Goal: Task Accomplishment & Management: Complete application form

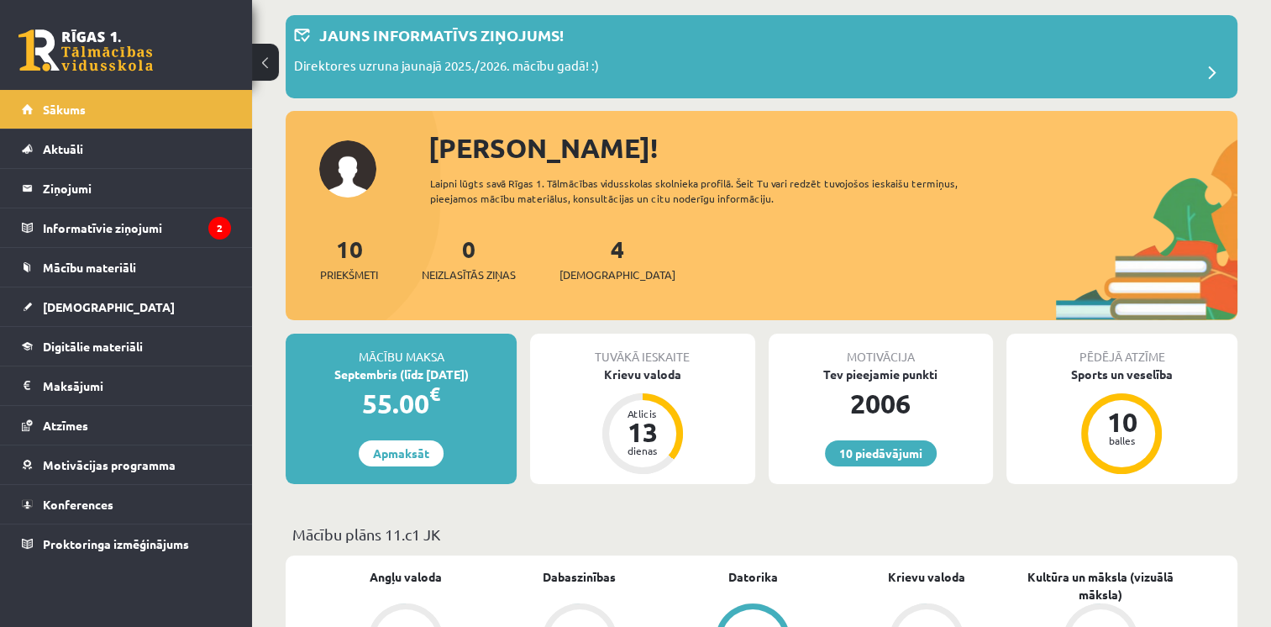
scroll to position [84, 0]
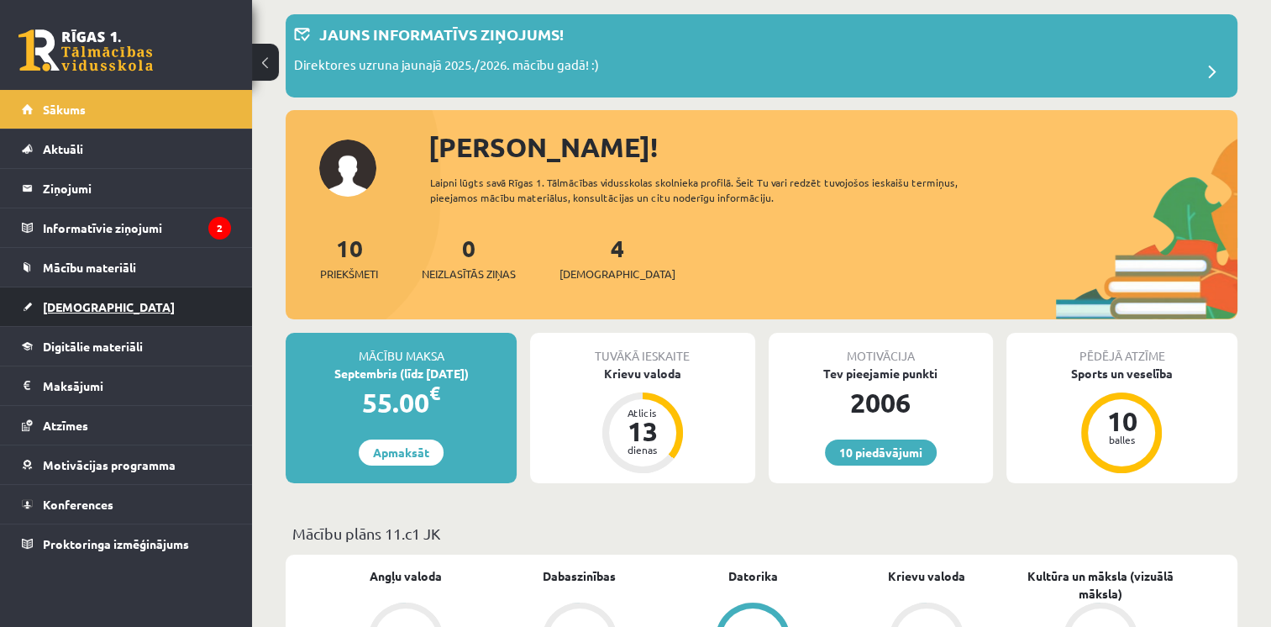
click at [74, 317] on link "[DEMOGRAPHIC_DATA]" at bounding box center [126, 306] width 209 height 39
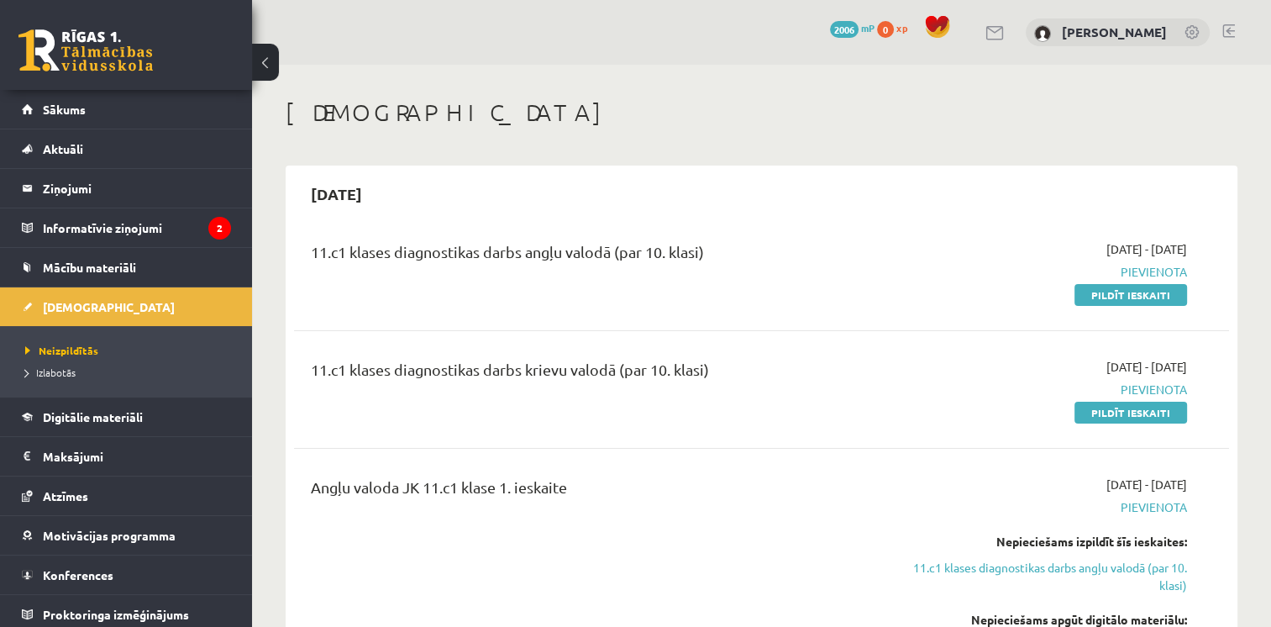
click at [970, 183] on div "2025-09-15" at bounding box center [761, 193] width 935 height 39
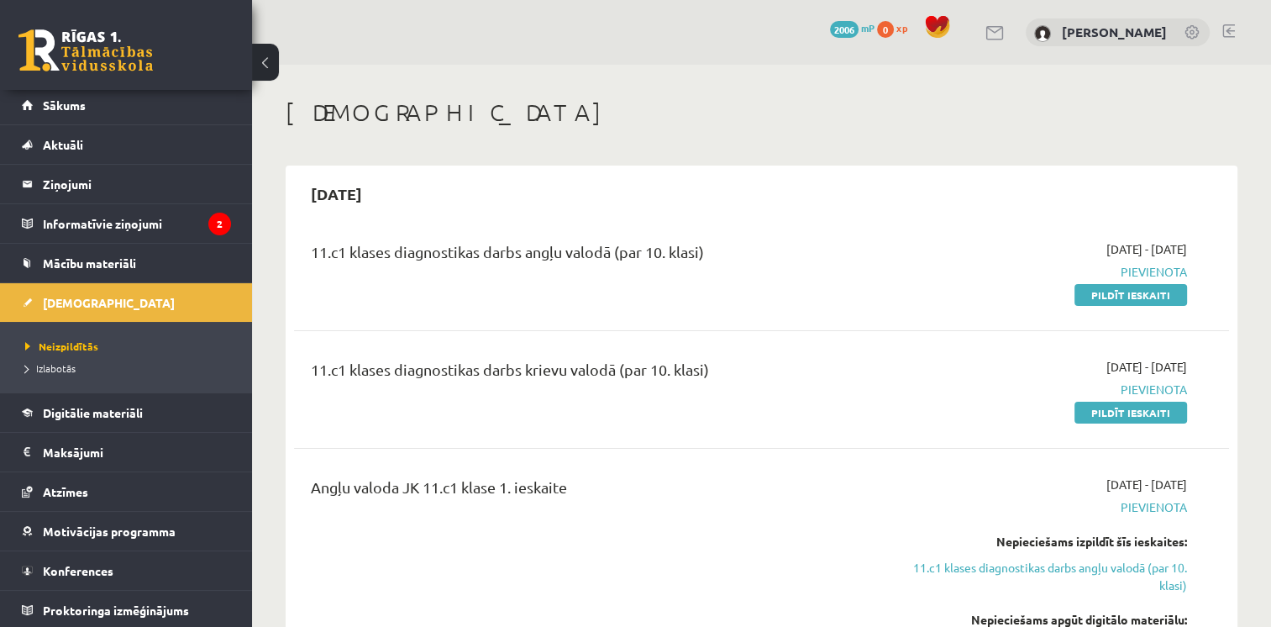
click at [859, 35] on span "2006" at bounding box center [844, 29] width 29 height 17
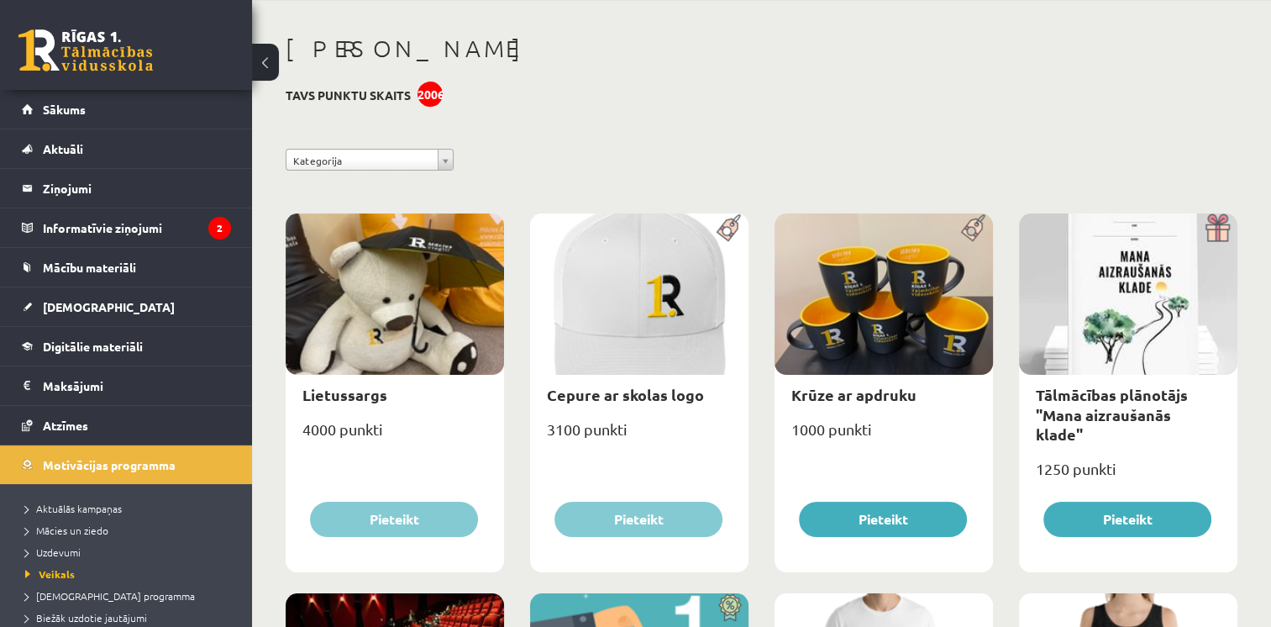
scroll to position [336, 0]
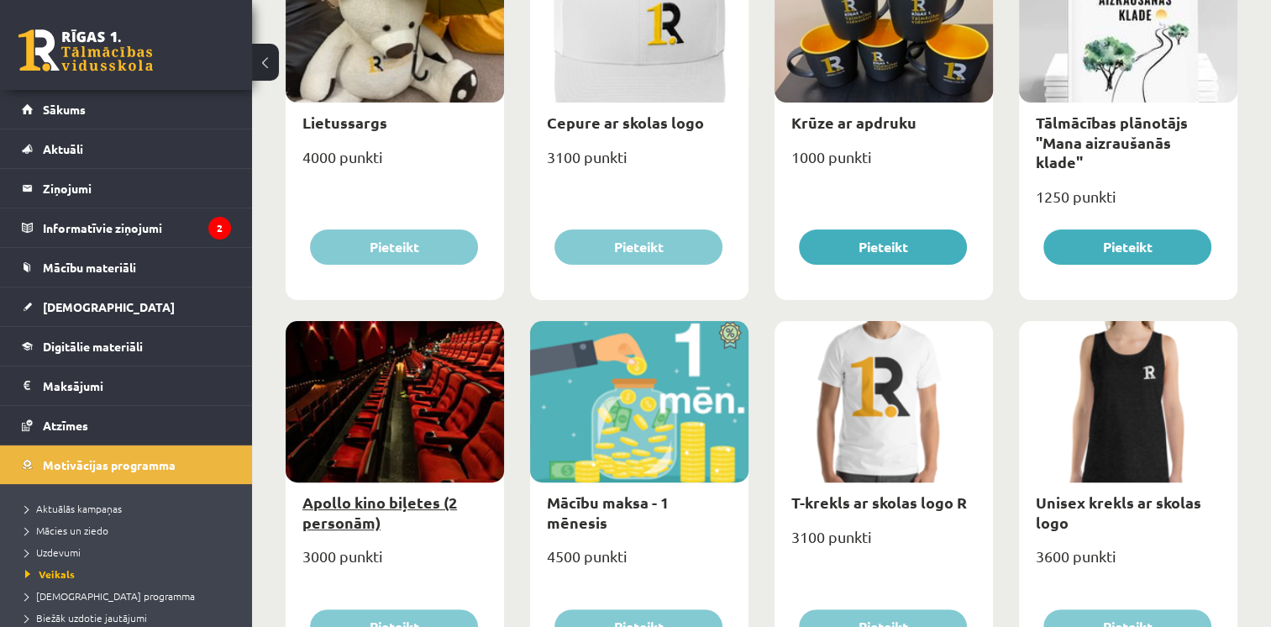
click at [405, 509] on link "Apollo kino biļetes (2 personām)" at bounding box center [379, 511] width 155 height 39
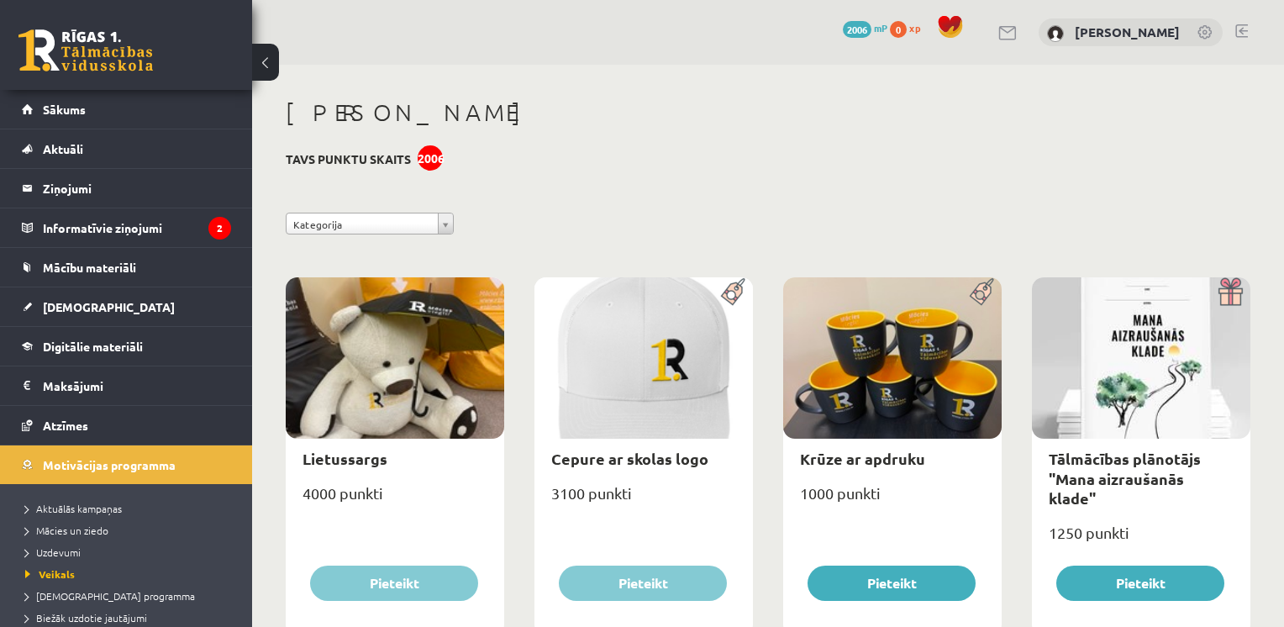
select select "**********"
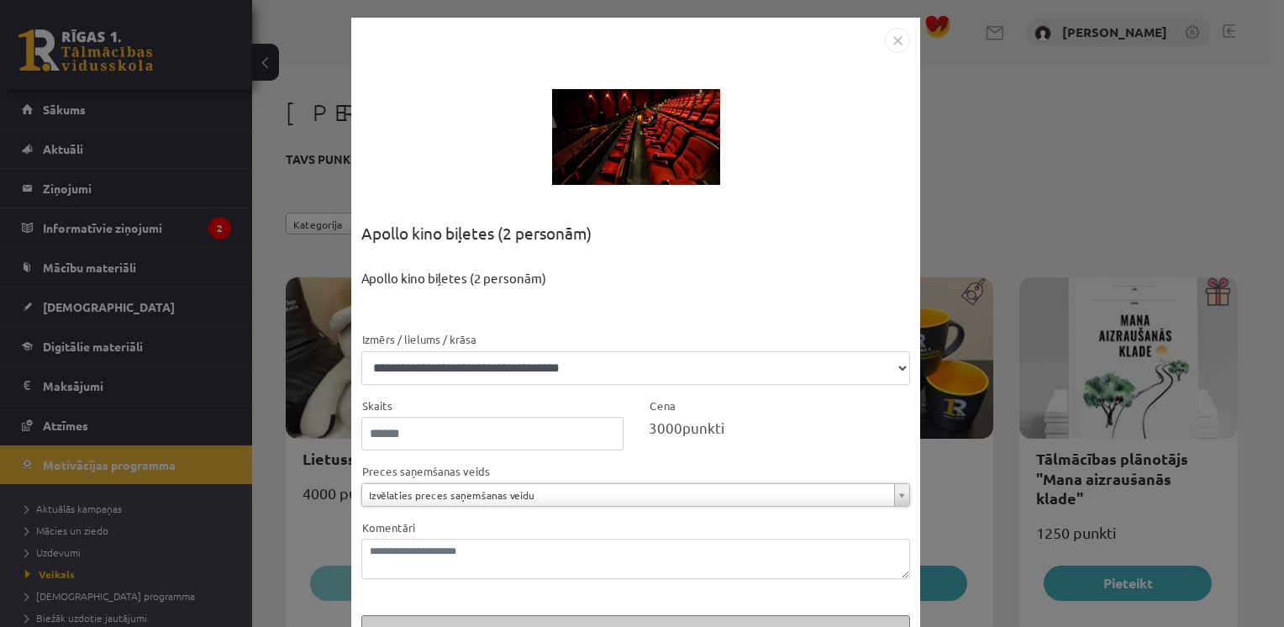
click at [894, 39] on img "Close" at bounding box center [897, 40] width 25 height 25
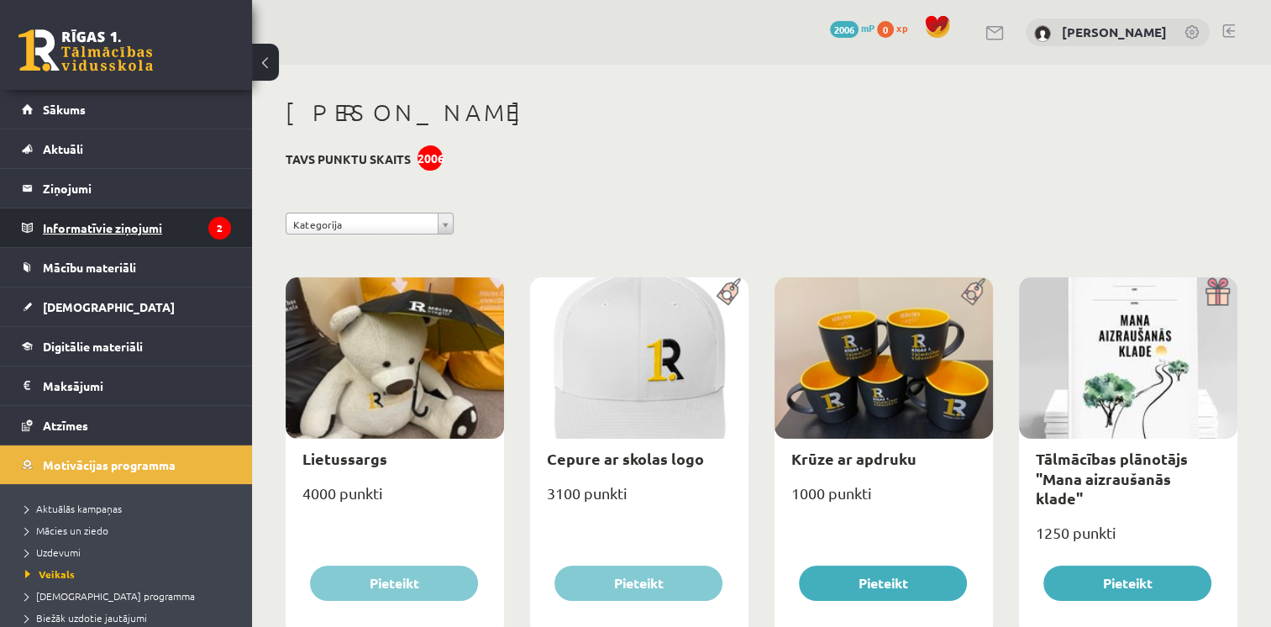
click at [87, 236] on legend "Informatīvie ziņojumi 2" at bounding box center [137, 227] width 188 height 39
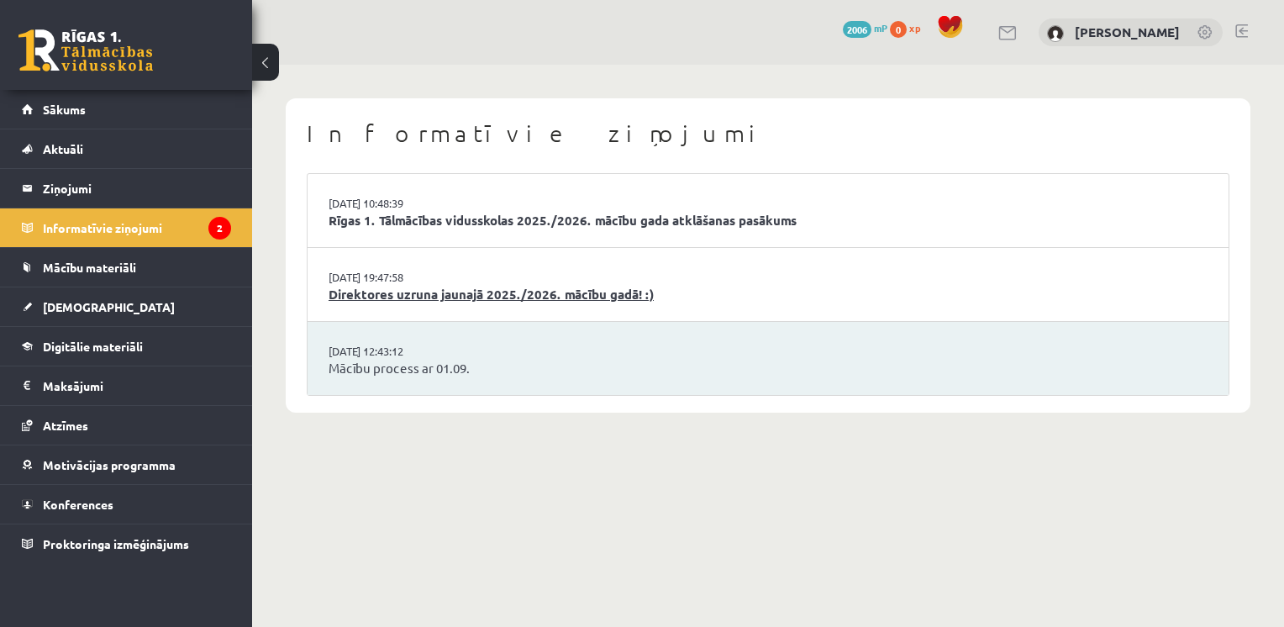
click at [713, 292] on link "Direktores uzruna jaunajā 2025./2026. mācību gadā! :)" at bounding box center [767, 294] width 879 height 19
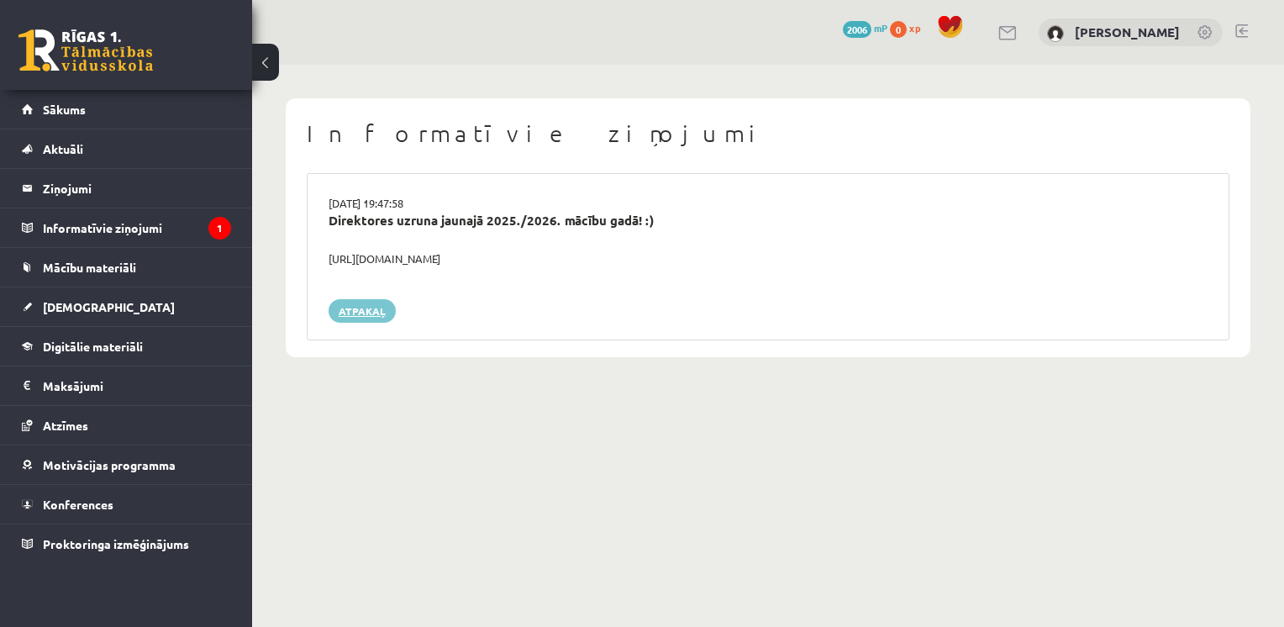
click at [365, 318] on link "Atpakaļ" at bounding box center [361, 311] width 67 height 24
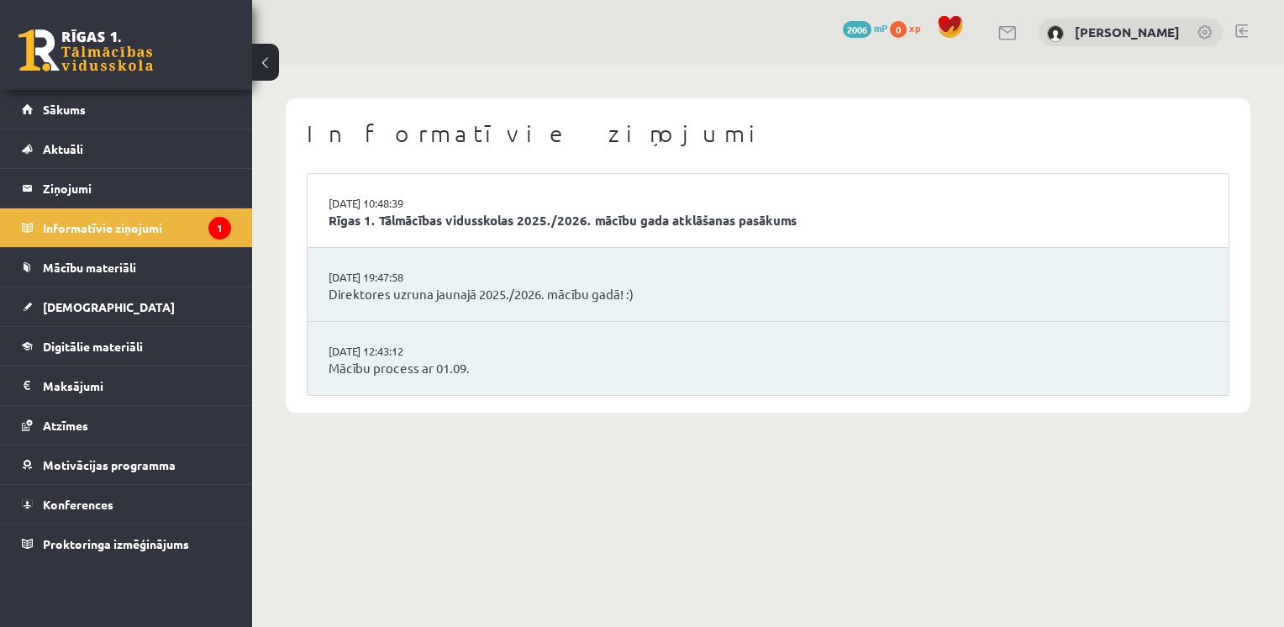
click at [474, 231] on li "02.09.2025 10:48:39 Rīgas 1. Tālmācības vidusskolas 2025./2026. mācību gada atk…" at bounding box center [767, 211] width 921 height 74
click at [406, 211] on link "Rīgas 1. Tālmācības vidusskolas 2025./2026. mācību gada atklāšanas pasākums" at bounding box center [767, 220] width 879 height 19
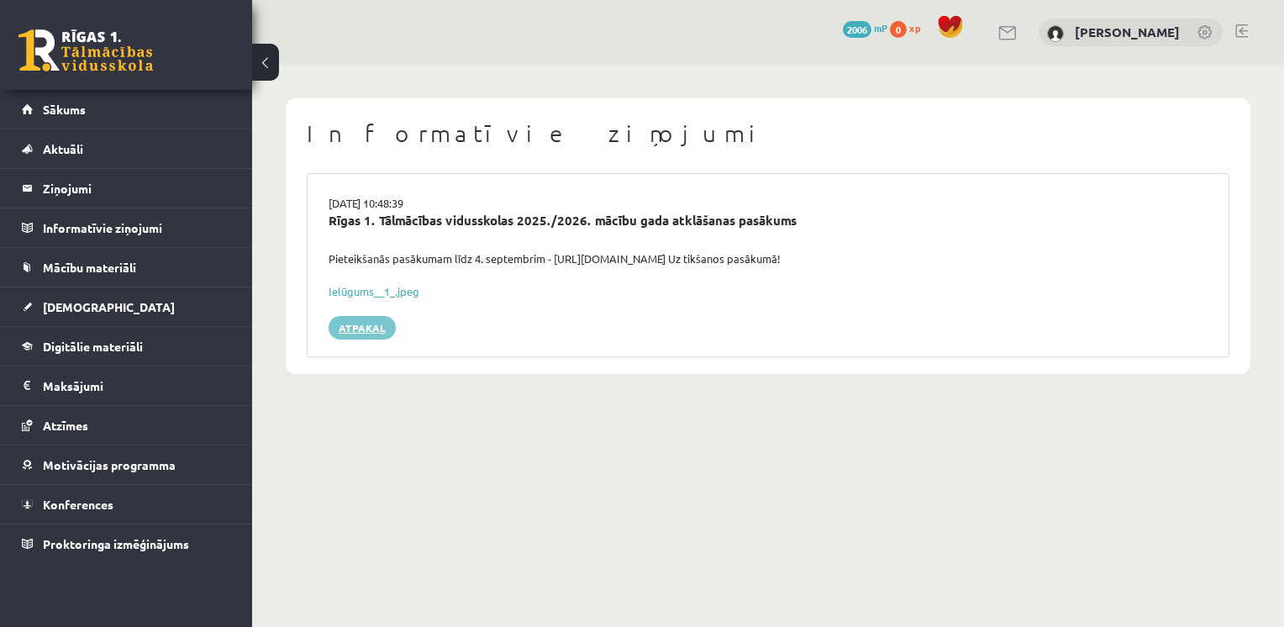
click at [366, 328] on link "Atpakaļ" at bounding box center [361, 328] width 67 height 24
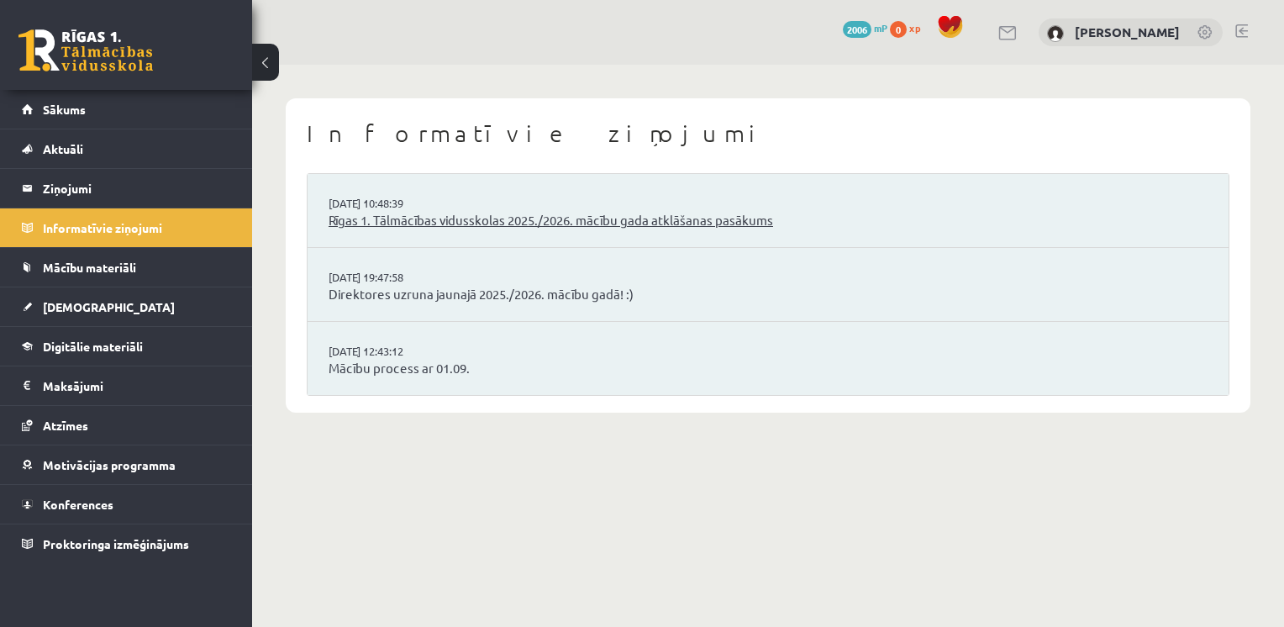
click at [454, 222] on link "Rīgas 1. Tālmācības vidusskolas 2025./2026. mācību gada atklāšanas pasākums" at bounding box center [767, 220] width 879 height 19
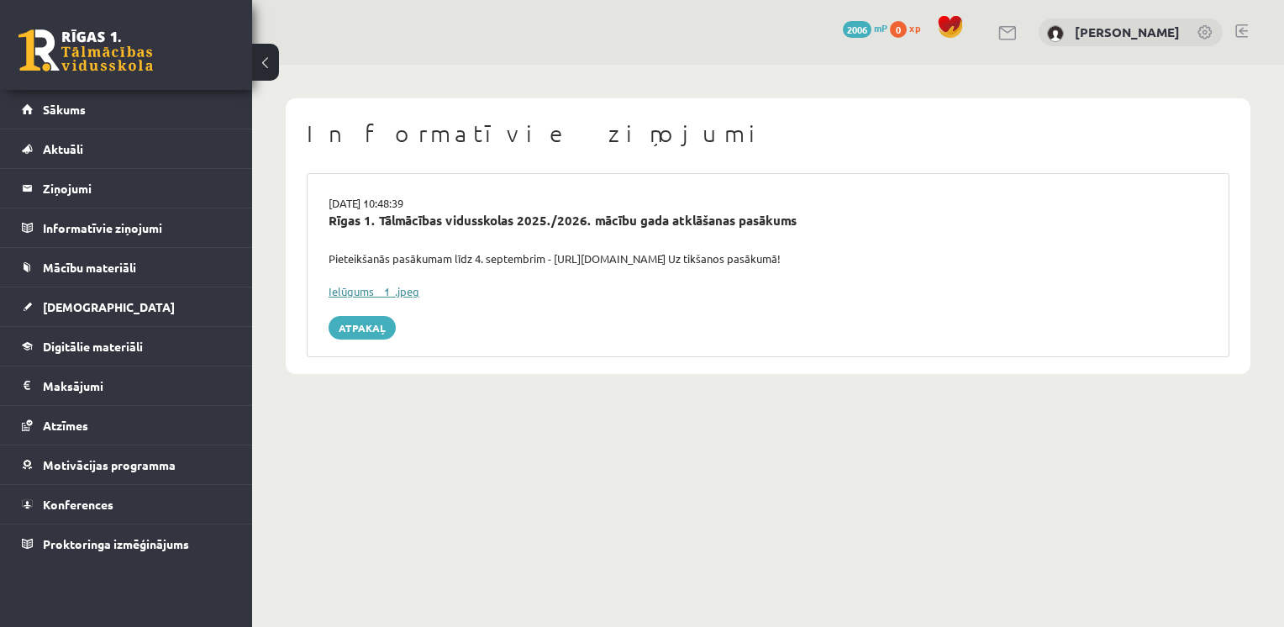
click at [410, 294] on link "Ielūgums__1_.jpeg" at bounding box center [373, 291] width 91 height 14
click at [81, 302] on span "[DEMOGRAPHIC_DATA]" at bounding box center [109, 306] width 132 height 15
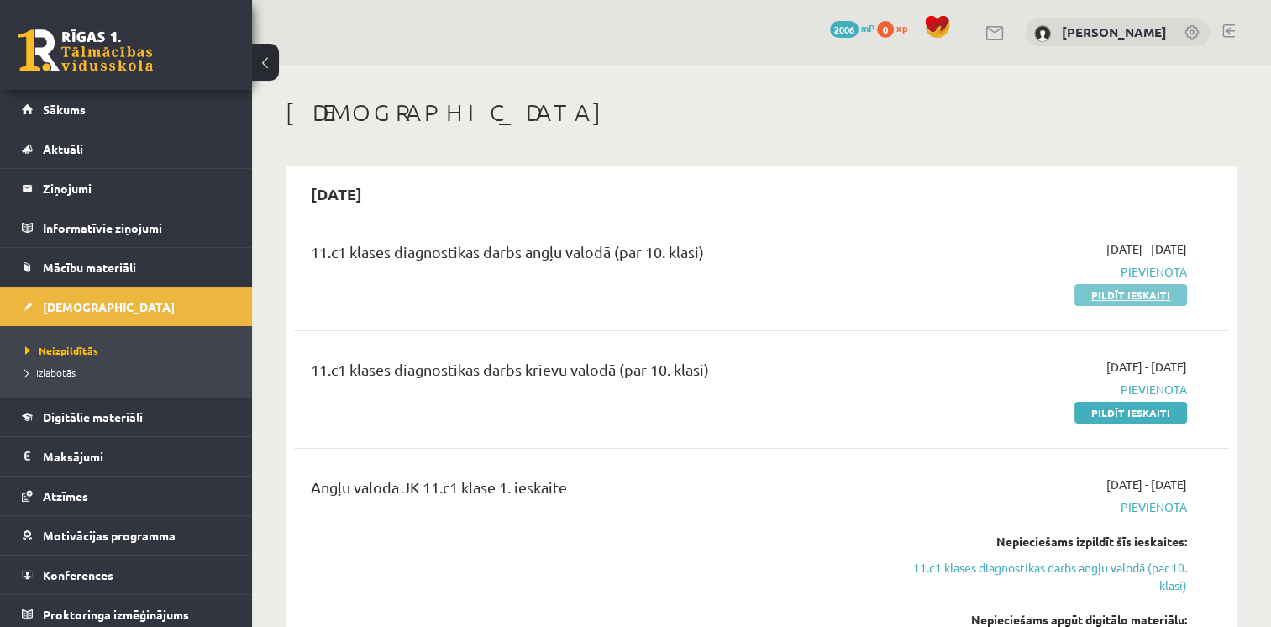
click at [1103, 290] on link "Pildīt ieskaiti" at bounding box center [1131, 295] width 113 height 22
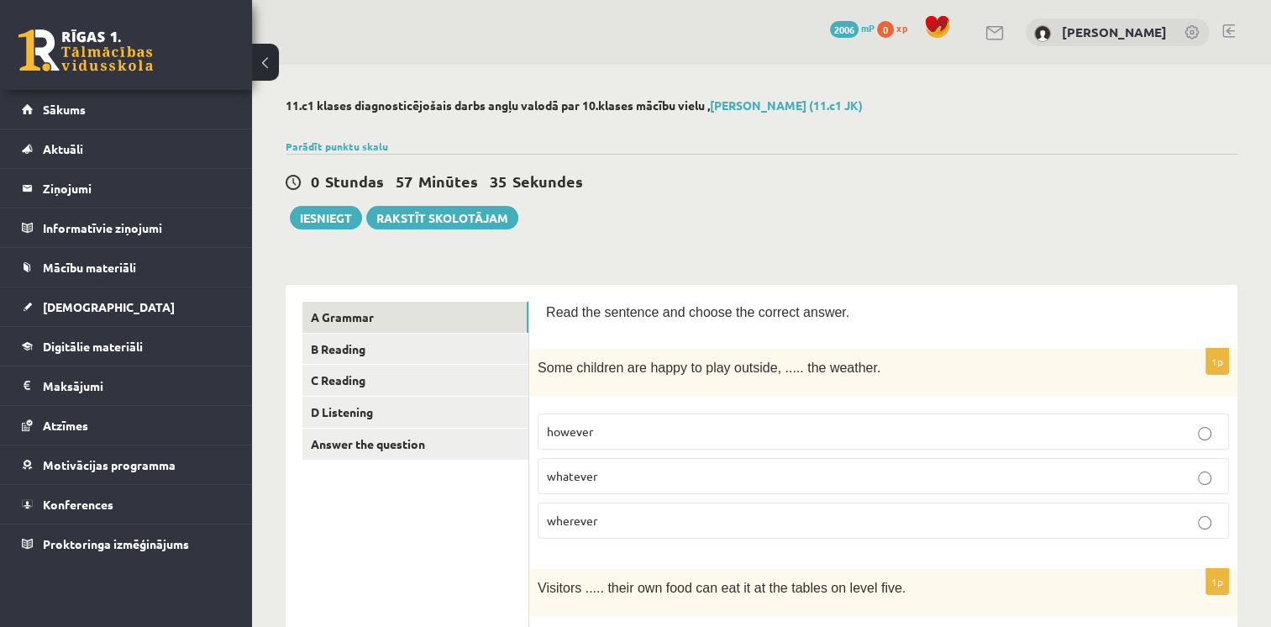
click at [621, 472] on p "whatever" at bounding box center [883, 476] width 673 height 18
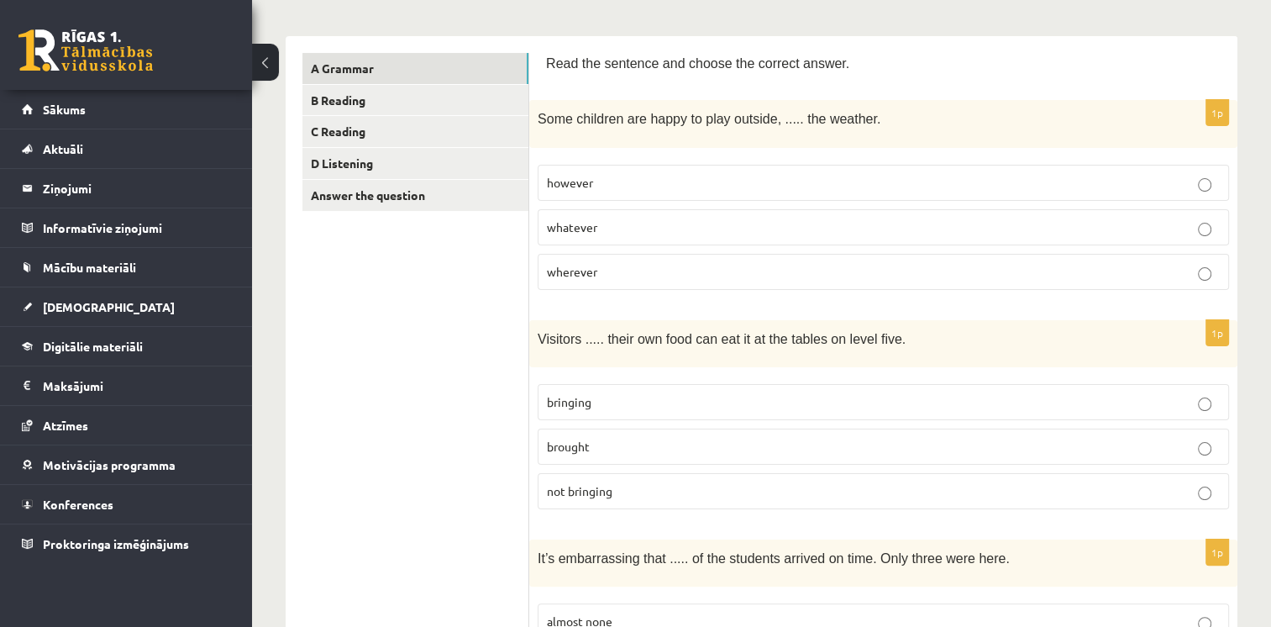
scroll to position [252, 0]
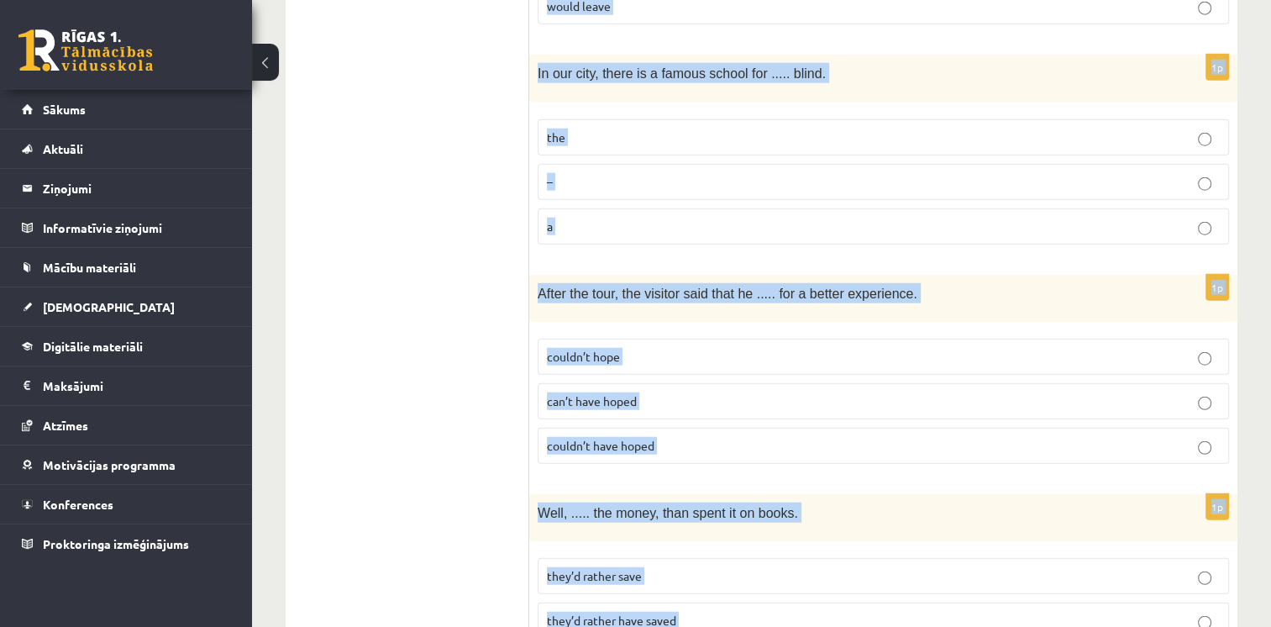
scroll to position [4218, 0]
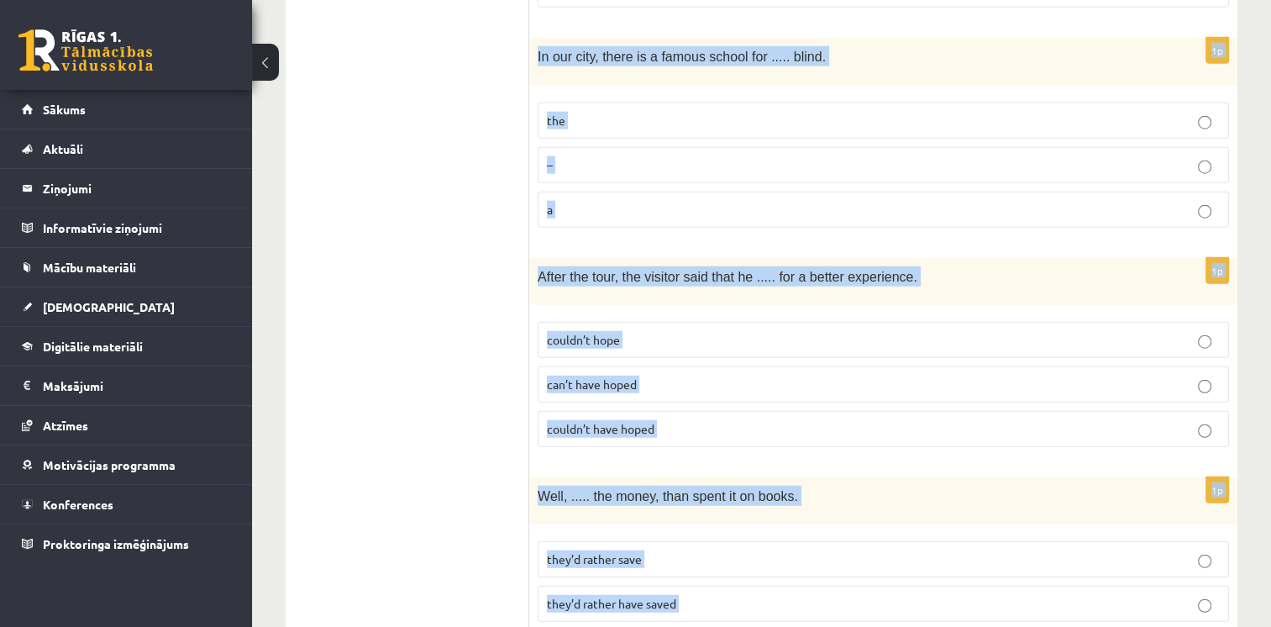
drag, startPoint x: 544, startPoint y: 227, endPoint x: 825, endPoint y: 554, distance: 431.4
copy form "Read the sentence and choose the correct answer. 1p Some children are happy to …"
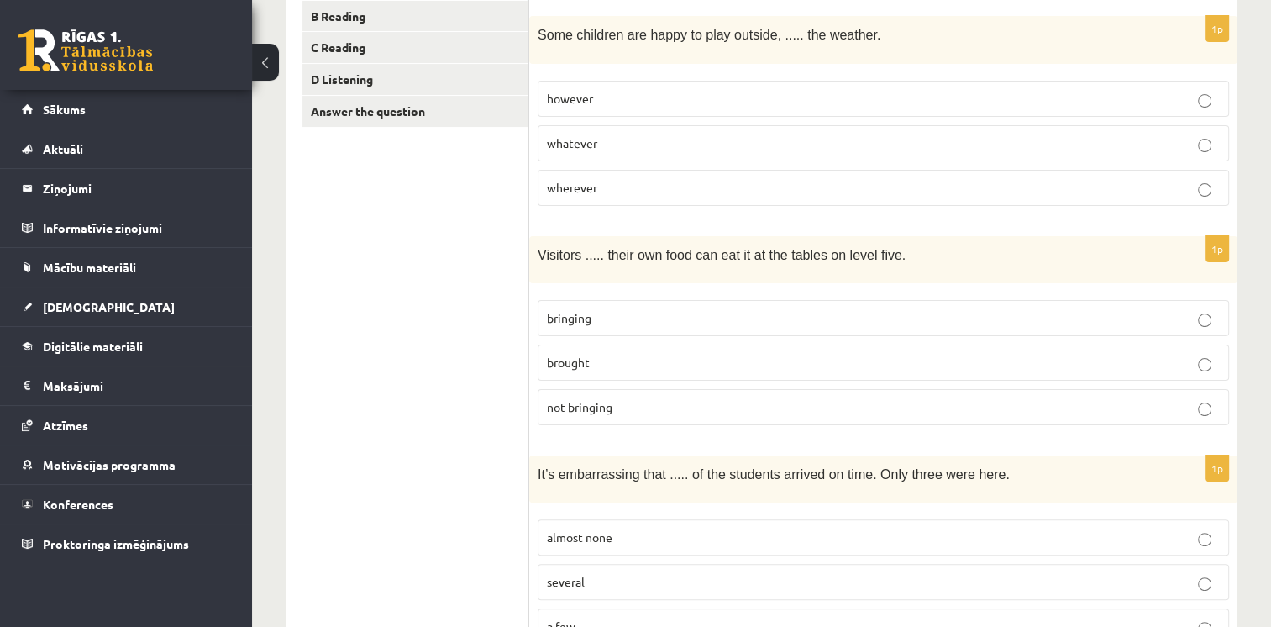
scroll to position [336, 0]
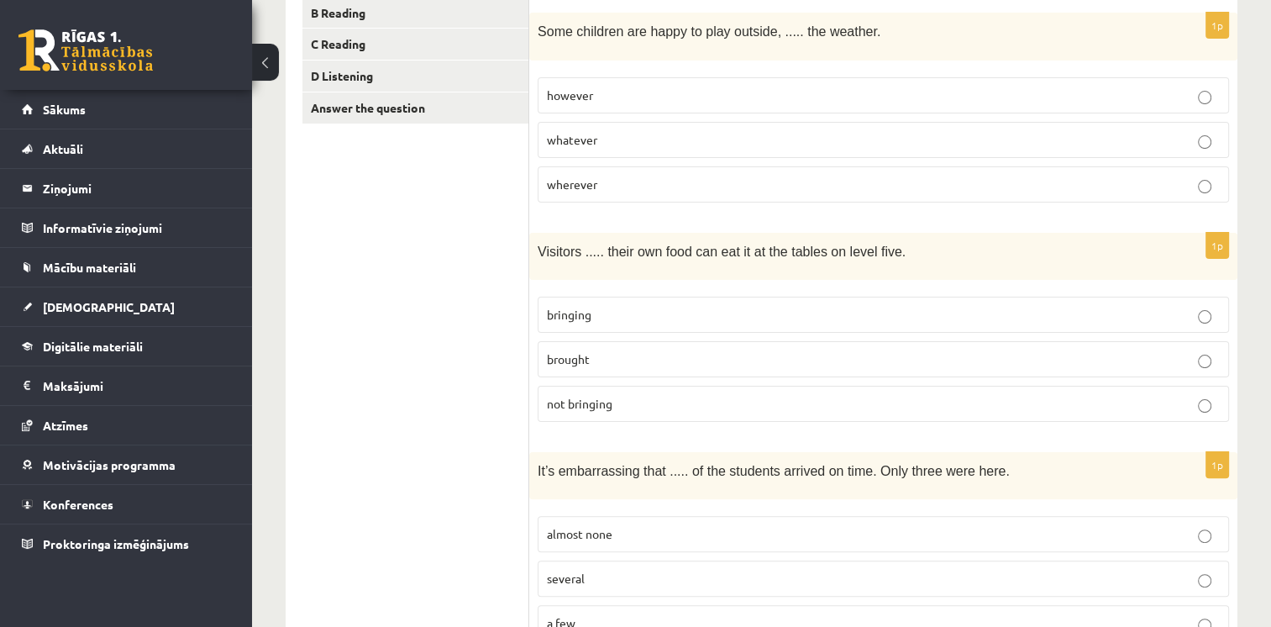
click at [640, 320] on label "bringing" at bounding box center [883, 315] width 691 height 36
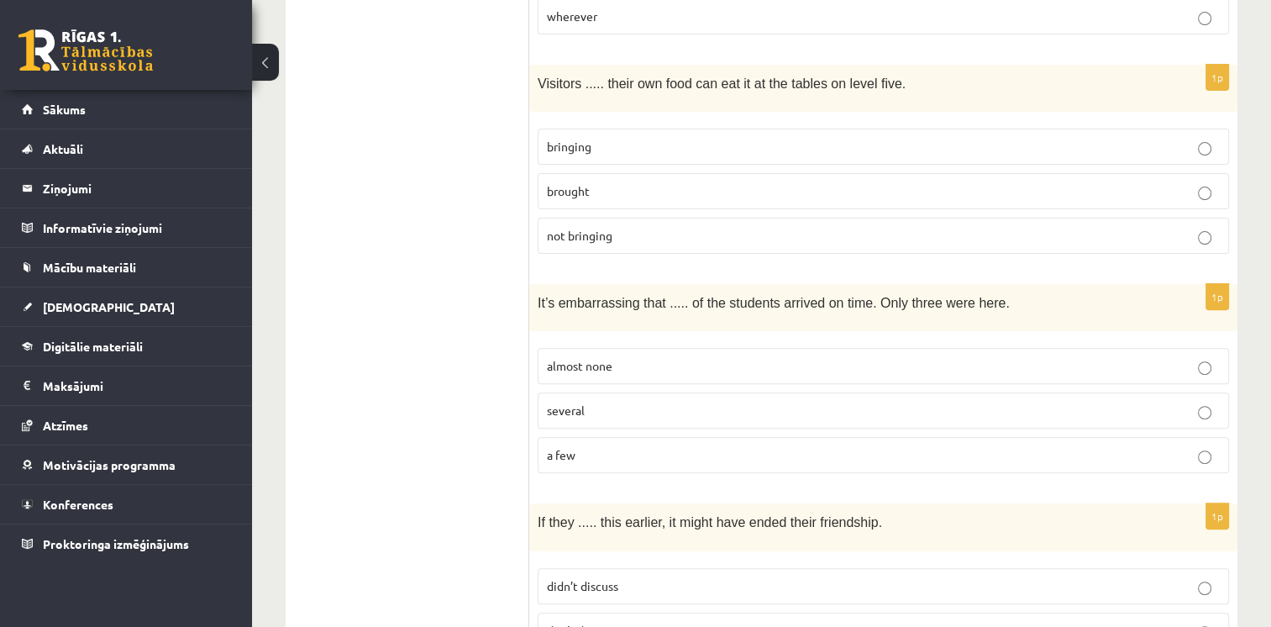
click at [609, 366] on label "almost none" at bounding box center [883, 366] width 691 height 36
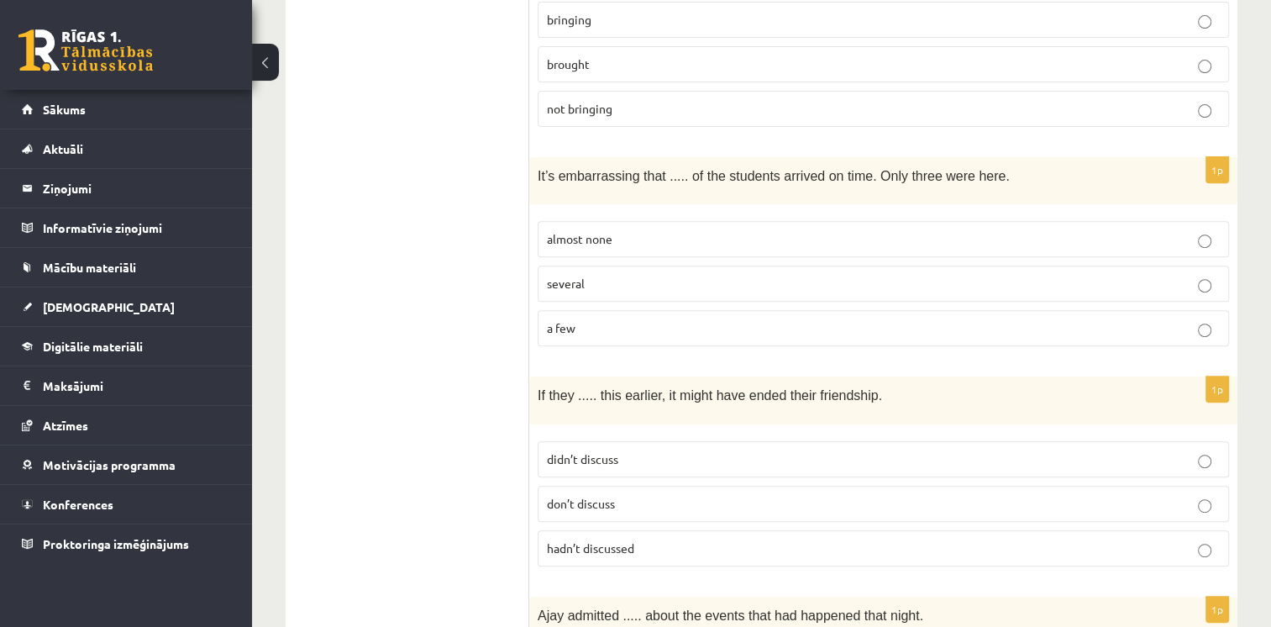
scroll to position [672, 0]
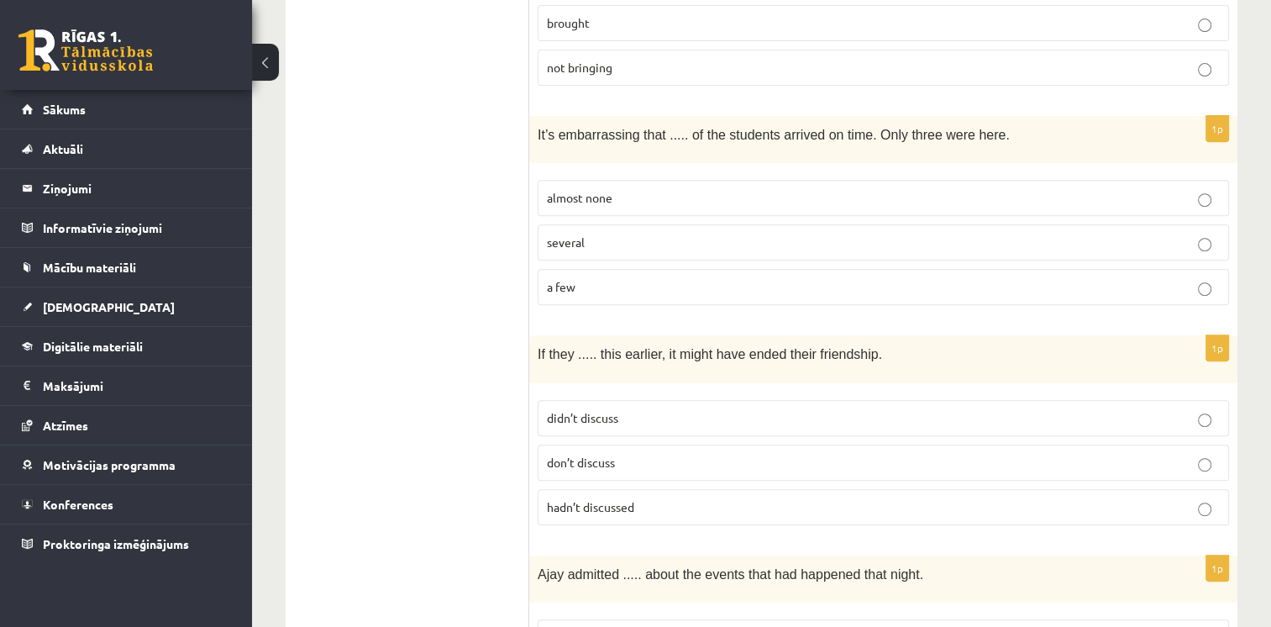
click at [622, 499] on span "hadn’t discussed" at bounding box center [590, 506] width 87 height 15
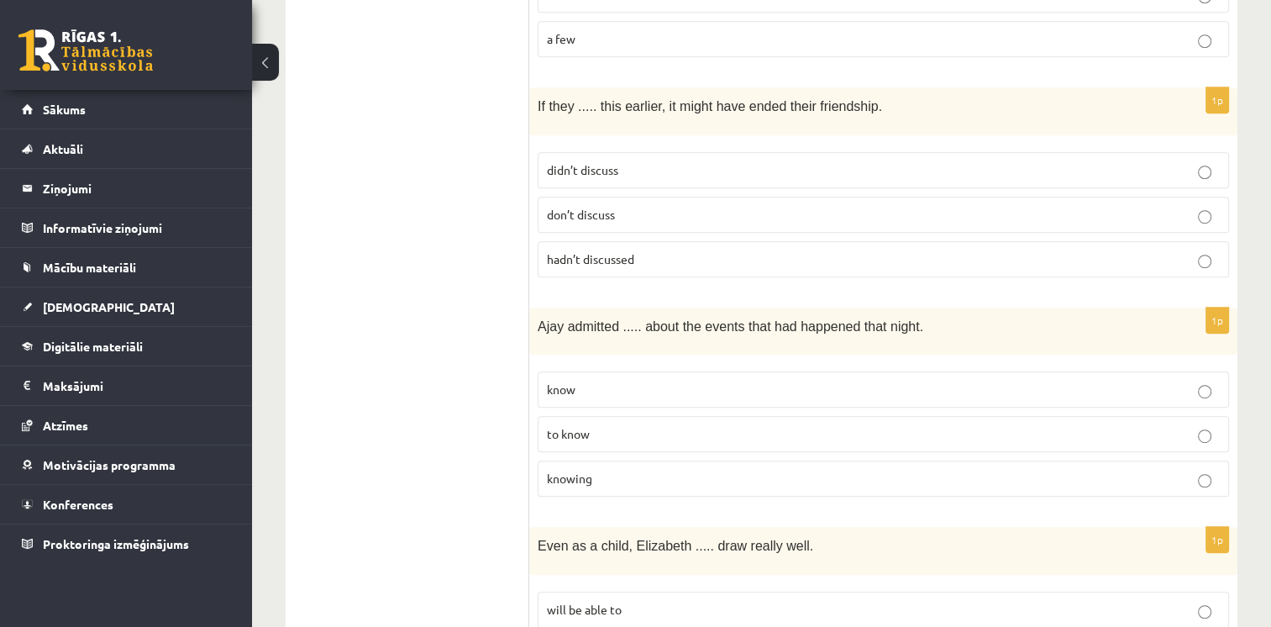
scroll to position [924, 0]
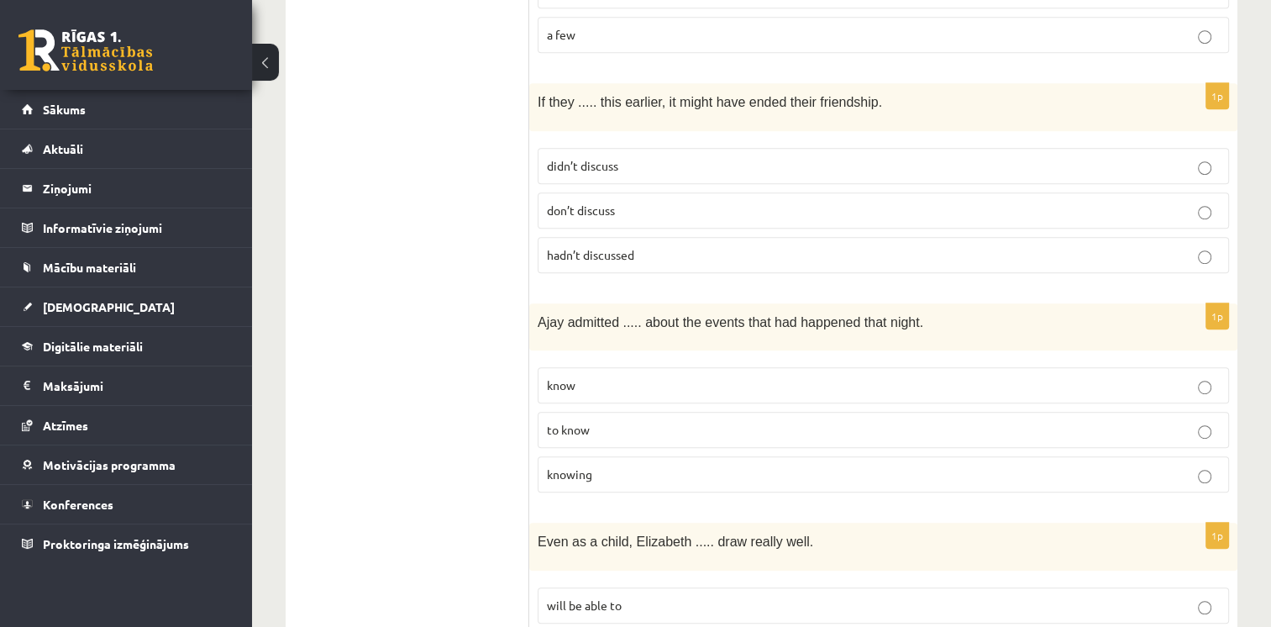
click at [578, 481] on div "1p Ajay admitted ..... about the events that had happened that night. know to k…" at bounding box center [883, 404] width 708 height 202
click at [579, 473] on label "knowing" at bounding box center [883, 474] width 691 height 36
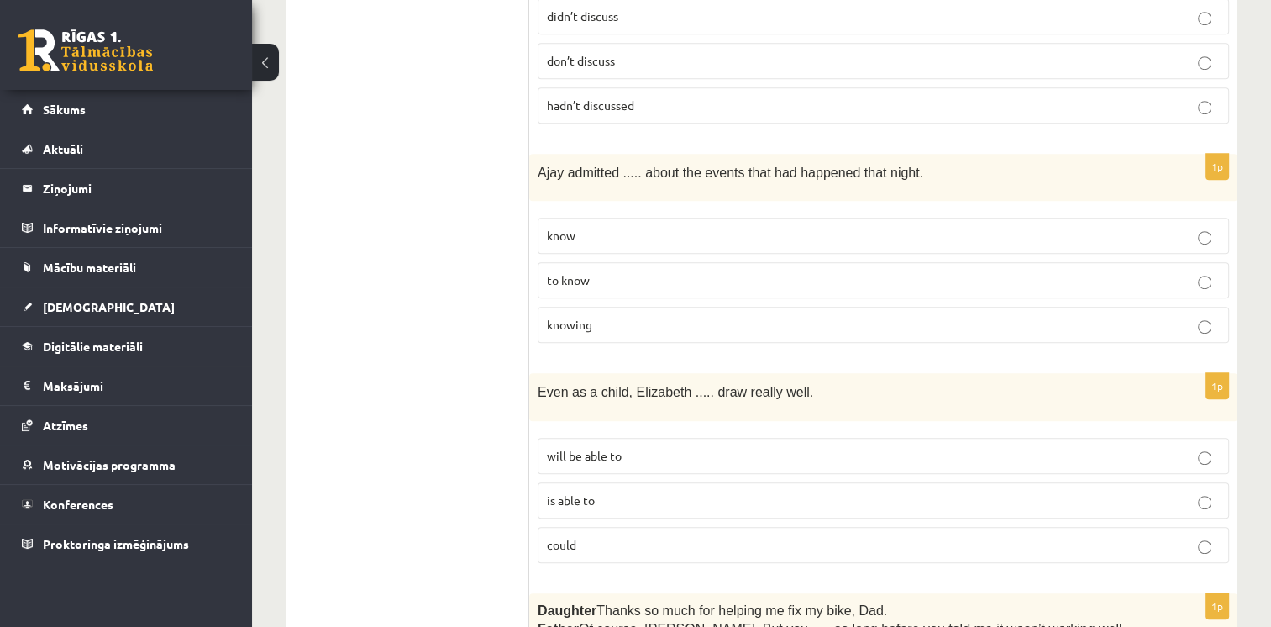
scroll to position [1092, 0]
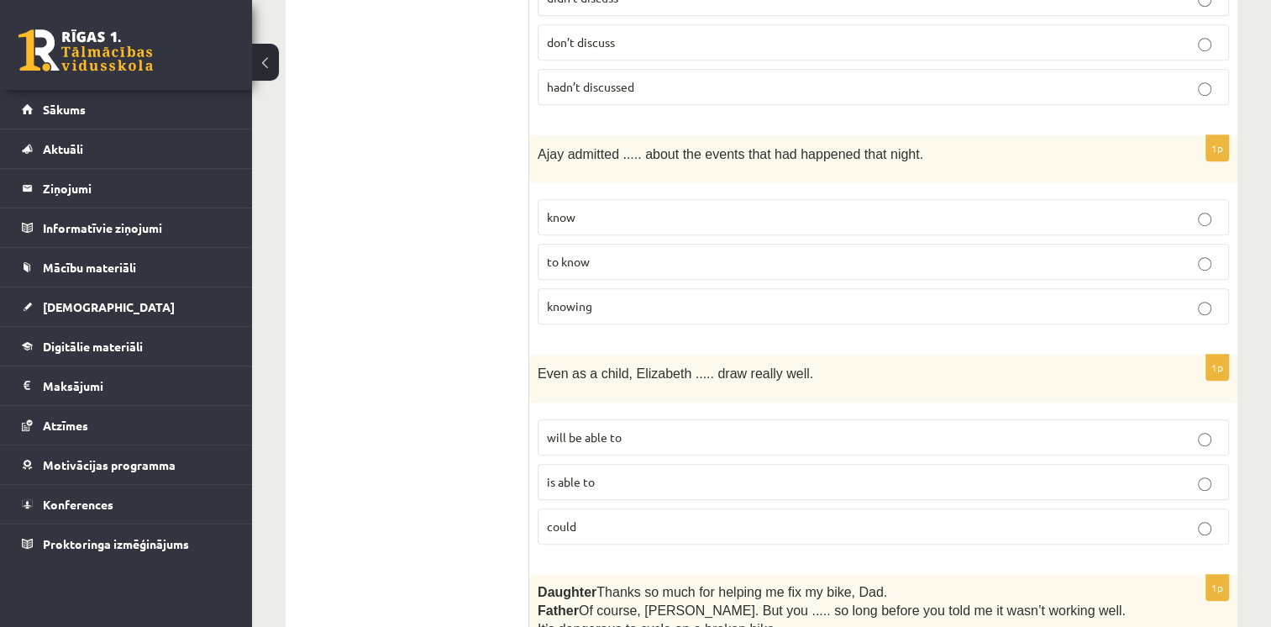
click at [604, 518] on p "could" at bounding box center [883, 527] width 673 height 18
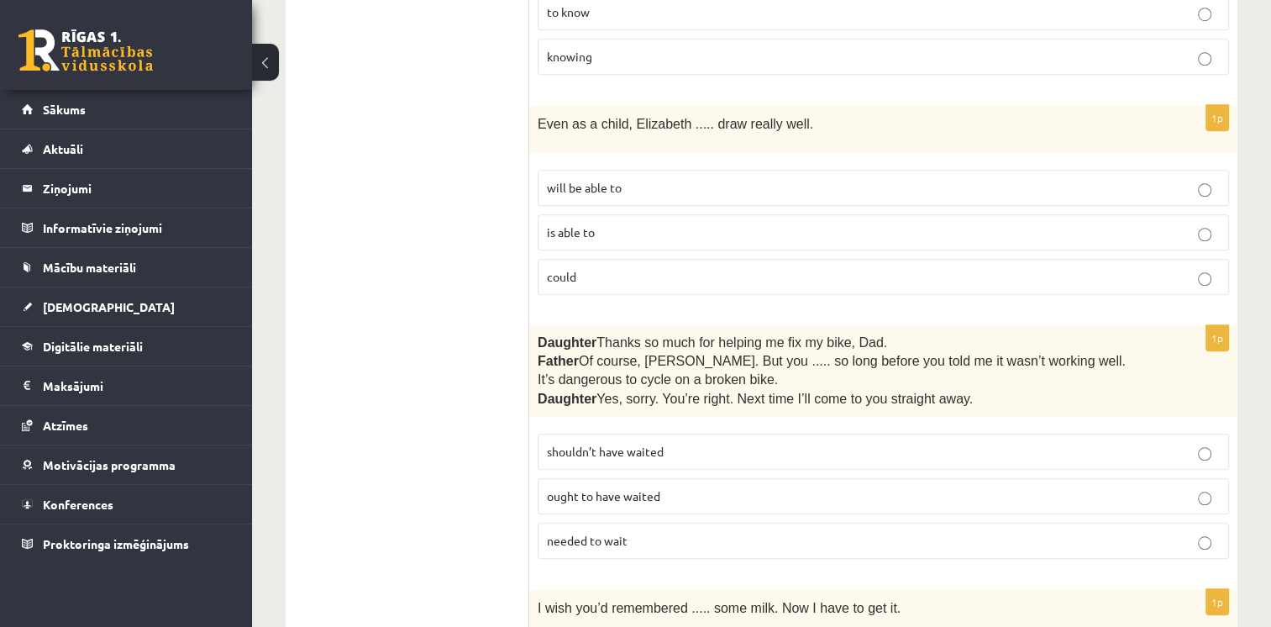
scroll to position [1344, 0]
click at [633, 440] on p "shouldn’t have waited" at bounding box center [883, 449] width 673 height 18
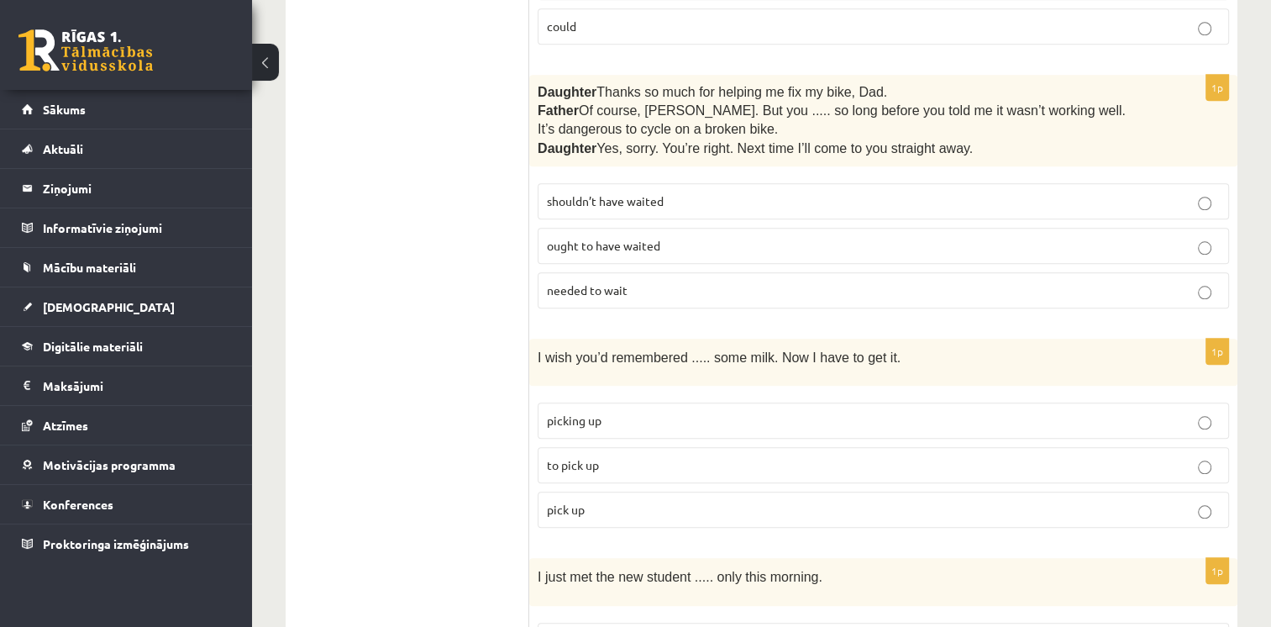
scroll to position [1596, 0]
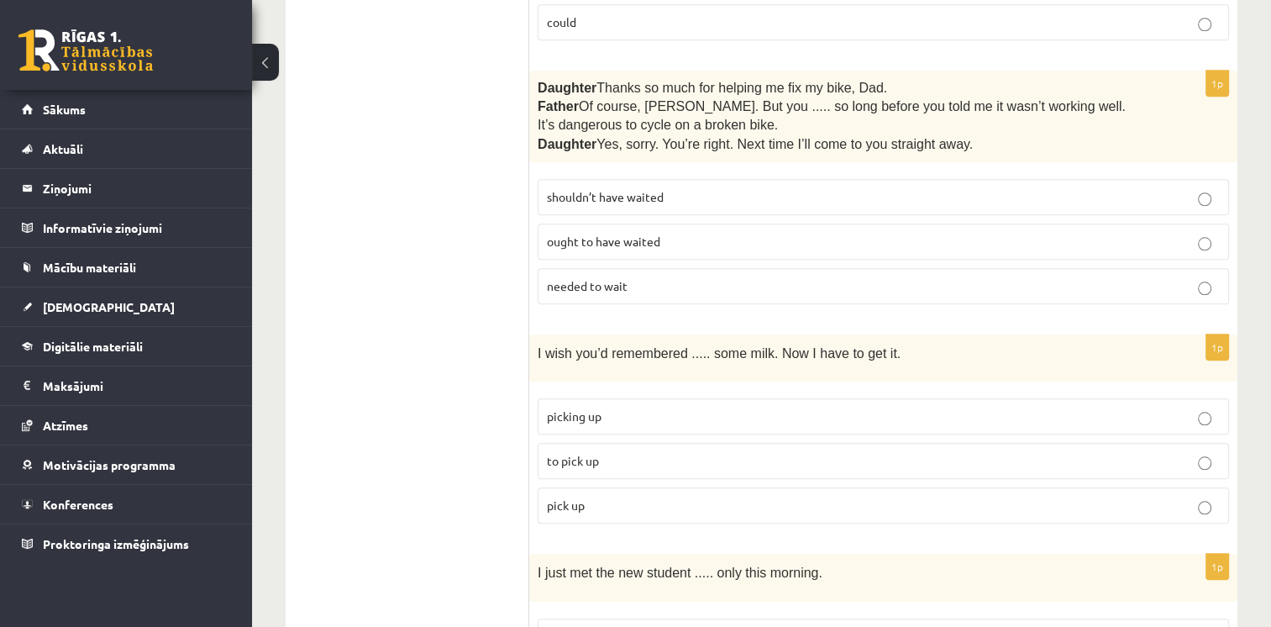
click at [598, 452] on p "to pick up" at bounding box center [883, 461] width 673 height 18
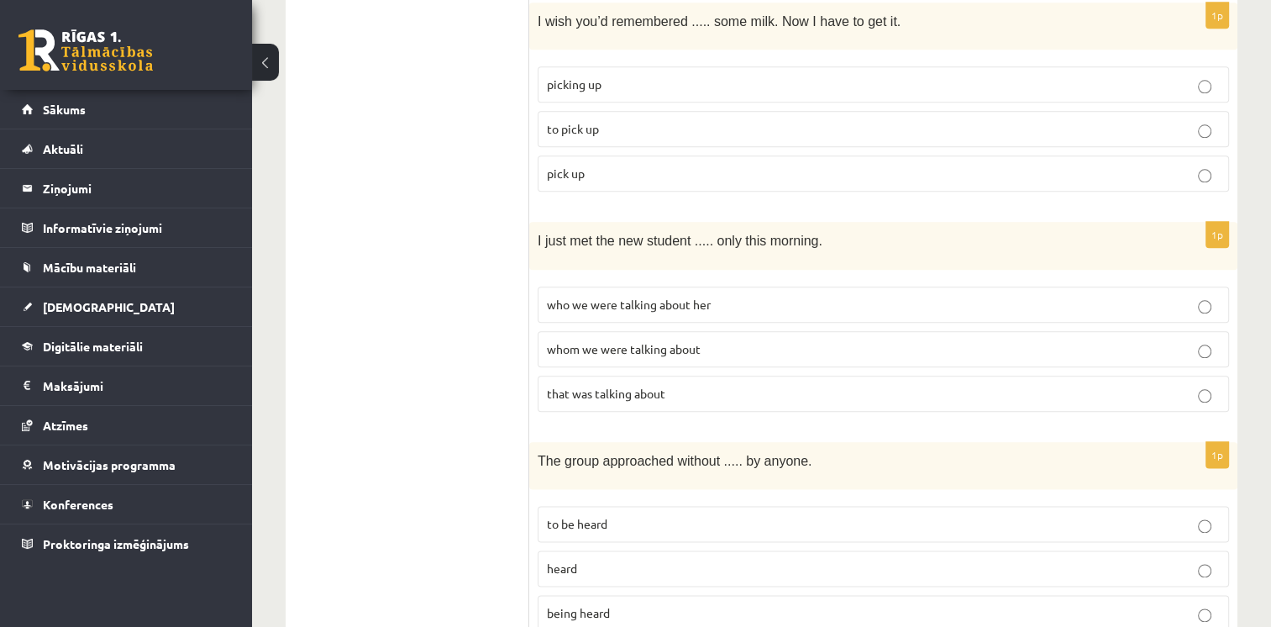
scroll to position [1932, 0]
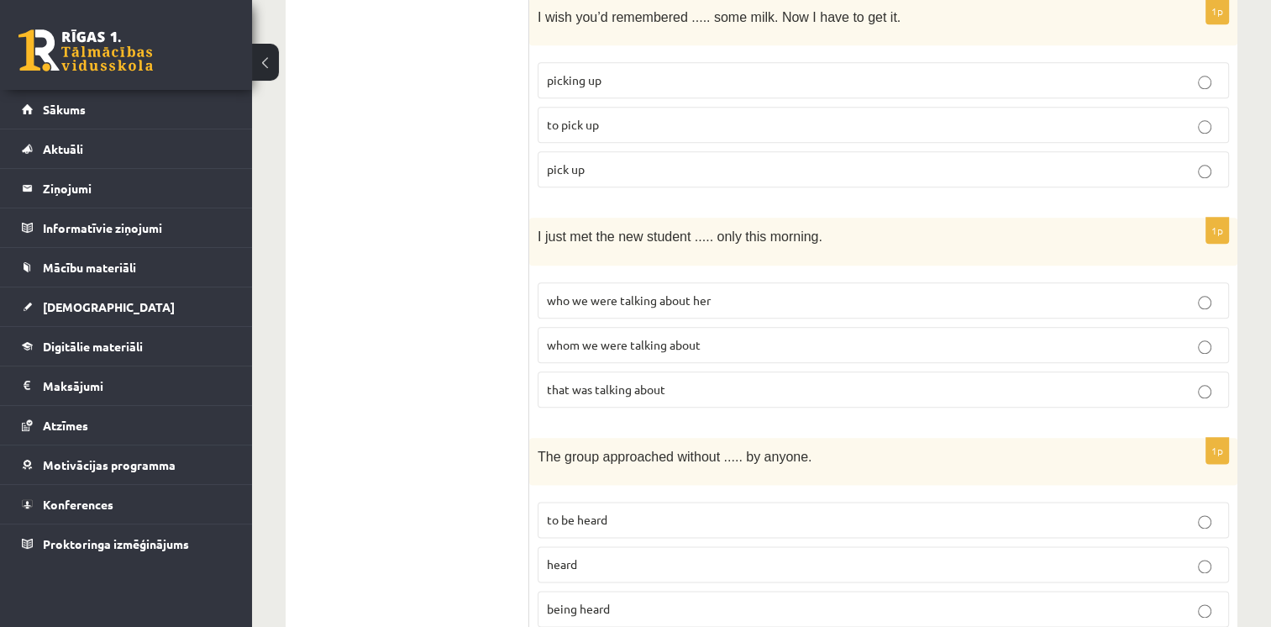
click at [654, 337] on span "whom we were talking about" at bounding box center [624, 344] width 154 height 15
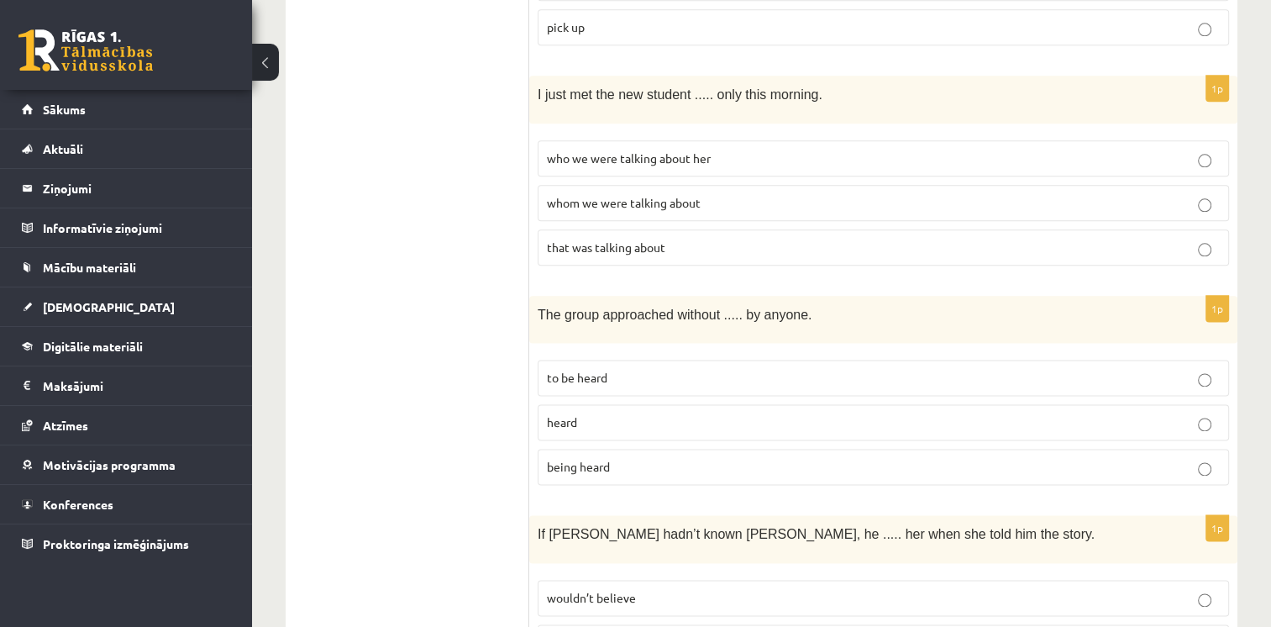
scroll to position [2100, 0]
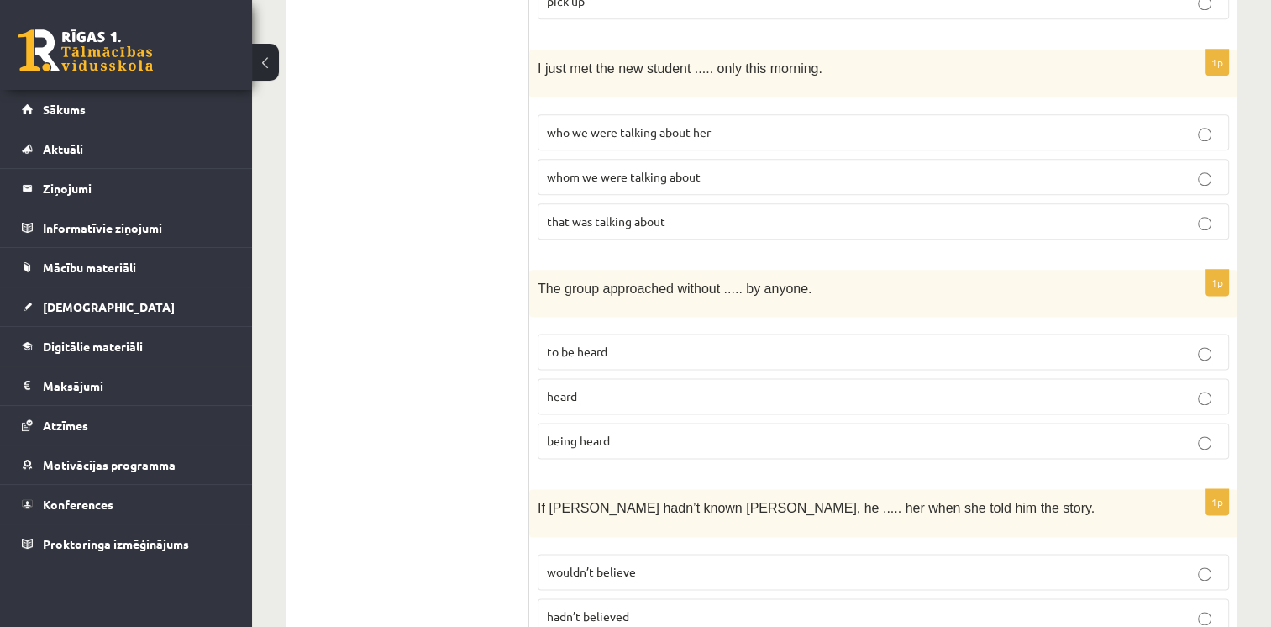
click at [605, 433] on span "being heard" at bounding box center [578, 440] width 63 height 15
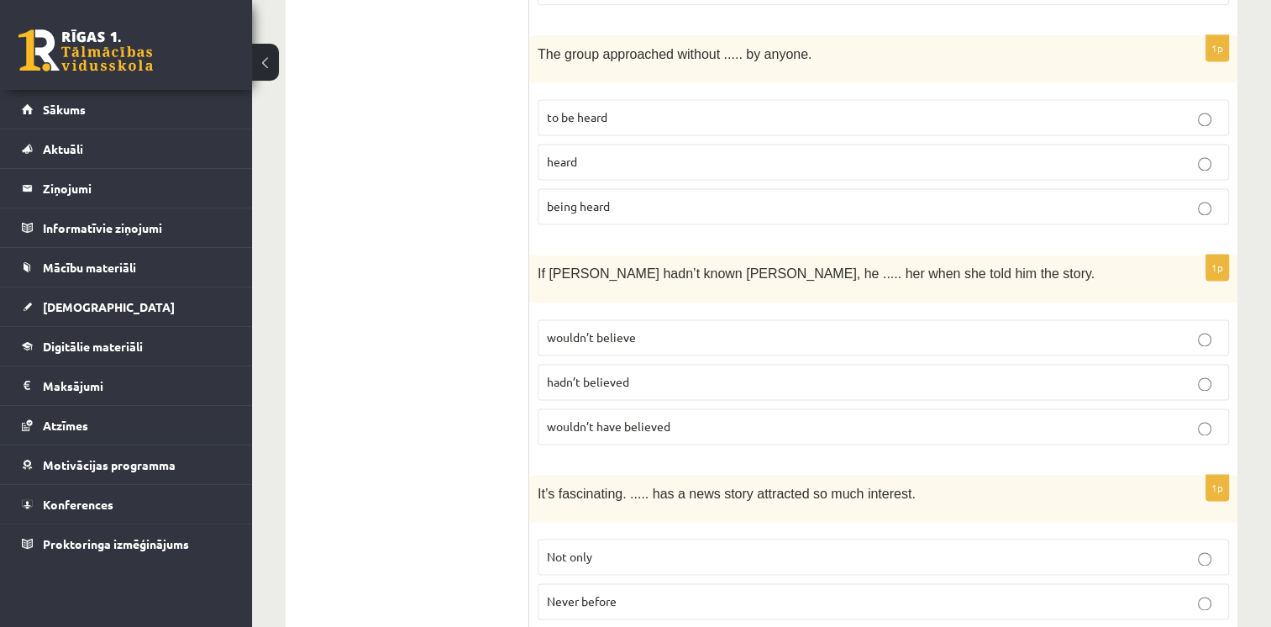
scroll to position [2352, 0]
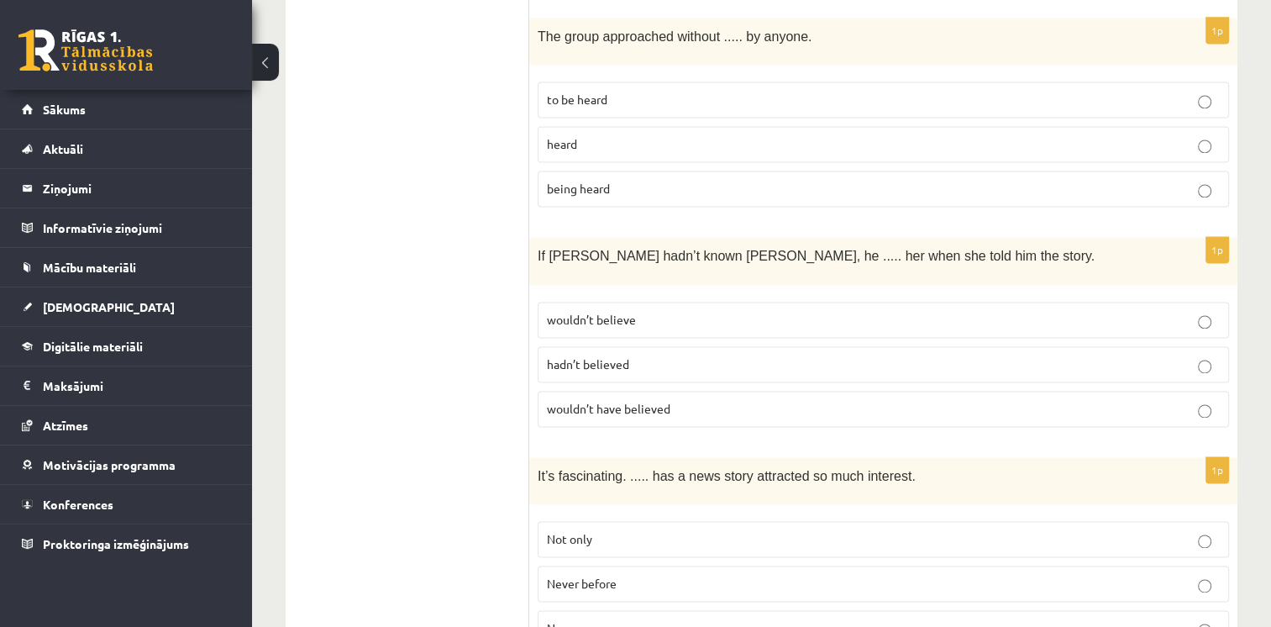
click at [628, 401] on span "wouldn’t have believed" at bounding box center [609, 408] width 124 height 15
drag, startPoint x: 628, startPoint y: 381, endPoint x: 753, endPoint y: 386, distance: 125.3
click at [752, 400] on p "wouldn’t have believed" at bounding box center [883, 409] width 673 height 18
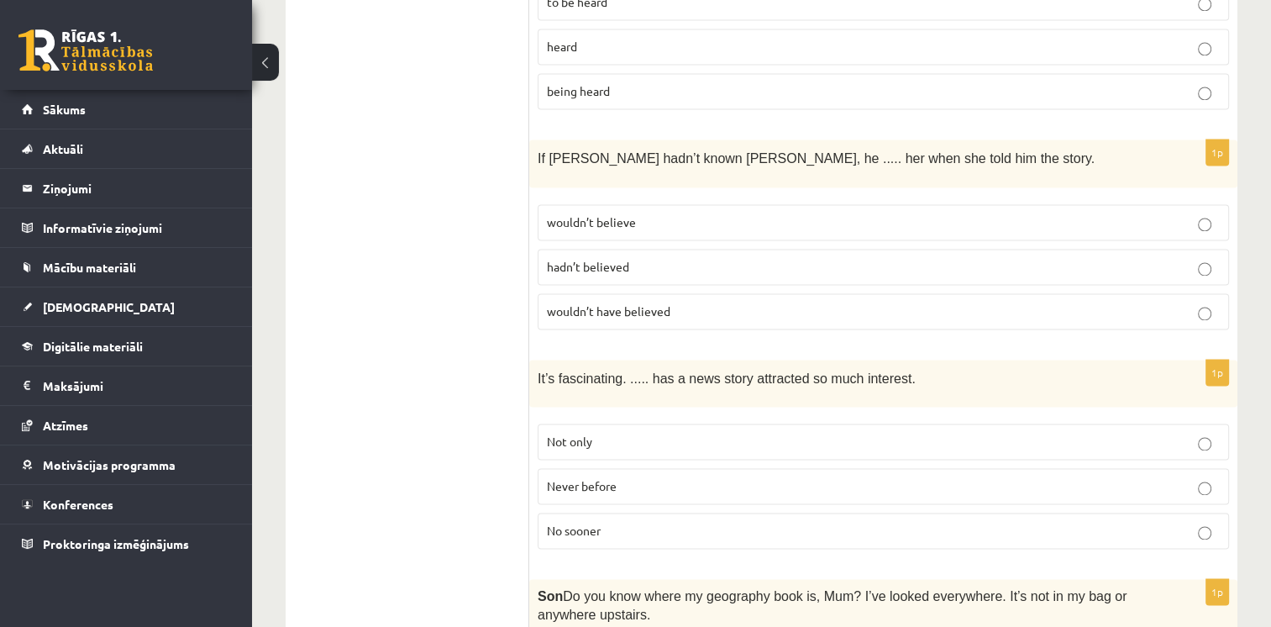
scroll to position [2604, 0]
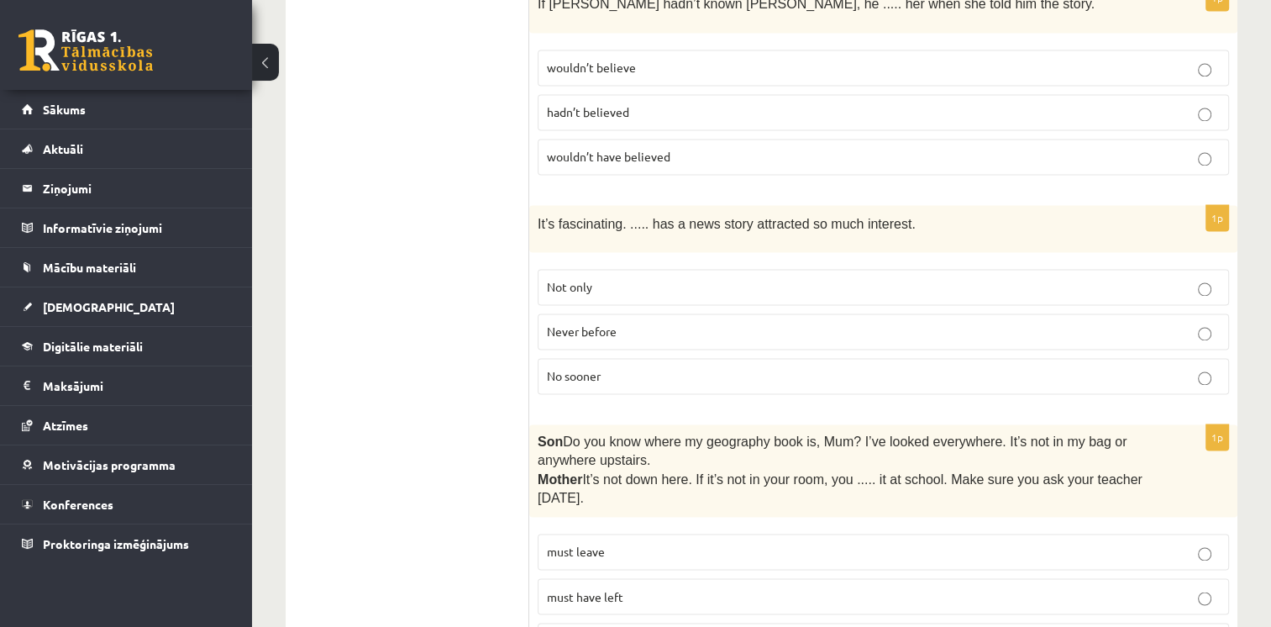
click at [608, 323] on span "Never before" at bounding box center [582, 330] width 70 height 15
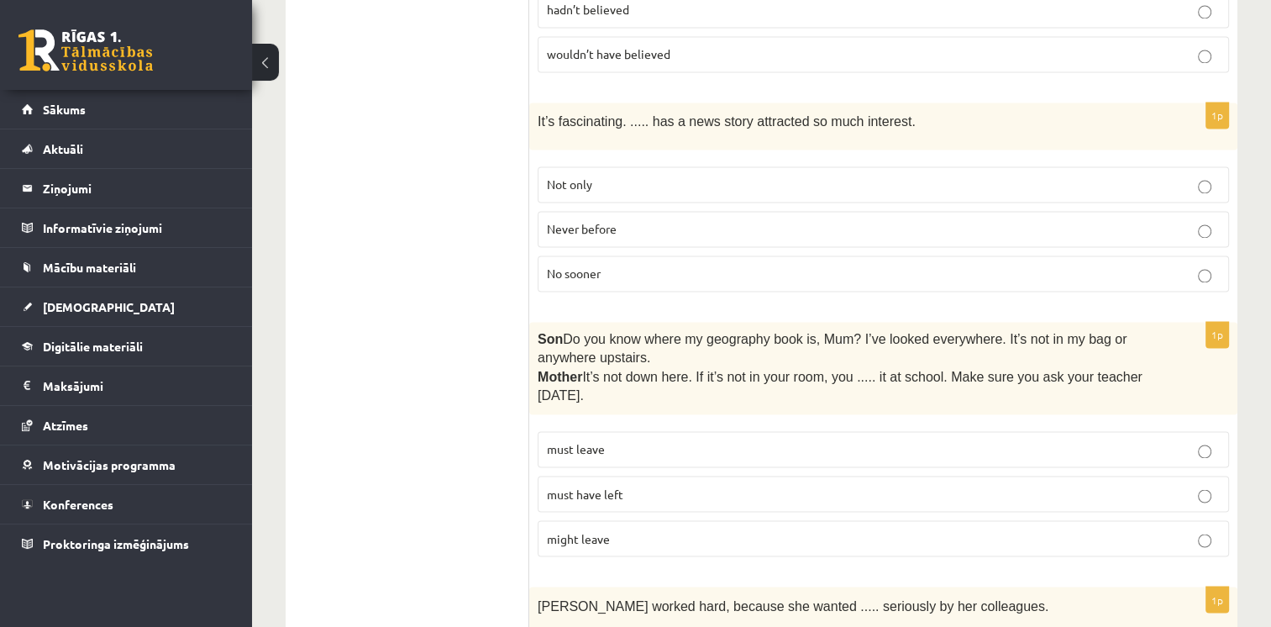
scroll to position [2772, 0]
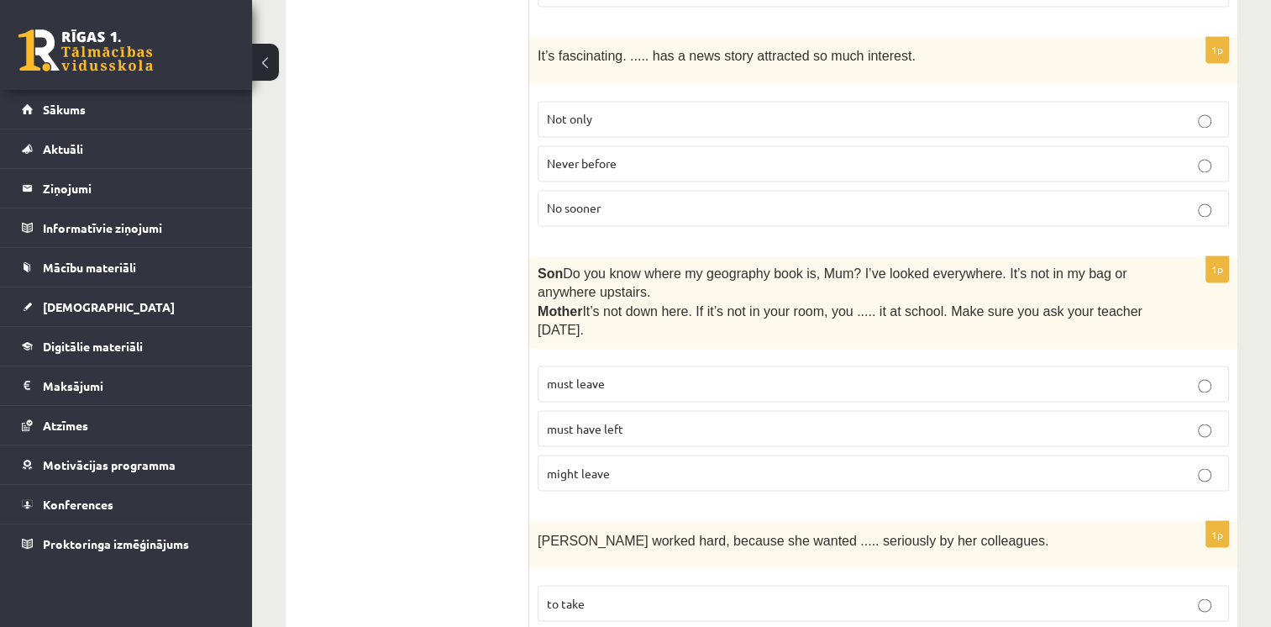
click at [669, 419] on p "must have left" at bounding box center [883, 428] width 673 height 18
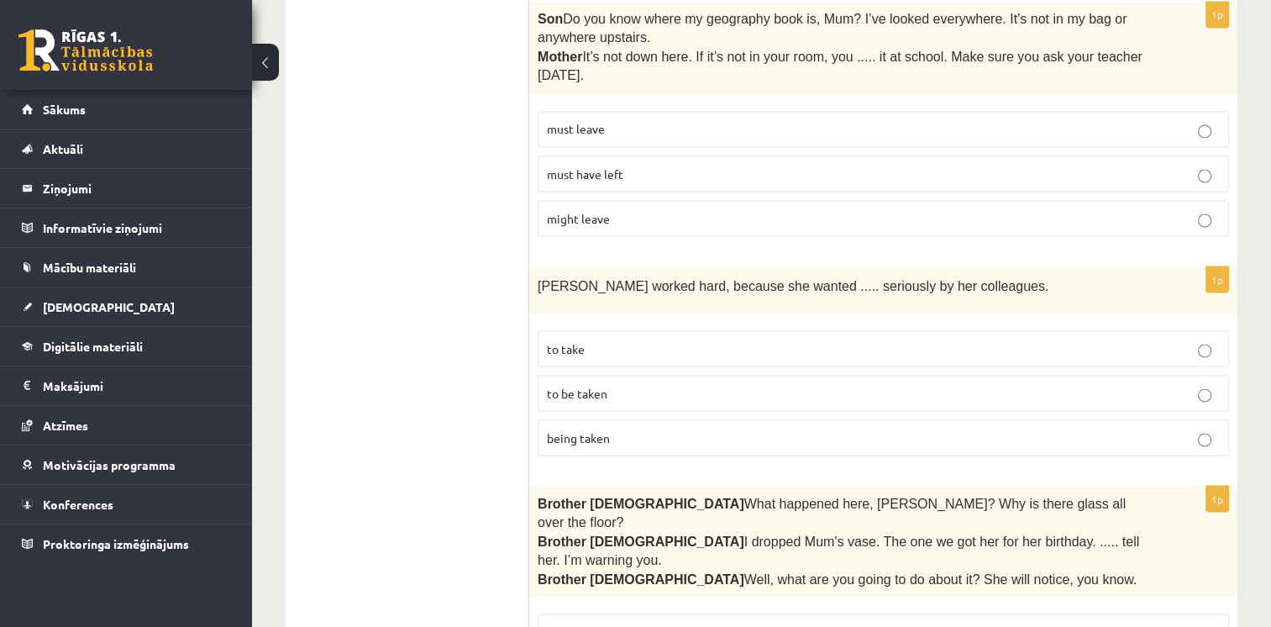
scroll to position [3025, 0]
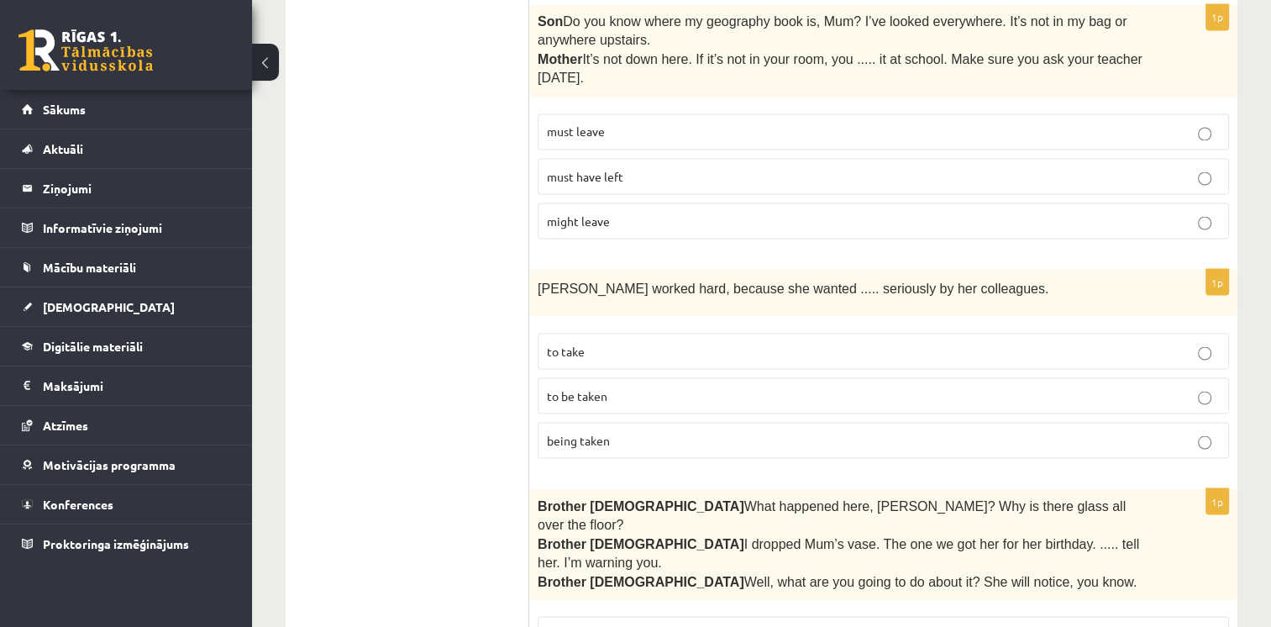
click at [605, 386] on p "to be taken" at bounding box center [883, 395] width 673 height 18
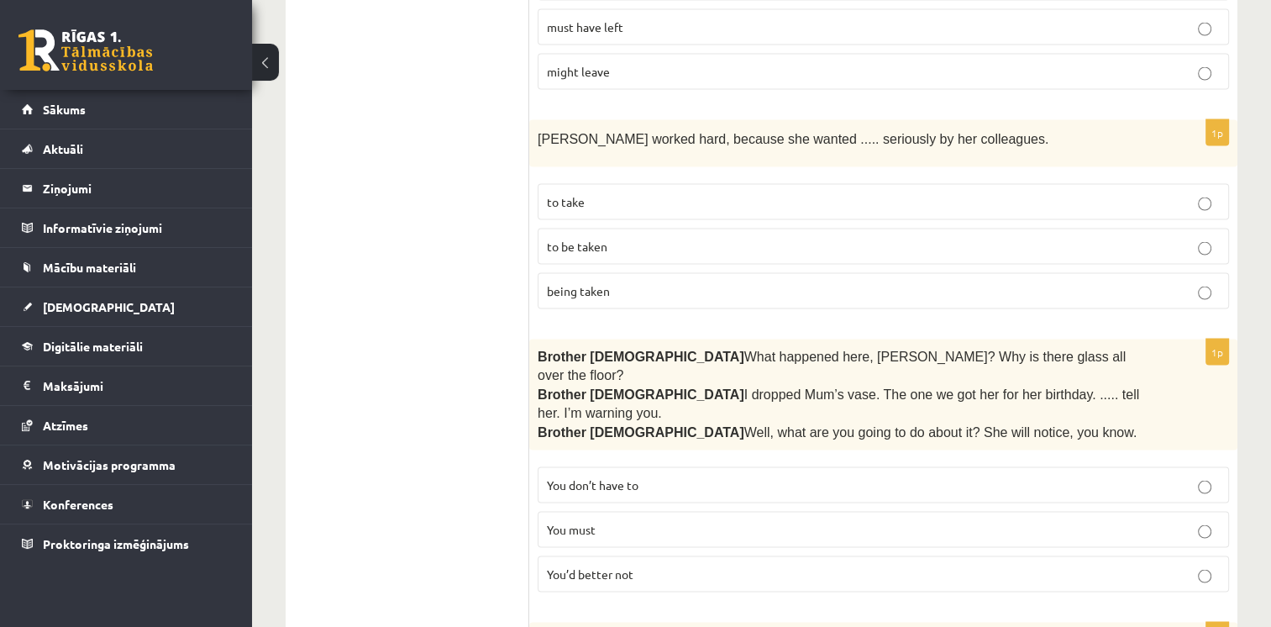
scroll to position [3193, 0]
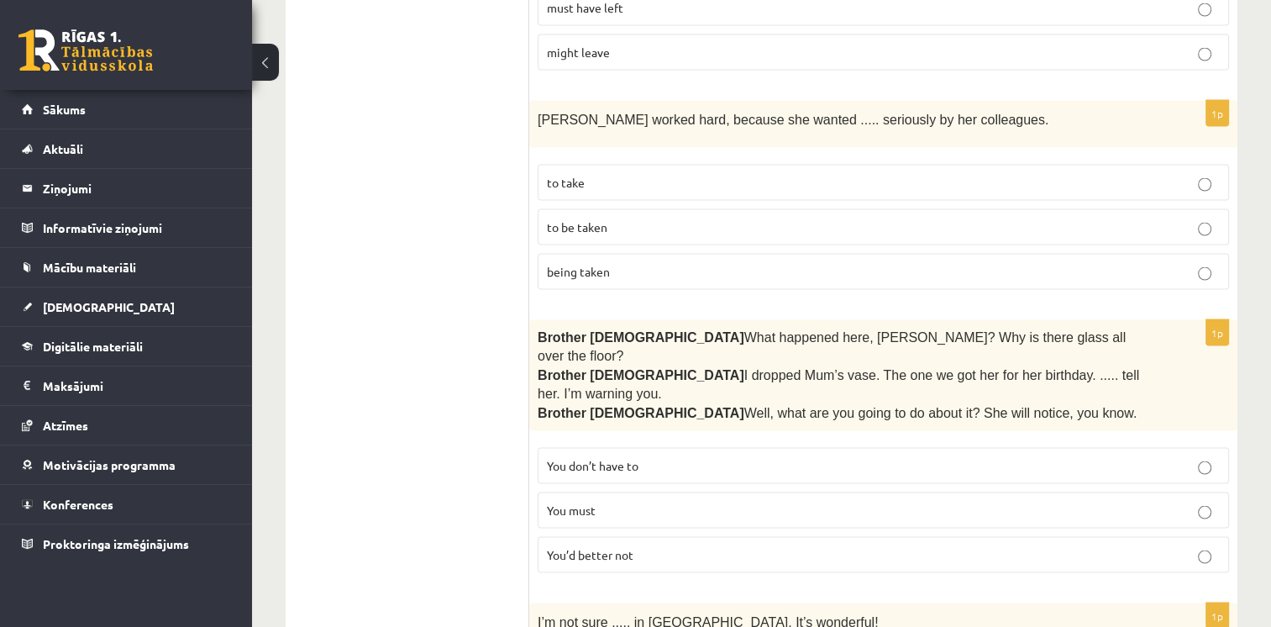
click at [628, 537] on label "You’d better not" at bounding box center [883, 555] width 691 height 36
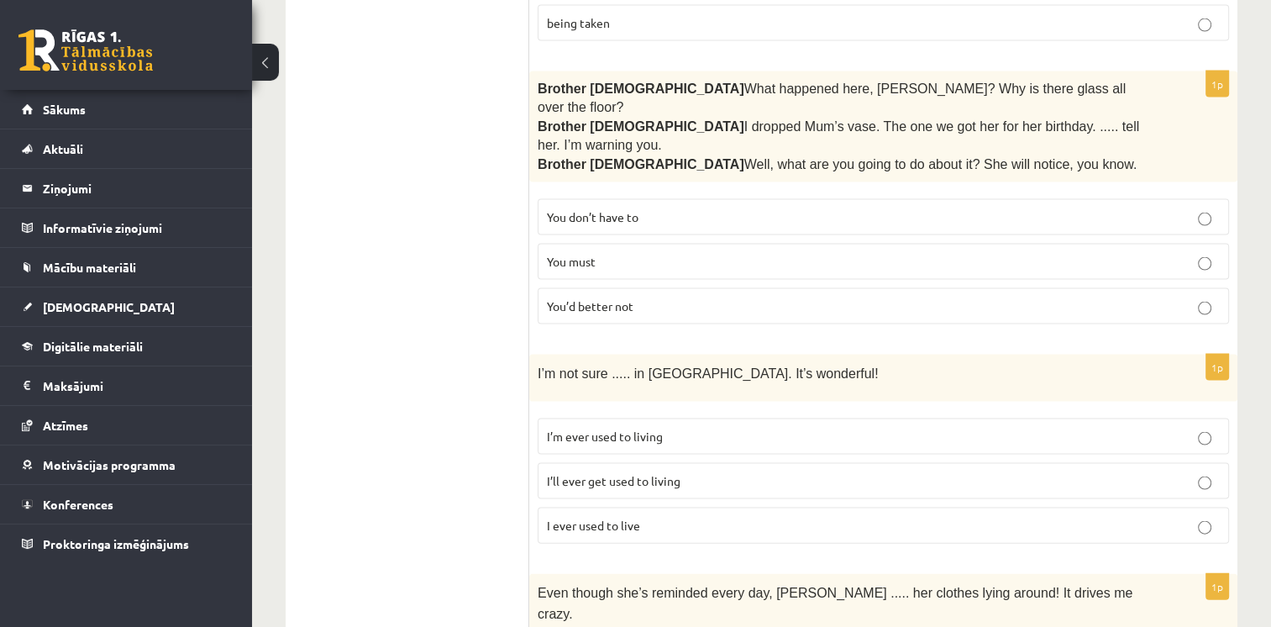
scroll to position [3445, 0]
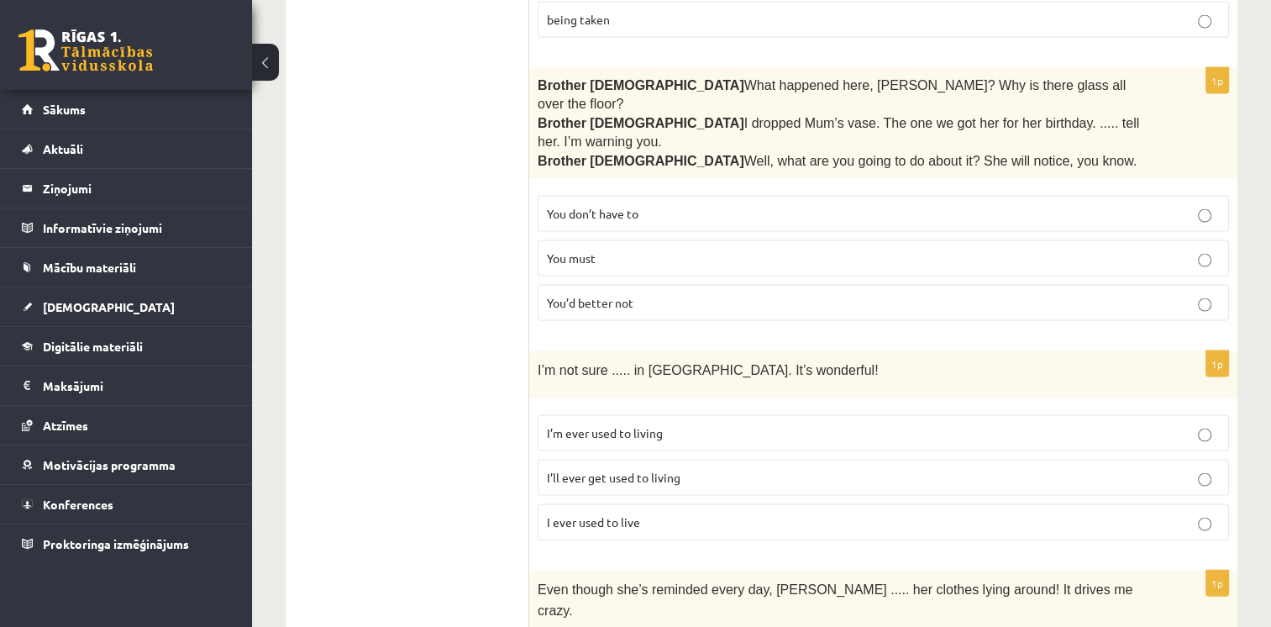
click at [654, 470] on span "I’ll ever get used to living" at bounding box center [614, 477] width 134 height 15
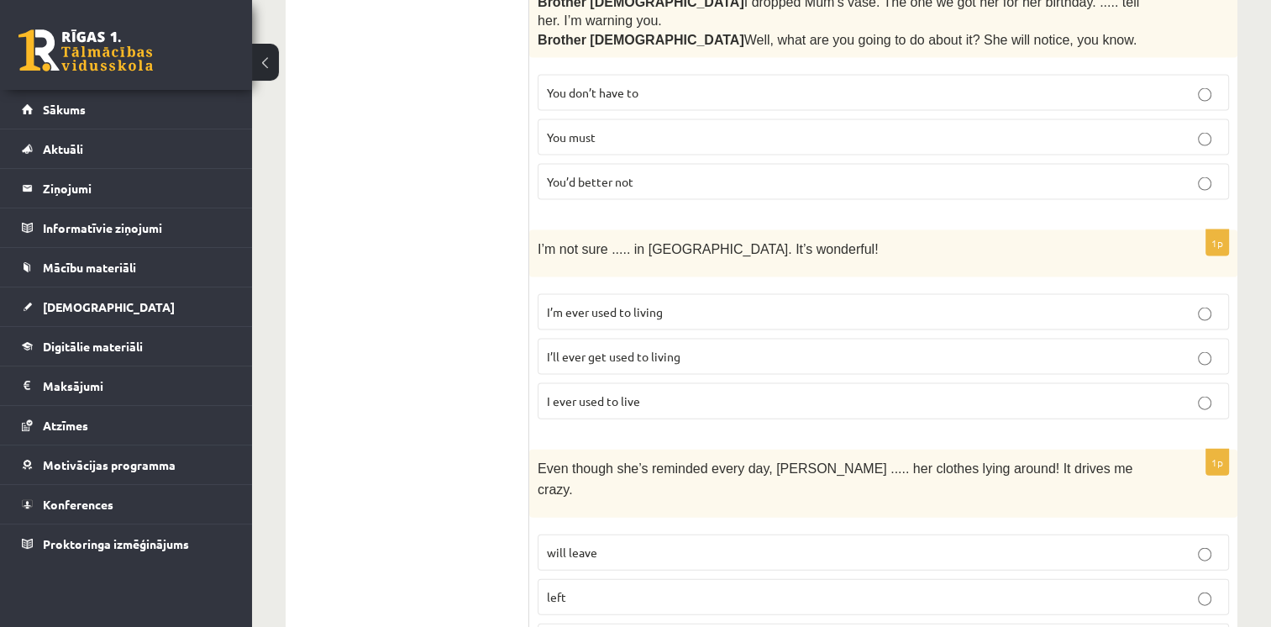
scroll to position [3697, 0]
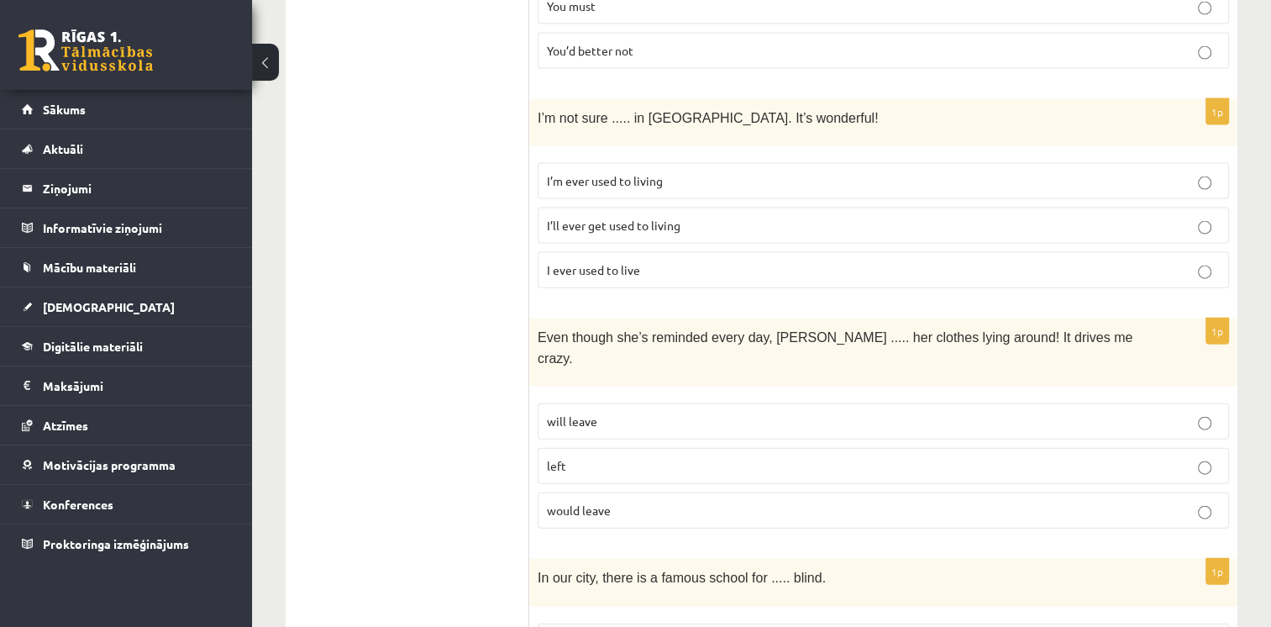
click at [645, 502] on p "would leave" at bounding box center [883, 511] width 673 height 18
click at [578, 413] on span "will leave" at bounding box center [572, 420] width 50 height 15
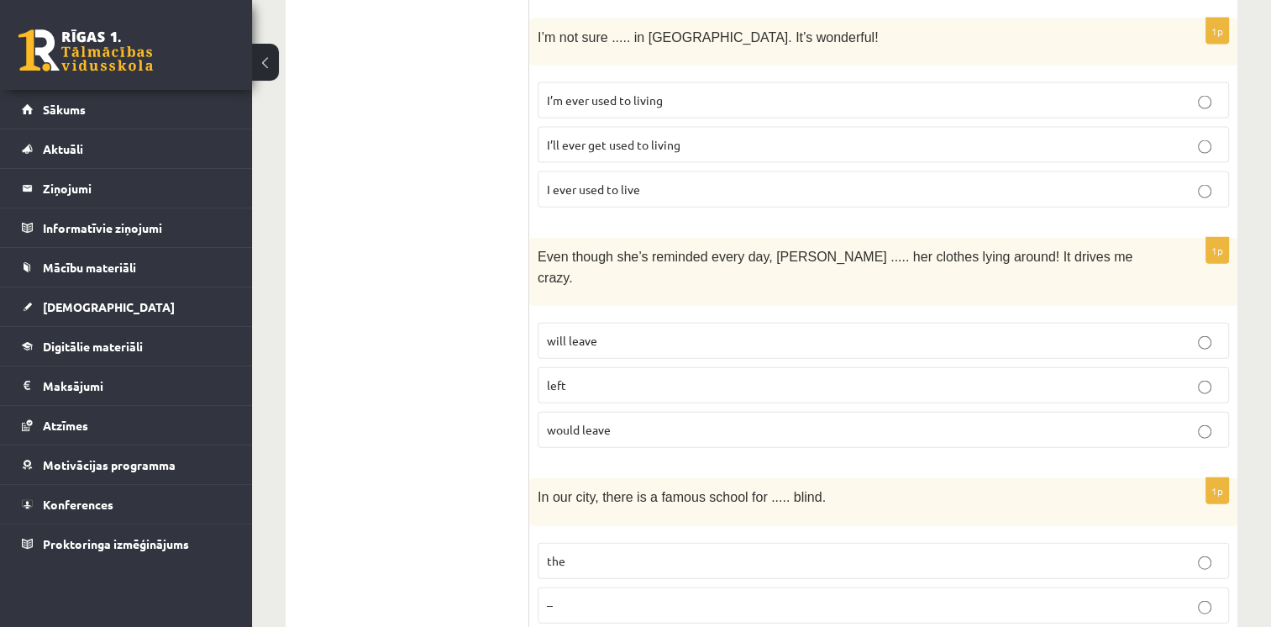
scroll to position [3781, 0]
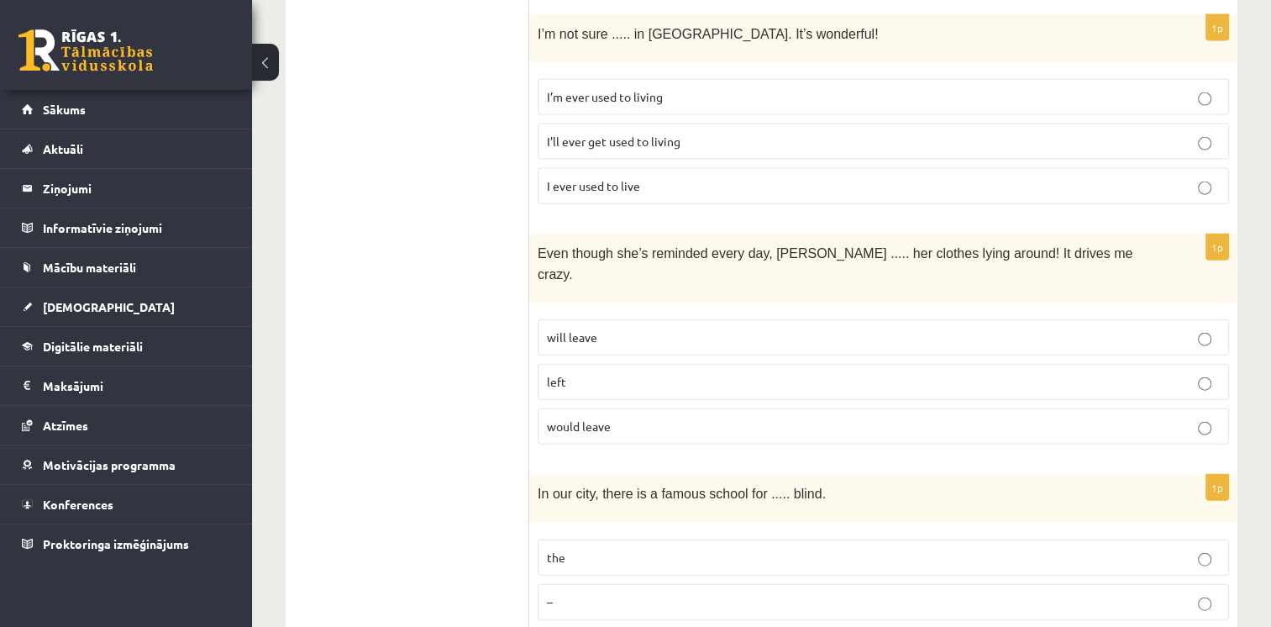
click at [618, 549] on p "the" at bounding box center [883, 558] width 673 height 18
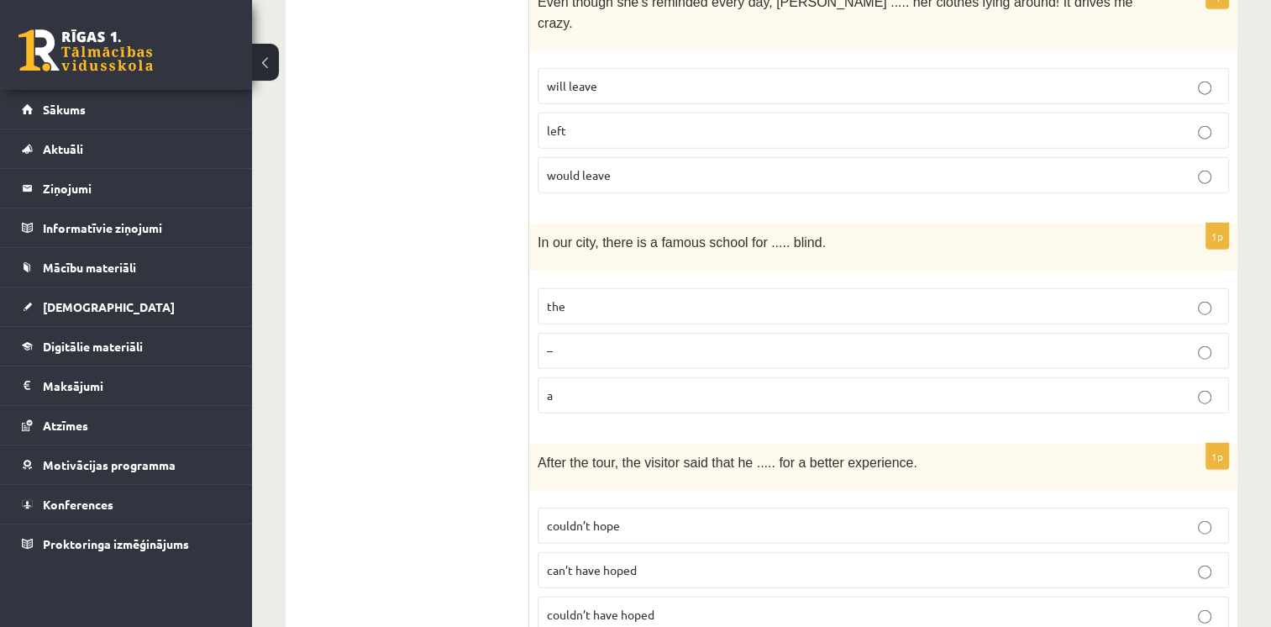
scroll to position [4117, 0]
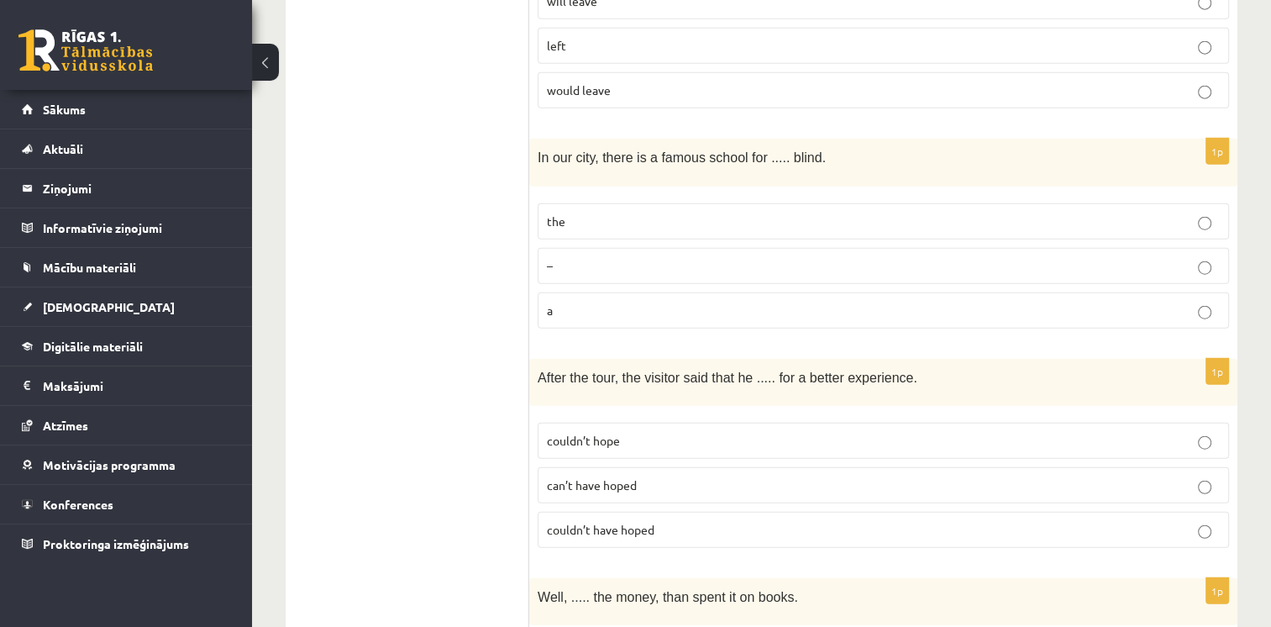
click at [649, 522] on span "couldn’t have hoped" at bounding box center [601, 529] width 108 height 15
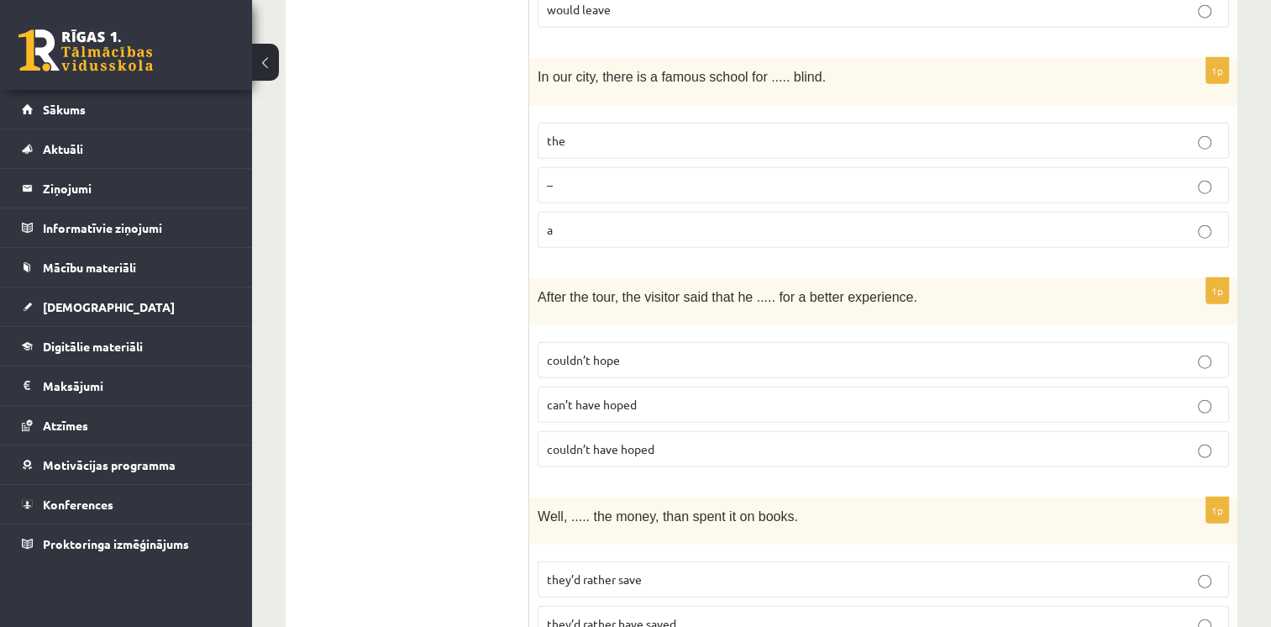
scroll to position [4218, 0]
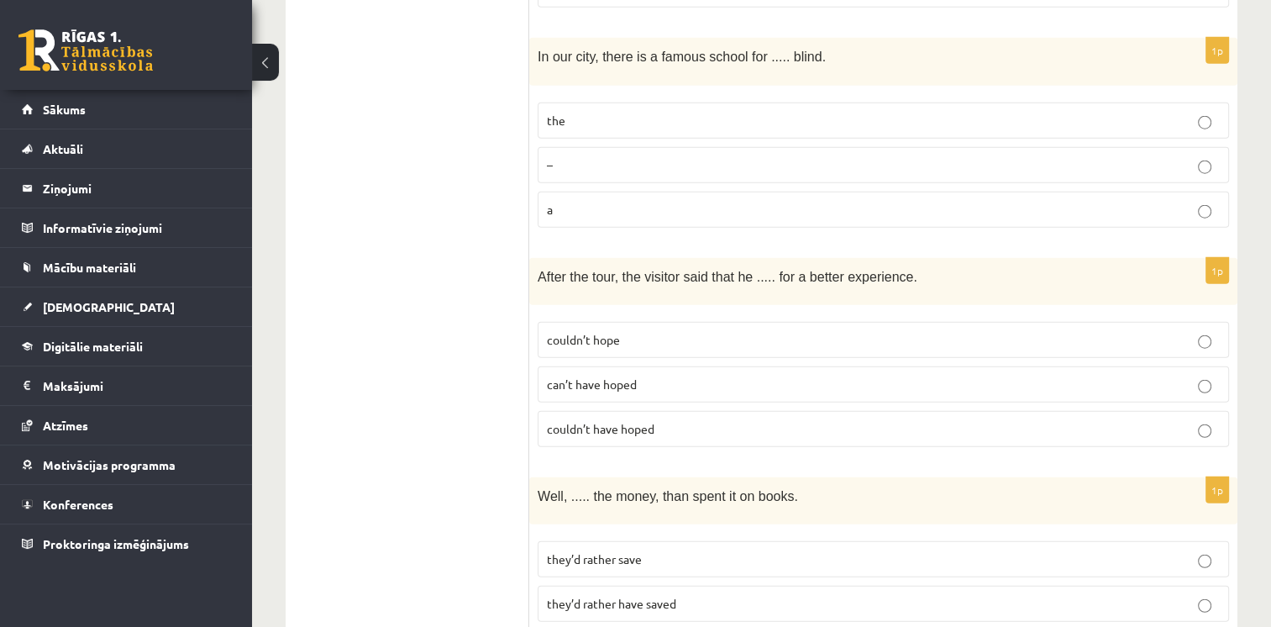
click at [607, 550] on p "they’d rather save" at bounding box center [883, 559] width 673 height 18
click at [642, 596] on span "they’d rather have saved" at bounding box center [611, 603] width 129 height 15
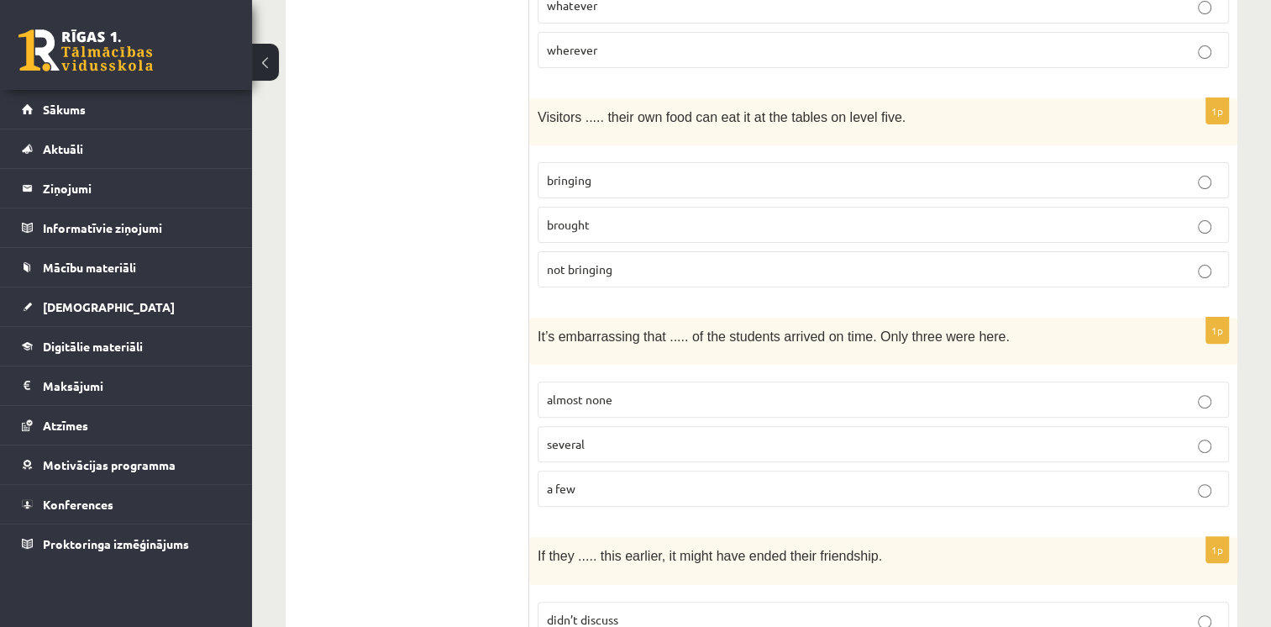
scroll to position [17, 0]
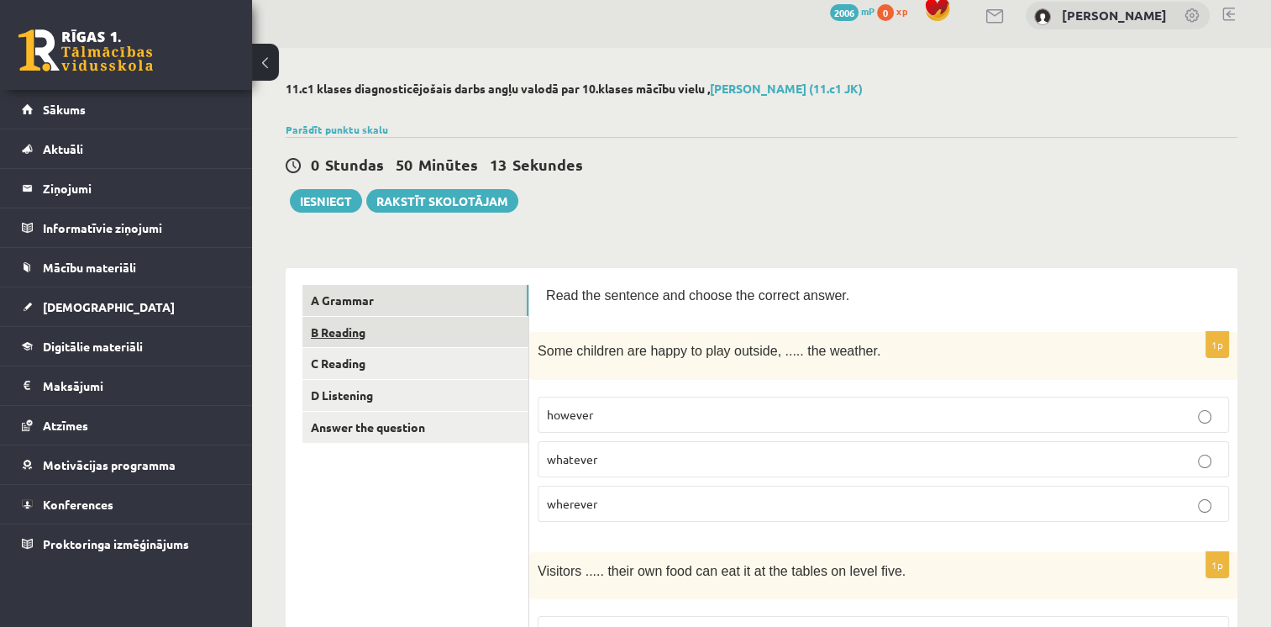
click at [384, 330] on link "B Reading" at bounding box center [415, 332] width 226 height 31
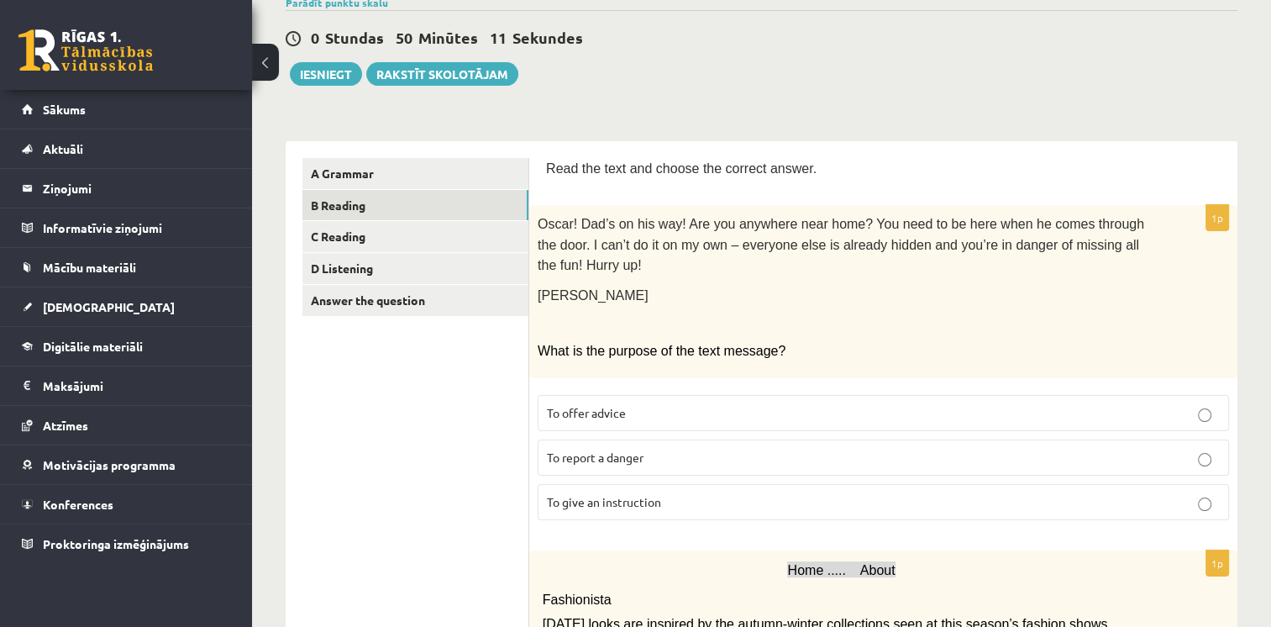
scroll to position [185, 0]
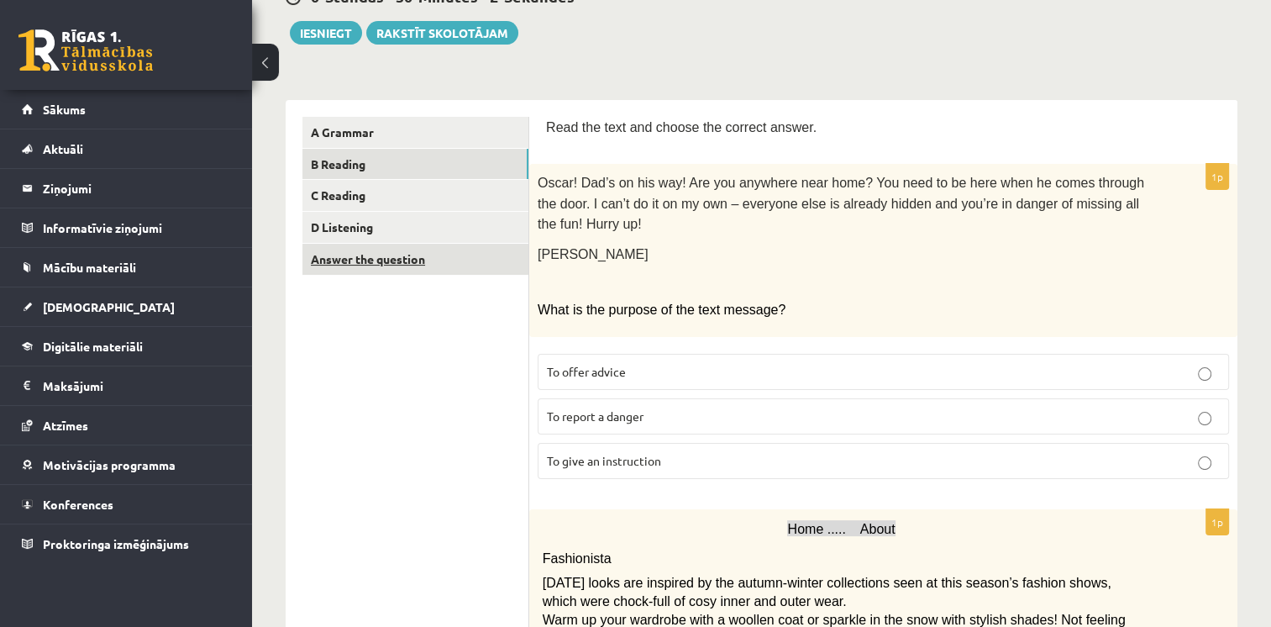
click at [355, 267] on link "Answer the question" at bounding box center [415, 259] width 226 height 31
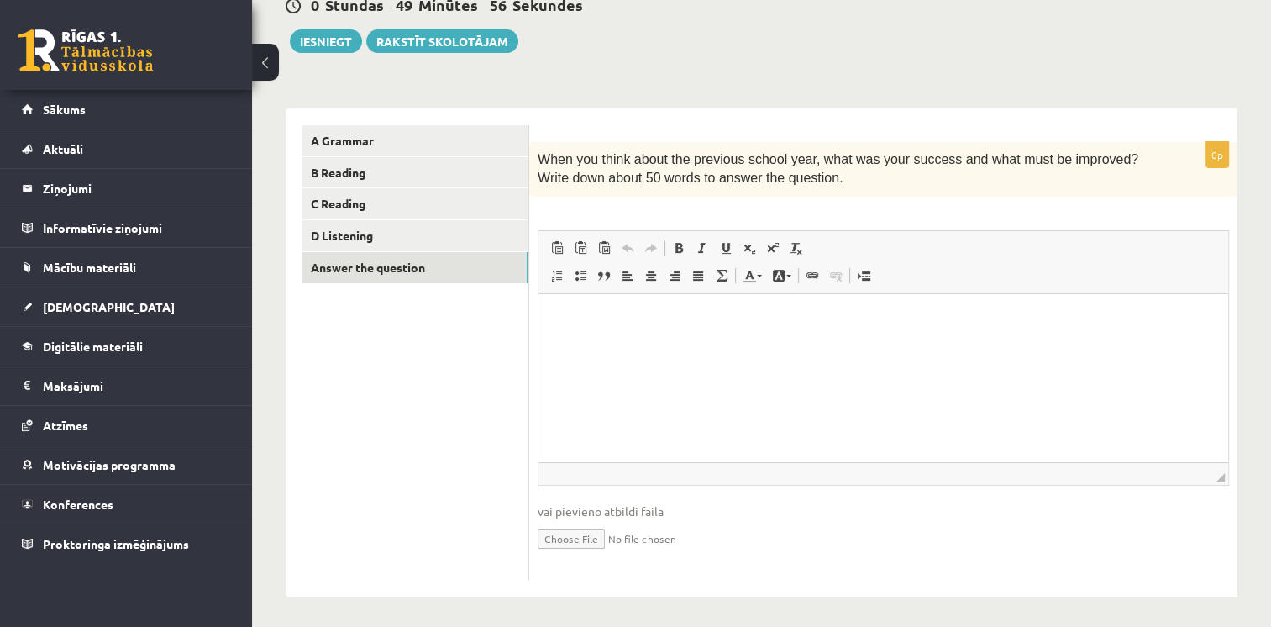
scroll to position [179, 0]
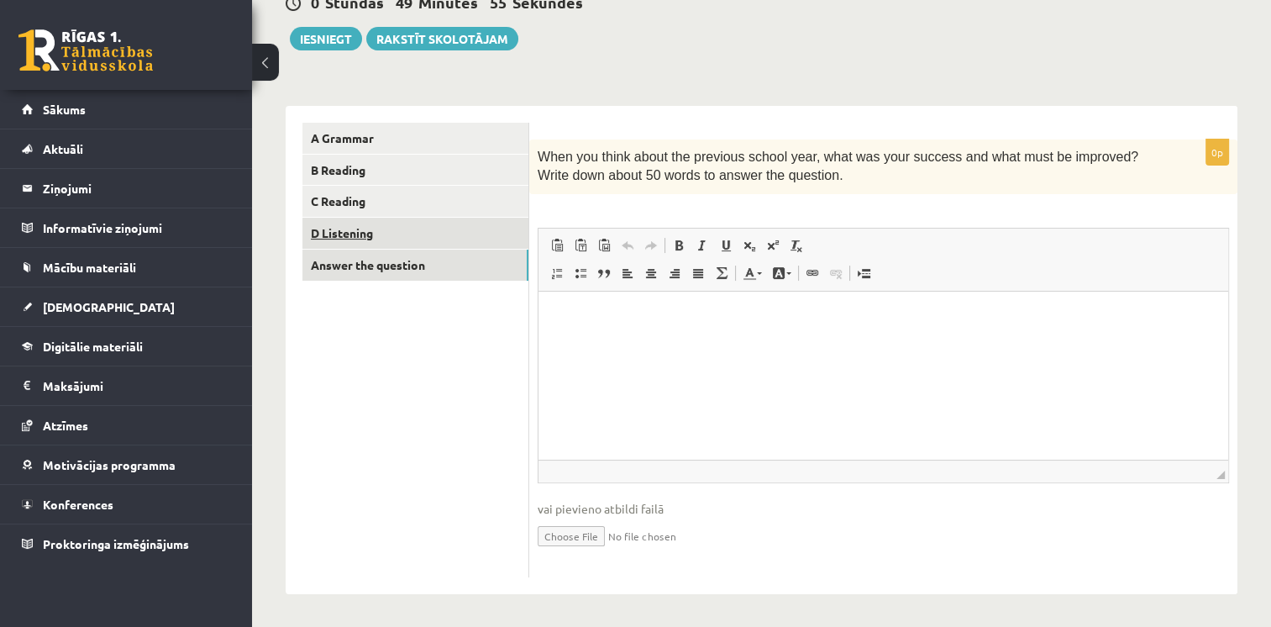
click at [417, 238] on link "D Listening" at bounding box center [415, 233] width 226 height 31
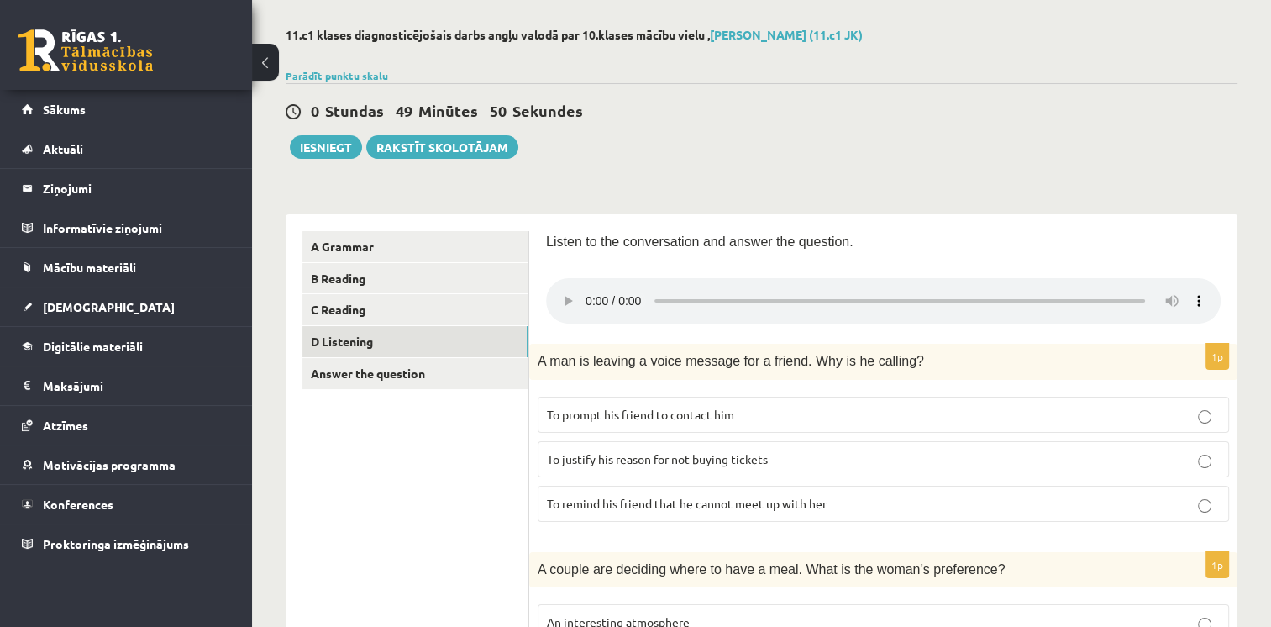
scroll to position [0, 0]
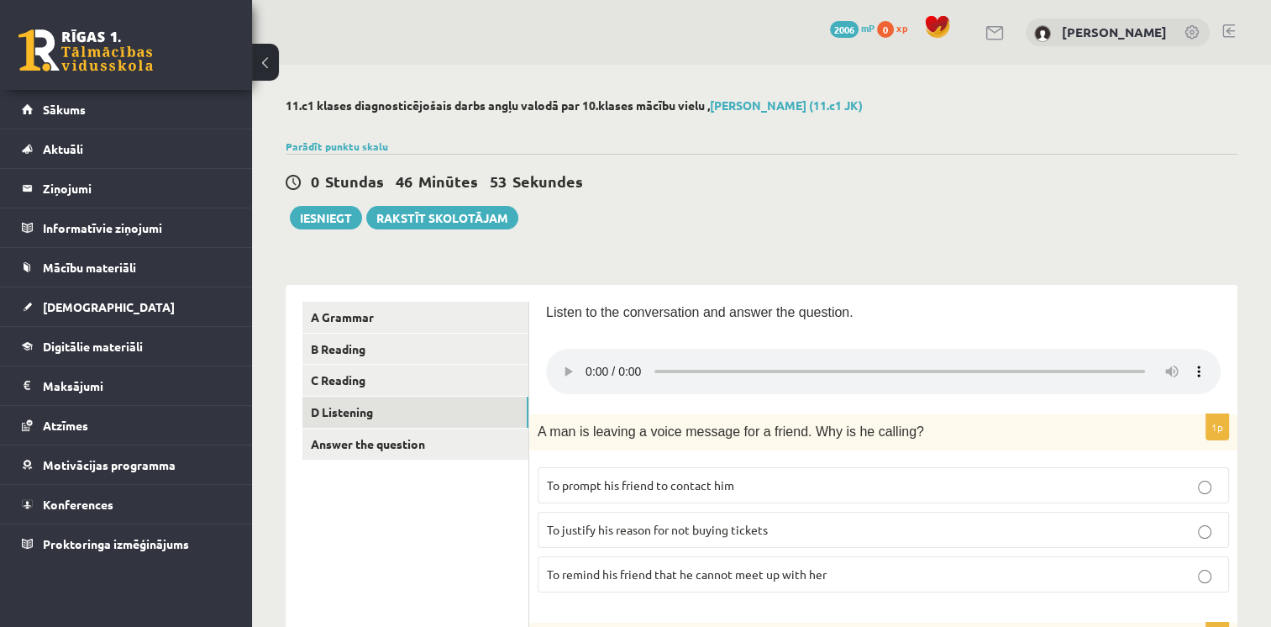
drag, startPoint x: 576, startPoint y: 274, endPoint x: 586, endPoint y: 277, distance: 10.6
drag, startPoint x: 586, startPoint y: 277, endPoint x: 385, endPoint y: 372, distance: 222.1
click at [385, 372] on link "C Reading" at bounding box center [415, 380] width 226 height 31
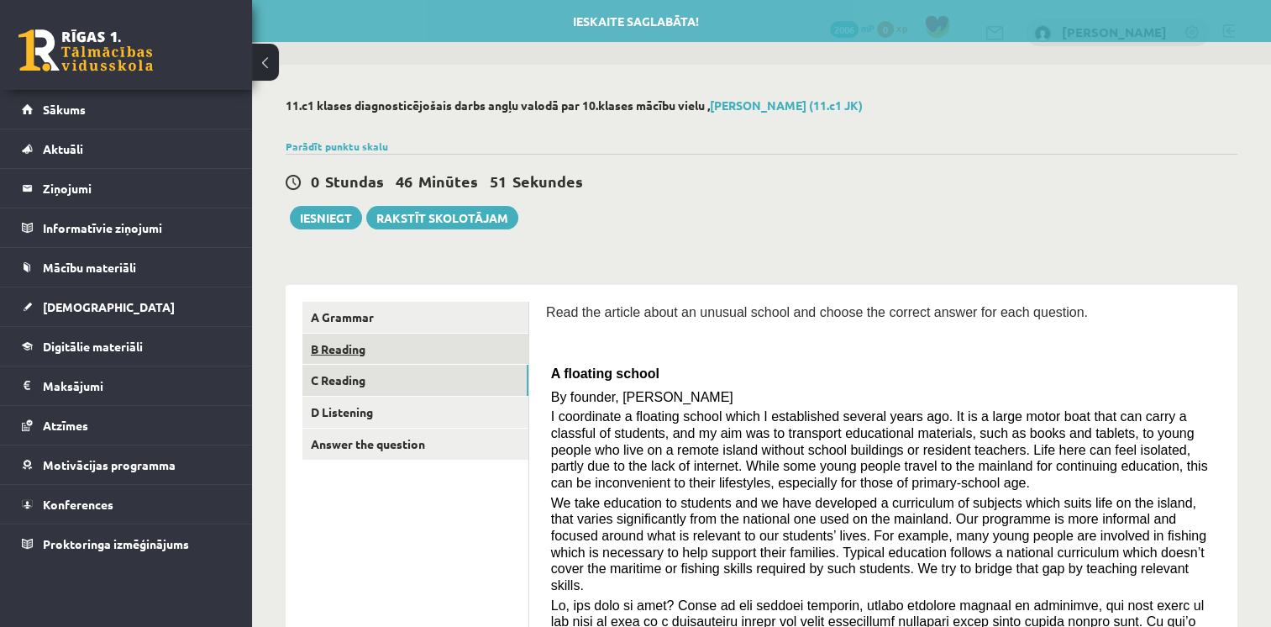
click at [370, 350] on link "B Reading" at bounding box center [415, 349] width 226 height 31
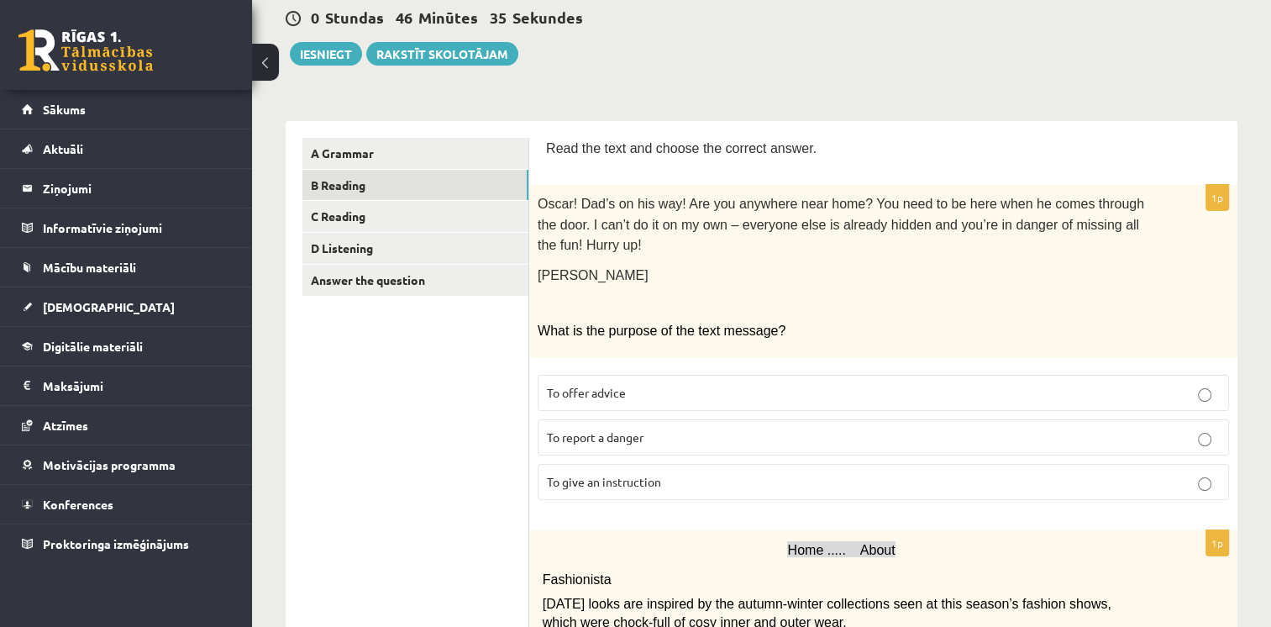
scroll to position [168, 0]
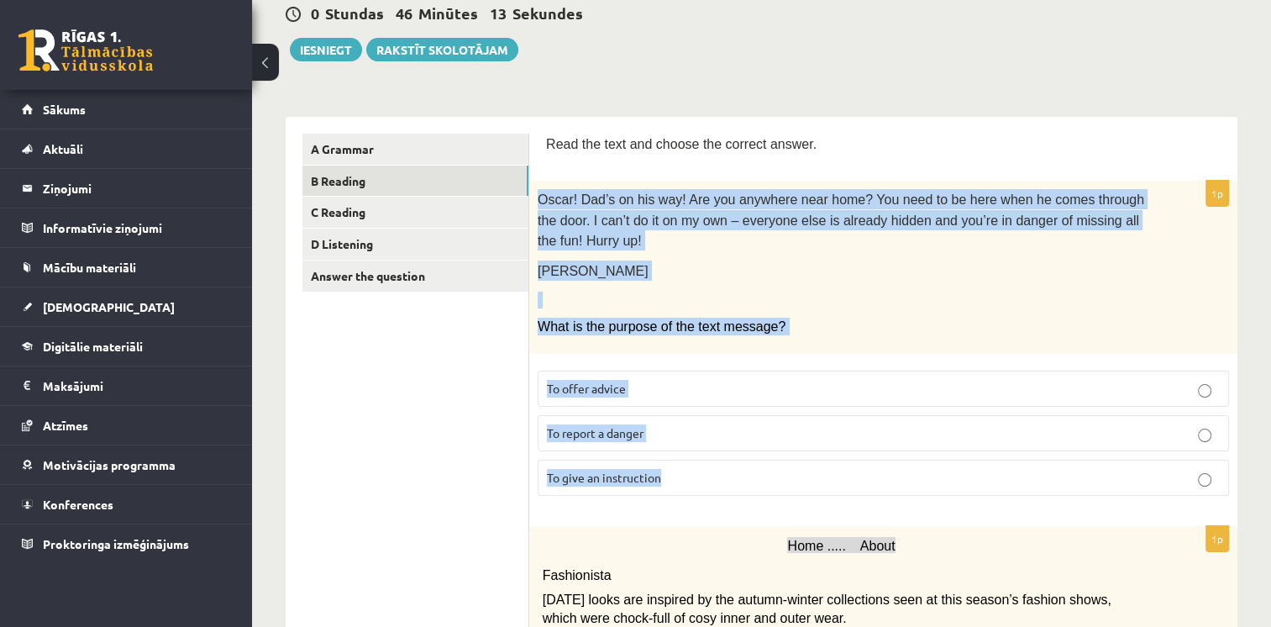
drag, startPoint x: 536, startPoint y: 197, endPoint x: 763, endPoint y: 447, distance: 337.8
click at [763, 447] on div "1p Oscar! Dad’s on his way! Are you anywhere near home? You need to be here whe…" at bounding box center [883, 345] width 708 height 328
copy div "Oscar! Dad’s on his way! Are you anywhere near home? You need to be here when h…"
click at [679, 469] on p "To give an instruction" at bounding box center [883, 478] width 673 height 18
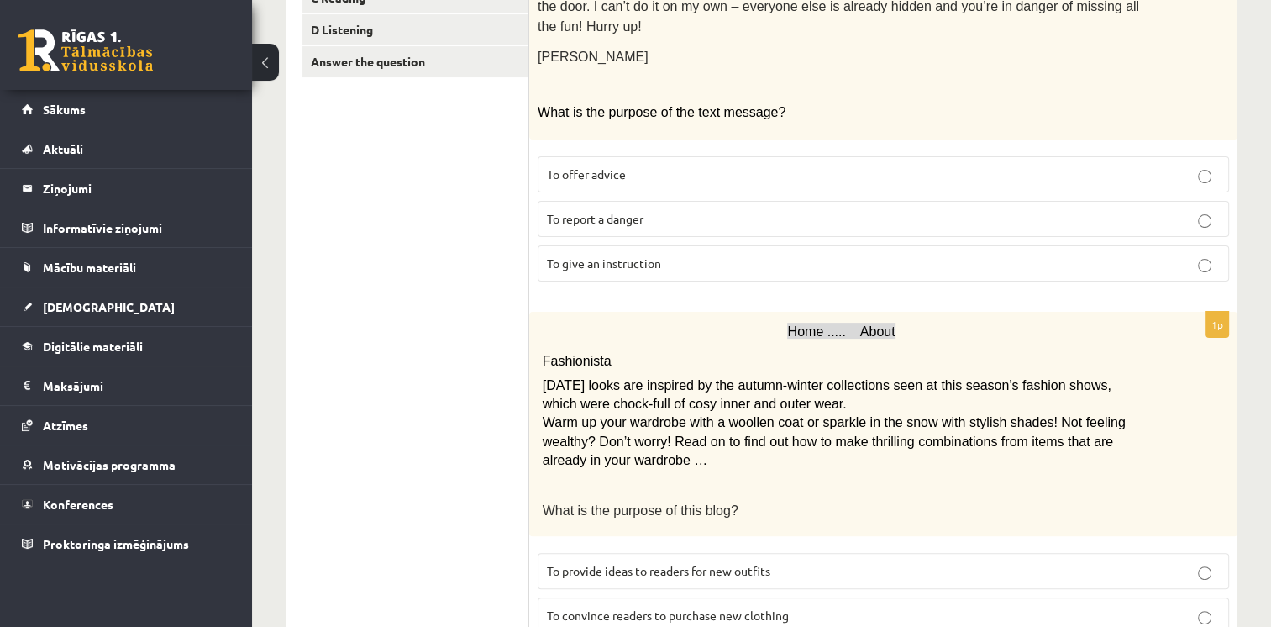
scroll to position [420, 0]
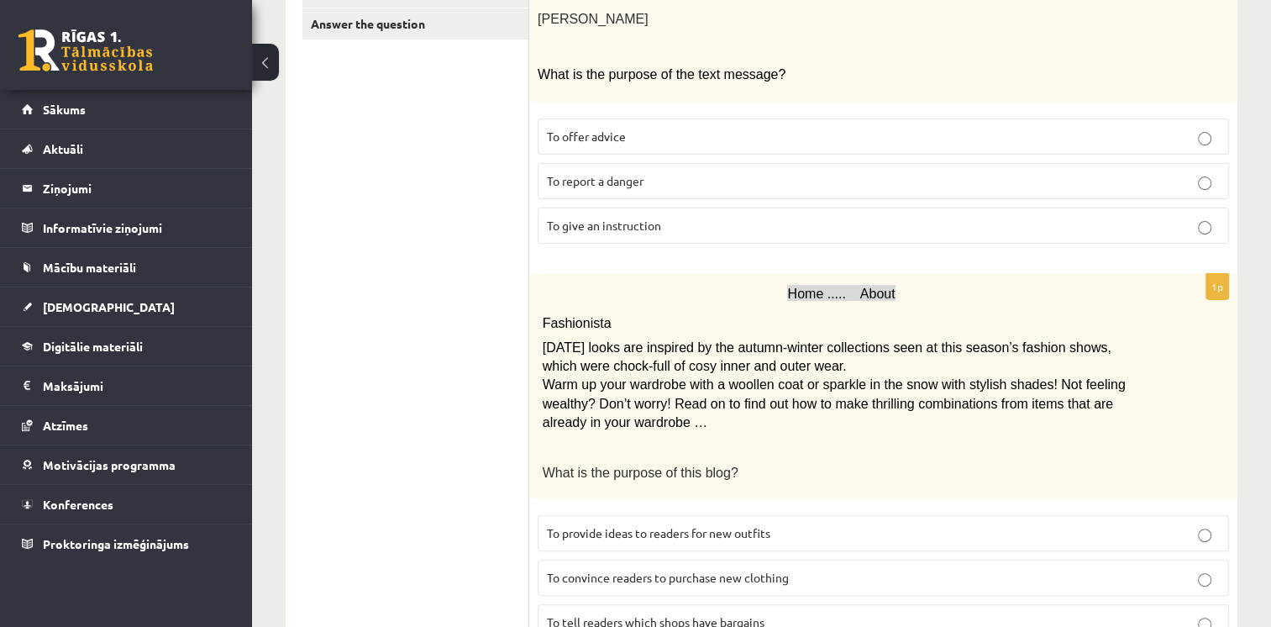
click at [727, 525] on span "To provide ideas to readers for new outfits" at bounding box center [658, 532] width 223 height 15
drag, startPoint x: 549, startPoint y: 318, endPoint x: 558, endPoint y: 323, distance: 9.4
click at [558, 340] on span "Today’s looks are inspired by the autumn-winter collections seen at this season…" at bounding box center [827, 356] width 569 height 33
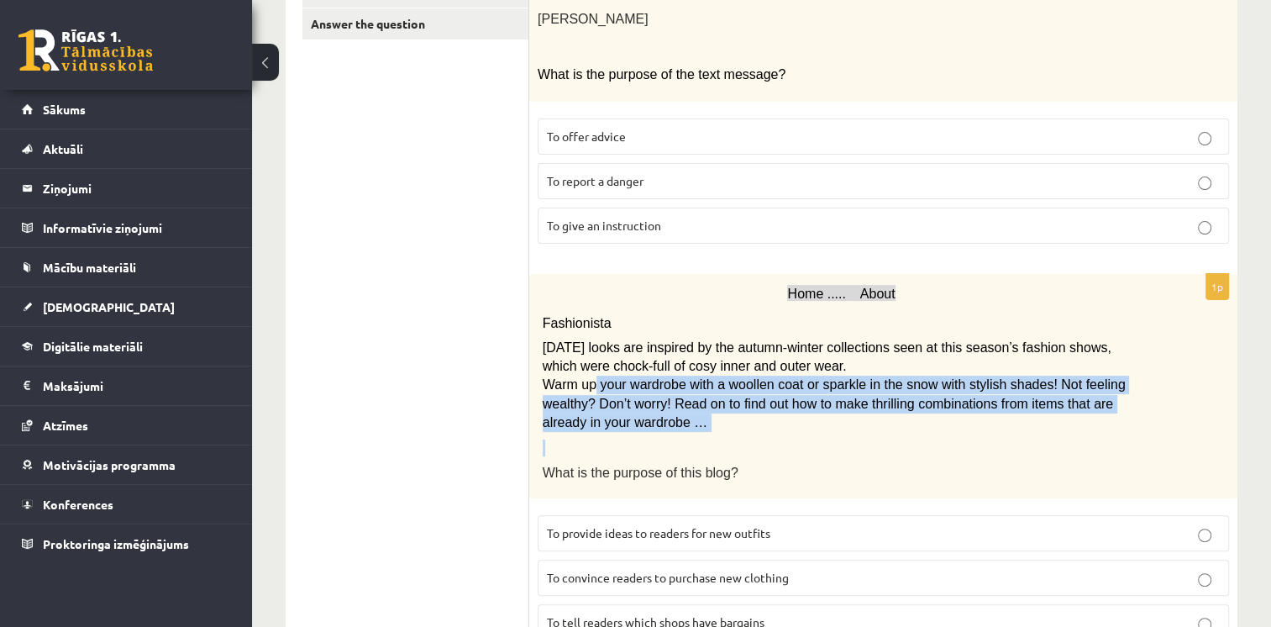
drag, startPoint x: 558, startPoint y: 323, endPoint x: 665, endPoint y: 415, distance: 141.2
click at [665, 415] on div "Home ..... About Fashionista Today’s looks are inspired by the autumn-winter co…" at bounding box center [883, 385] width 708 height 223
drag, startPoint x: 665, startPoint y: 415, endPoint x: 534, endPoint y: 304, distance: 171.0
click at [534, 304] on div "Home ..... About Fashionista Today’s looks are inspired by the autumn-winter co…" at bounding box center [883, 385] width 708 height 223
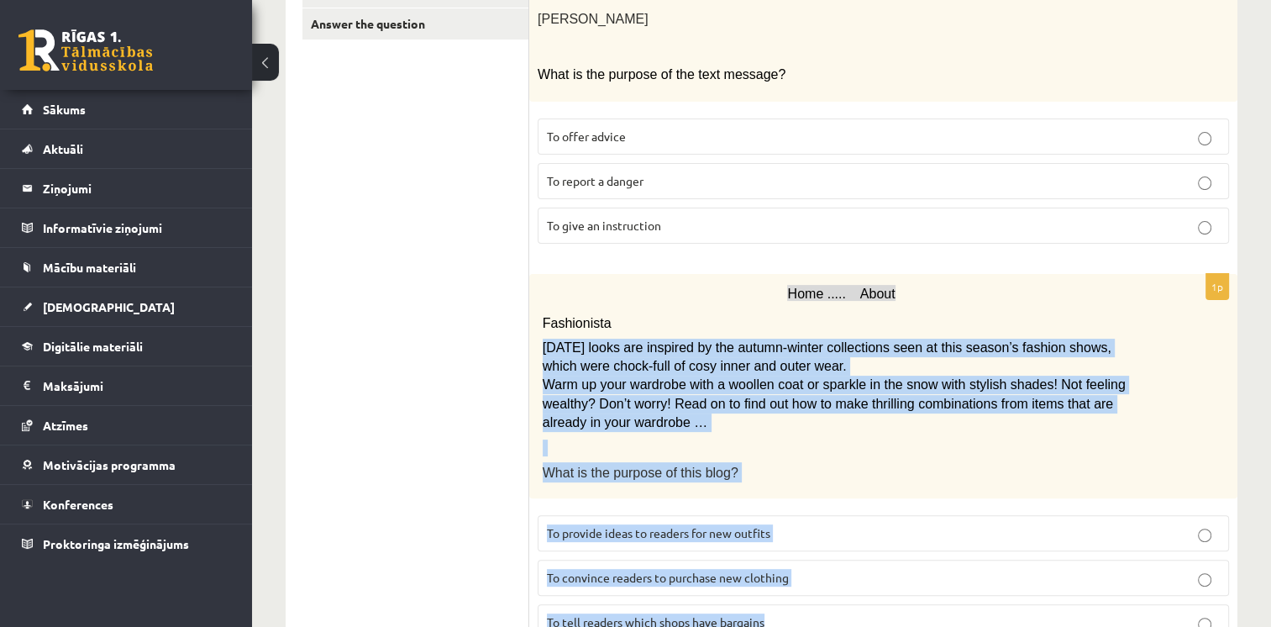
drag, startPoint x: 544, startPoint y: 314, endPoint x: 833, endPoint y: 583, distance: 394.7
click at [833, 583] on div "1p Home ..... About Fashionista Today’s looks are inspired by the autumn-winter…" at bounding box center [883, 463] width 708 height 379
copy div "Today’s looks are inspired by the autumn-winter collections seen at this season…"
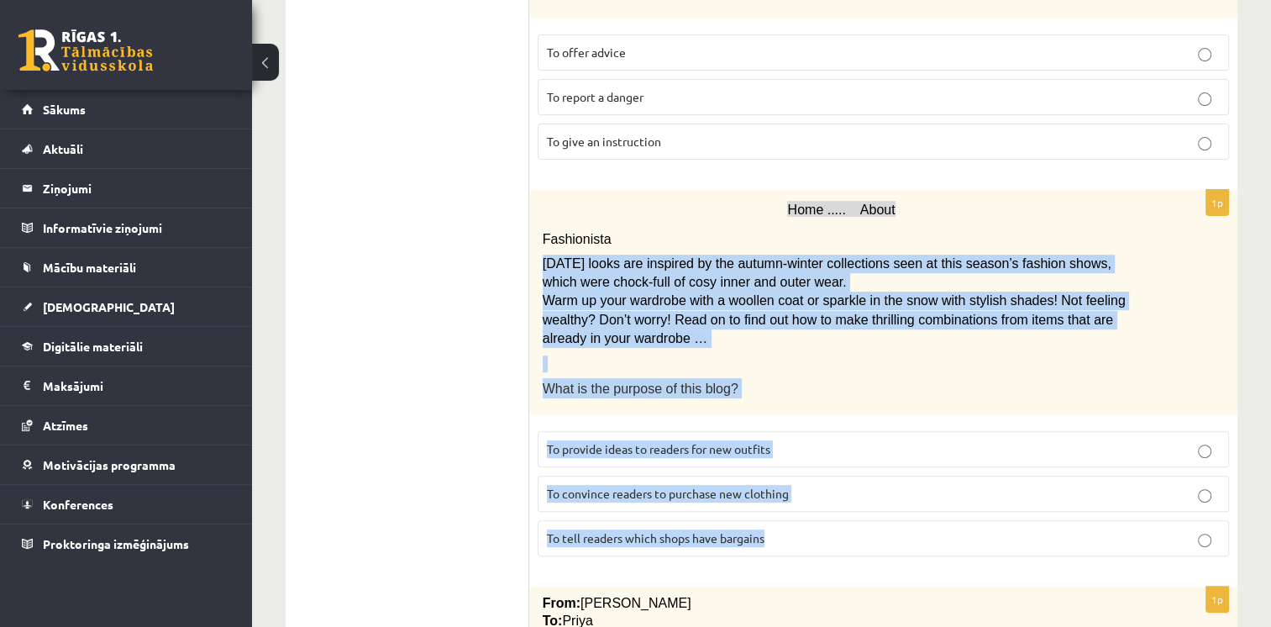
click at [548, 423] on fieldset "To provide ideas to readers for new outfits To convince readers to purchase new…" at bounding box center [883, 492] width 691 height 139
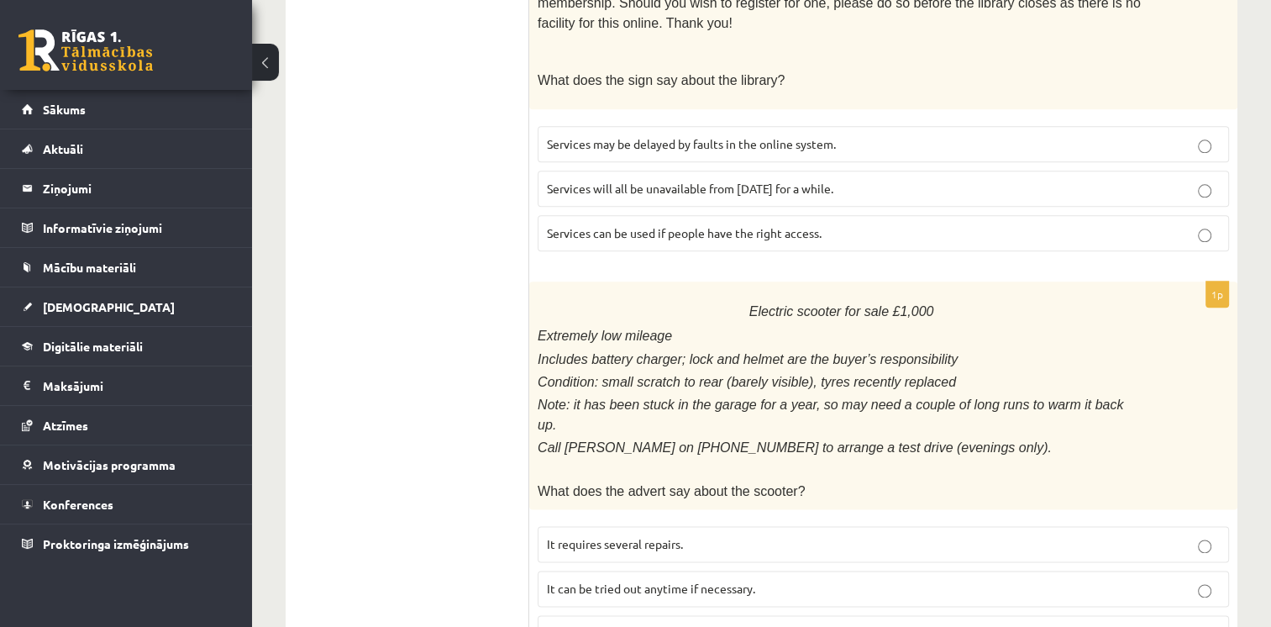
scroll to position [1983, 0]
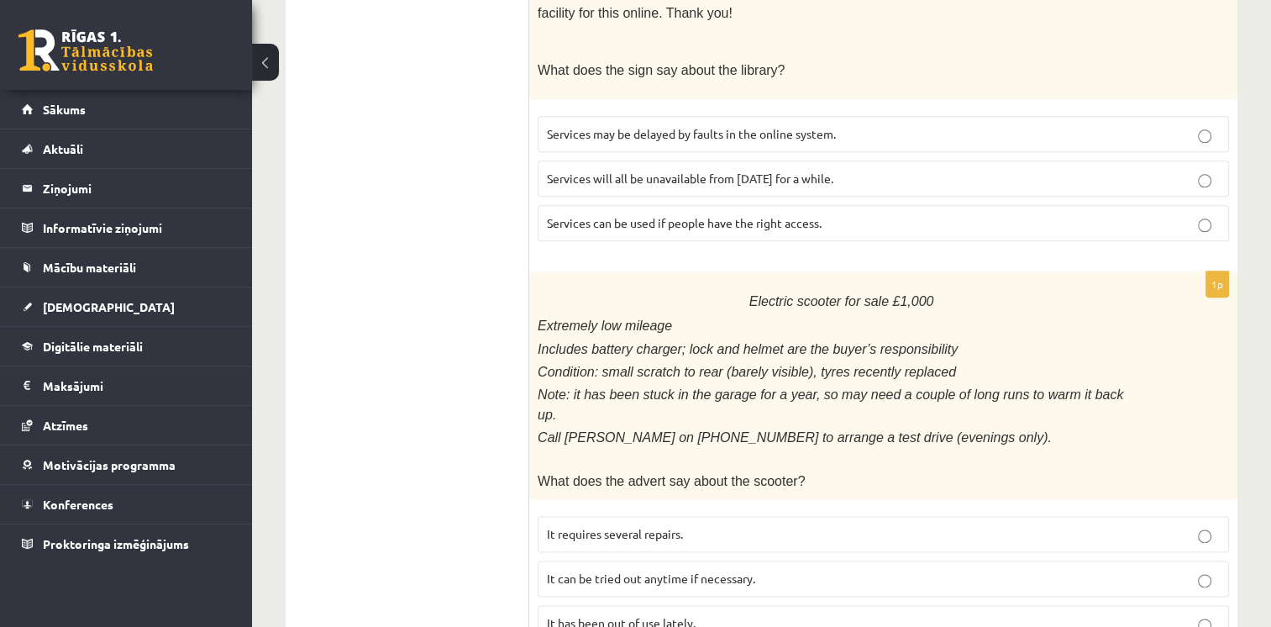
click at [683, 615] on span "It has been out of use lately." at bounding box center [621, 622] width 149 height 15
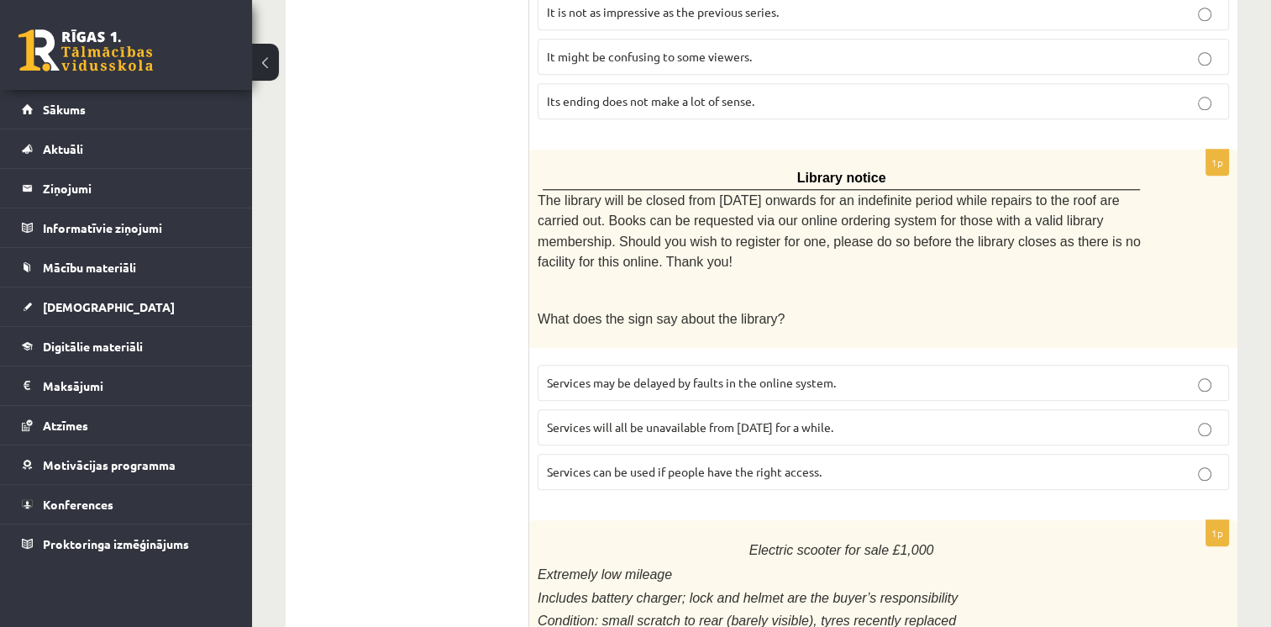
scroll to position [1731, 0]
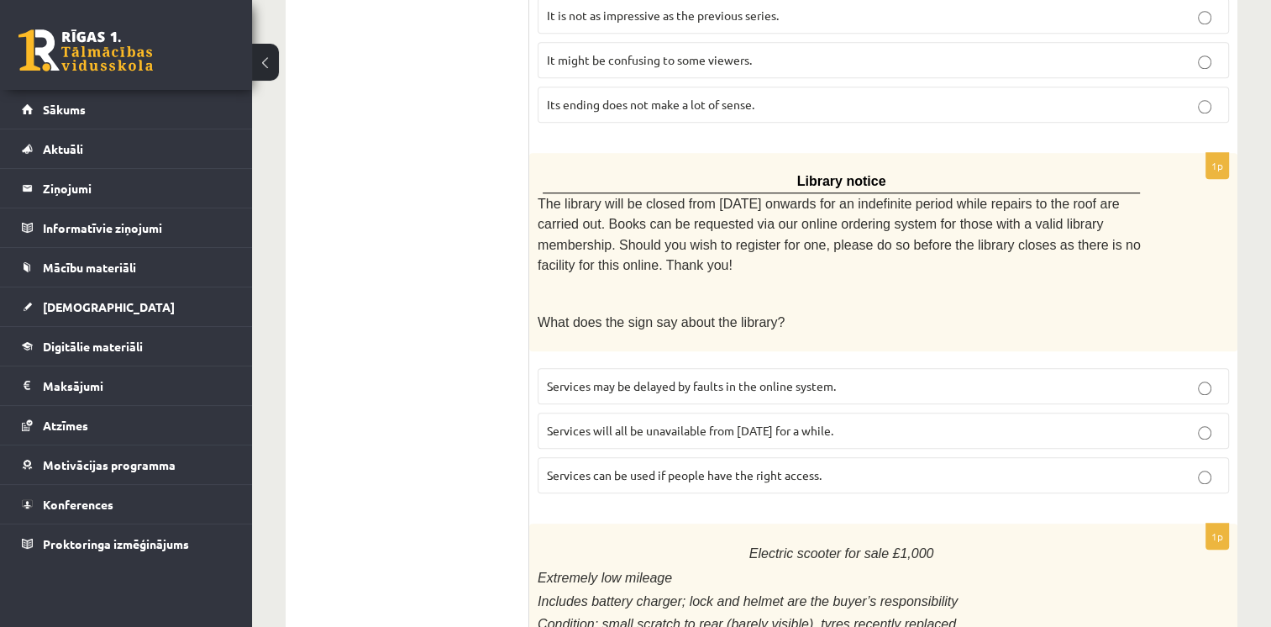
click at [672, 467] on span "Services can be used if people have the right access." at bounding box center [684, 474] width 275 height 15
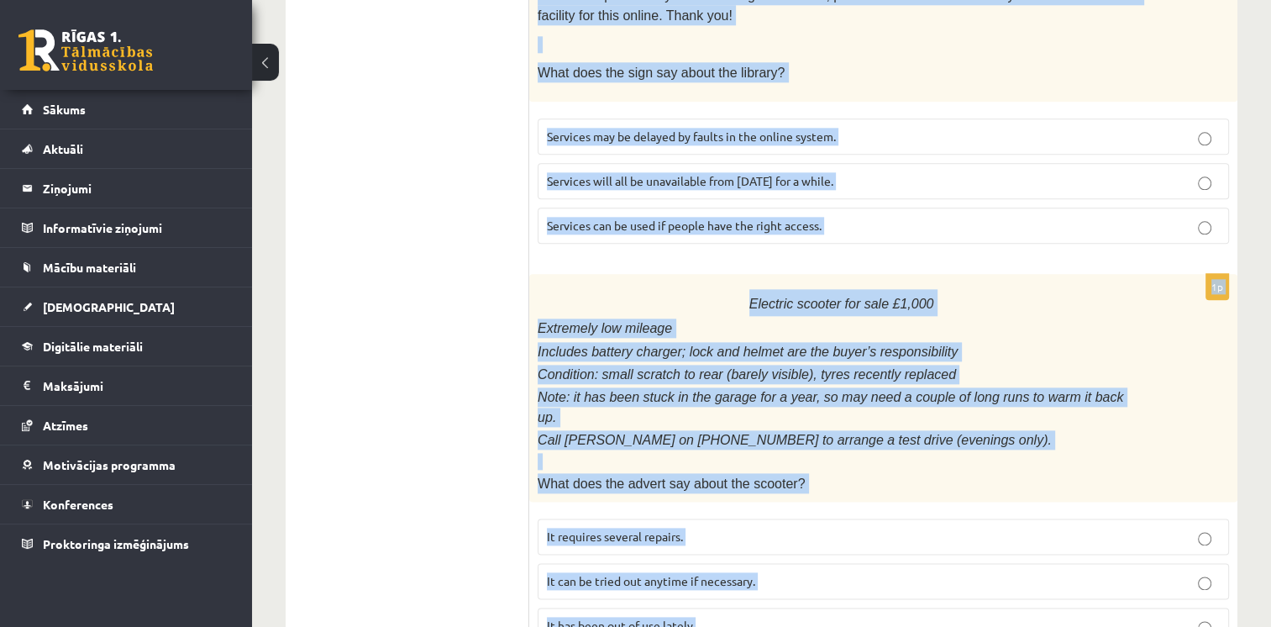
scroll to position [1983, 0]
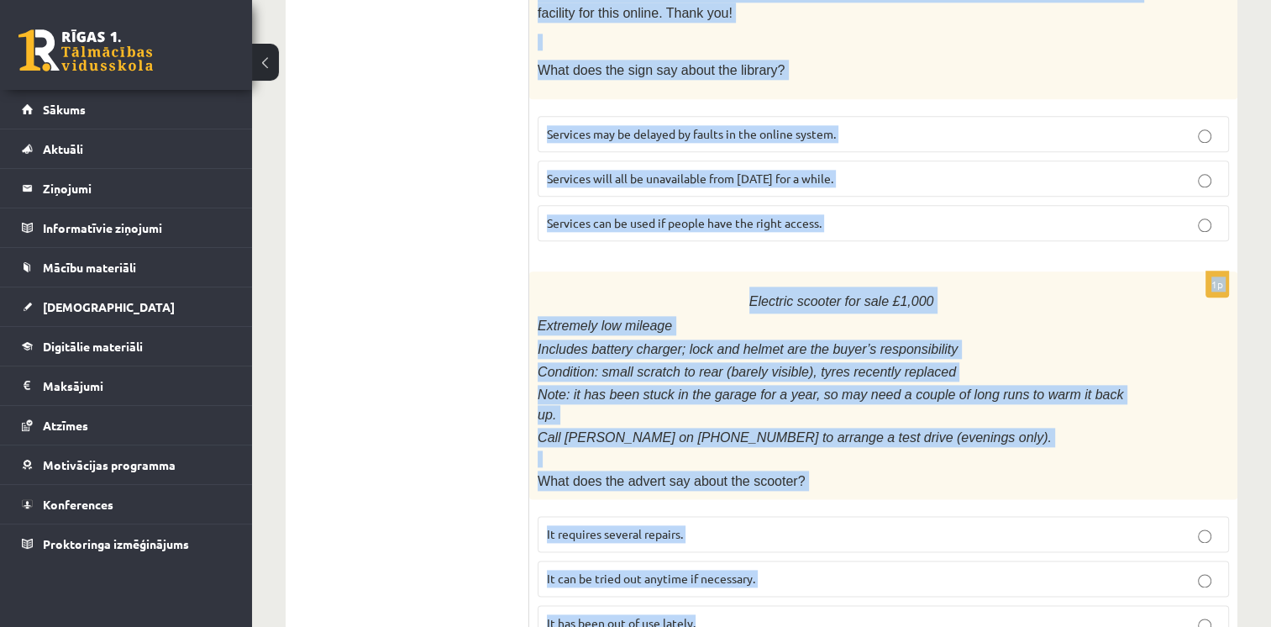
drag, startPoint x: 542, startPoint y: 348, endPoint x: 828, endPoint y: 641, distance: 409.9
copy form "From: Emily To: Priya Subject: University Hi Priya, I’m finding it really tough…"
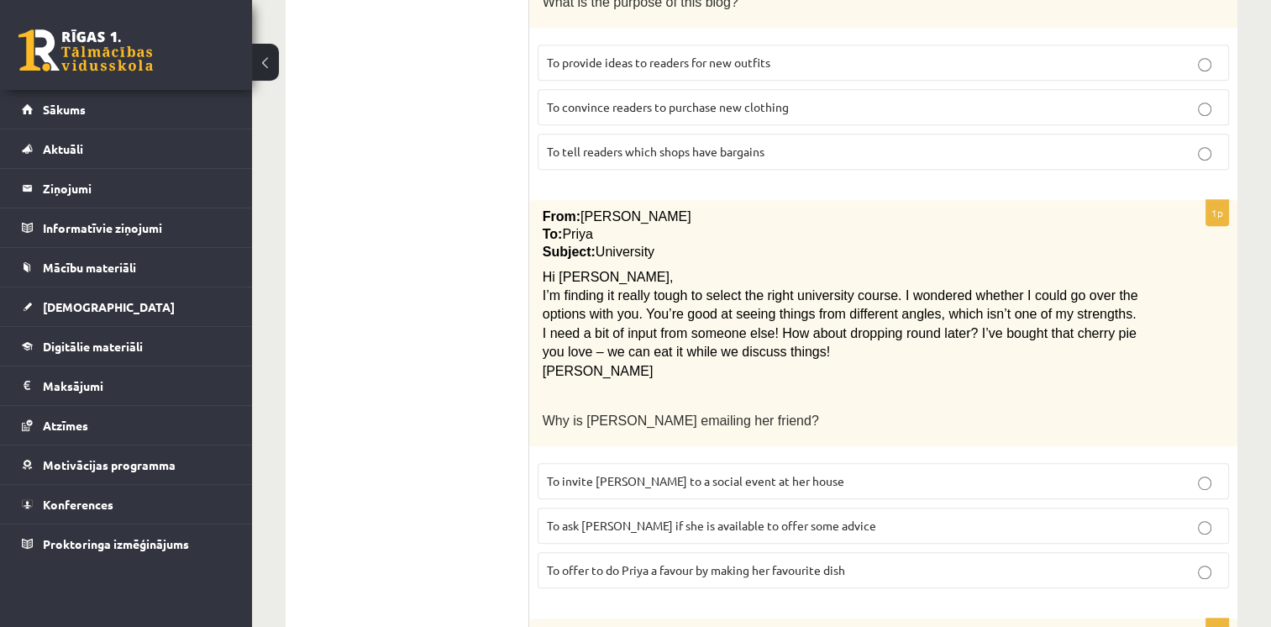
scroll to position [891, 0]
click at [650, 518] on span "To ask Priya if she is available to offer some advice" at bounding box center [711, 525] width 329 height 15
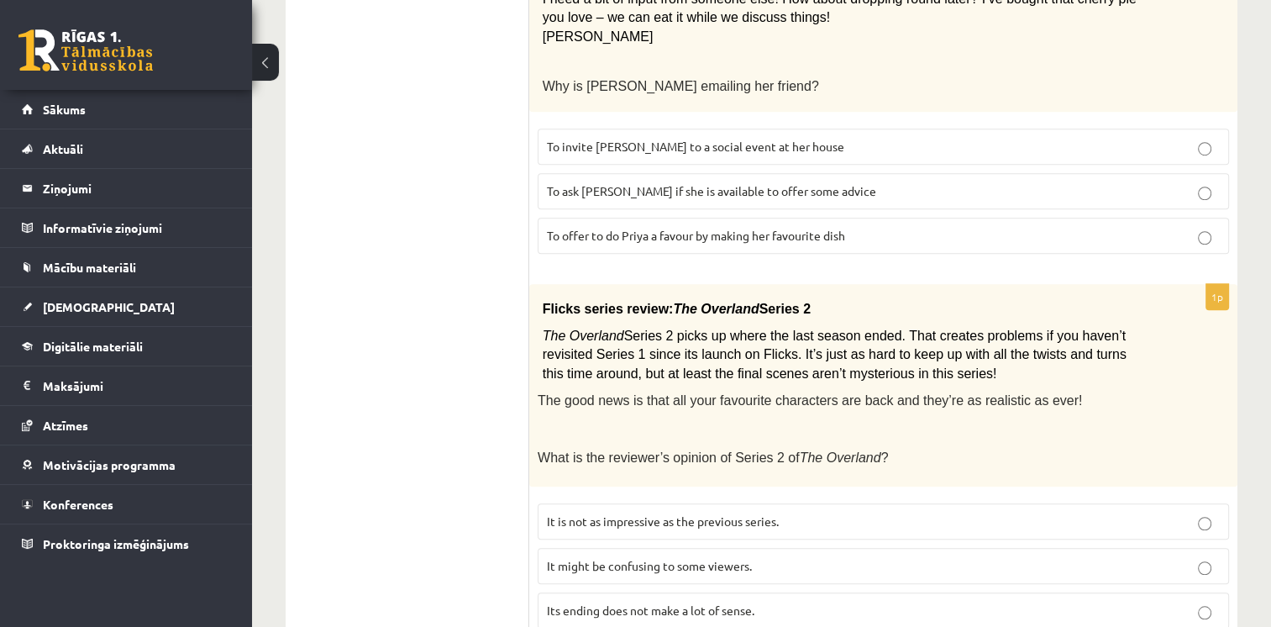
scroll to position [1227, 0]
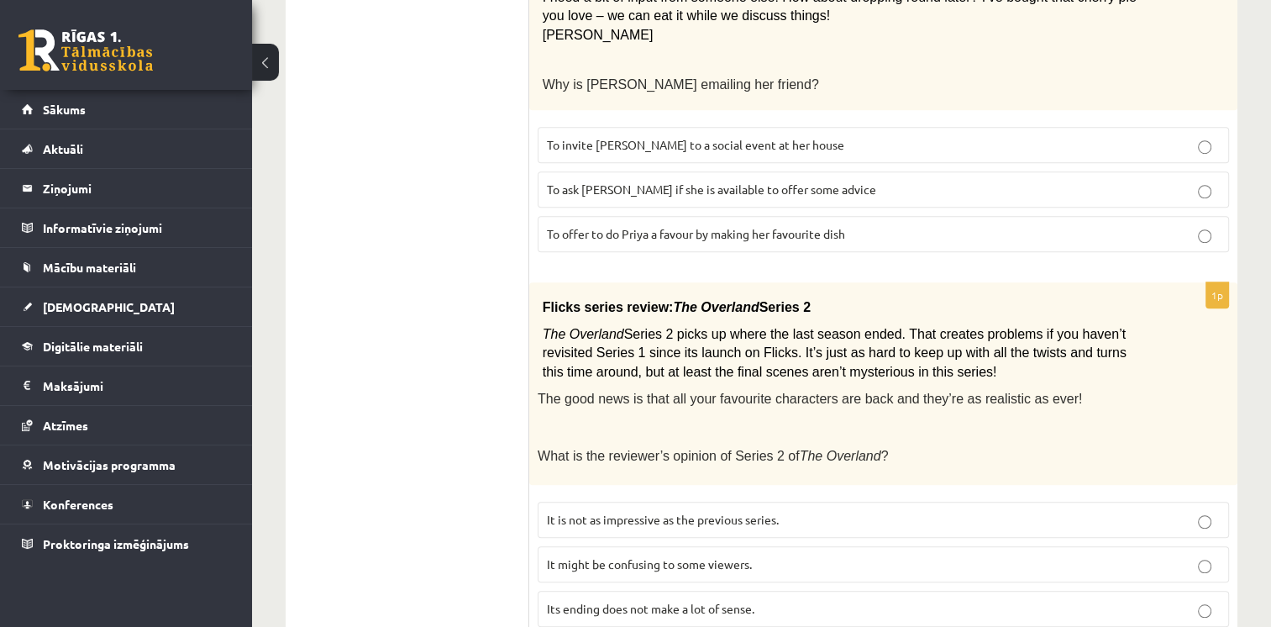
click at [723, 556] on span "It might be confusing to some viewers." at bounding box center [649, 563] width 205 height 15
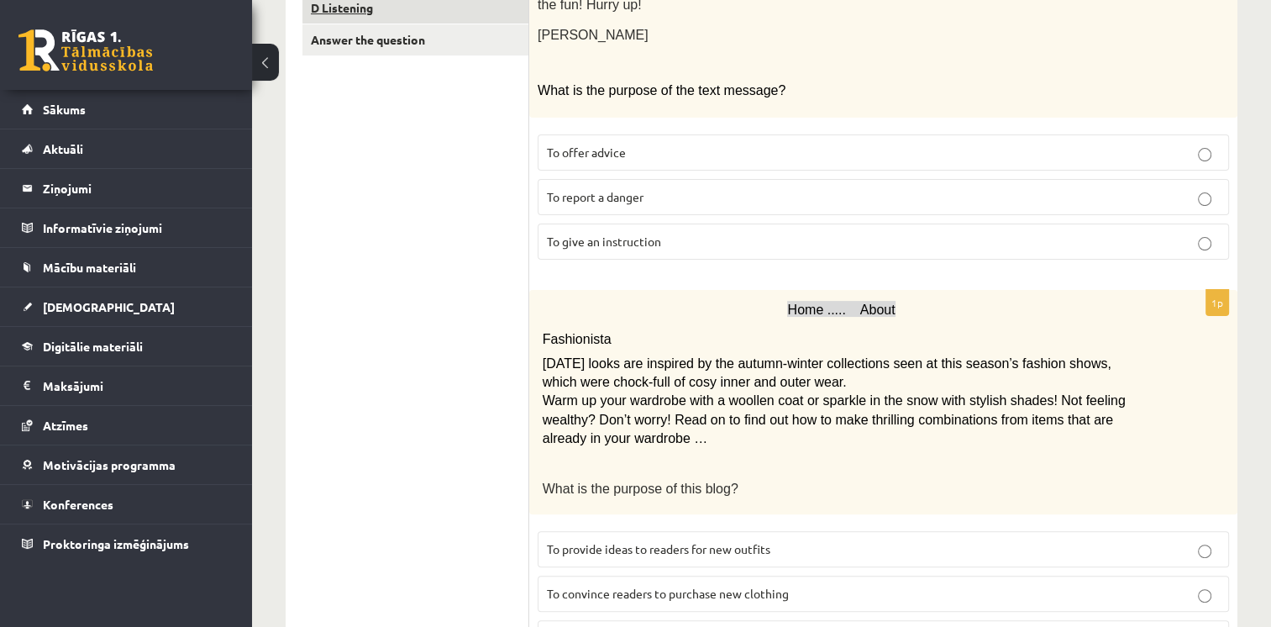
scroll to position [218, 0]
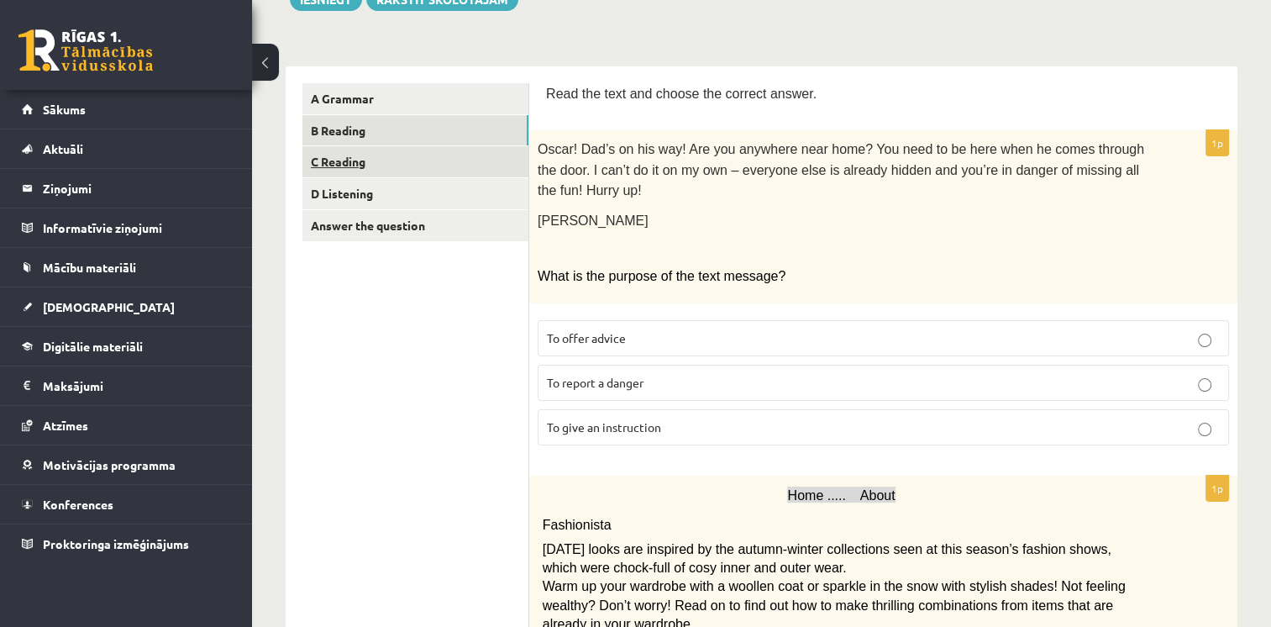
click at [392, 167] on link "C Reading" at bounding box center [415, 161] width 226 height 31
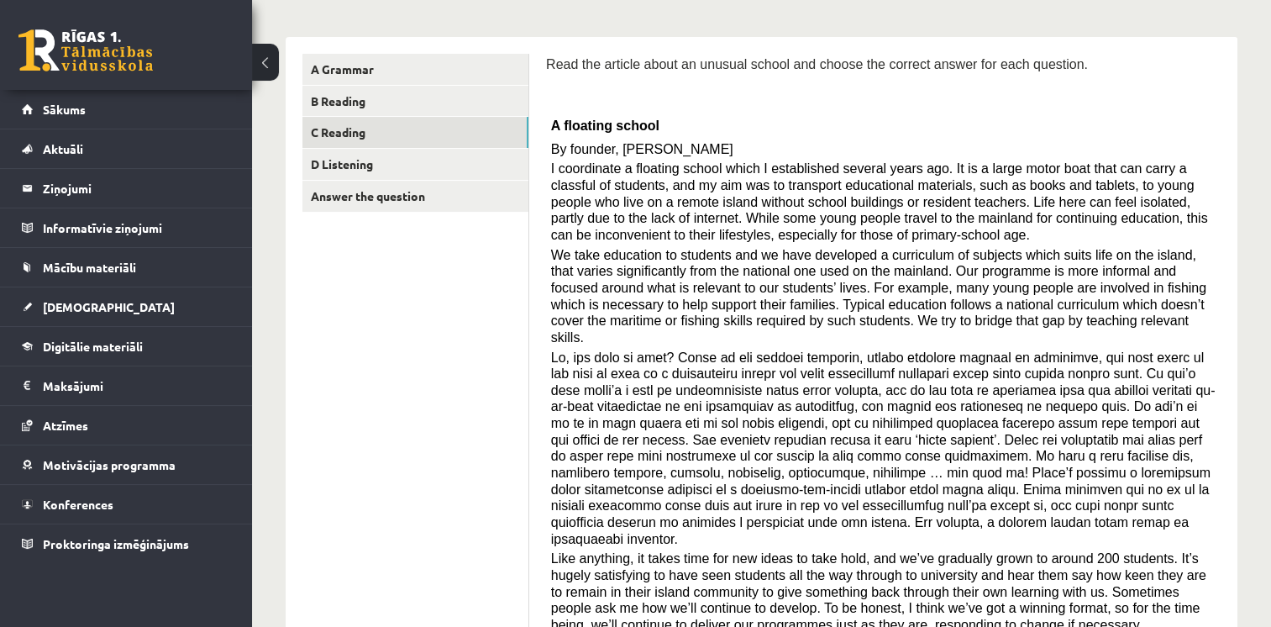
scroll to position [252, 0]
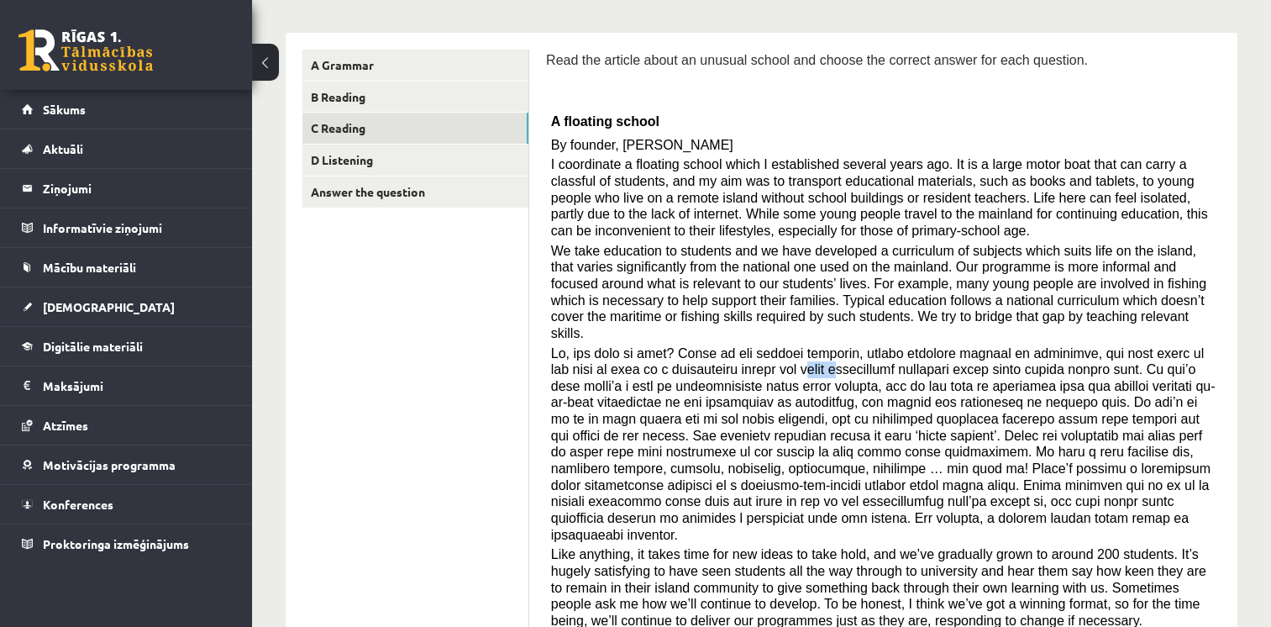
drag, startPoint x: 736, startPoint y: 348, endPoint x: 770, endPoint y: 350, distance: 34.5
click at [770, 350] on span at bounding box center [883, 444] width 665 height 196
drag, startPoint x: 770, startPoint y: 350, endPoint x: 860, endPoint y: 361, distance: 90.7
click at [860, 361] on span at bounding box center [883, 444] width 665 height 196
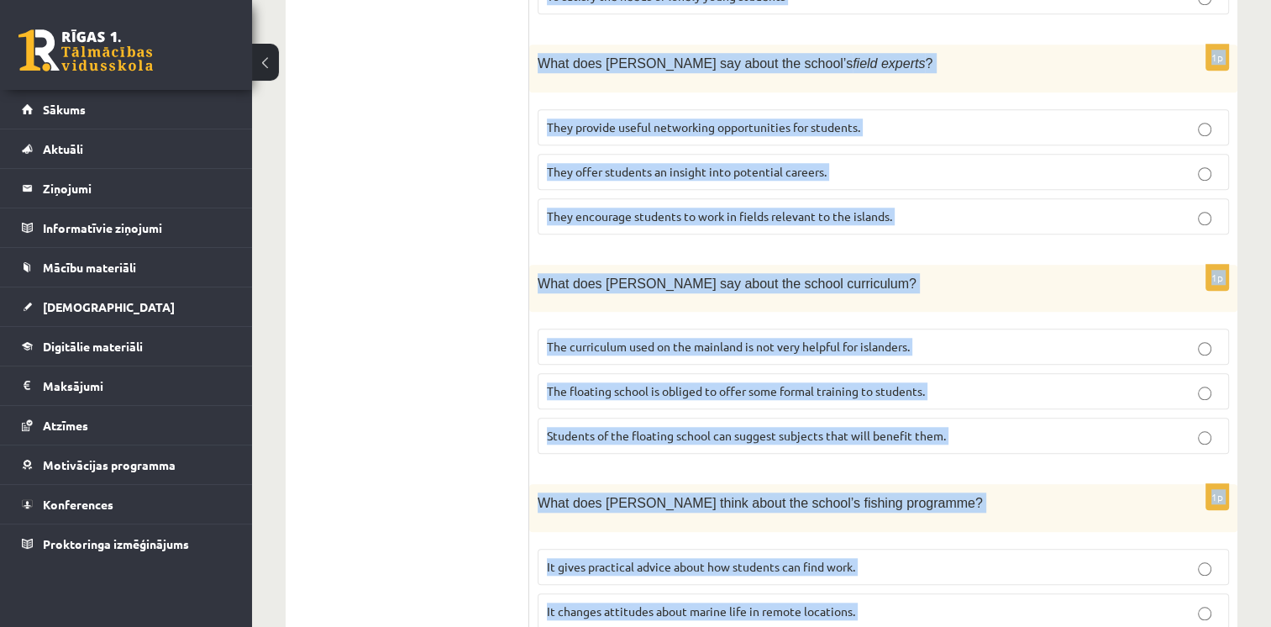
scroll to position [1658, 0]
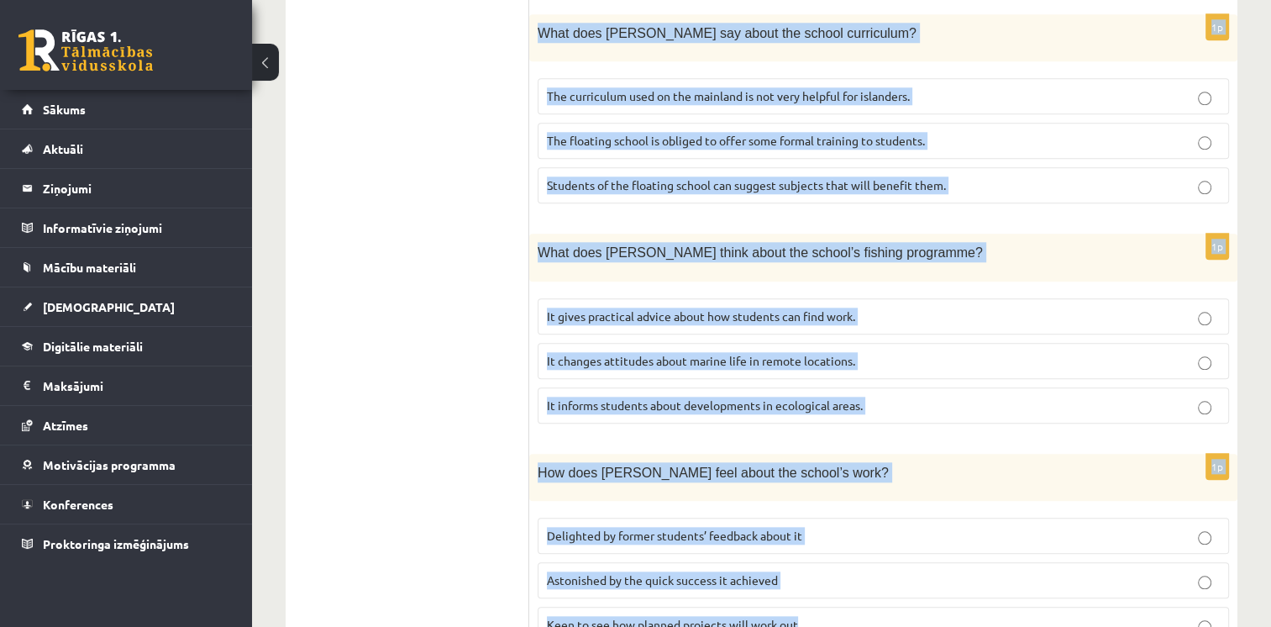
drag, startPoint x: 548, startPoint y: 279, endPoint x: 860, endPoint y: 601, distance: 448.6
copy form "A floating school By founder, Anna Domingo I coordinate a floating school which…"
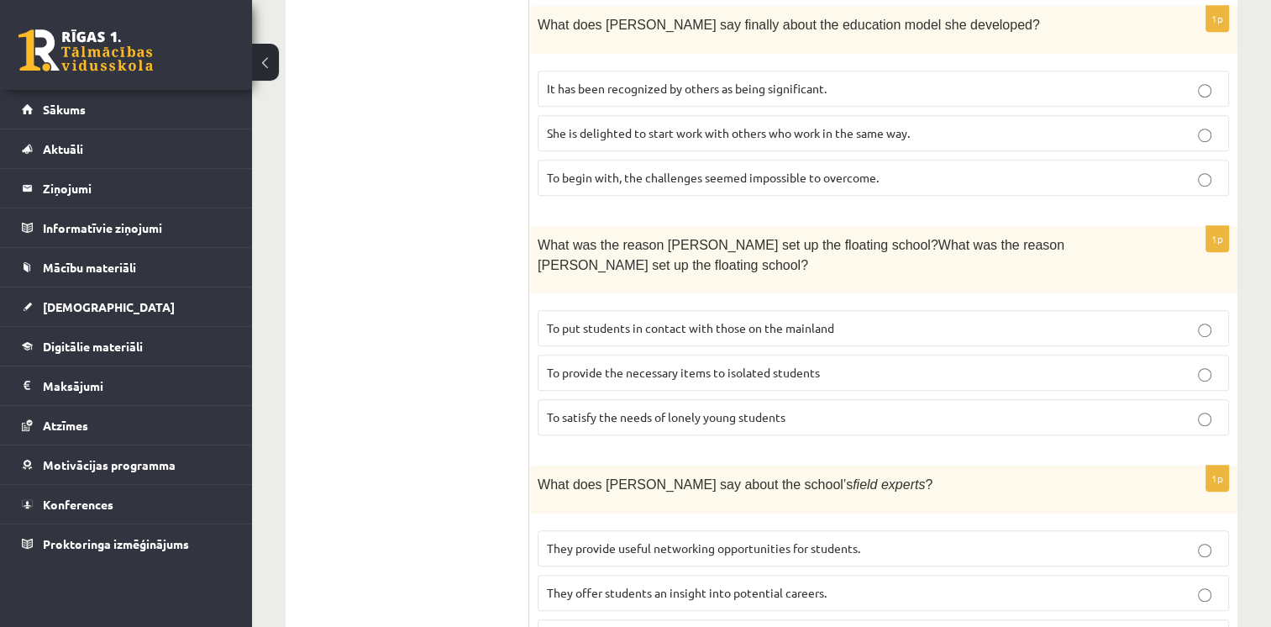
scroll to position [986, 0]
click at [575, 365] on span "To provide the necessary items to isolated students" at bounding box center [683, 372] width 273 height 15
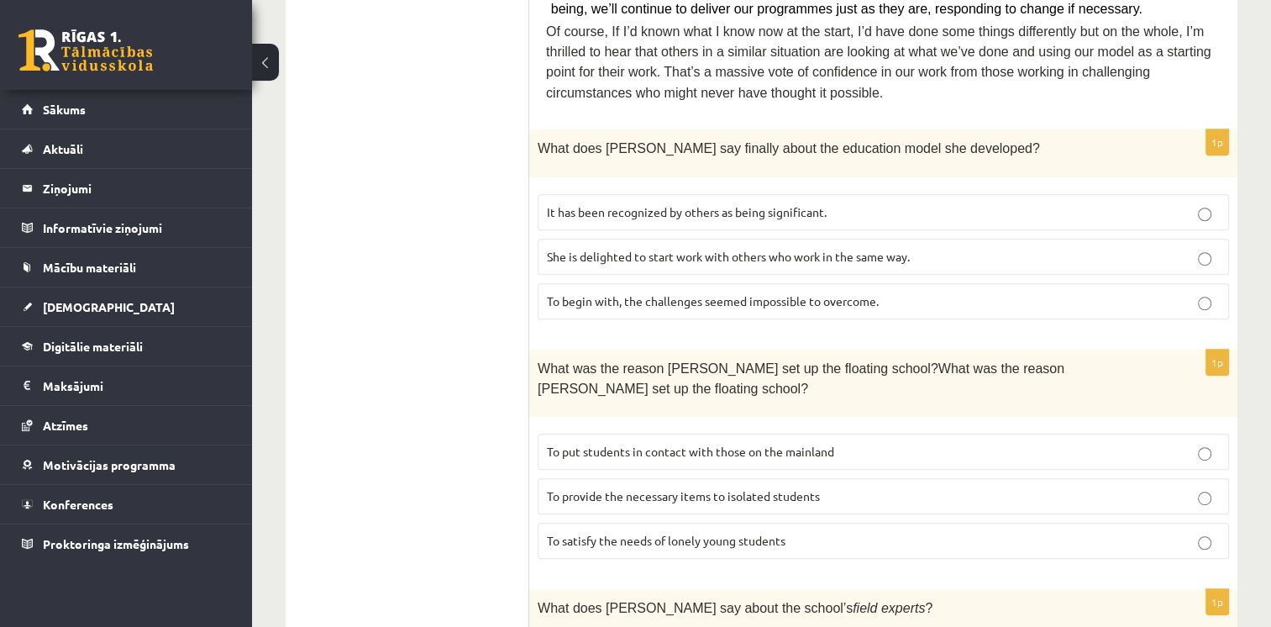
scroll to position [902, 0]
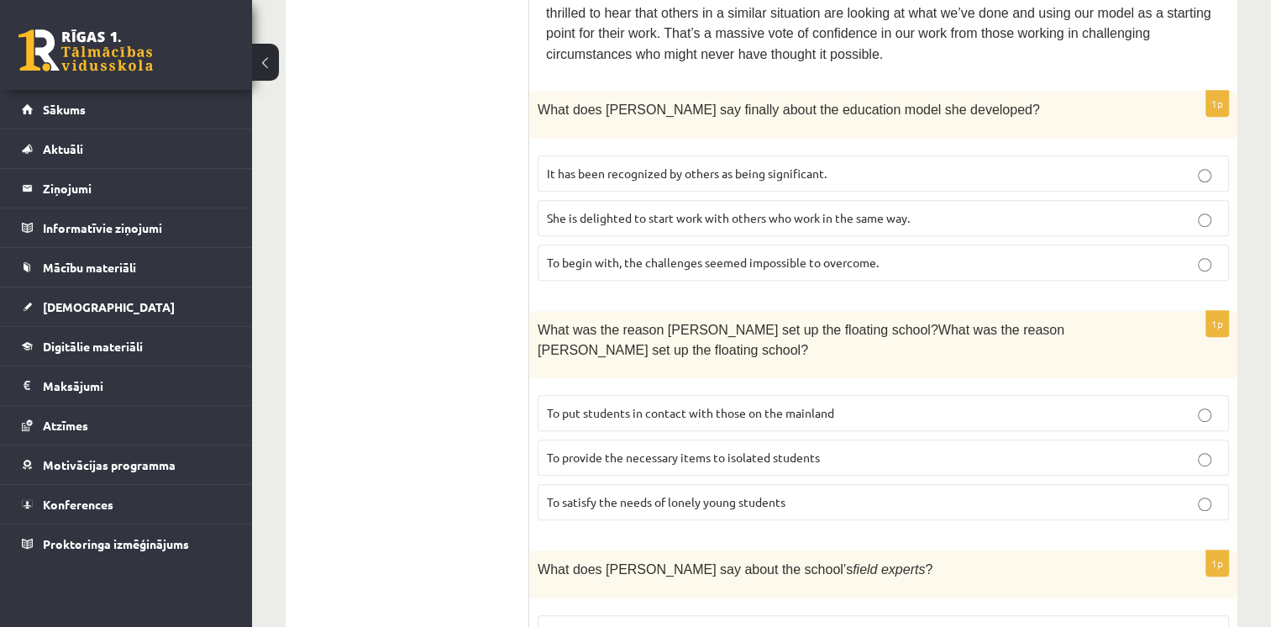
click at [692, 166] on span "It has been recognized by others as being significant." at bounding box center [687, 173] width 280 height 15
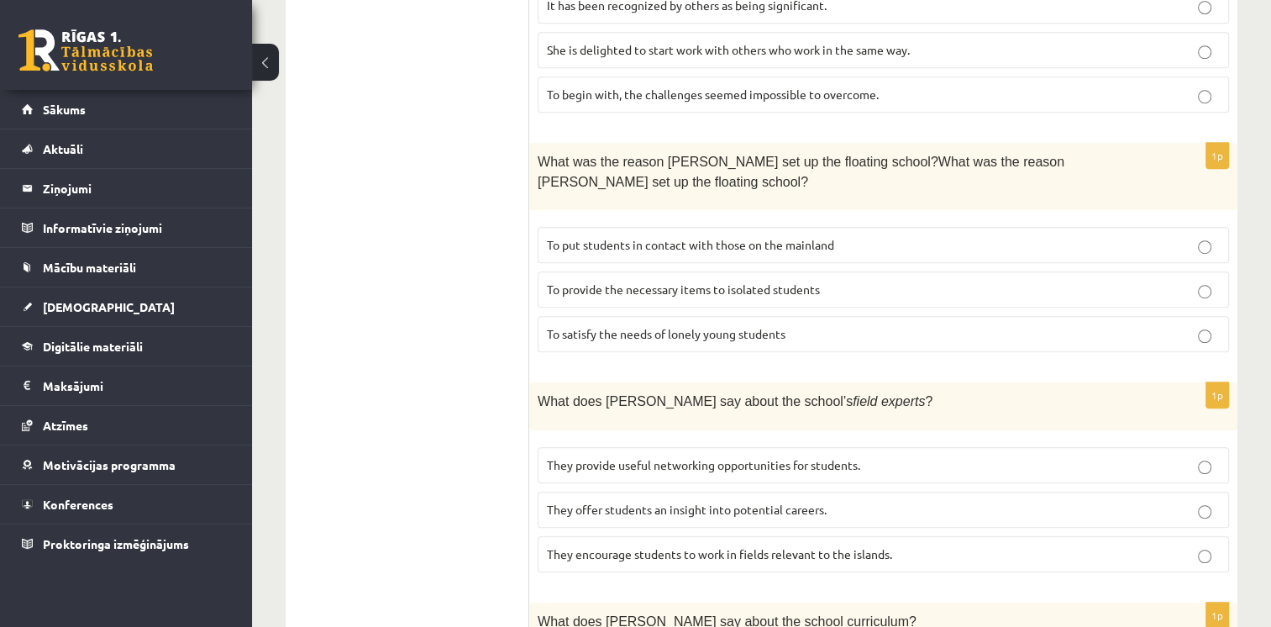
scroll to position [1154, 0]
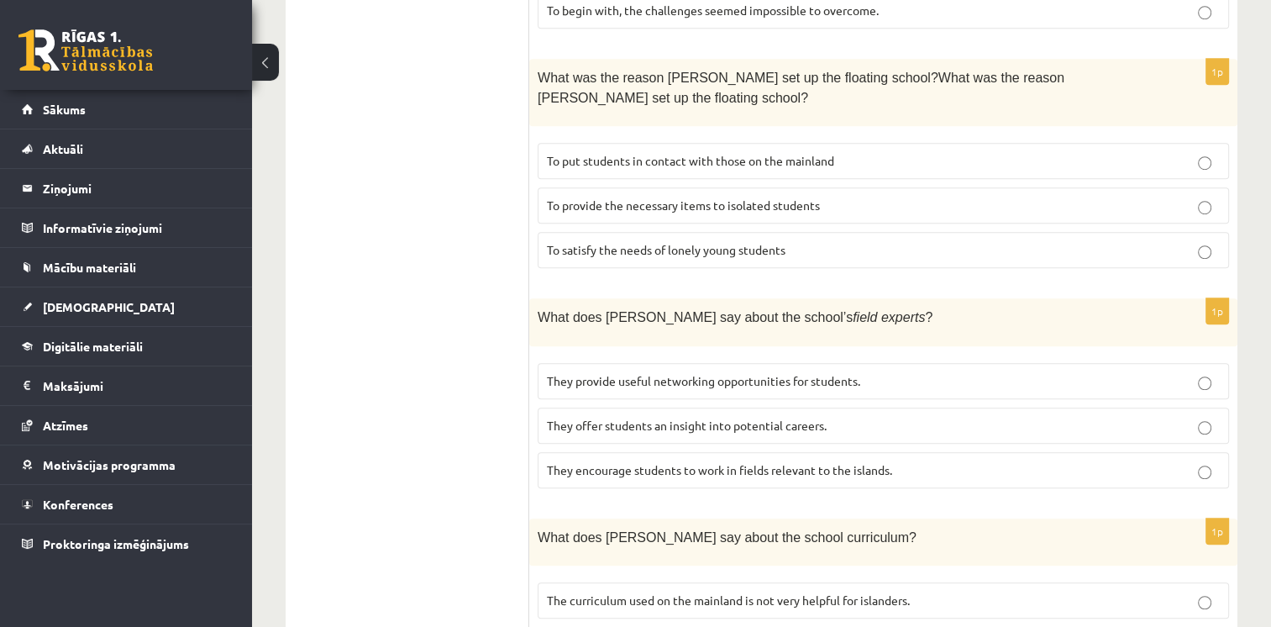
click at [693, 417] on p "They offer students an insight into potential careers." at bounding box center [883, 426] width 673 height 18
click at [696, 418] on span "They offer students an insight into potential careers." at bounding box center [687, 425] width 280 height 15
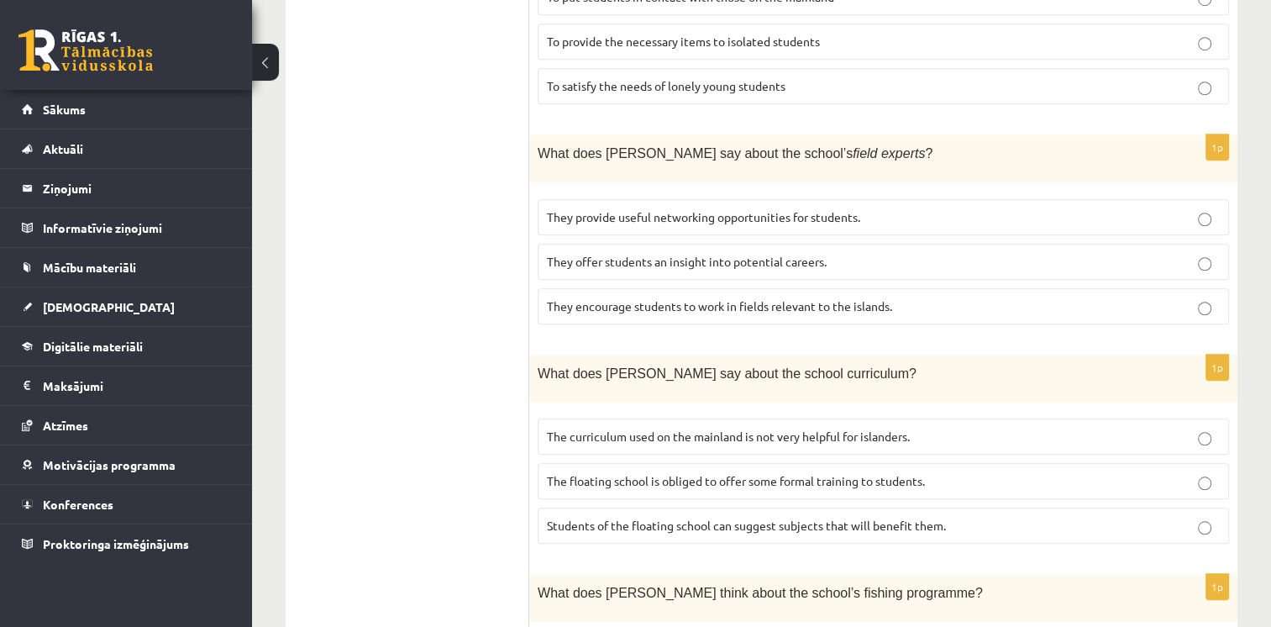
scroll to position [1322, 0]
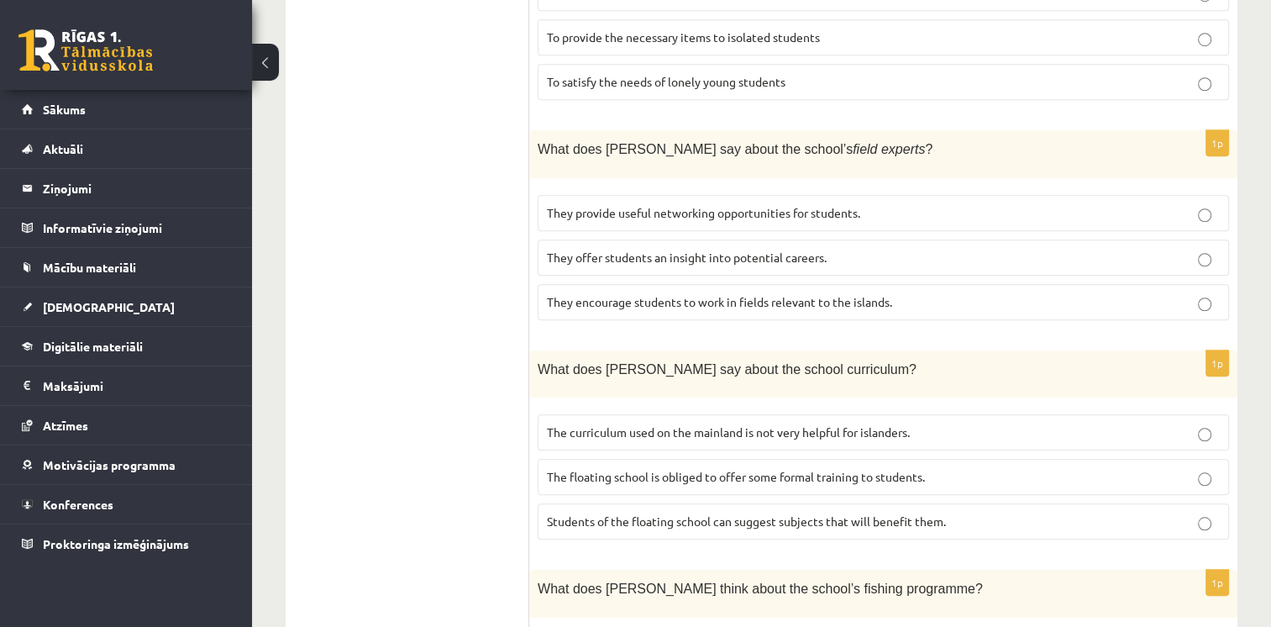
click at [655, 424] on span "The curriculum used on the mainland is not very helpful for islanders." at bounding box center [728, 431] width 363 height 15
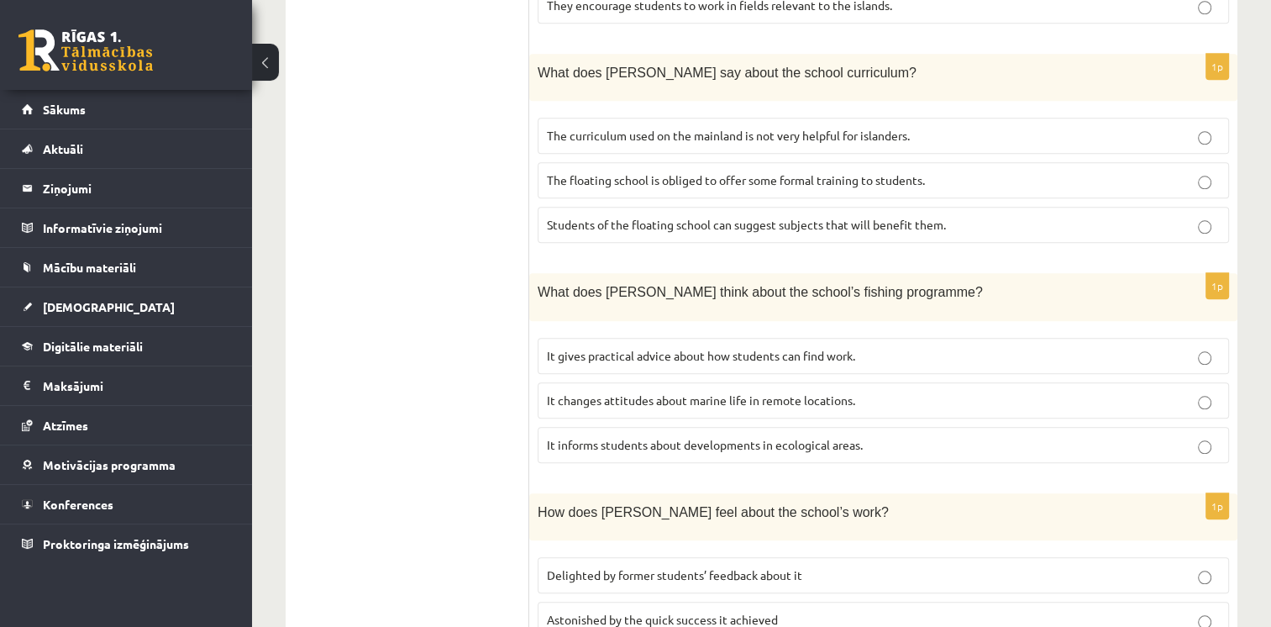
scroll to position [1658, 0]
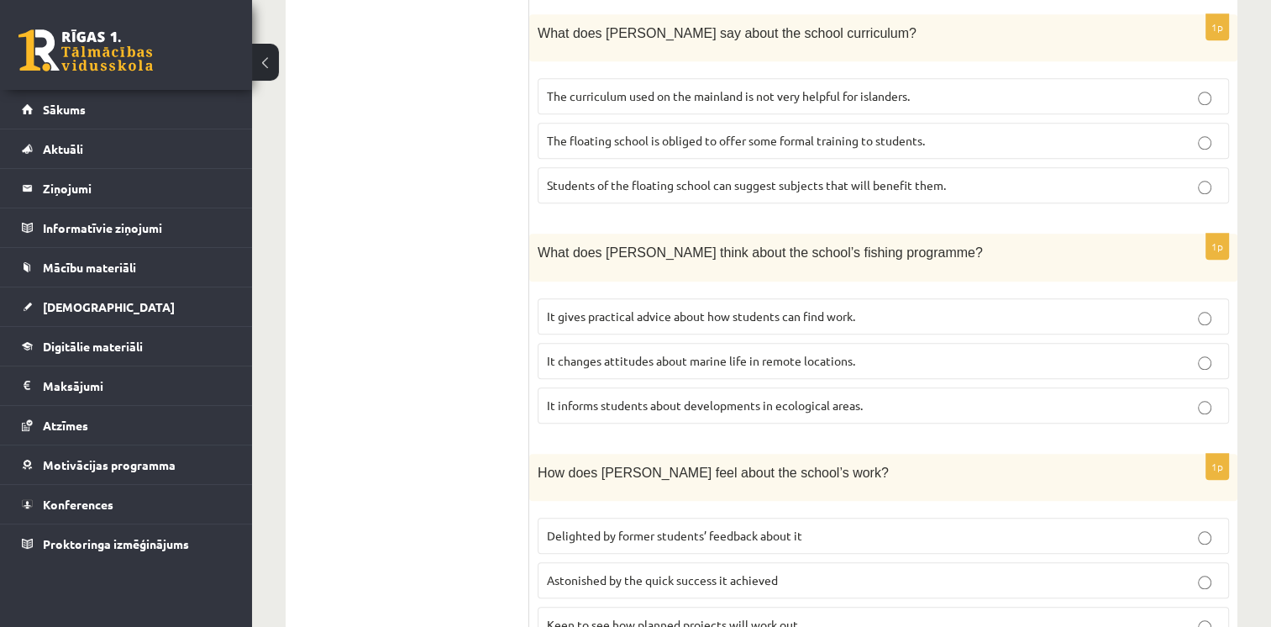
click at [788, 397] on span "It informs students about developments in ecological areas." at bounding box center [705, 404] width 316 height 15
click at [667, 528] on span "Delighted by former students’ feedback about it" at bounding box center [674, 535] width 255 height 15
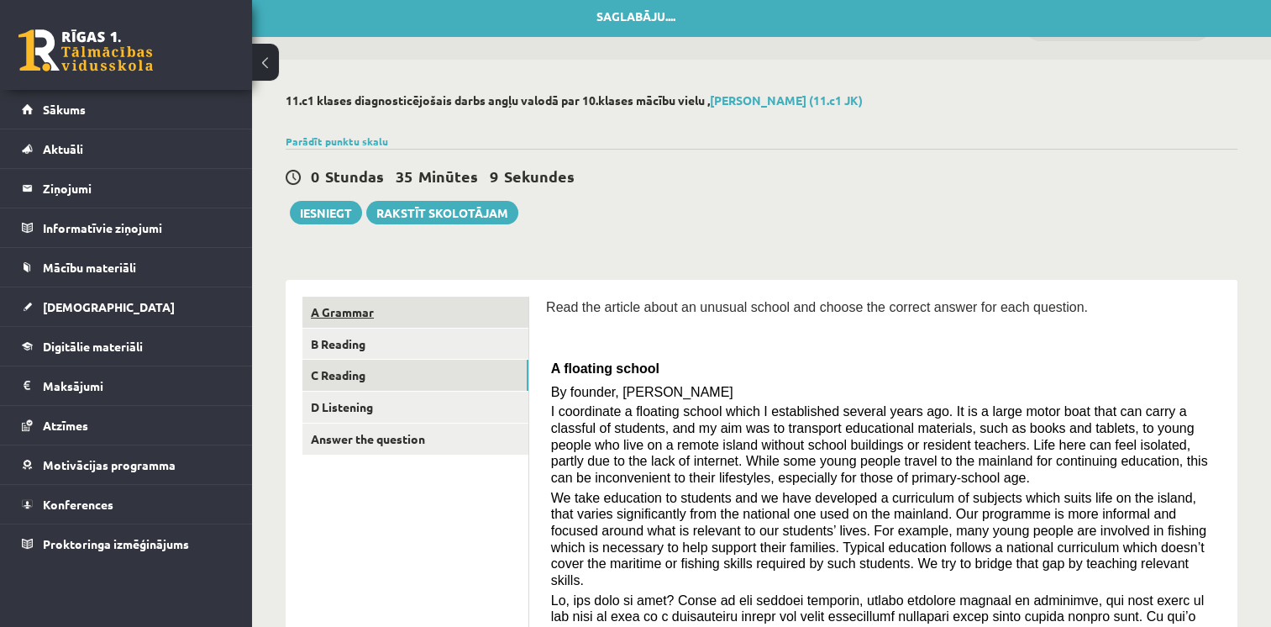
scroll to position [0, 0]
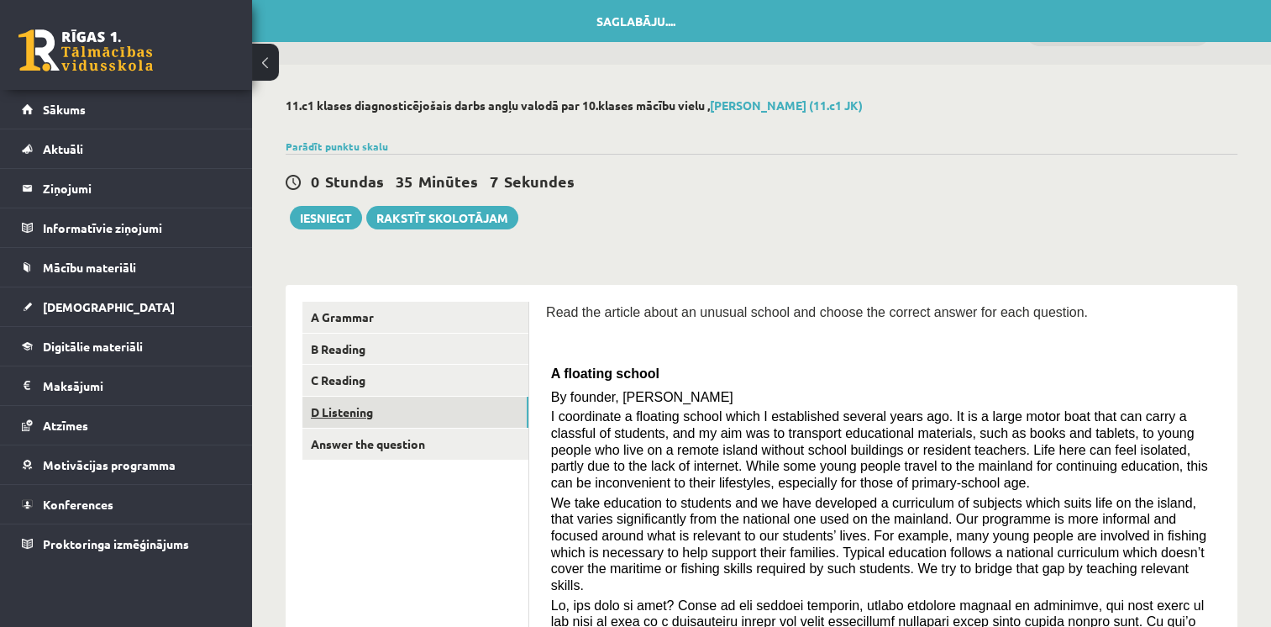
click at [397, 414] on link "D Listening" at bounding box center [415, 412] width 226 height 31
click at [356, 414] on link "D Listening" at bounding box center [415, 412] width 226 height 31
click at [335, 412] on link "D Listening" at bounding box center [415, 412] width 226 height 31
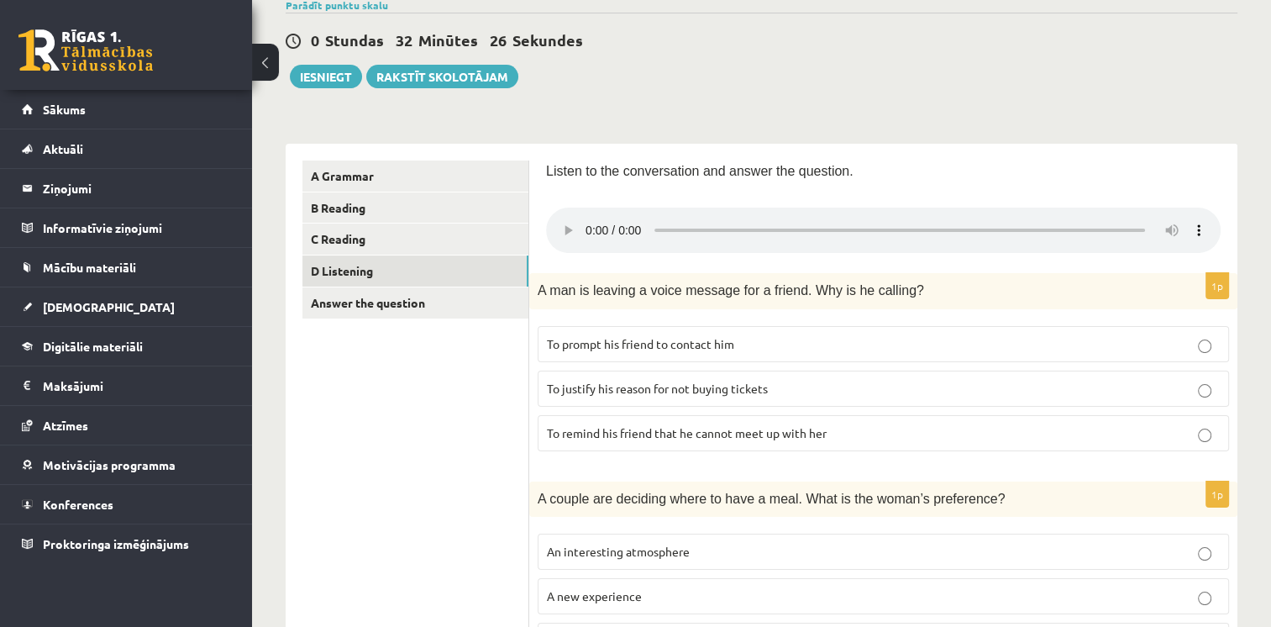
scroll to position [168, 0]
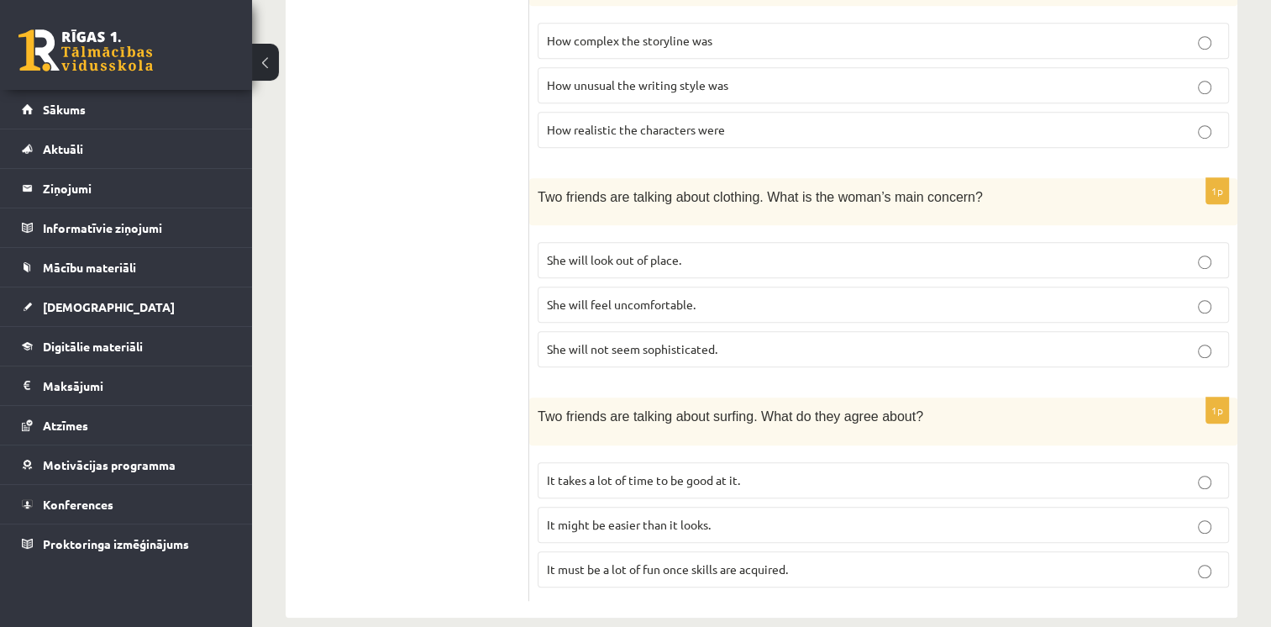
scroll to position [1092, 0]
click at [603, 475] on p "It takes a lot of time to be good at it." at bounding box center [883, 479] width 673 height 18
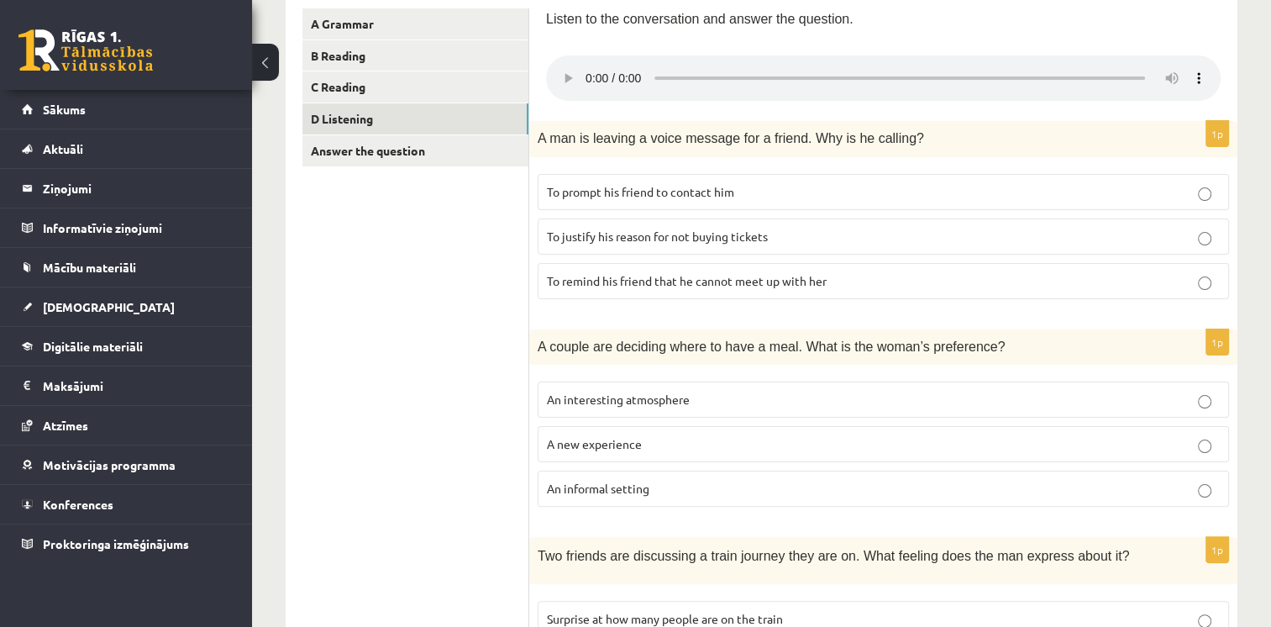
scroll to position [252, 0]
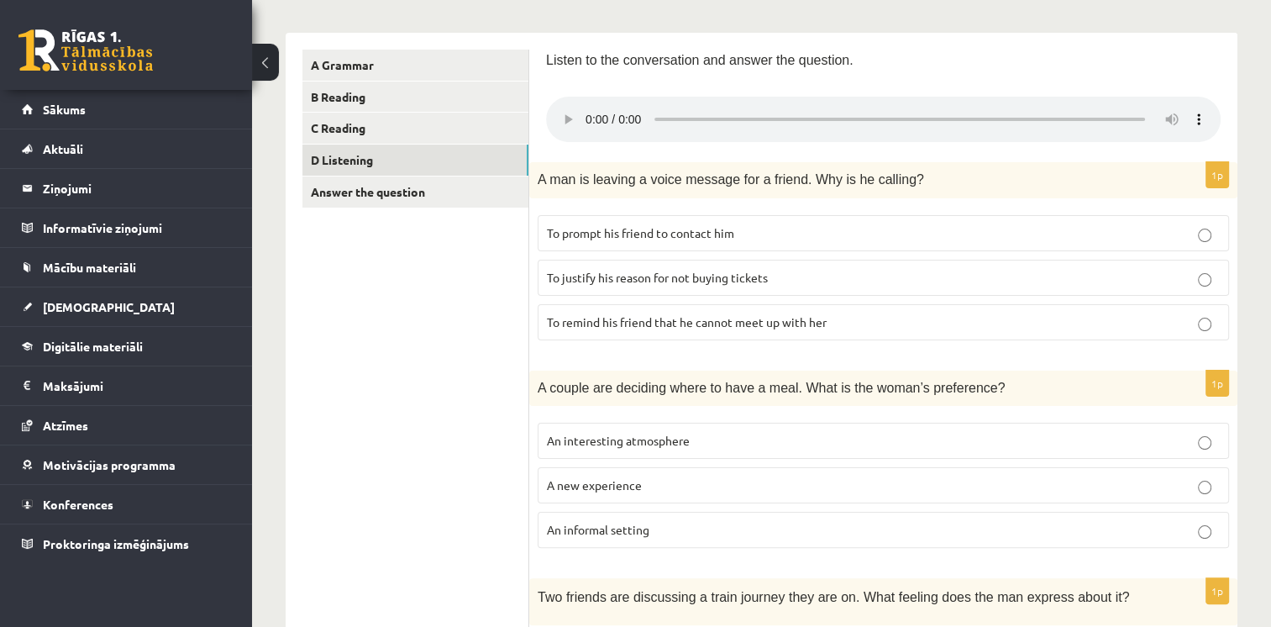
click at [645, 243] on label "To prompt his friend to contact him" at bounding box center [883, 233] width 691 height 36
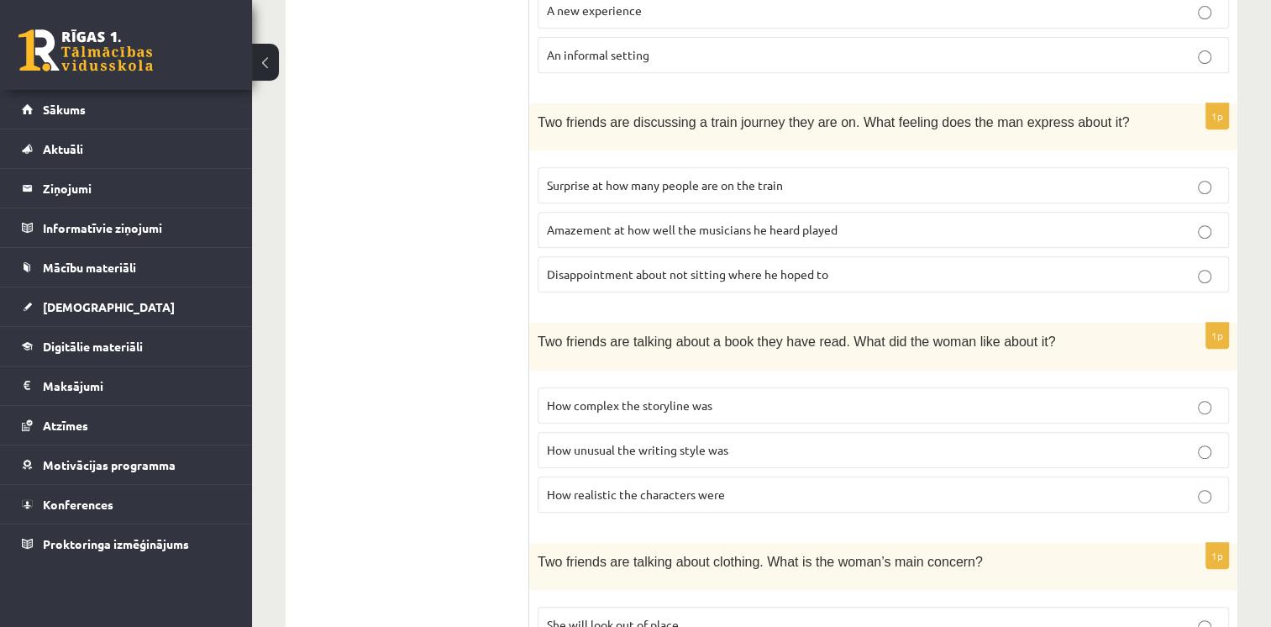
scroll to position [756, 0]
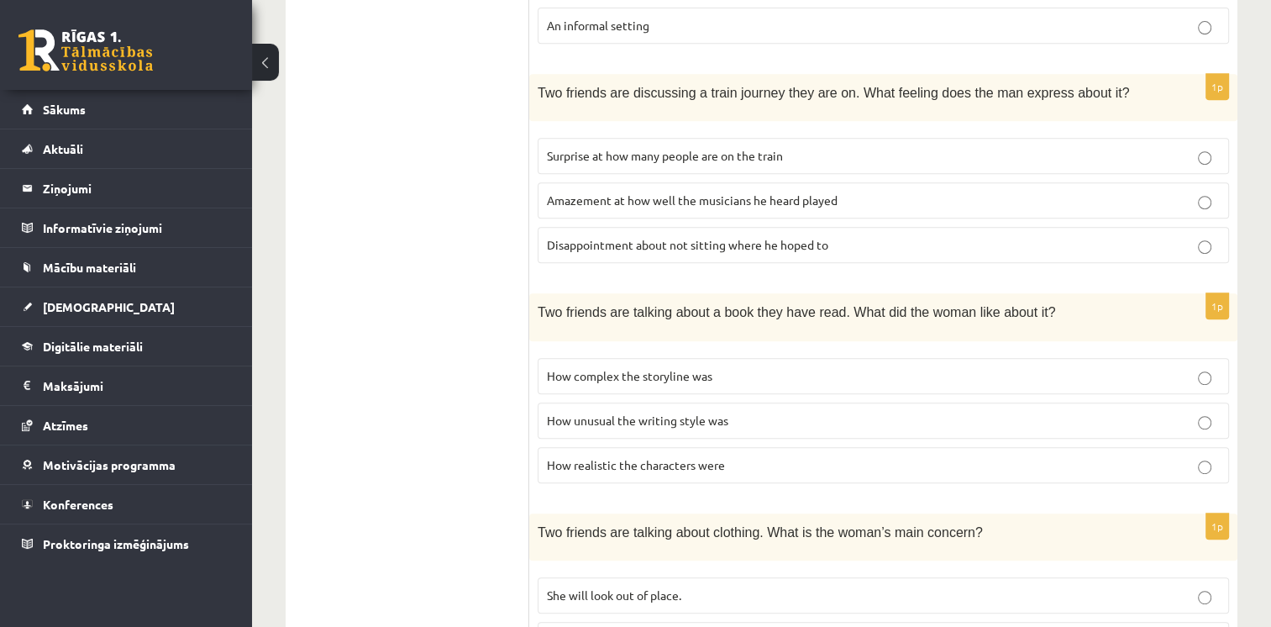
click at [661, 463] on span "How realistic the characters were" at bounding box center [636, 464] width 178 height 15
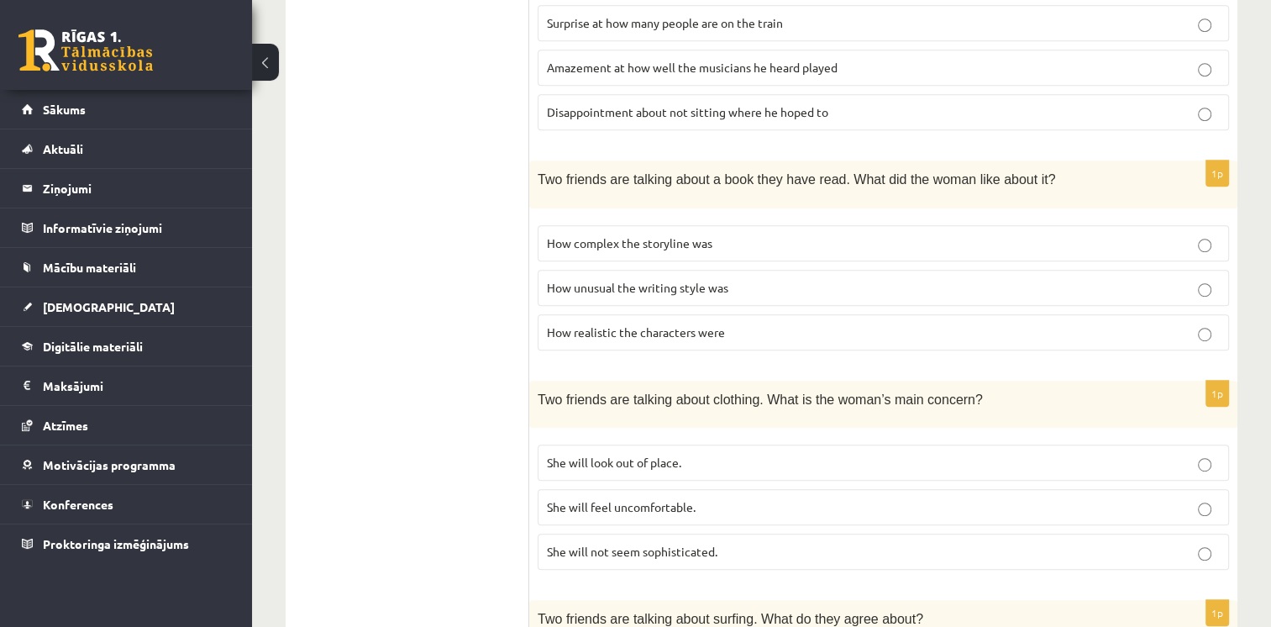
scroll to position [1008, 0]
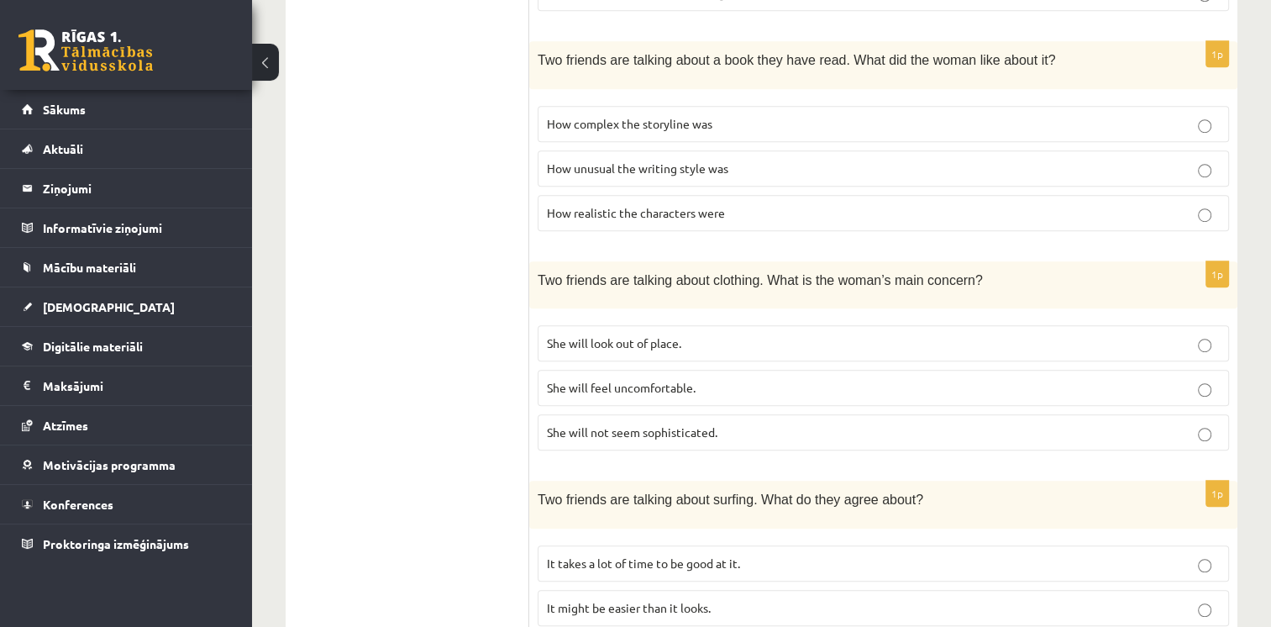
click at [644, 344] on label "She will look out of place." at bounding box center [883, 343] width 691 height 36
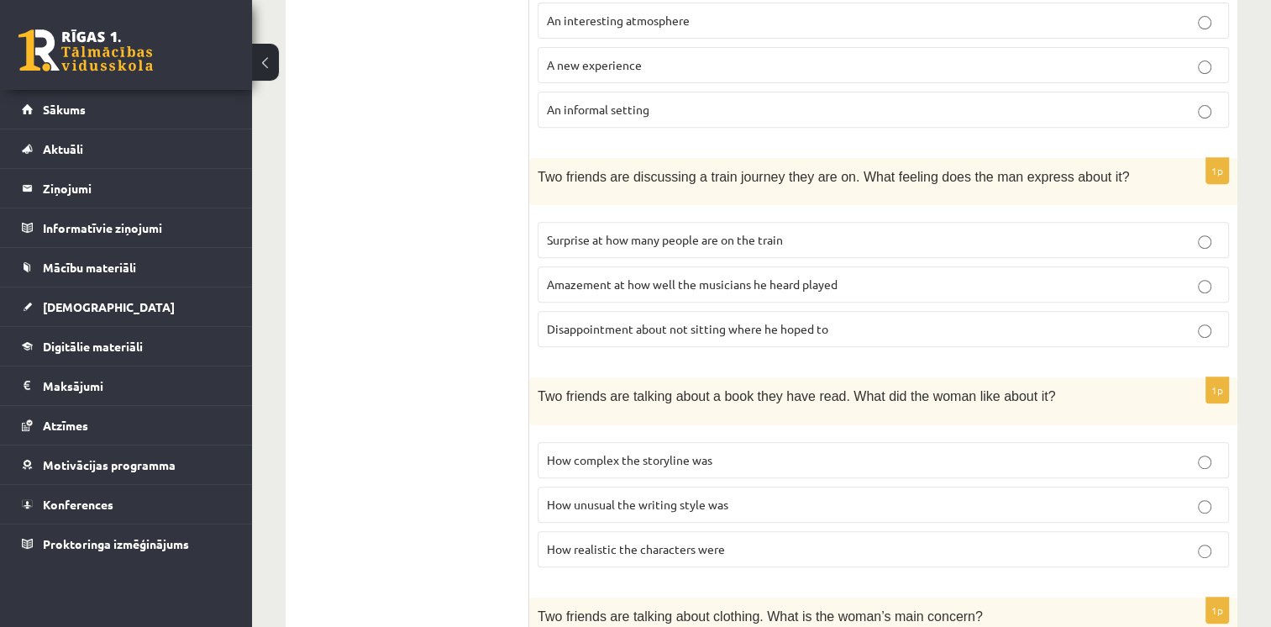
scroll to position [504, 0]
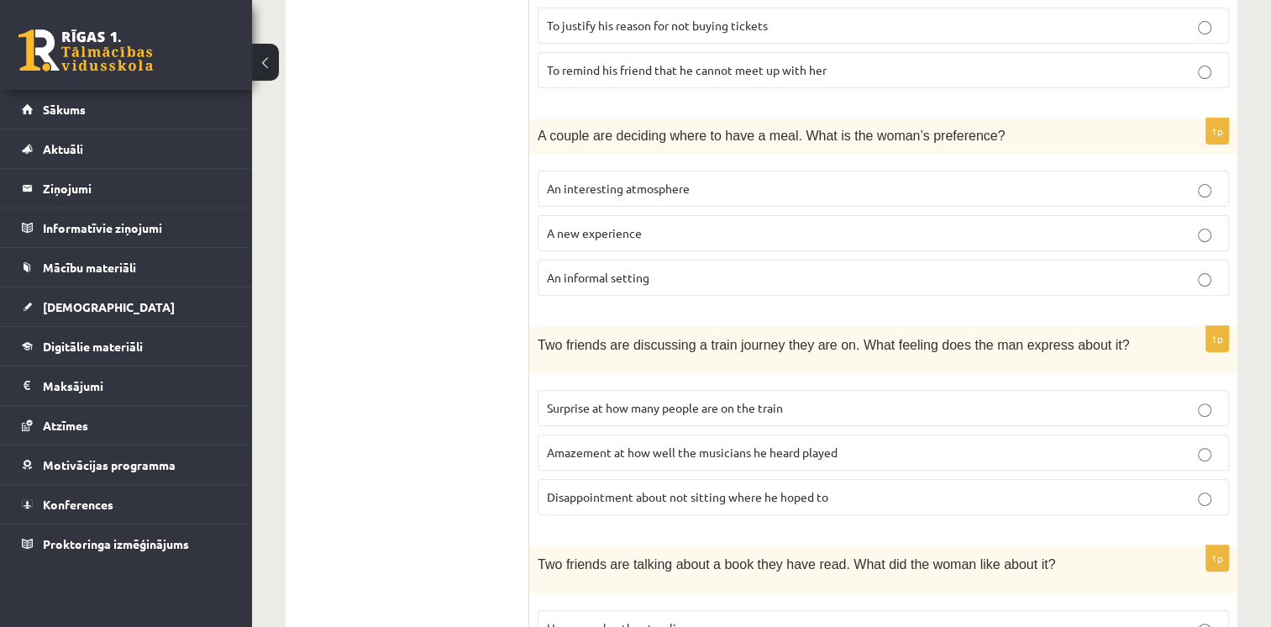
click at [702, 410] on span "Surprise at how many people are on the train" at bounding box center [665, 407] width 236 height 15
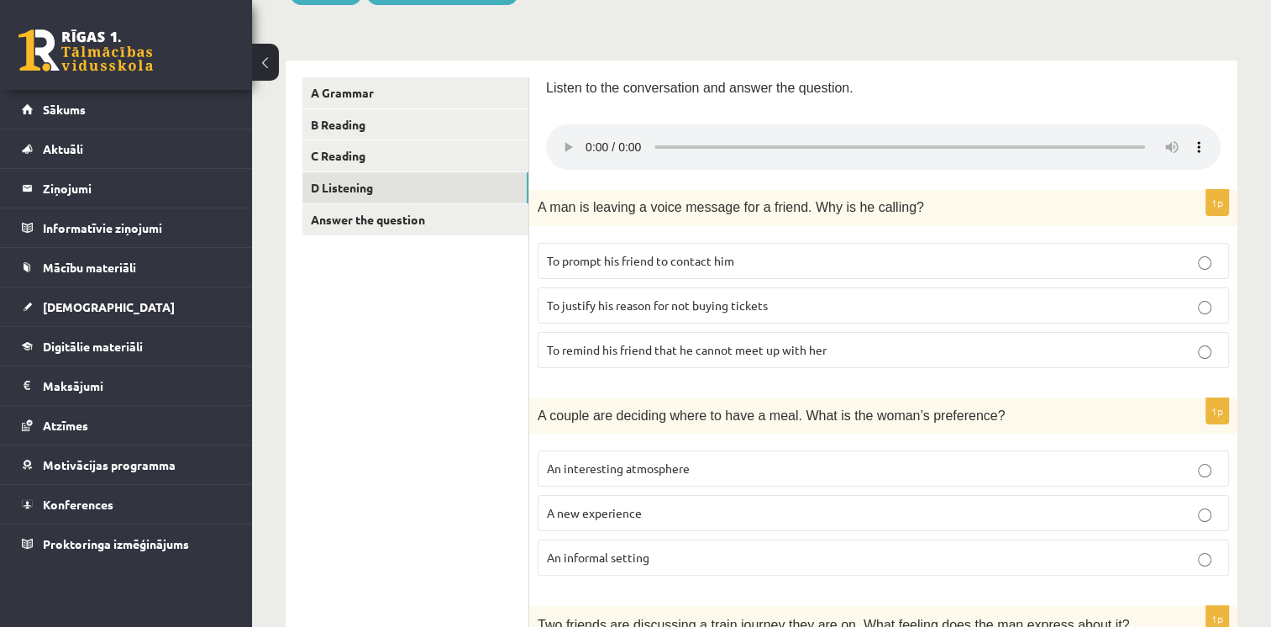
scroll to position [252, 0]
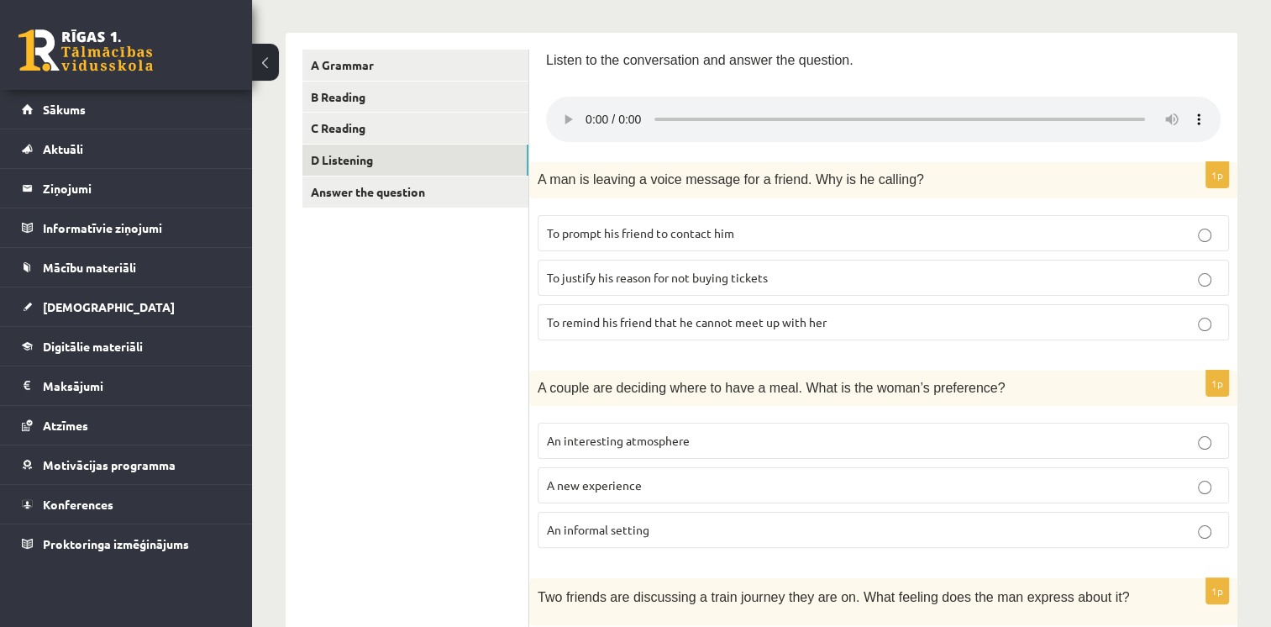
click at [659, 523] on p "An informal setting" at bounding box center [883, 530] width 673 height 18
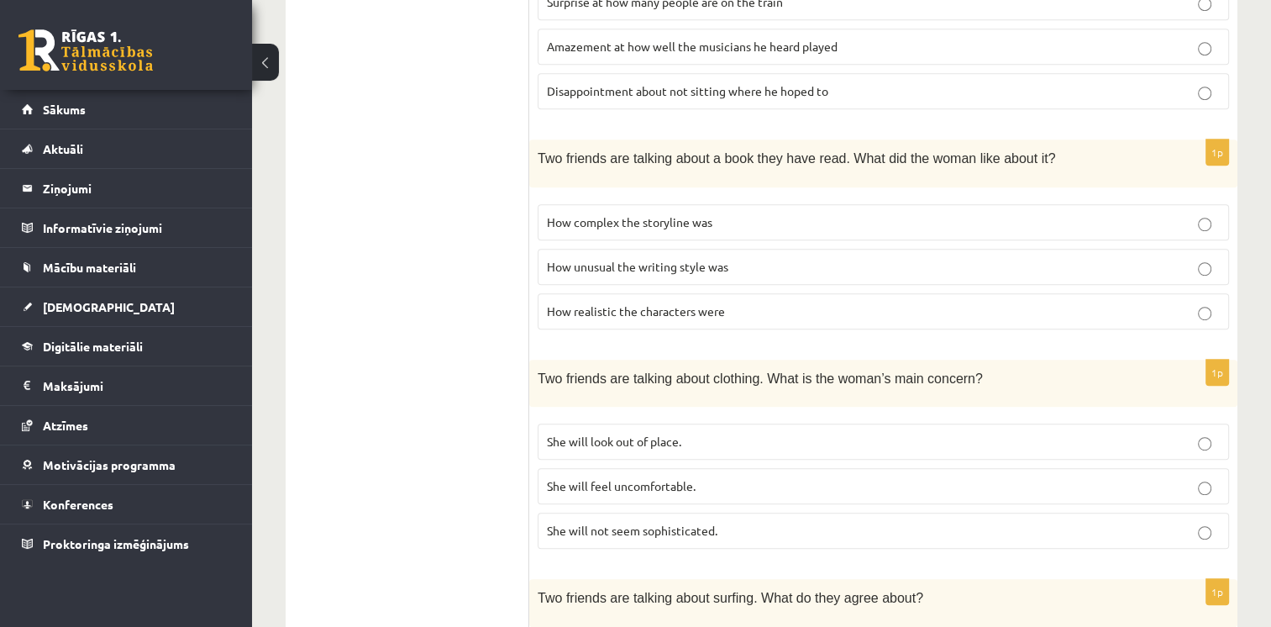
scroll to position [935, 0]
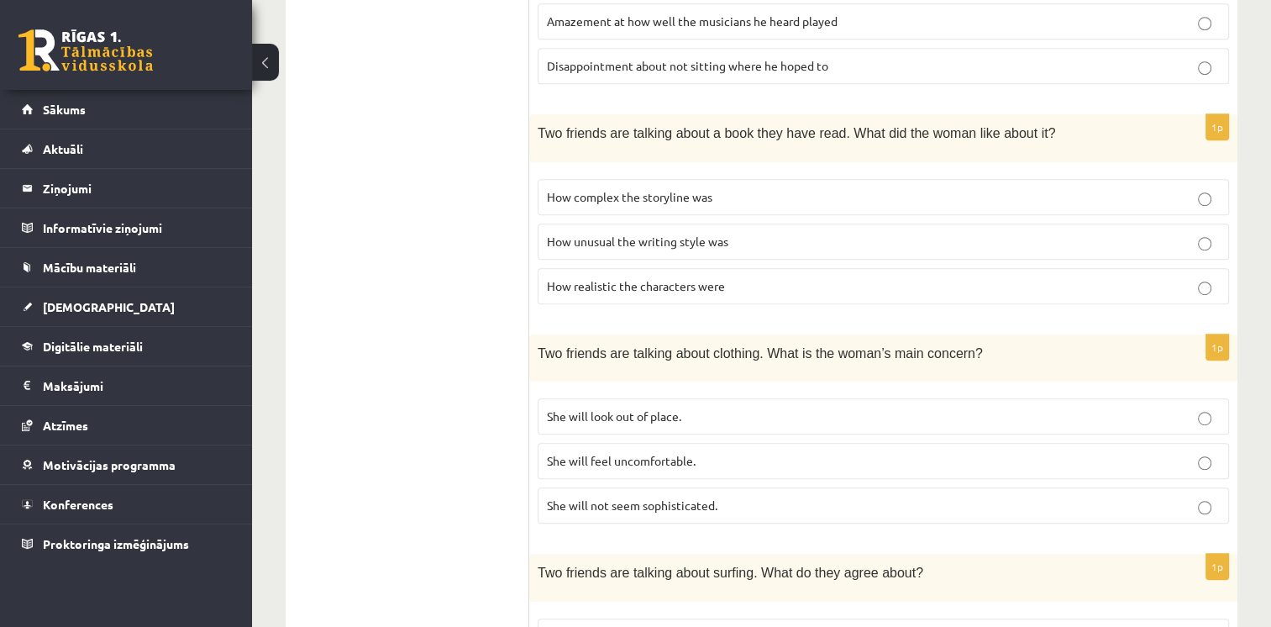
click at [660, 455] on span "She will feel uncomfortable." at bounding box center [621, 460] width 149 height 15
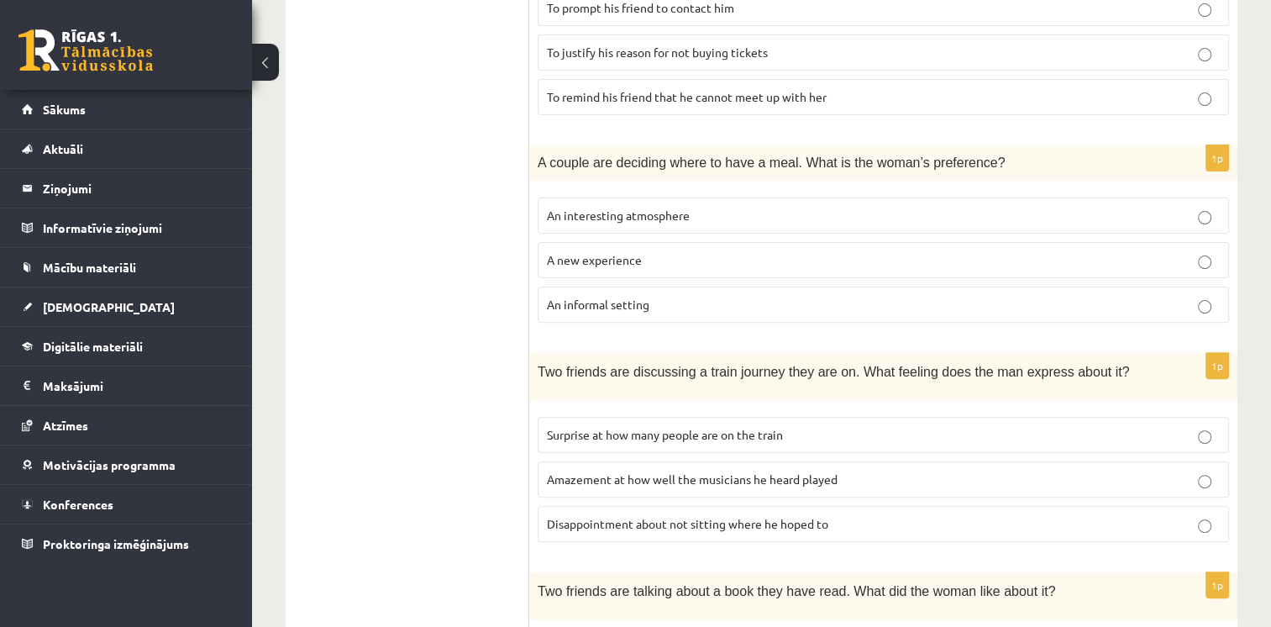
scroll to position [515, 0]
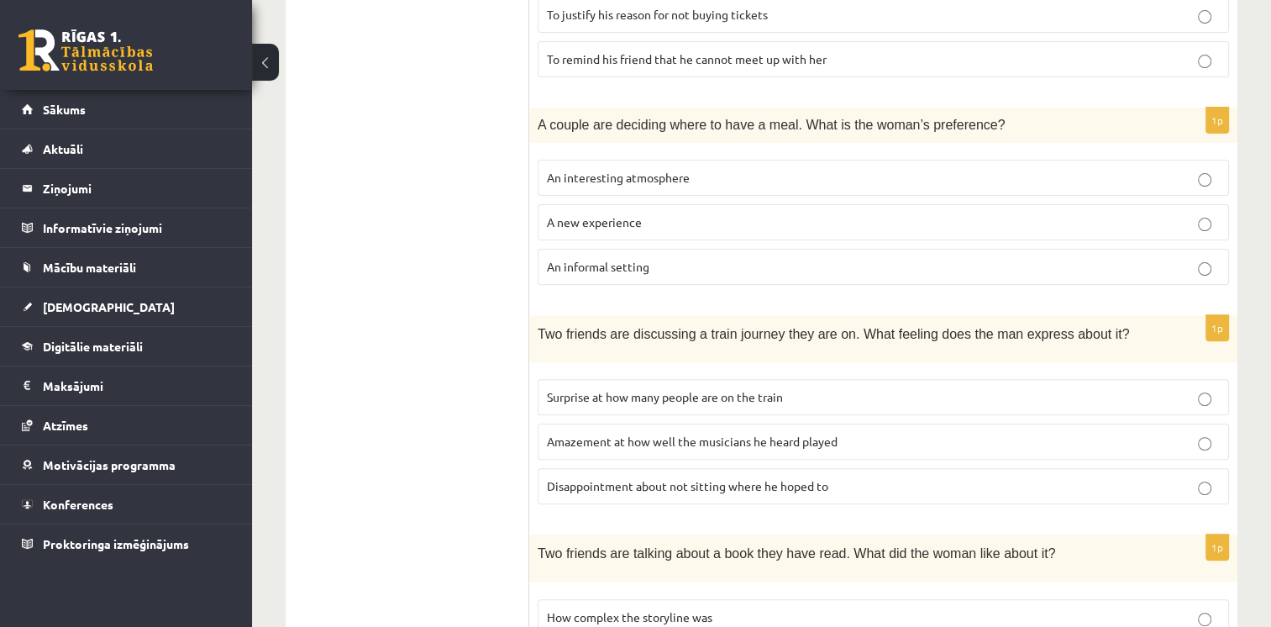
click at [524, 460] on ul "A Grammar B Reading C Reading D Listening Answer the question" at bounding box center [415, 482] width 227 height 1390
click at [674, 482] on span "Disappointment about not sitting where he hoped to" at bounding box center [687, 485] width 281 height 15
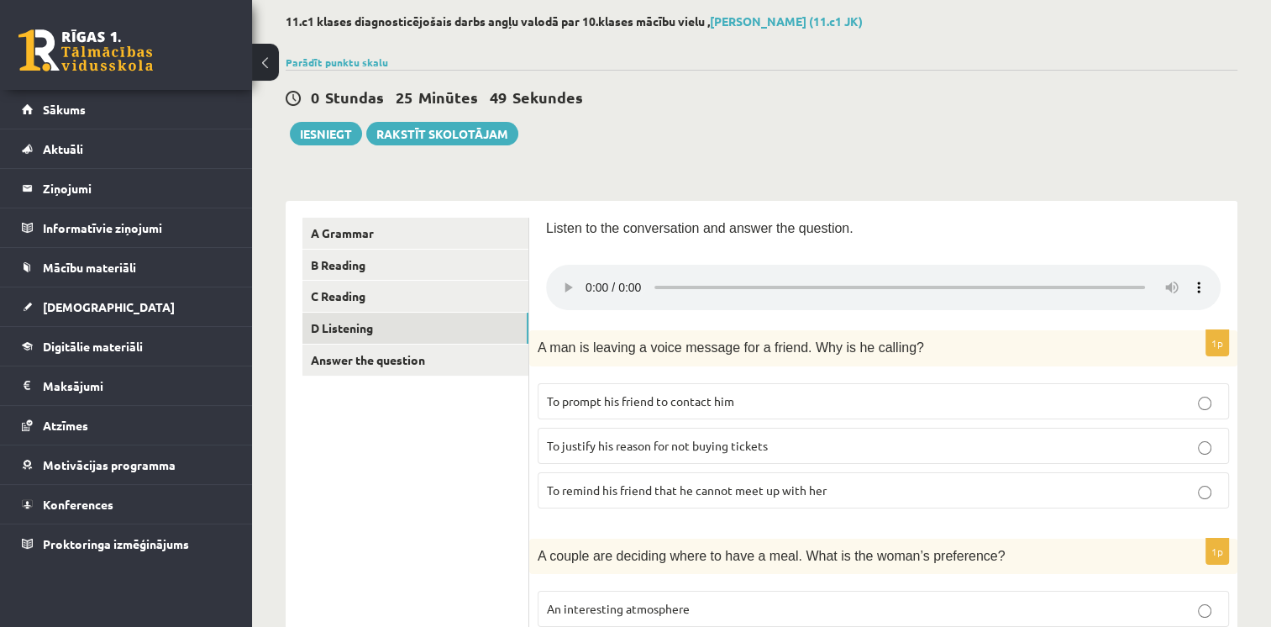
scroll to position [11, 0]
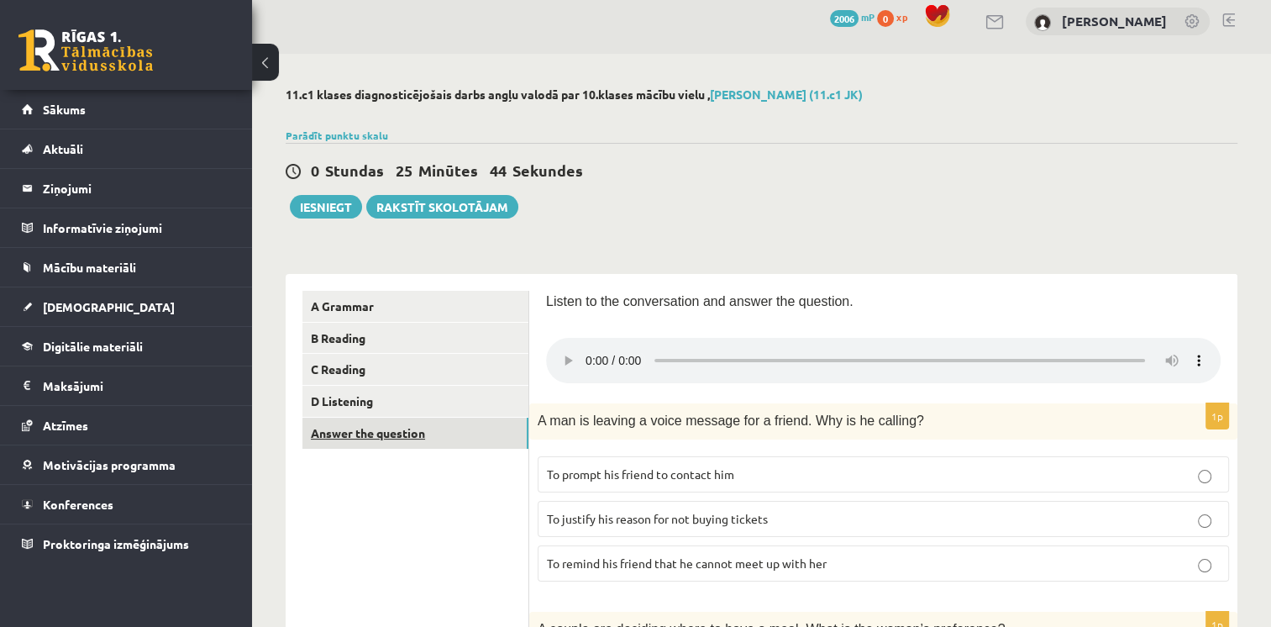
click at [466, 442] on link "Answer the question" at bounding box center [415, 433] width 226 height 31
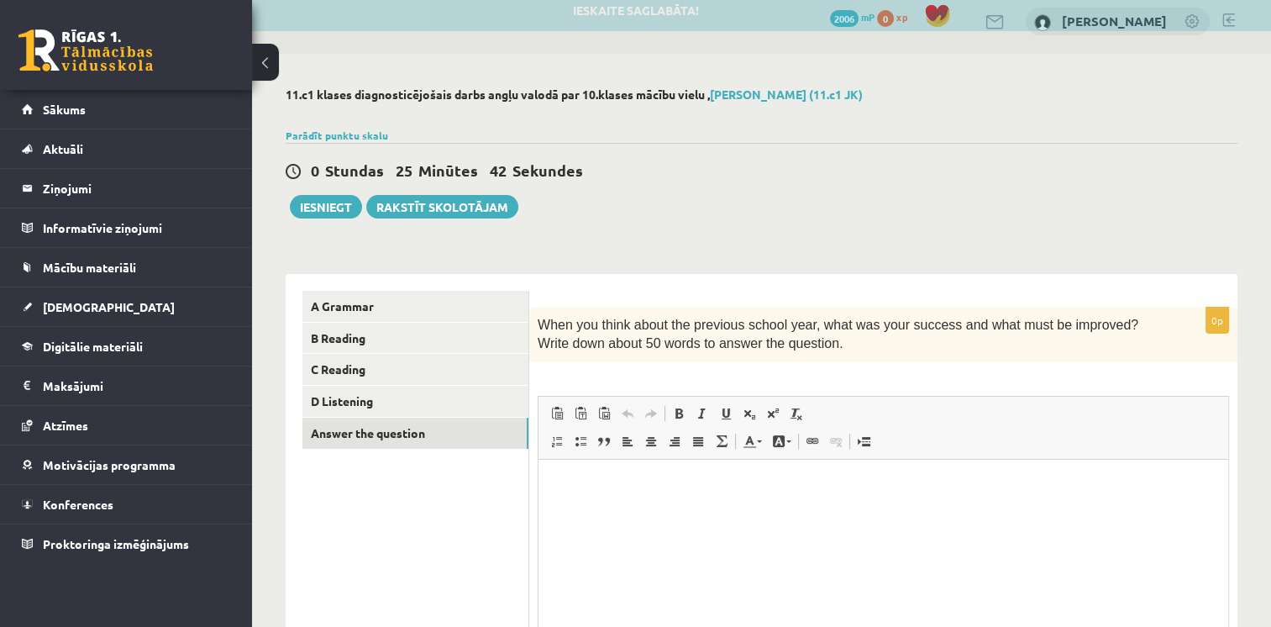
scroll to position [0, 0]
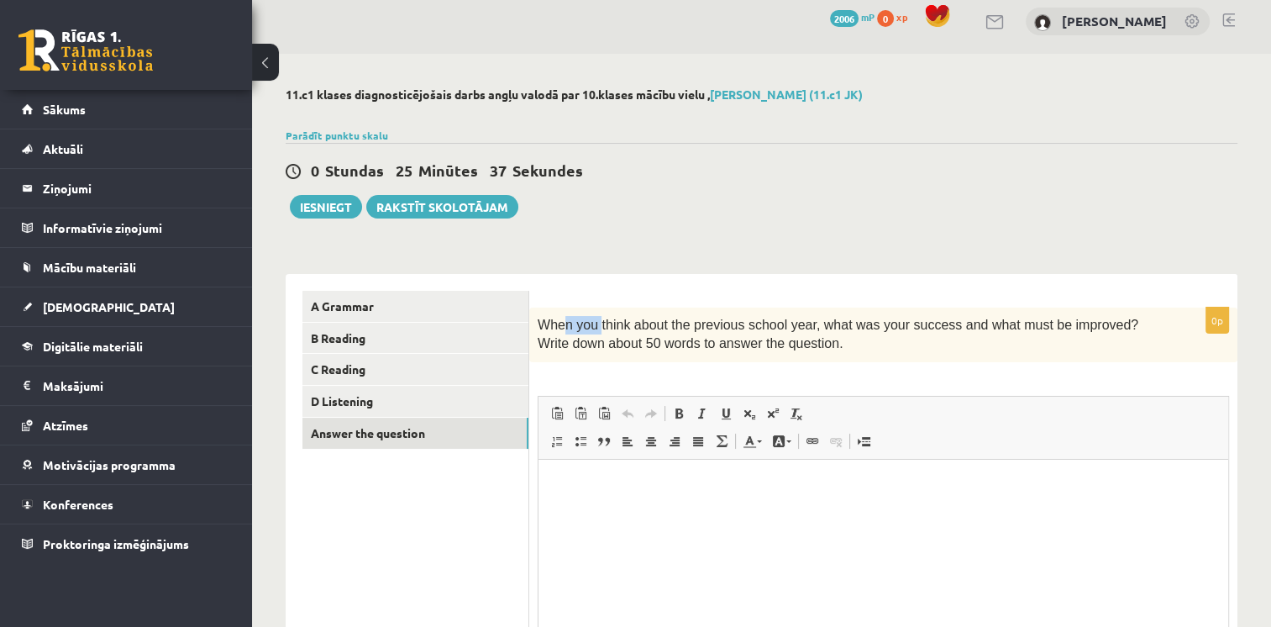
drag, startPoint x: 575, startPoint y: 307, endPoint x: 558, endPoint y: 310, distance: 17.0
click at [558, 310] on div "When you think about the previous school year, what was your success and what m…" at bounding box center [883, 334] width 708 height 55
click at [557, 310] on div "When you think about the previous school year, what was your success and what m…" at bounding box center [883, 334] width 708 height 55
click at [547, 270] on div "**********" at bounding box center [762, 509] width 952 height 505
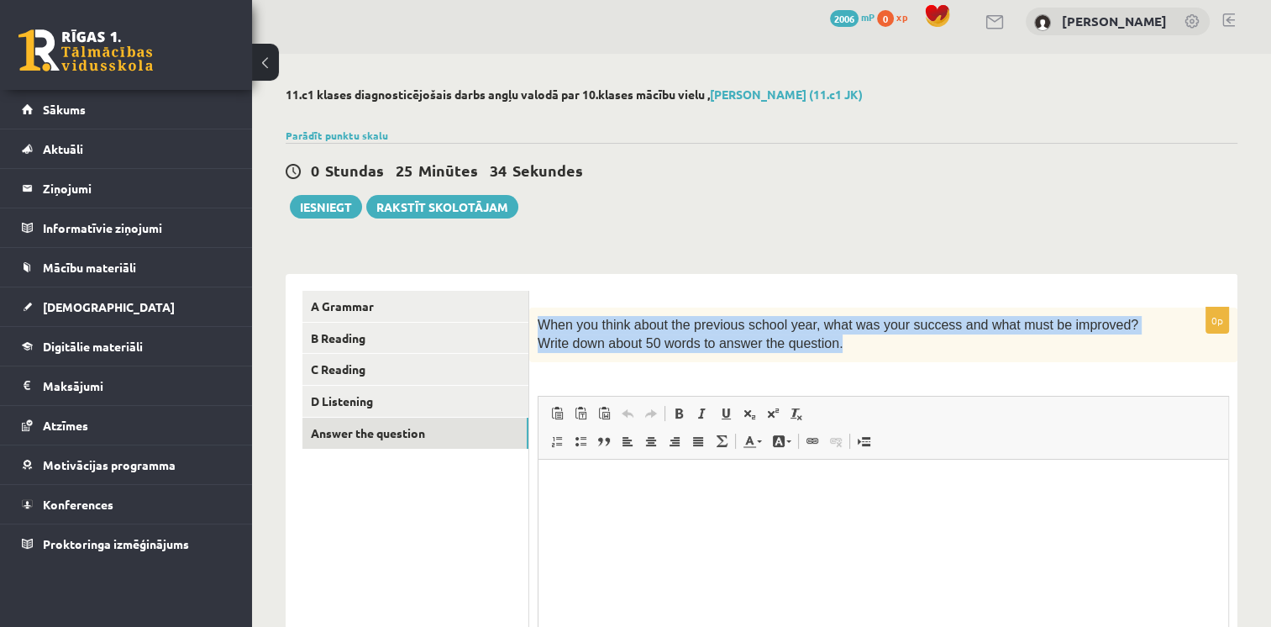
drag, startPoint x: 537, startPoint y: 328, endPoint x: 800, endPoint y: 358, distance: 264.7
click at [800, 358] on div "When you think about the previous school year, what was your success and what m…" at bounding box center [883, 334] width 708 height 55
copy span "When you think about the previous school year, what was your success and what m…"
click at [739, 291] on form "0p When you think about the previous school year, what was your success and wha…" at bounding box center [883, 518] width 675 height 455
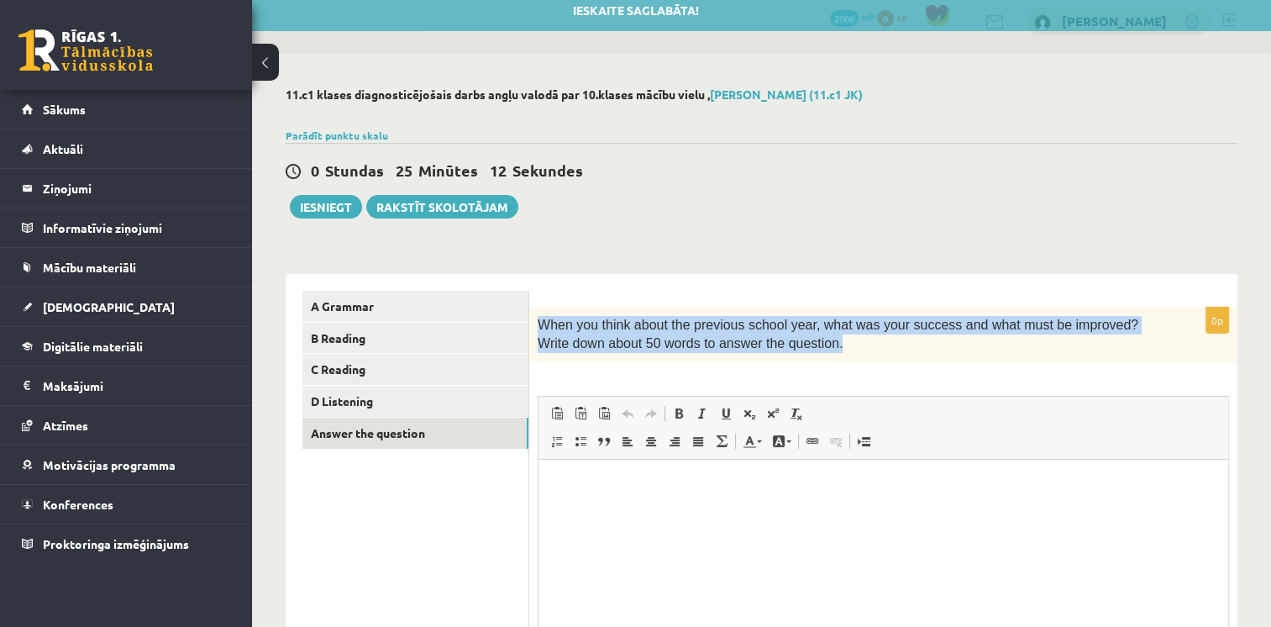
click at [891, 359] on div "When you think about the previous school year, what was your success and what m…" at bounding box center [883, 334] width 708 height 55
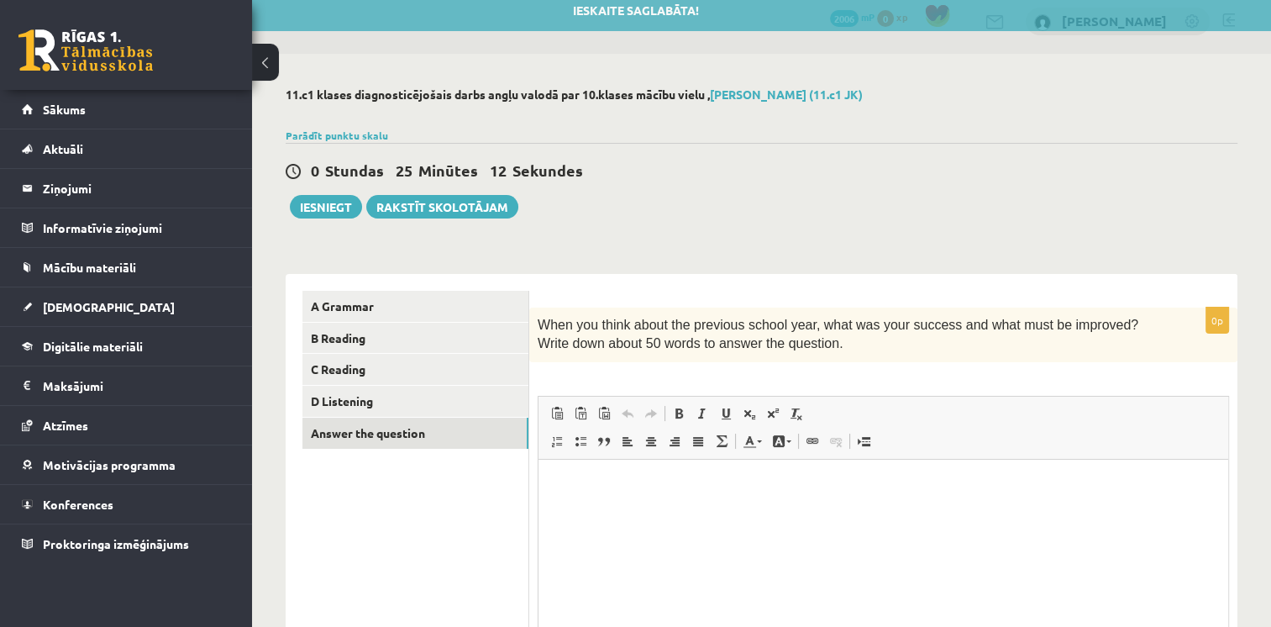
click at [891, 359] on div "When you think about the previous school year, what was your success and what m…" at bounding box center [883, 334] width 708 height 55
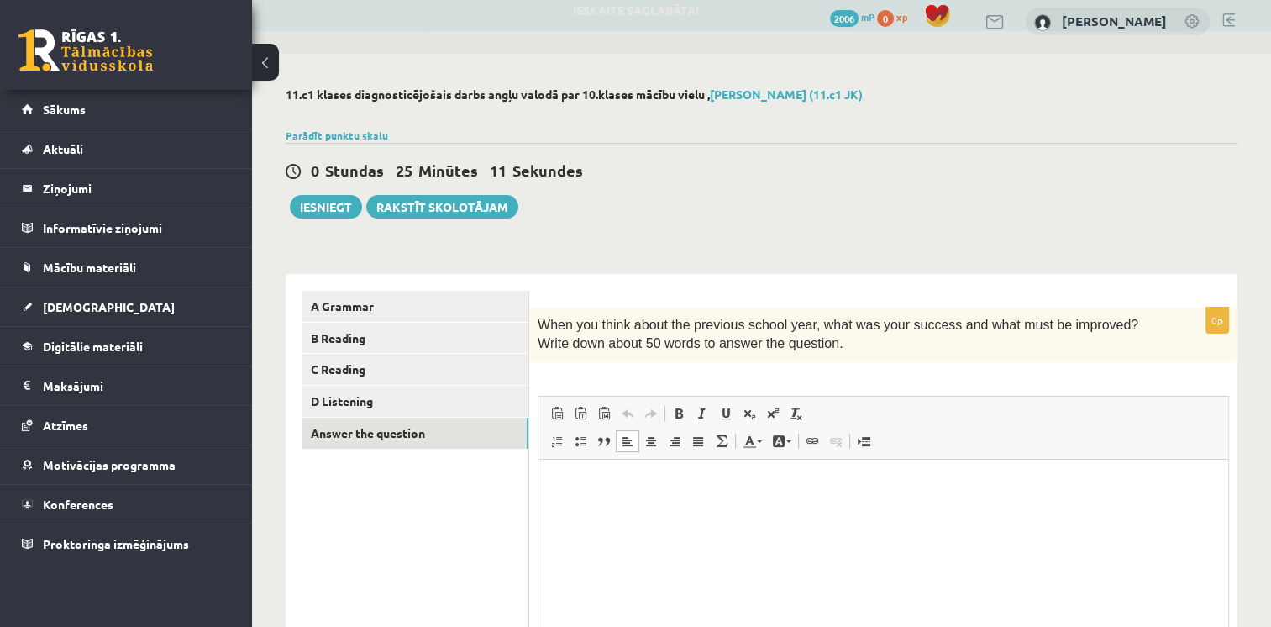
click at [737, 475] on html at bounding box center [884, 484] width 690 height 51
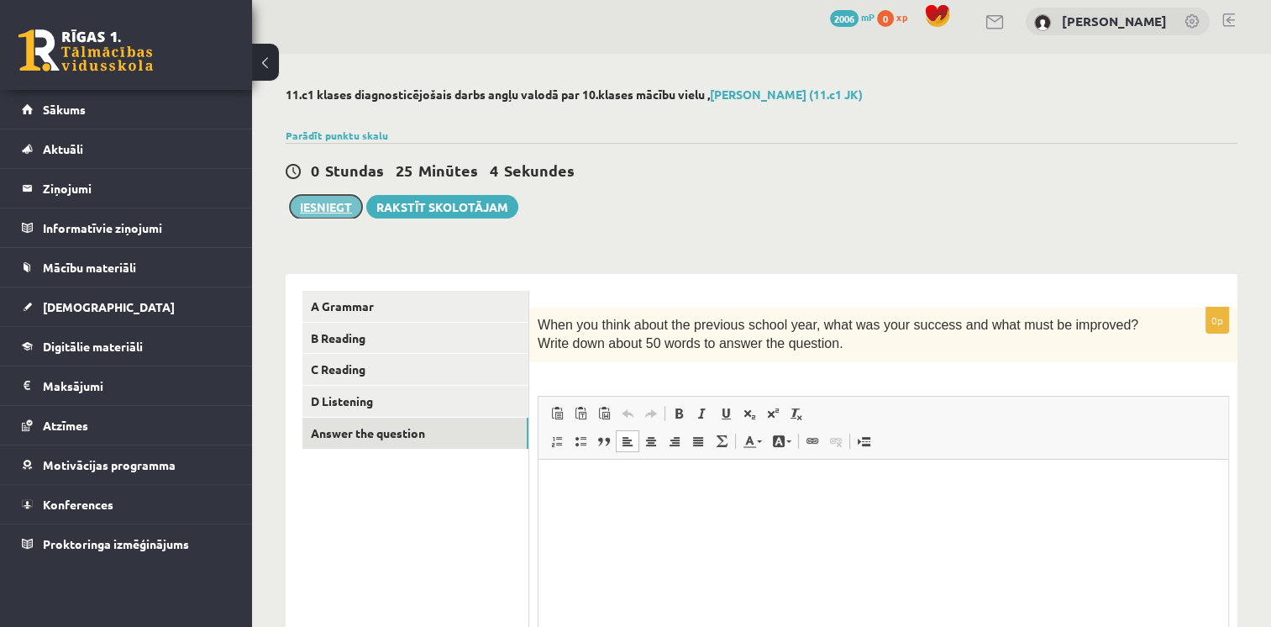
click at [323, 202] on button "Iesniegt" at bounding box center [326, 207] width 72 height 24
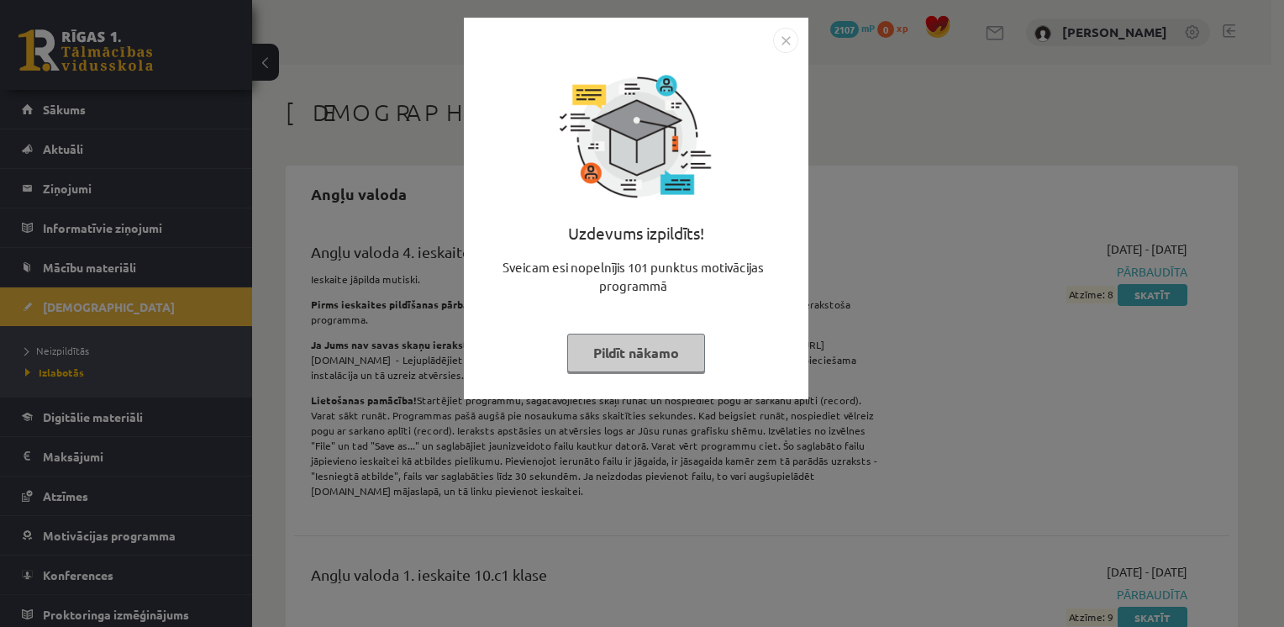
click at [665, 344] on button "Pildīt nākamo" at bounding box center [636, 353] width 138 height 39
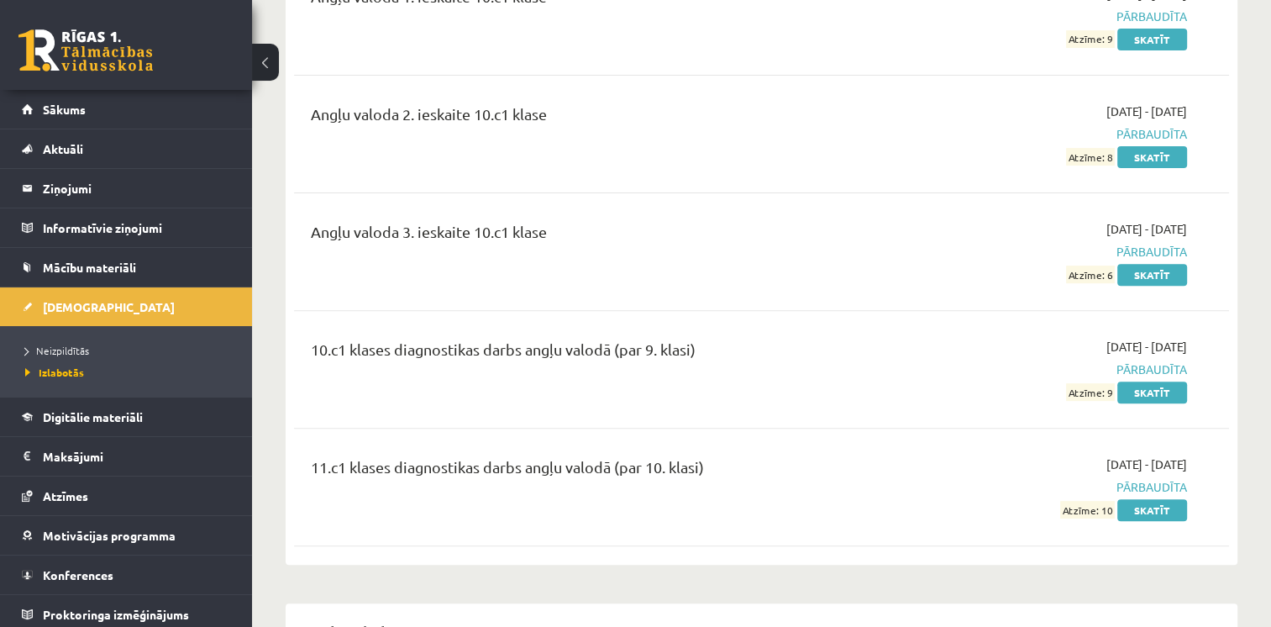
scroll to position [588, 0]
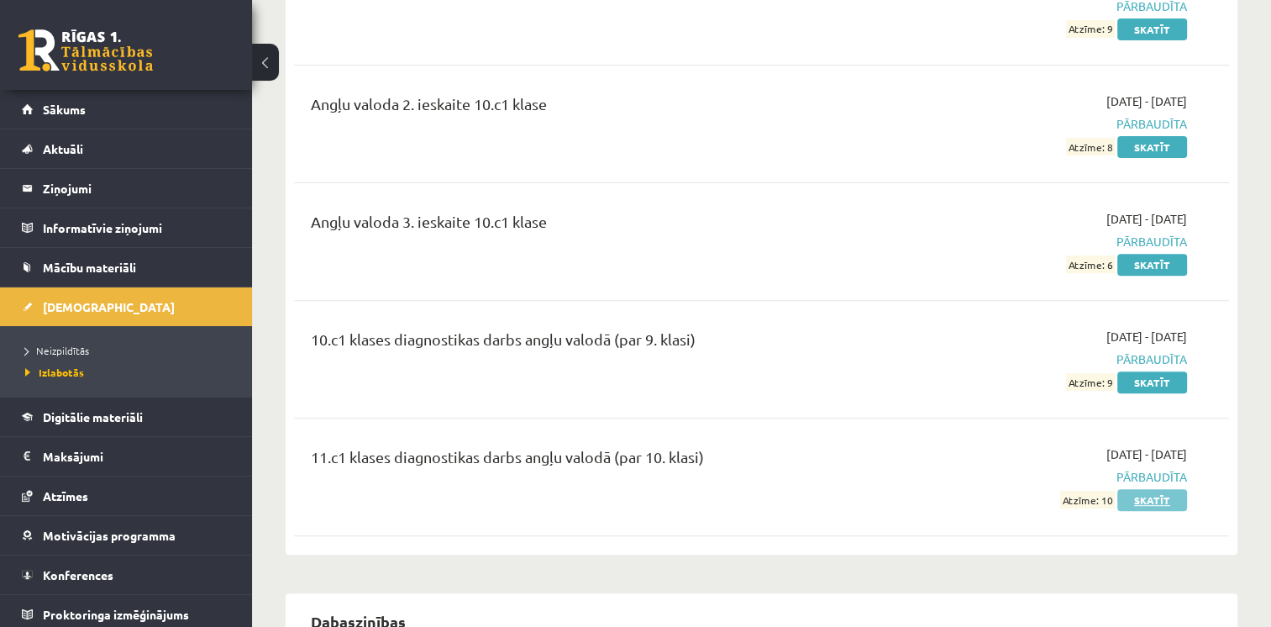
click at [1138, 500] on link "Skatīt" at bounding box center [1152, 500] width 70 height 22
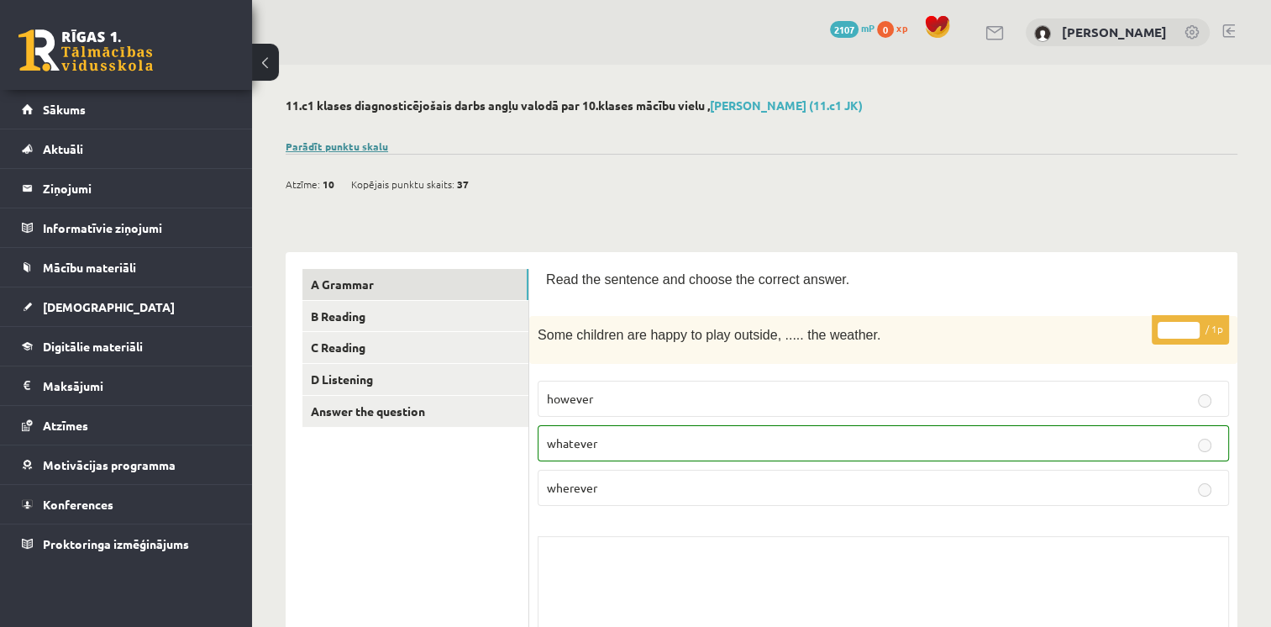
click at [370, 145] on link "Parādīt punktu skalu" at bounding box center [337, 145] width 102 height 13
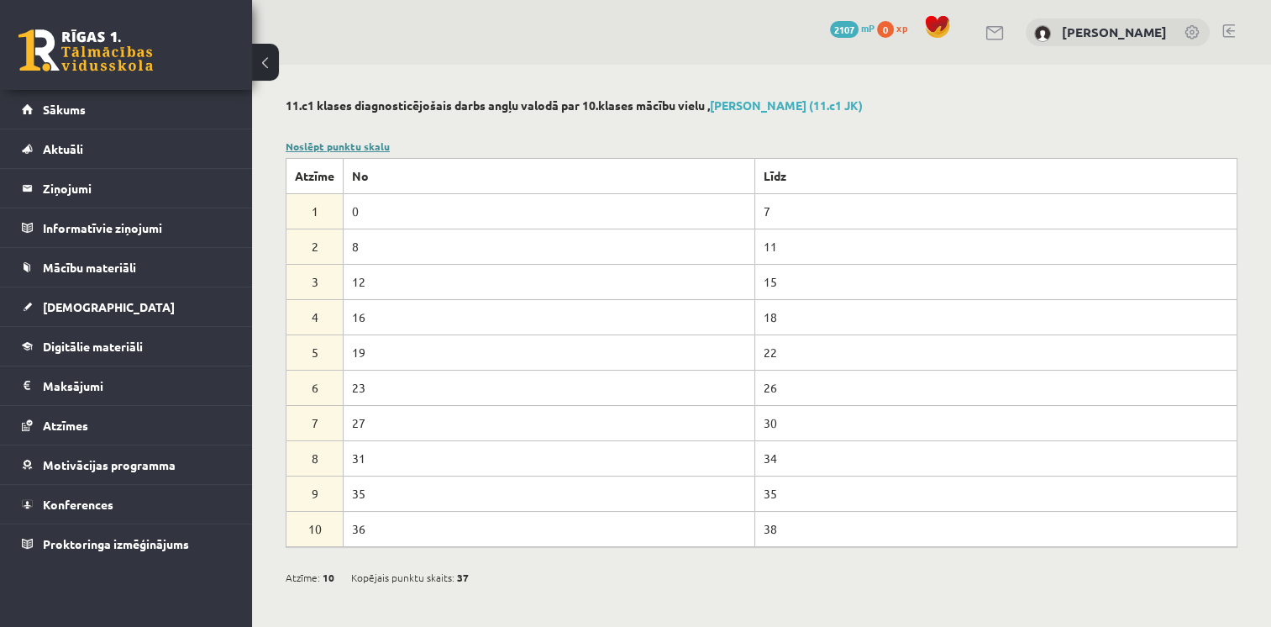
click at [370, 145] on link "Noslēpt punktu skalu" at bounding box center [338, 145] width 104 height 13
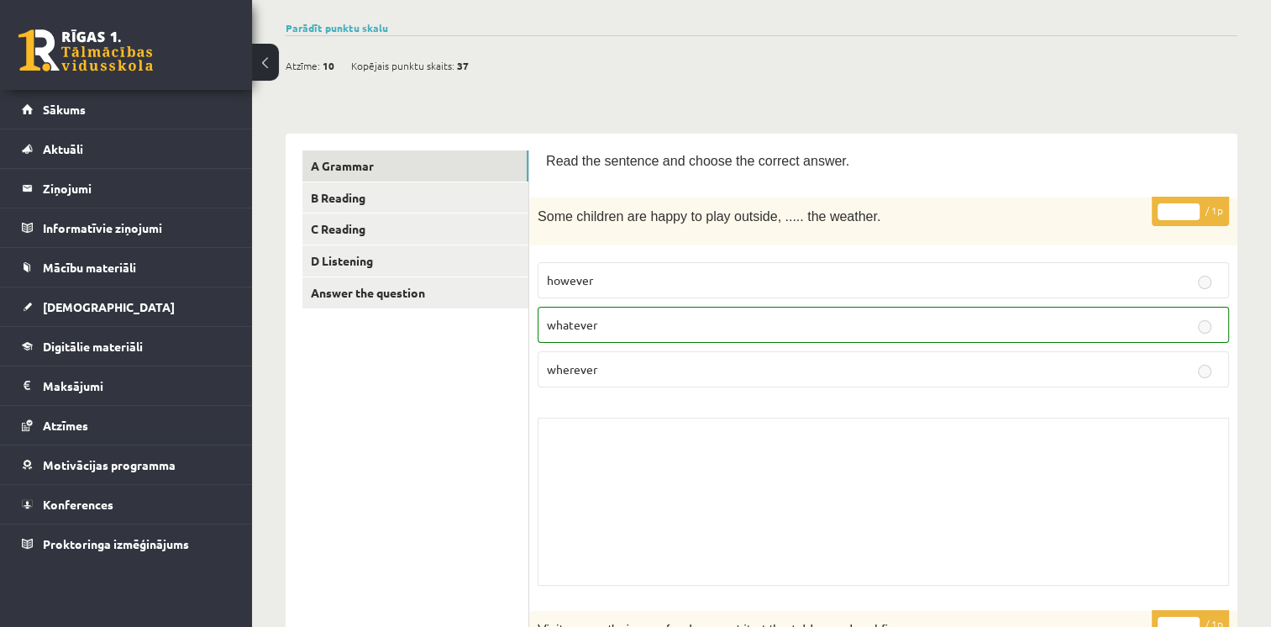
scroll to position [79, 0]
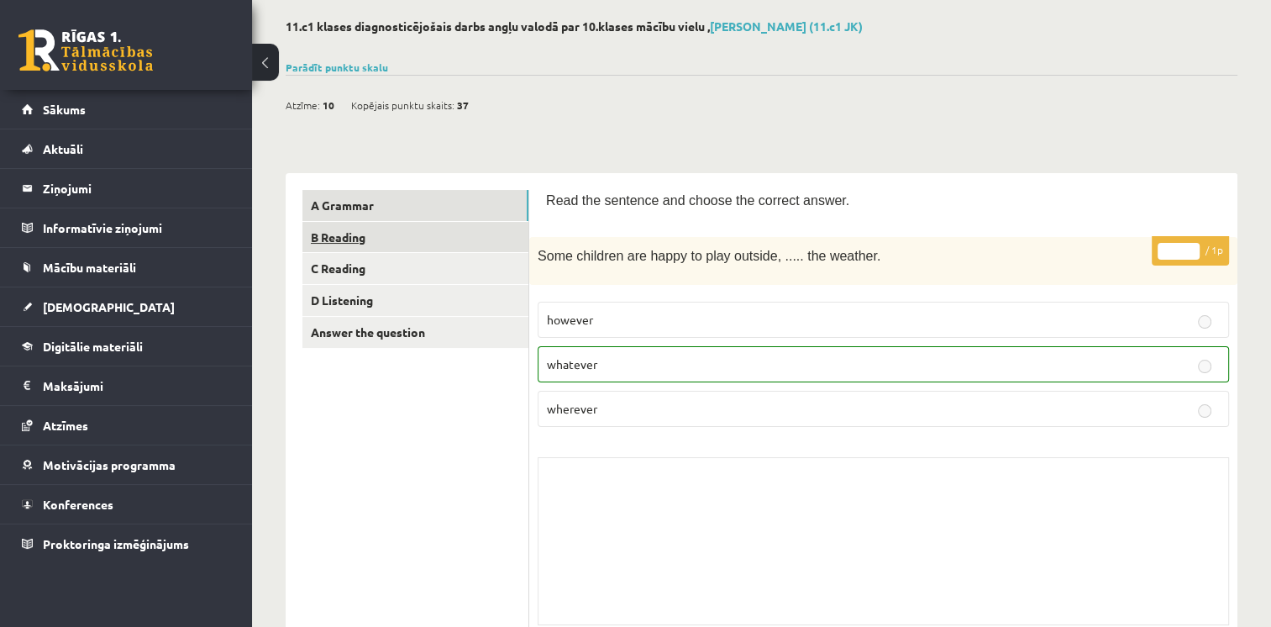
click at [416, 242] on link "B Reading" at bounding box center [415, 237] width 226 height 31
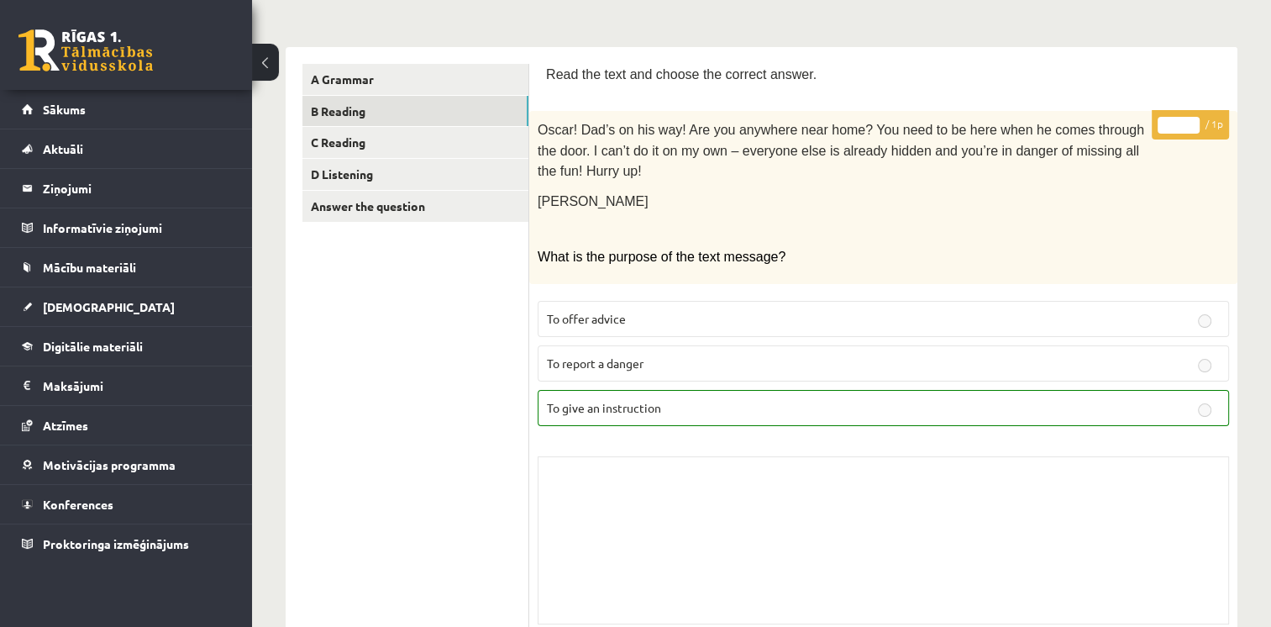
scroll to position [166, 0]
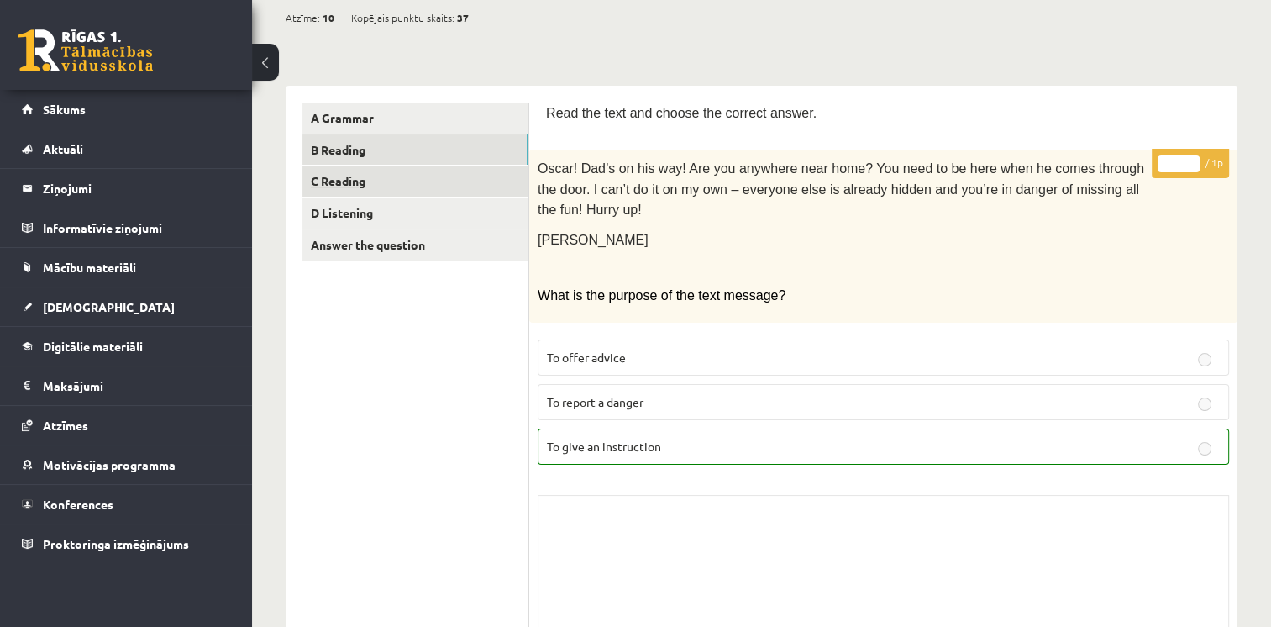
click at [469, 188] on link "C Reading" at bounding box center [415, 181] width 226 height 31
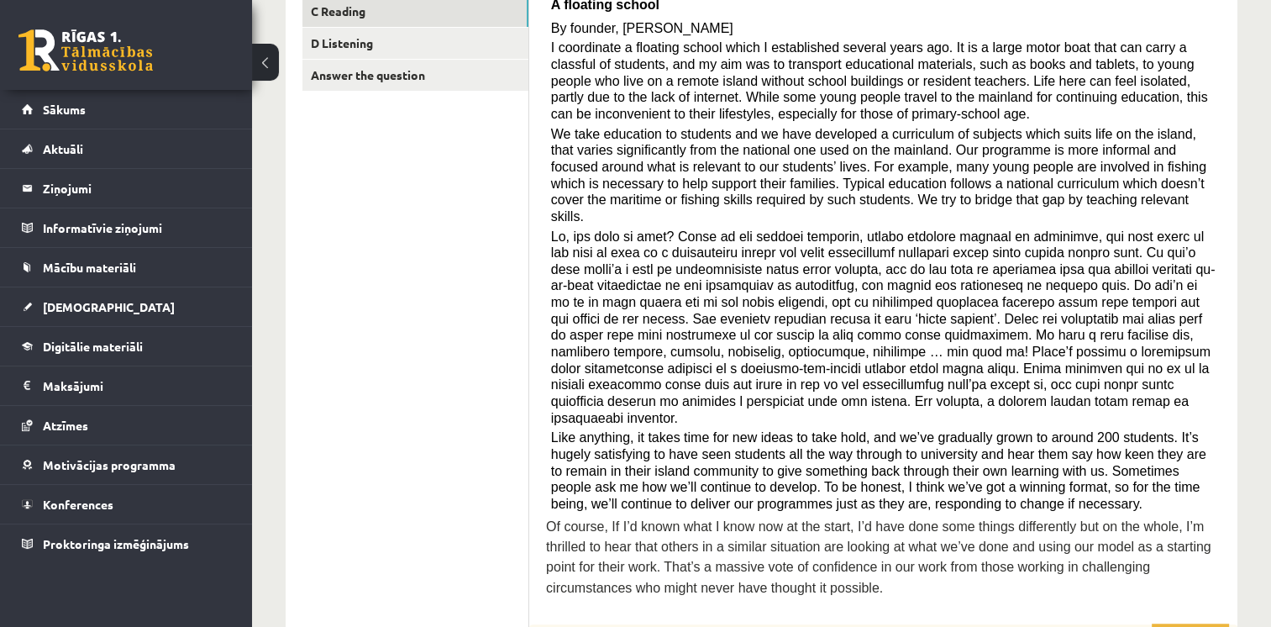
scroll to position [328, 0]
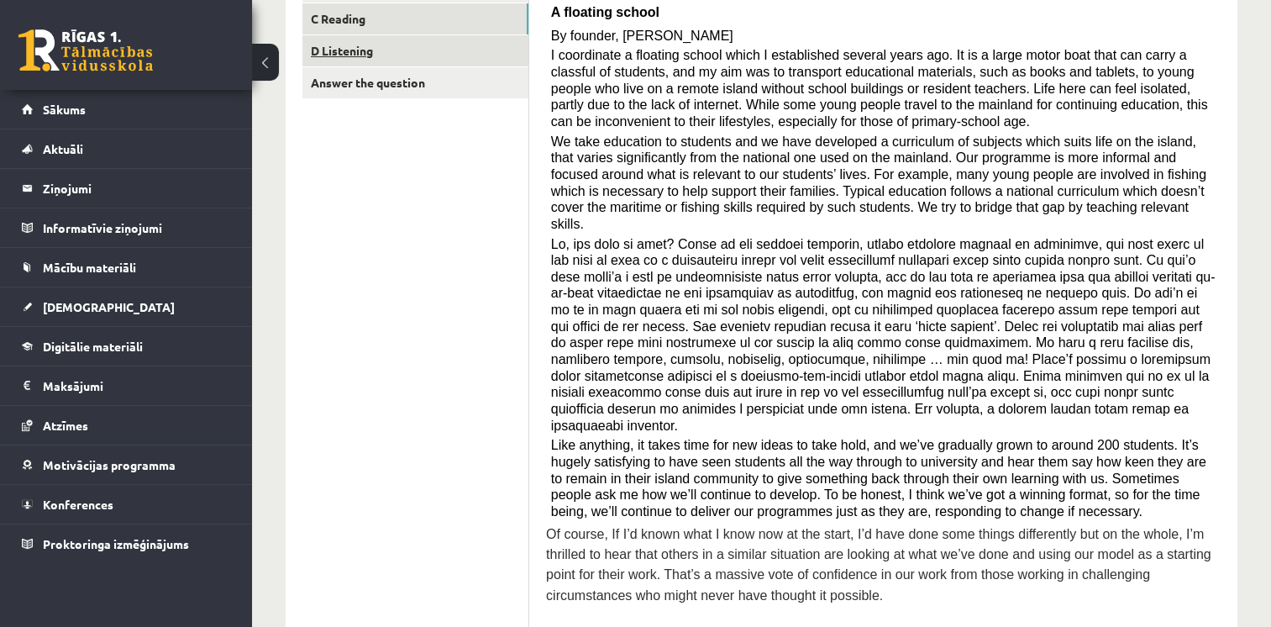
click at [420, 42] on link "D Listening" at bounding box center [415, 50] width 226 height 31
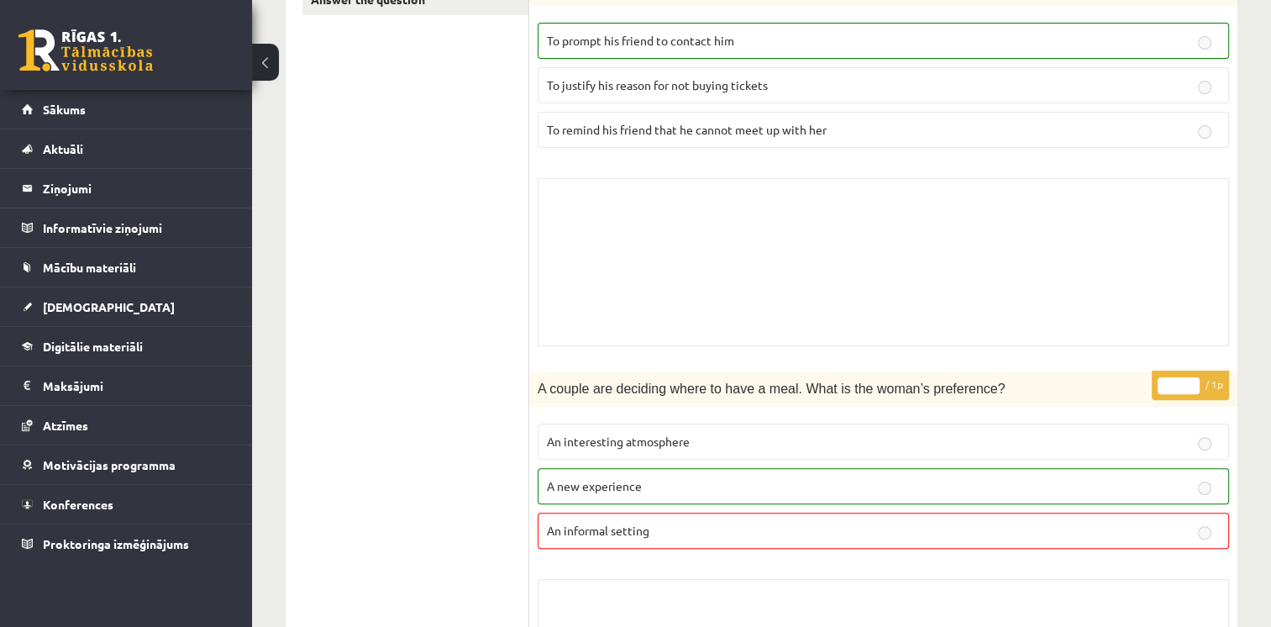
scroll to position [413, 0]
click at [82, 294] on link "[DEMOGRAPHIC_DATA]" at bounding box center [126, 306] width 209 height 39
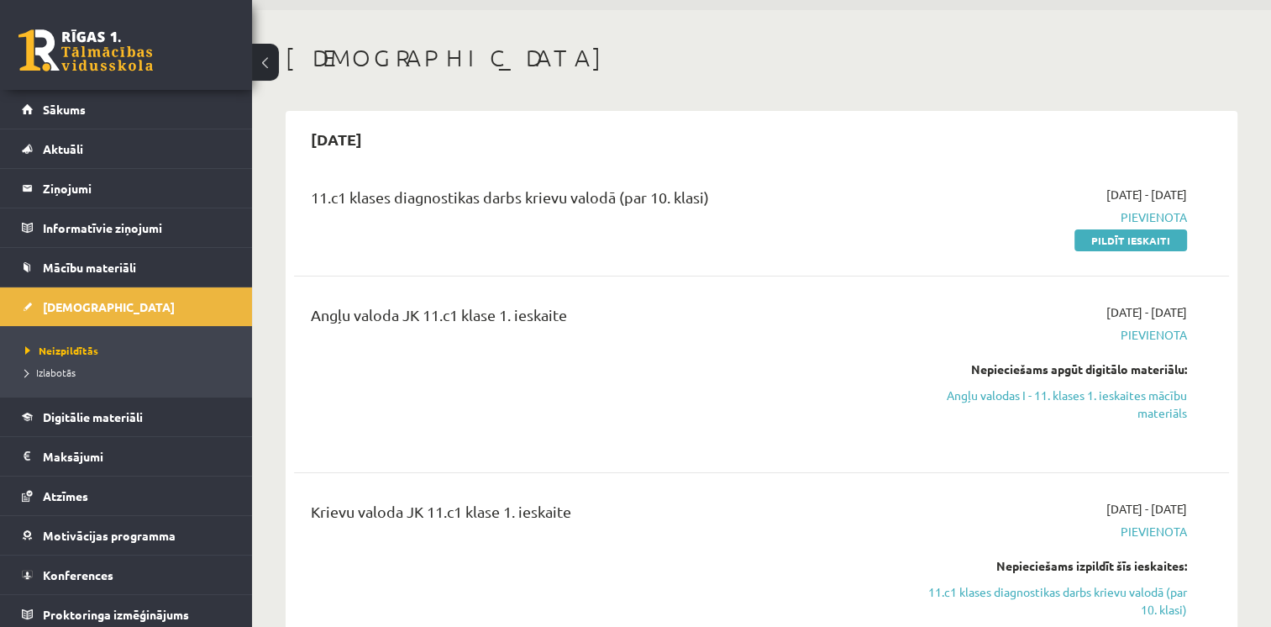
scroll to position [84, 0]
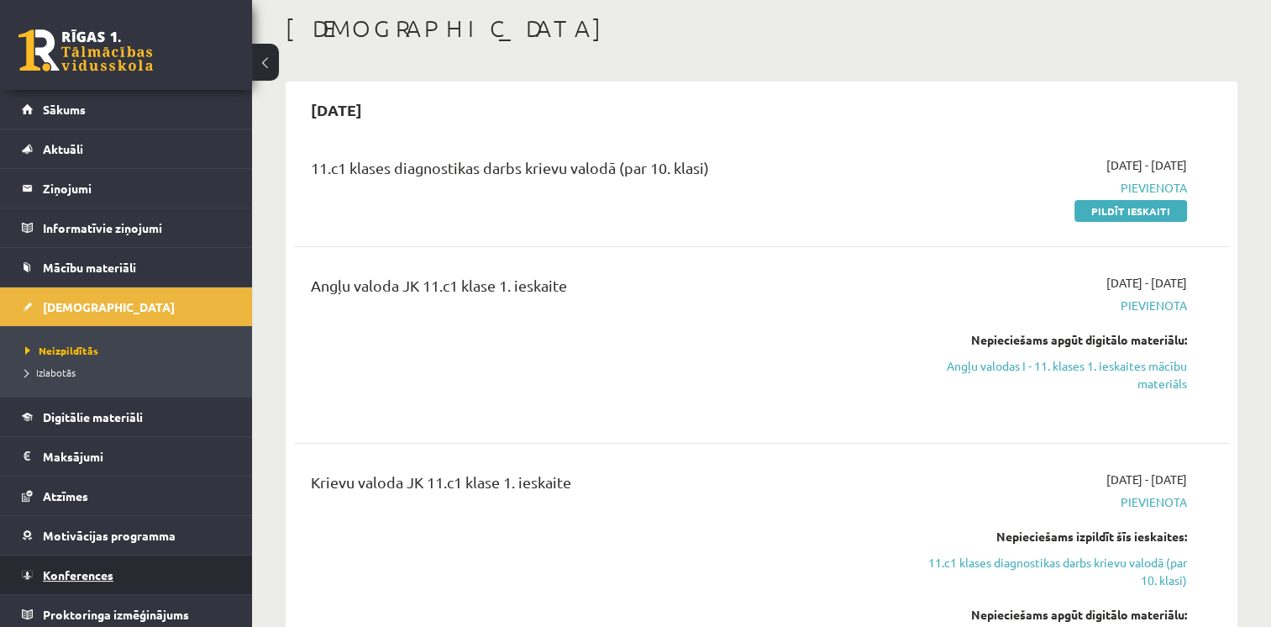
click at [104, 572] on span "Konferences" at bounding box center [78, 574] width 71 height 15
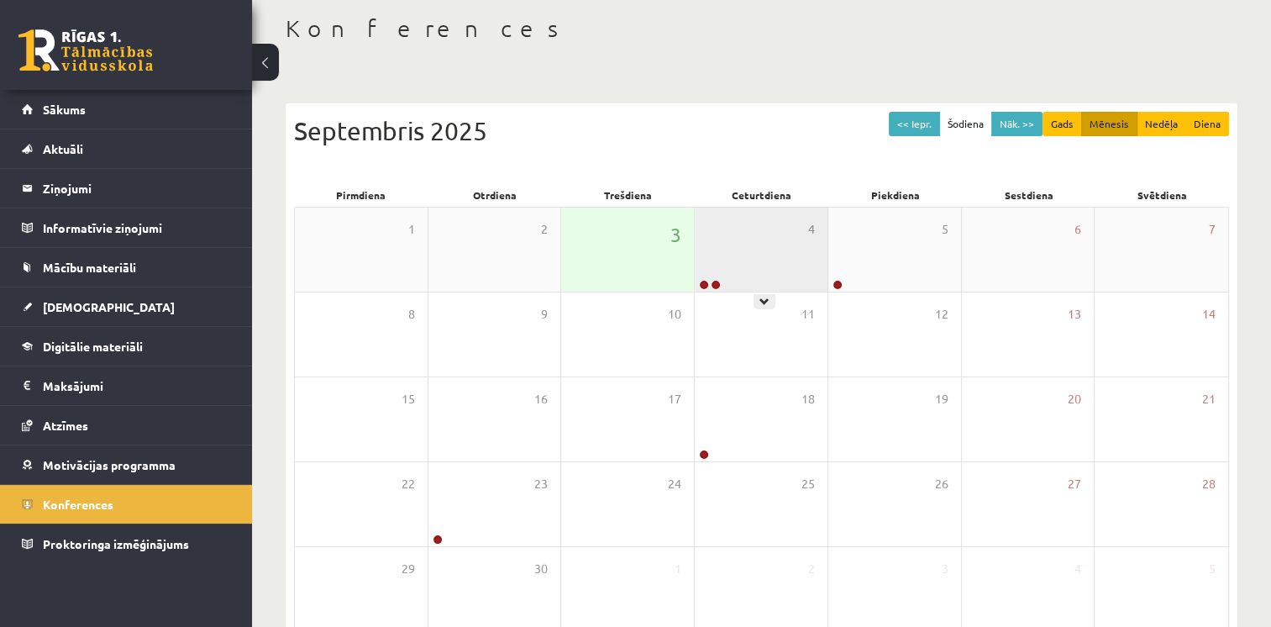
click at [747, 218] on div "4" at bounding box center [761, 250] width 133 height 84
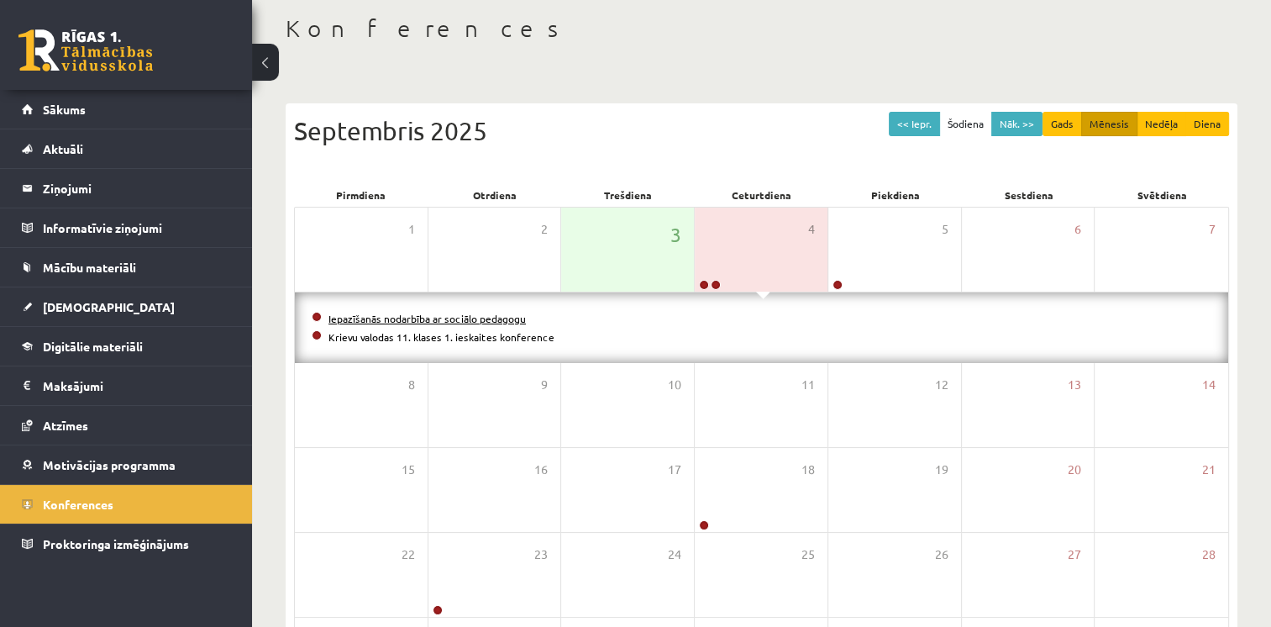
click at [400, 314] on link "Iepazīšanās nodarbība ar sociālo pedagogu" at bounding box center [426, 318] width 197 height 13
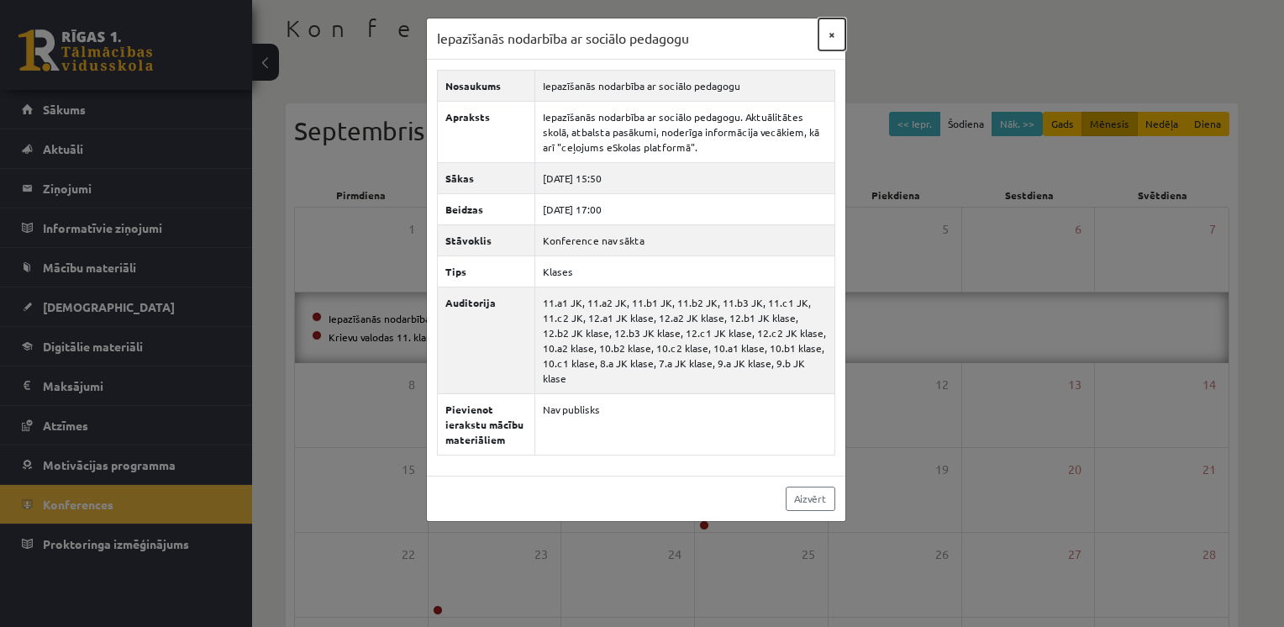
click at [827, 34] on button "×" at bounding box center [831, 34] width 27 height 32
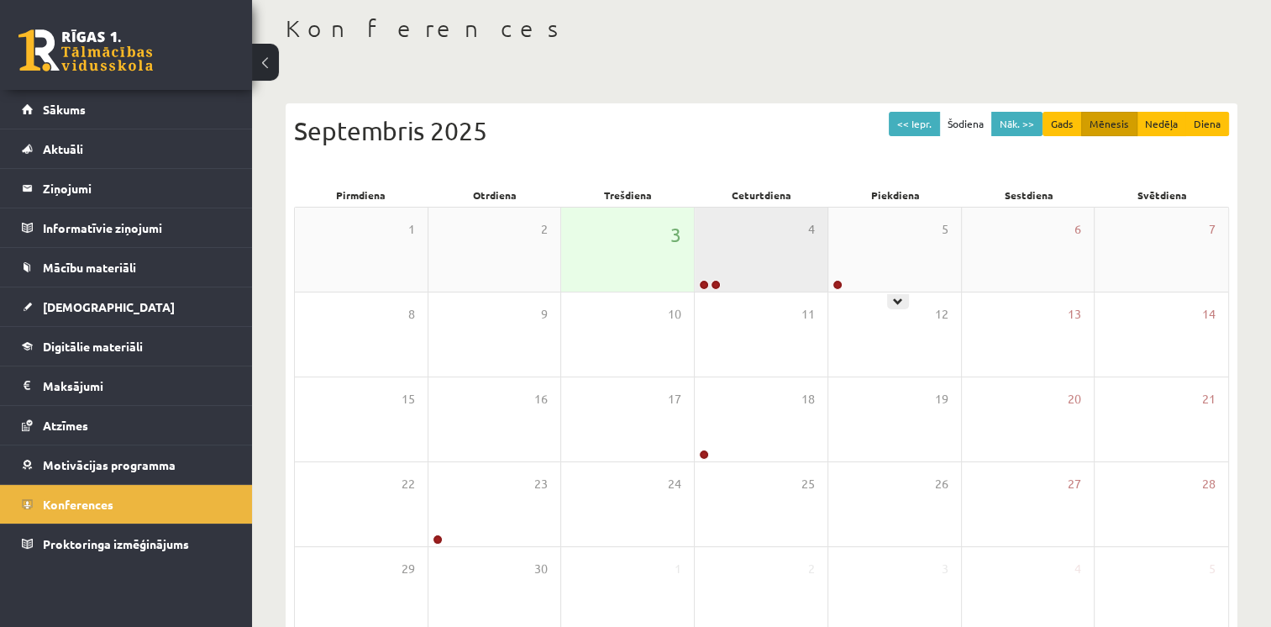
click at [816, 234] on div "4" at bounding box center [761, 250] width 133 height 84
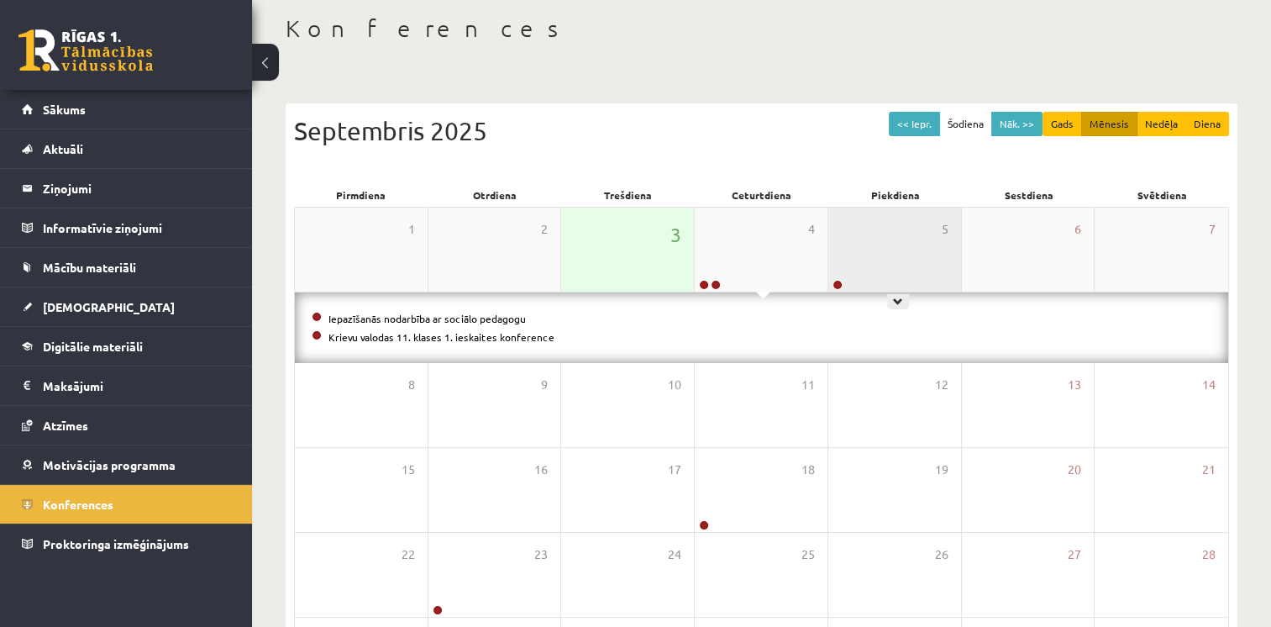
click at [875, 247] on div "5" at bounding box center [894, 250] width 133 height 84
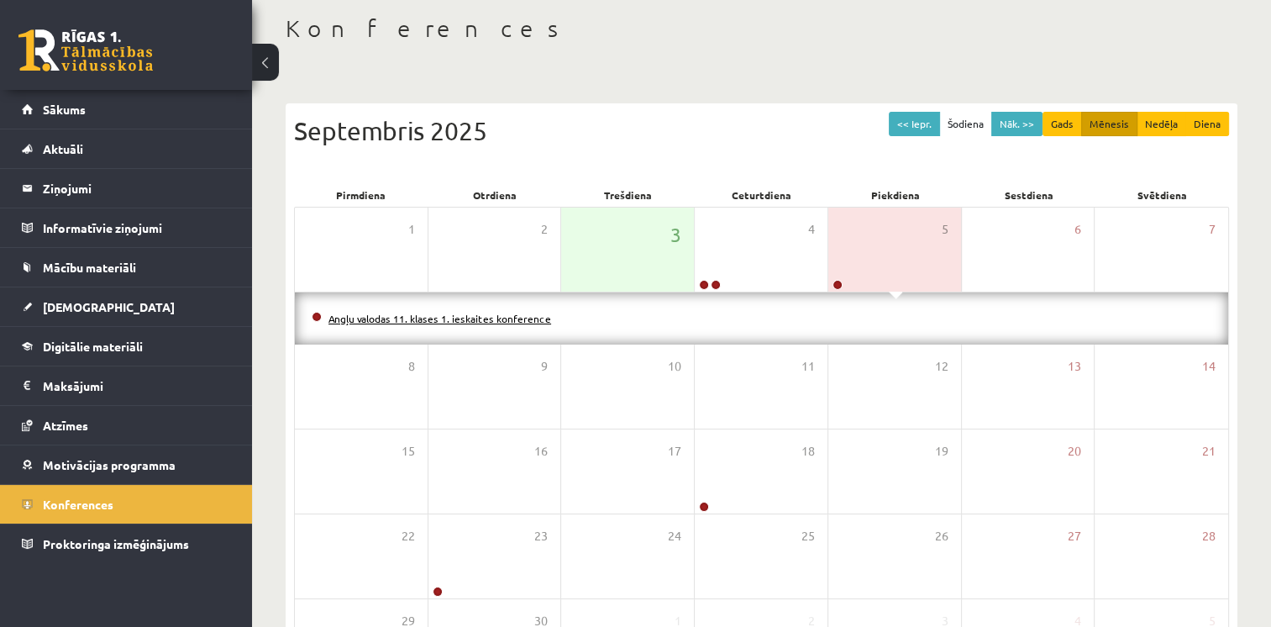
click at [376, 318] on link "Angļu valodas 11. klases 1. ieskaites konference" at bounding box center [439, 318] width 223 height 13
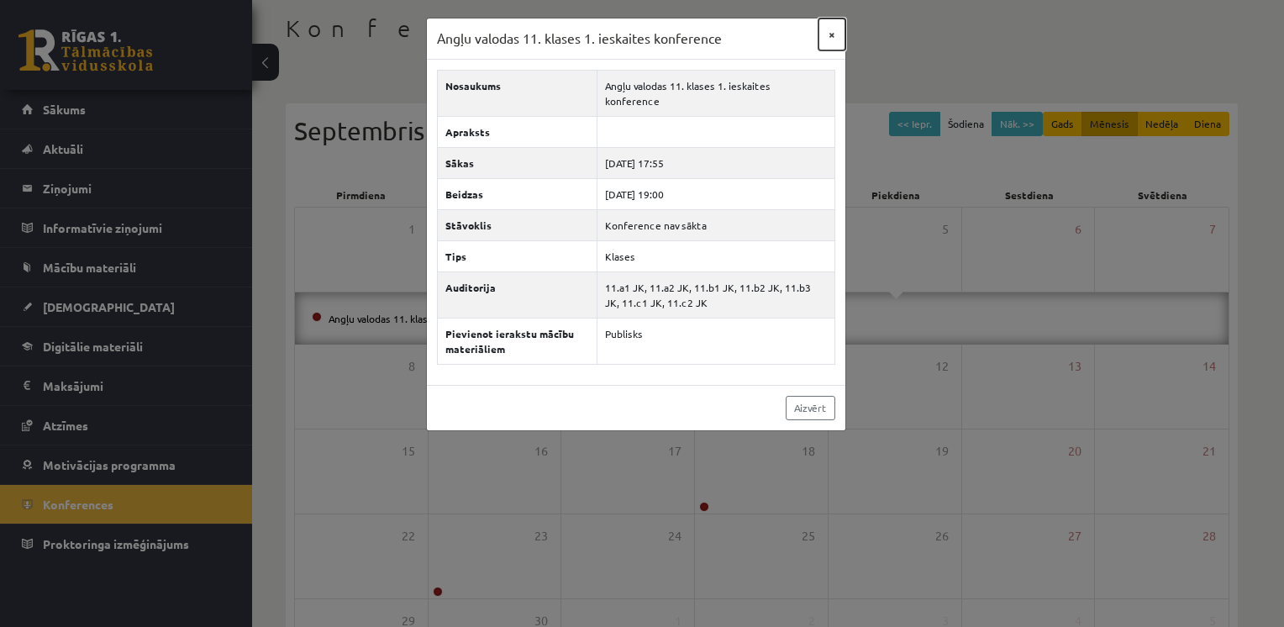
click at [825, 34] on button "×" at bounding box center [831, 34] width 27 height 32
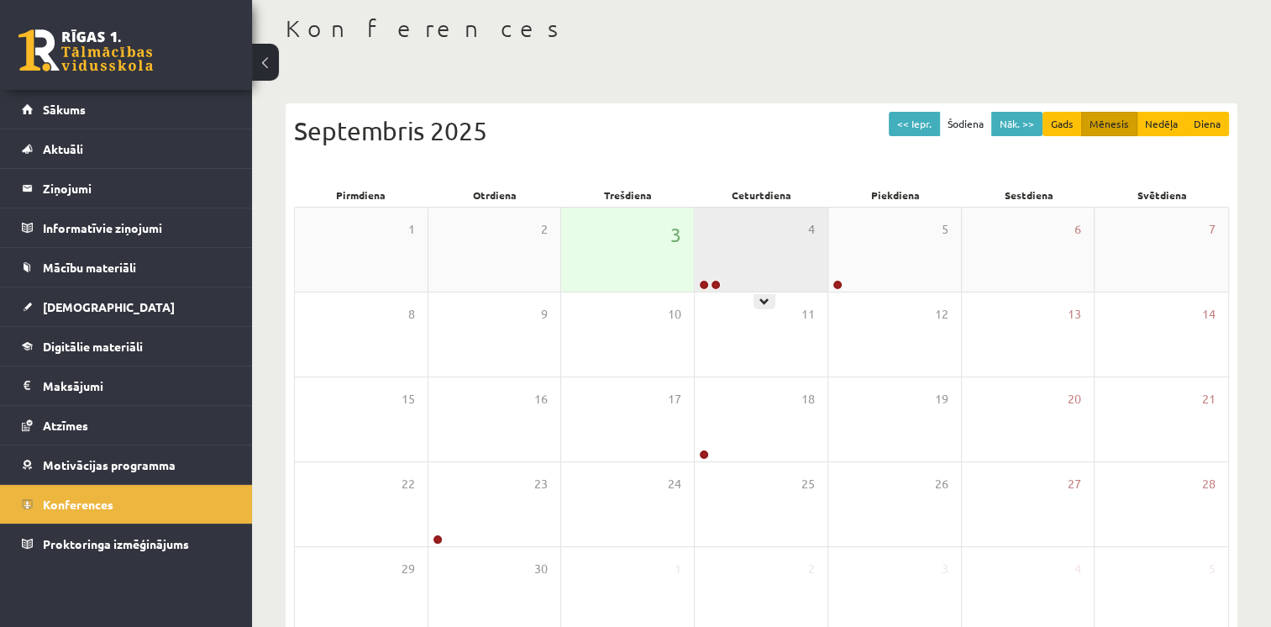
click at [728, 250] on div "4" at bounding box center [761, 250] width 133 height 84
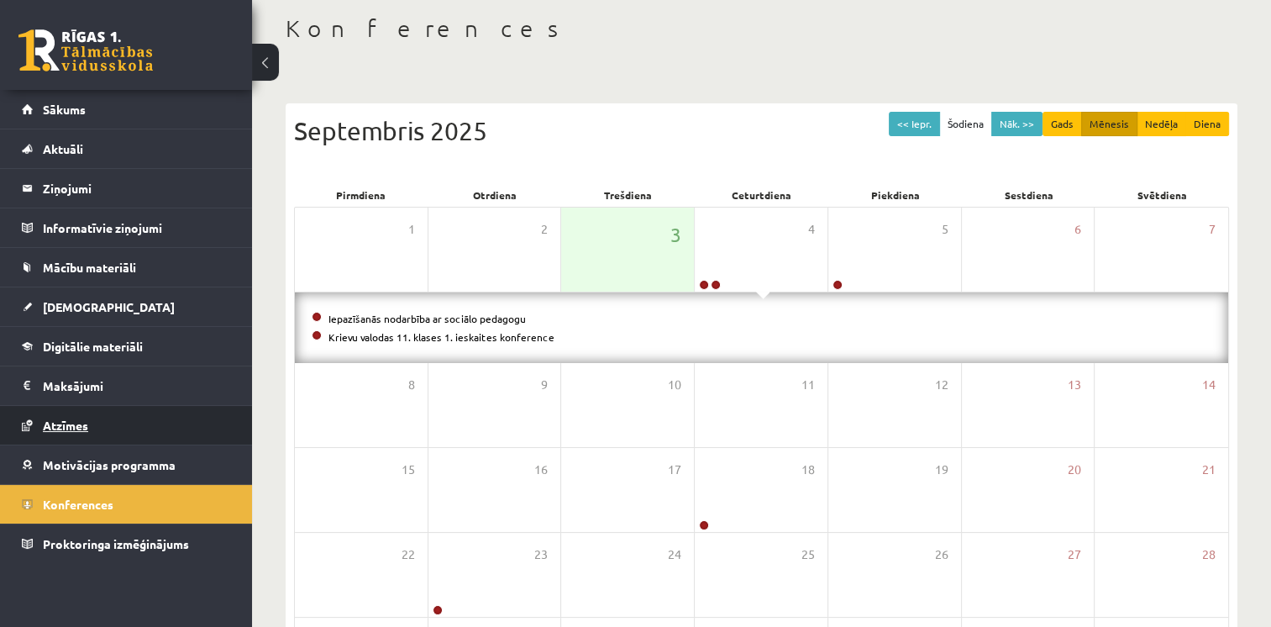
click at [76, 418] on span "Atzīmes" at bounding box center [65, 425] width 45 height 15
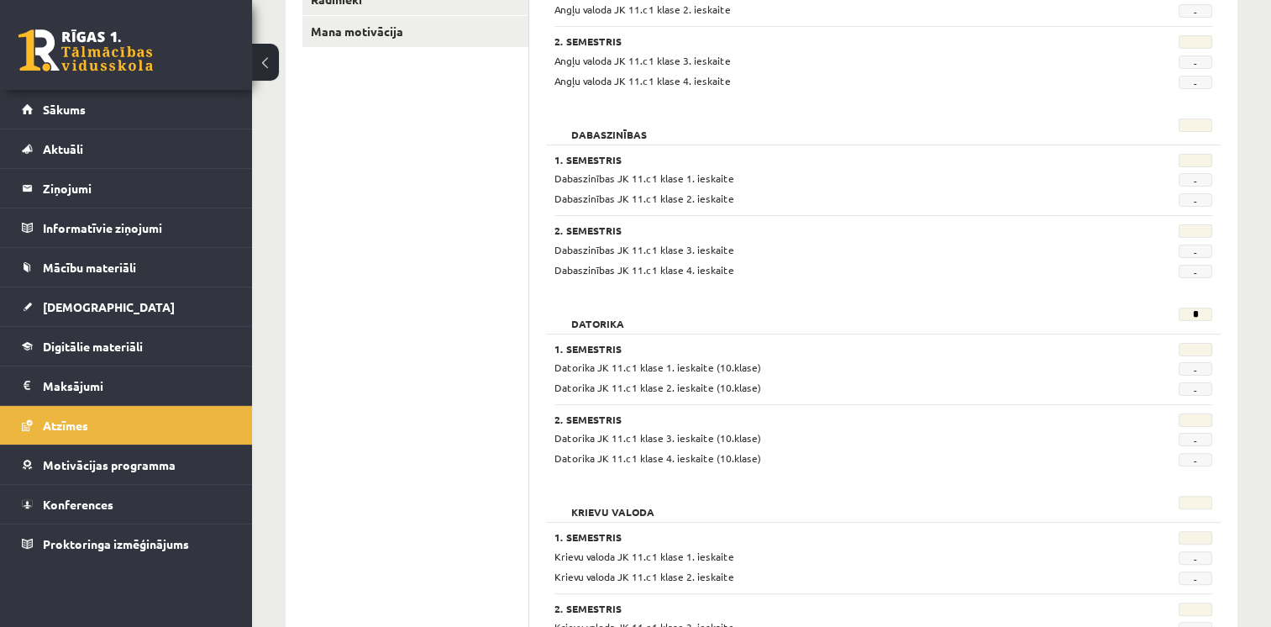
scroll to position [84, 0]
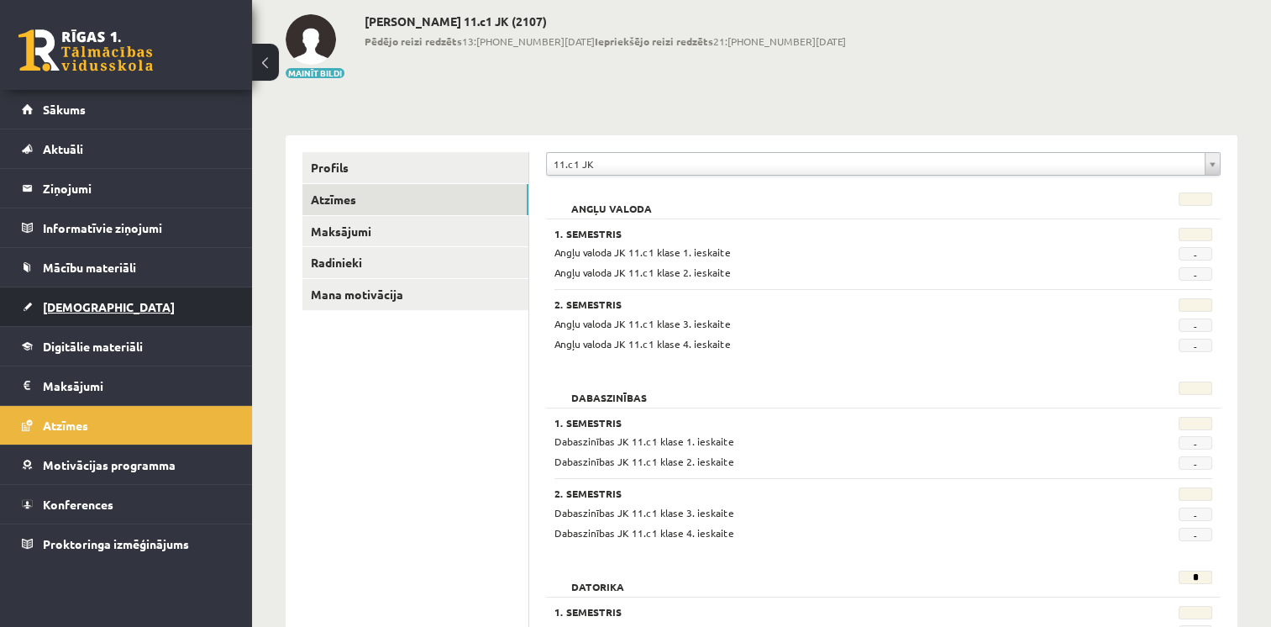
click at [79, 301] on span "[DEMOGRAPHIC_DATA]" at bounding box center [109, 306] width 132 height 15
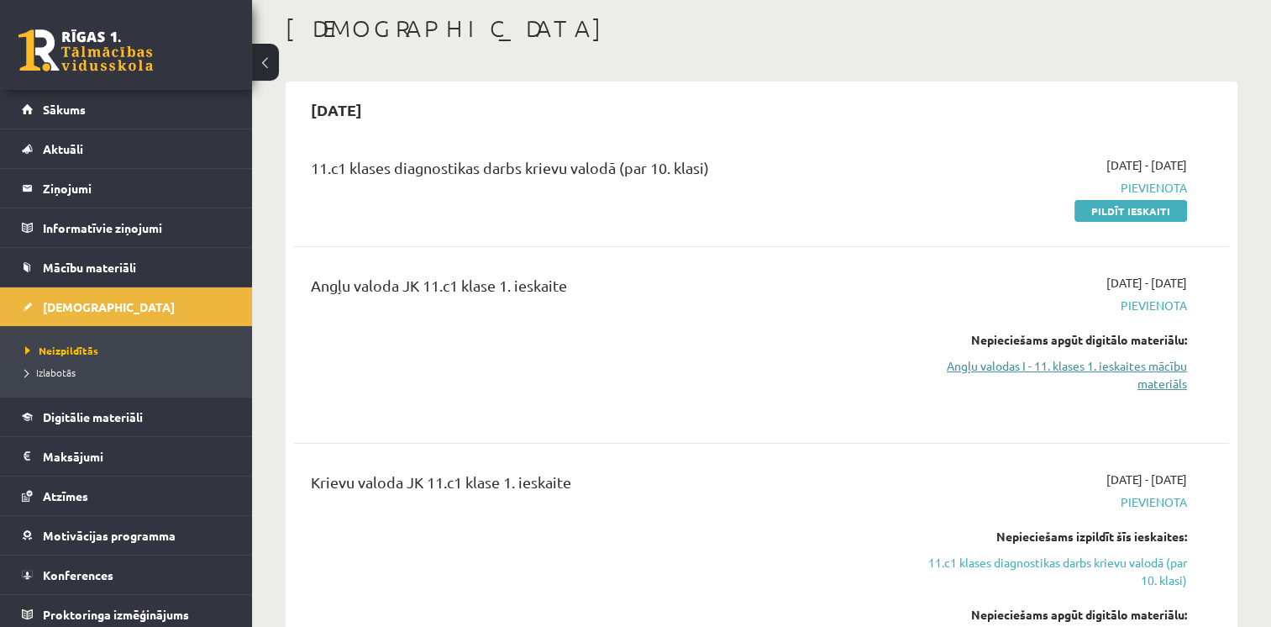
click at [1048, 358] on link "Angļu valodas I - 11. klases 1. ieskaites mācību materiāls" at bounding box center [1050, 374] width 276 height 35
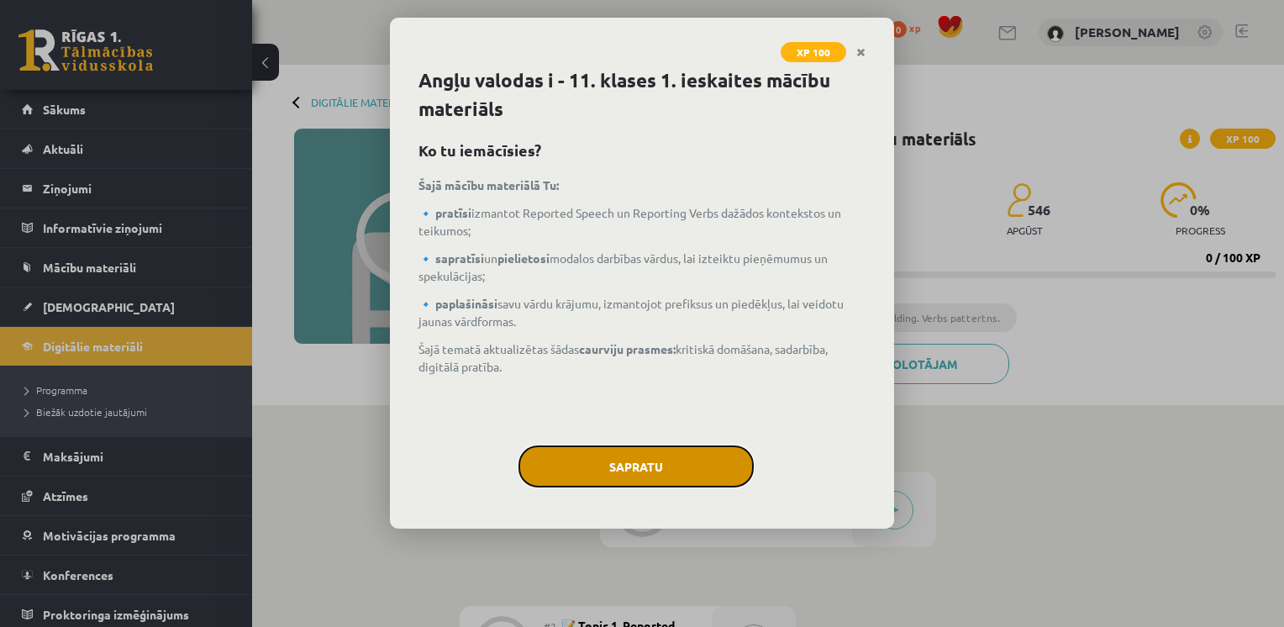
click at [662, 455] on button "Sapratu" at bounding box center [635, 466] width 235 height 42
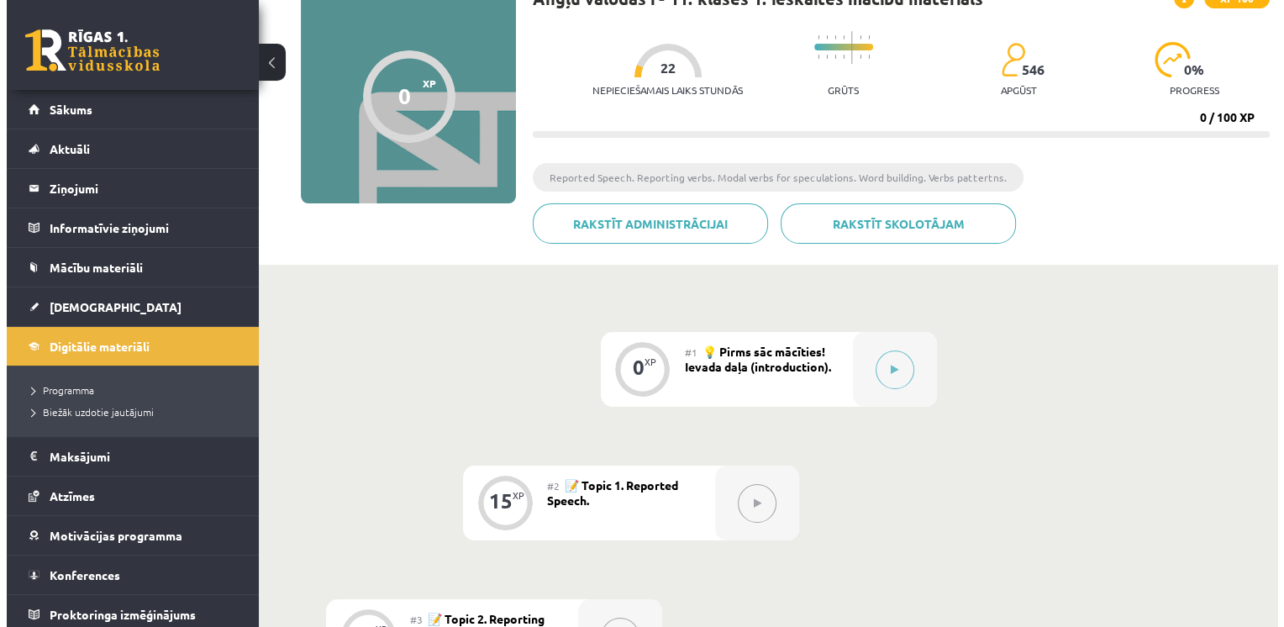
scroll to position [168, 0]
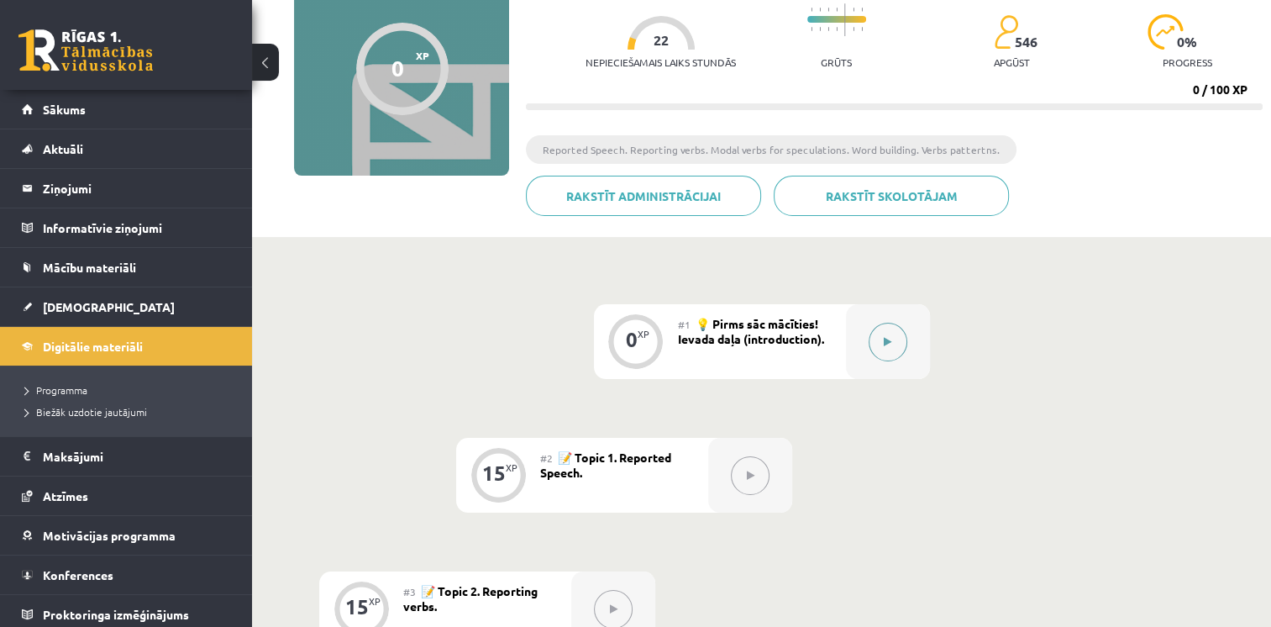
click at [899, 351] on button at bounding box center [888, 342] width 39 height 39
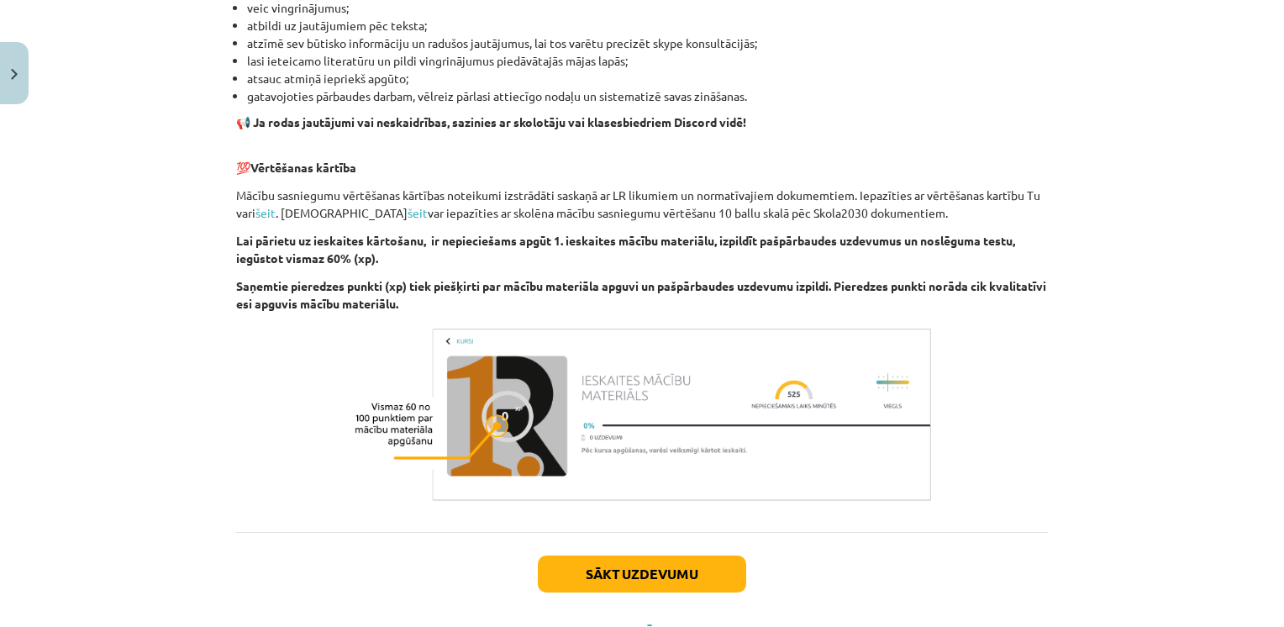
scroll to position [1092, 0]
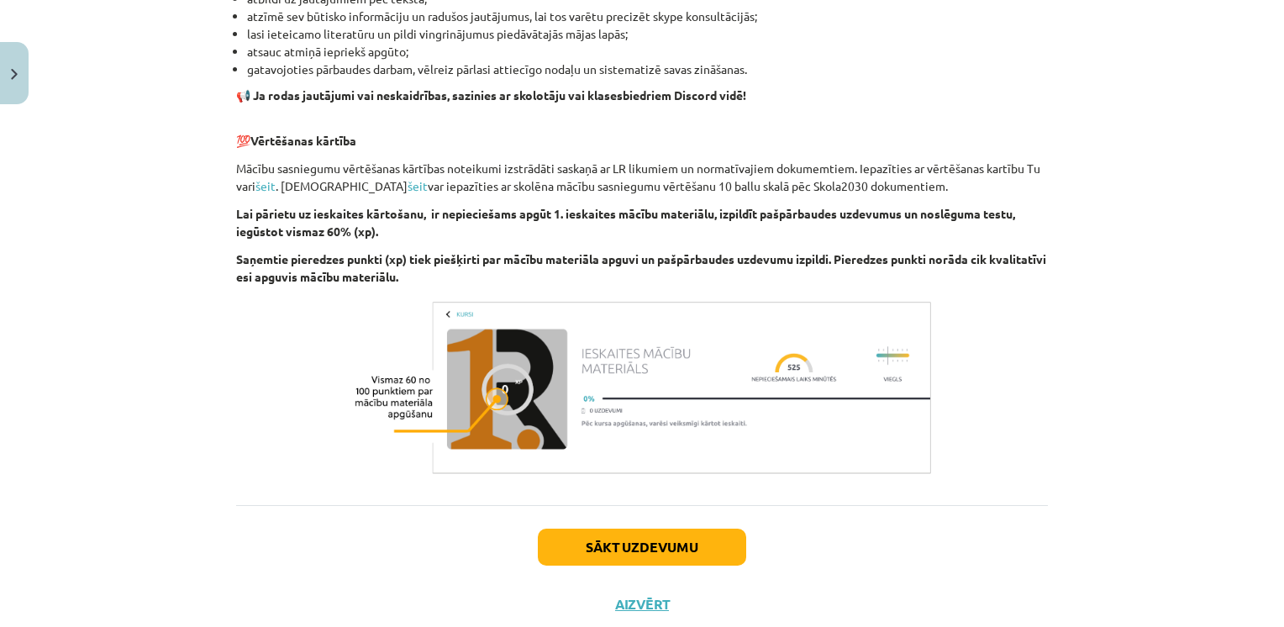
drag, startPoint x: 579, startPoint y: 523, endPoint x: 585, endPoint y: 534, distance: 12.4
click at [581, 527] on div "Sākt uzdevumu Aizvērt" at bounding box center [642, 564] width 812 height 118
click at [585, 537] on button "Sākt uzdevumu" at bounding box center [642, 546] width 208 height 37
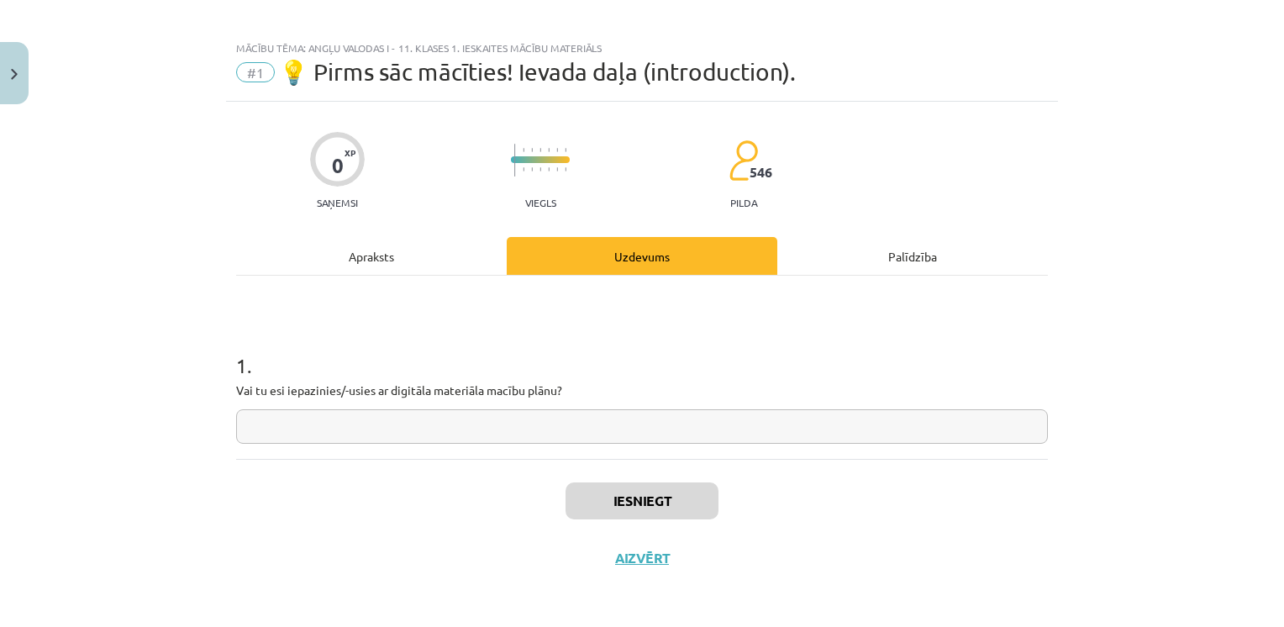
click at [542, 428] on input "text" at bounding box center [642, 426] width 812 height 34
type input "**"
click at [631, 493] on button "Iesniegt" at bounding box center [641, 500] width 153 height 37
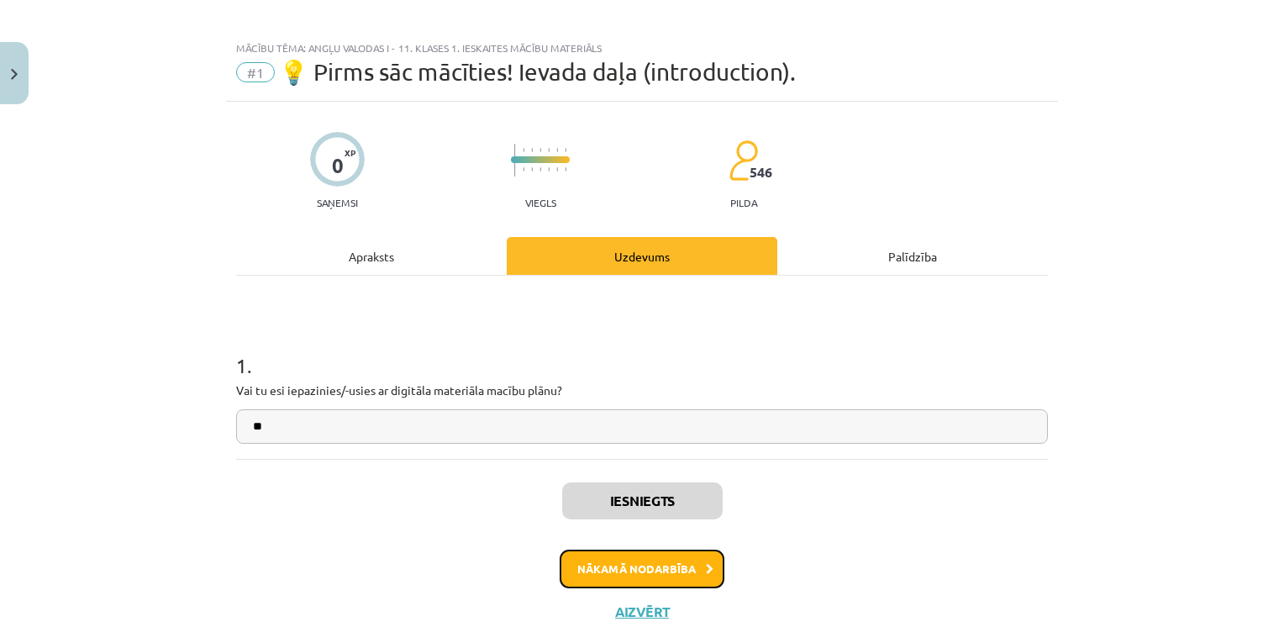
click at [675, 566] on button "Nākamā nodarbība" at bounding box center [642, 568] width 165 height 39
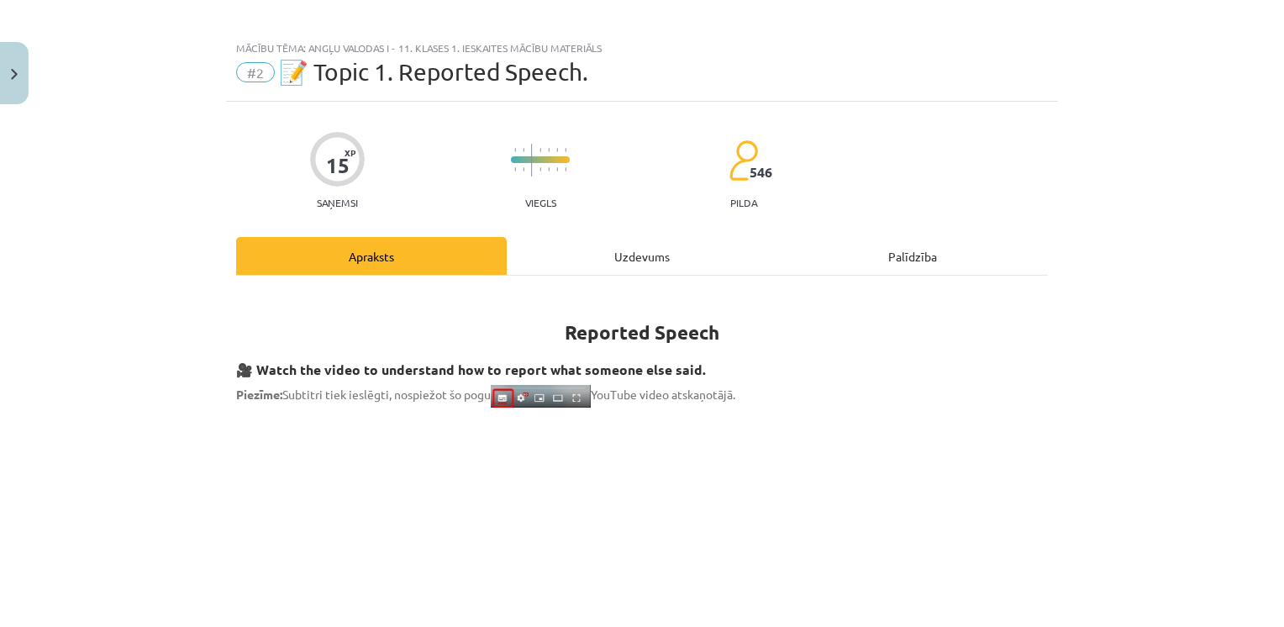
scroll to position [42, 0]
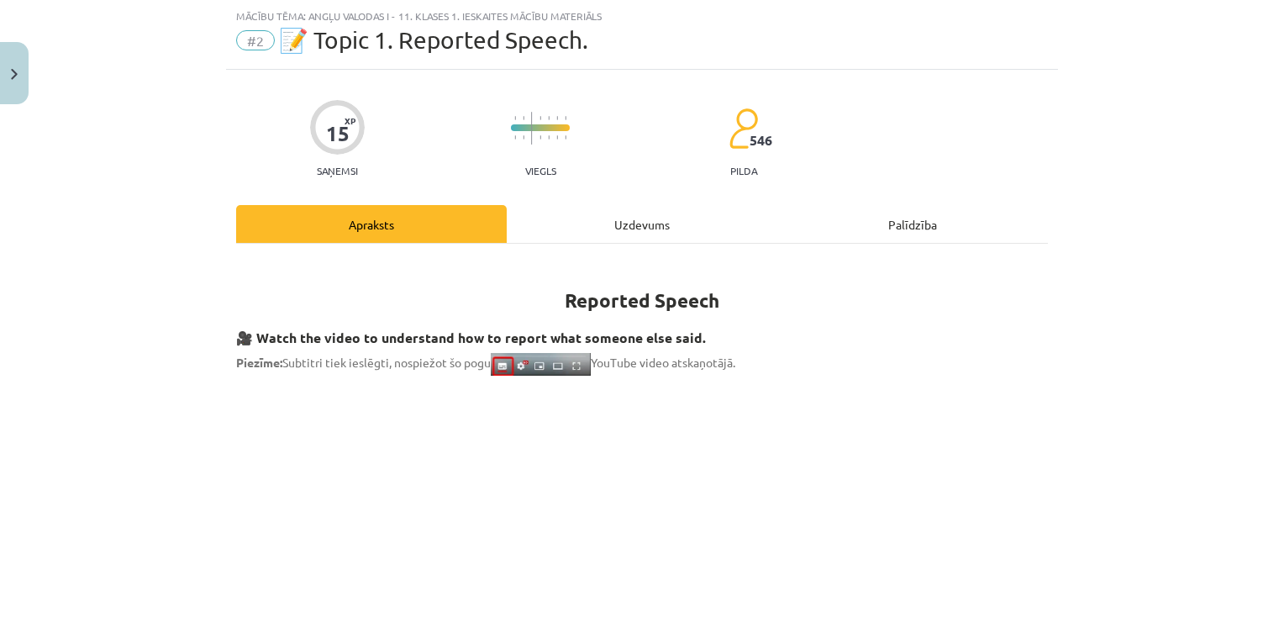
click at [589, 230] on div "Uzdevums" at bounding box center [642, 224] width 271 height 38
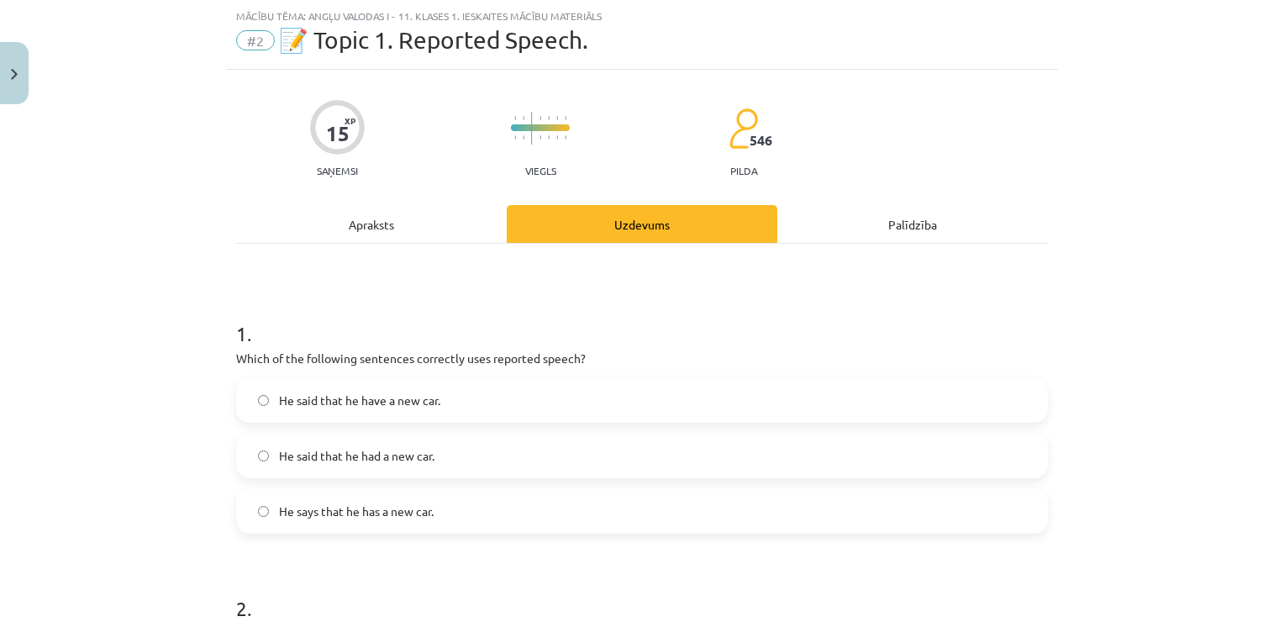
click at [397, 223] on div "Apraksts" at bounding box center [371, 224] width 271 height 38
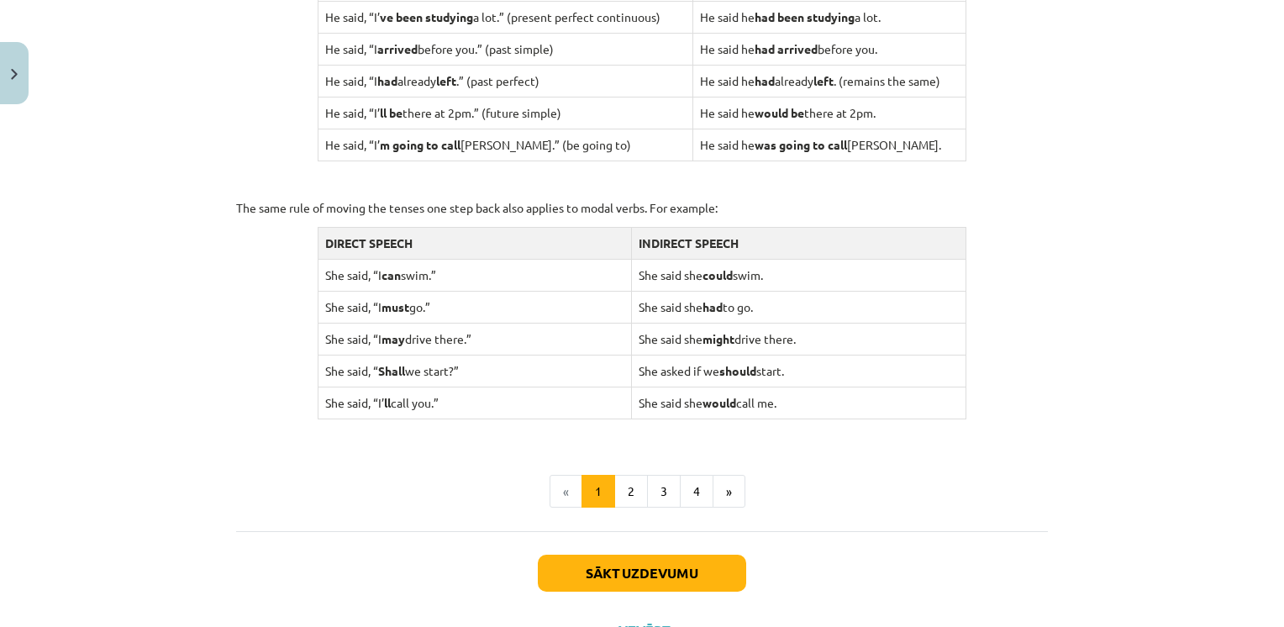
scroll to position [1640, 0]
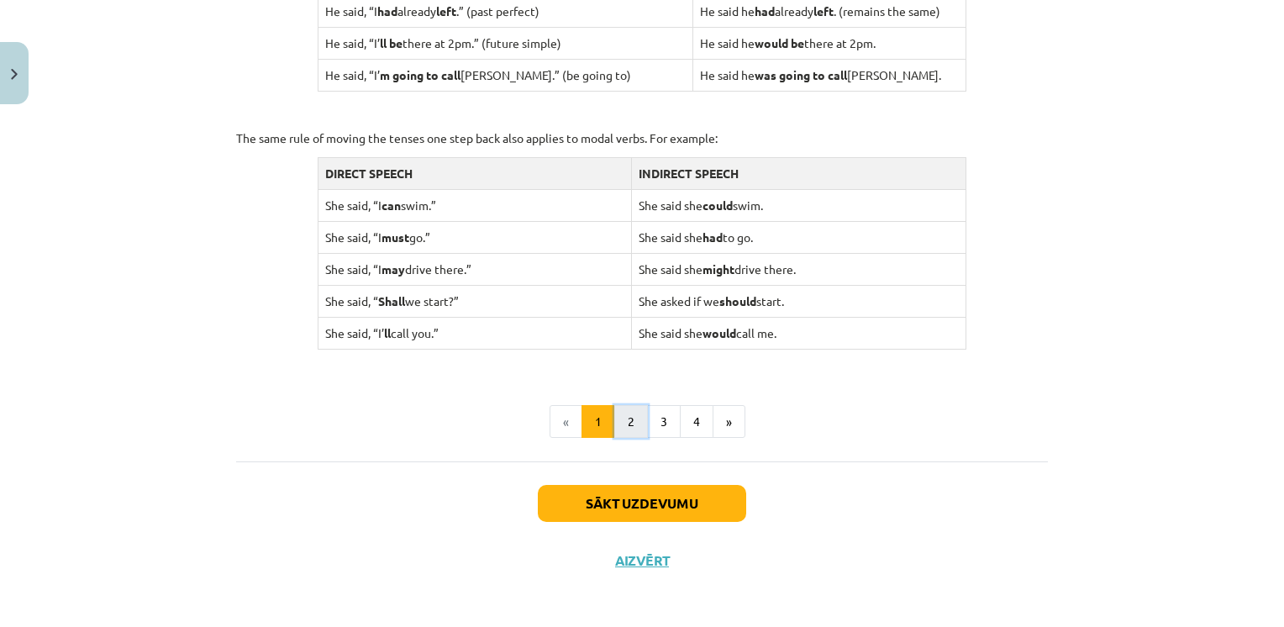
click at [615, 424] on button "2" at bounding box center [631, 422] width 34 height 34
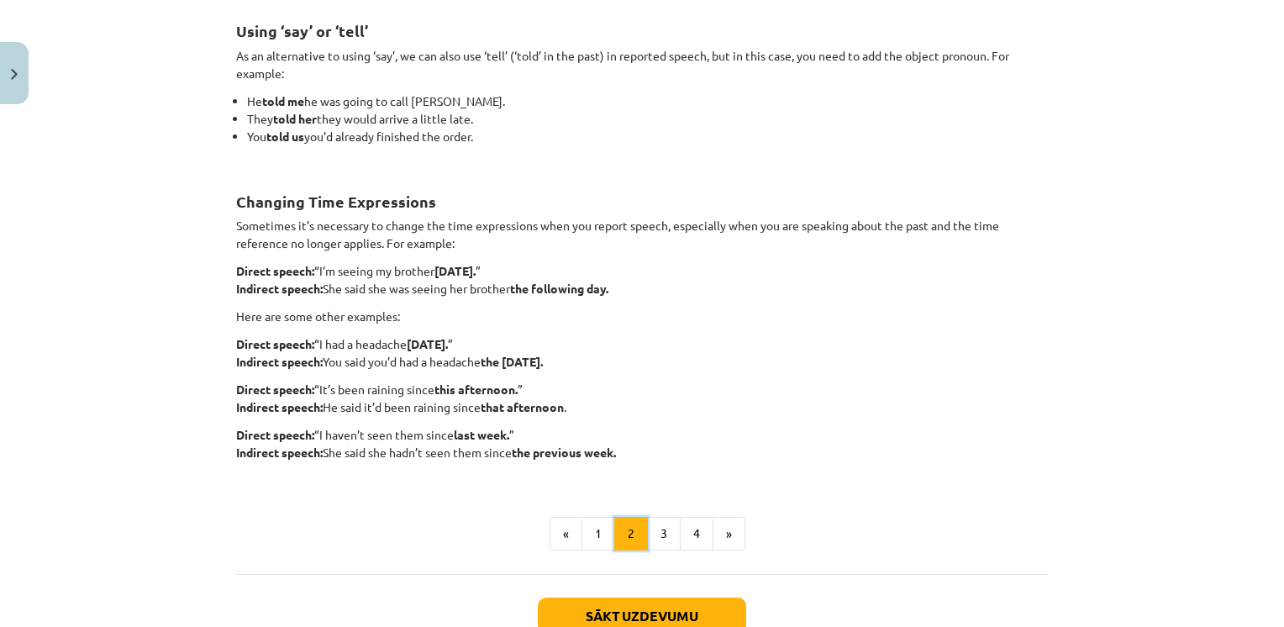
scroll to position [0, 0]
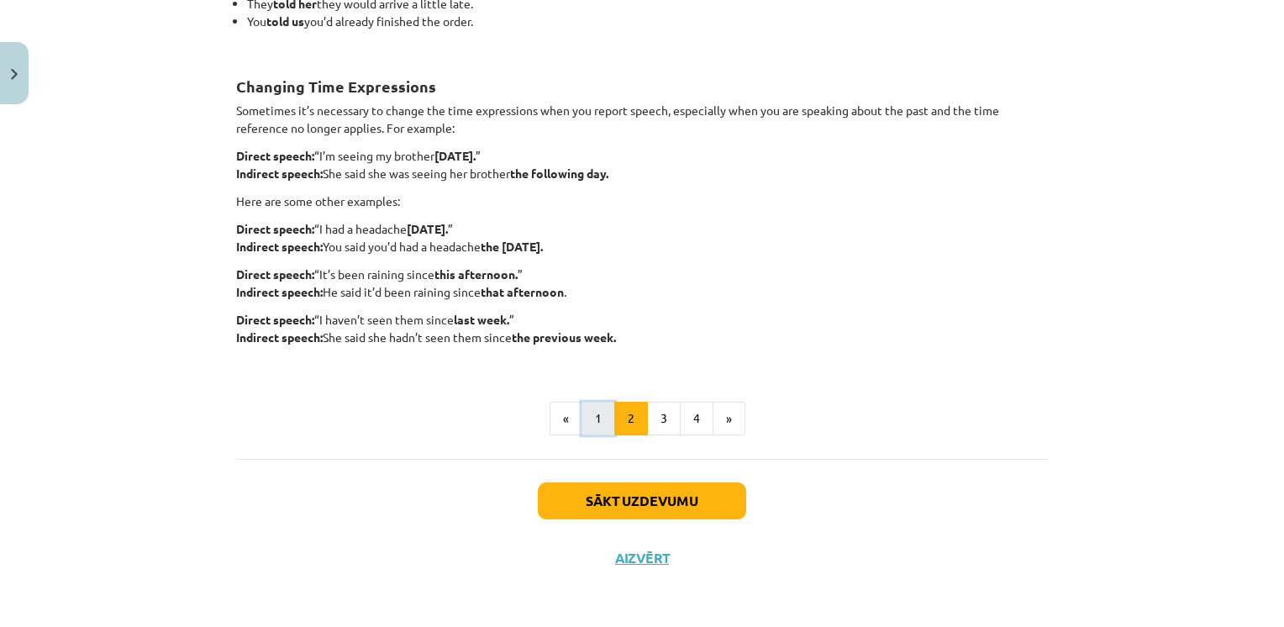
click at [593, 414] on button "1" at bounding box center [598, 419] width 34 height 34
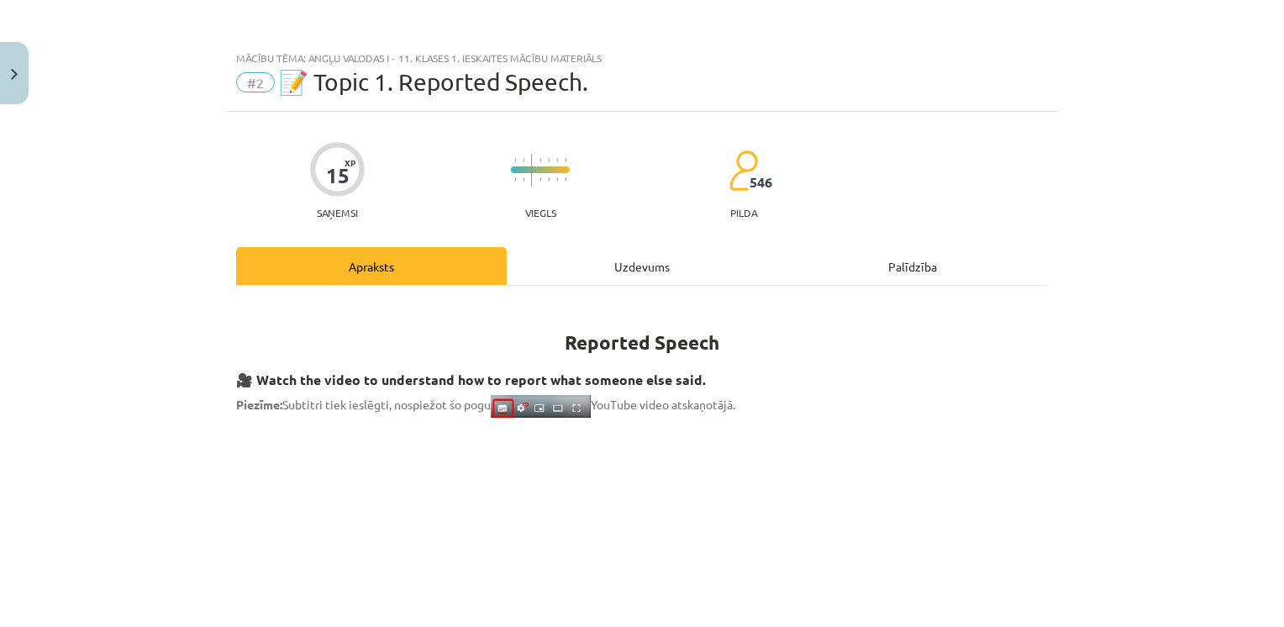
click at [578, 264] on div "Uzdevums" at bounding box center [642, 266] width 271 height 38
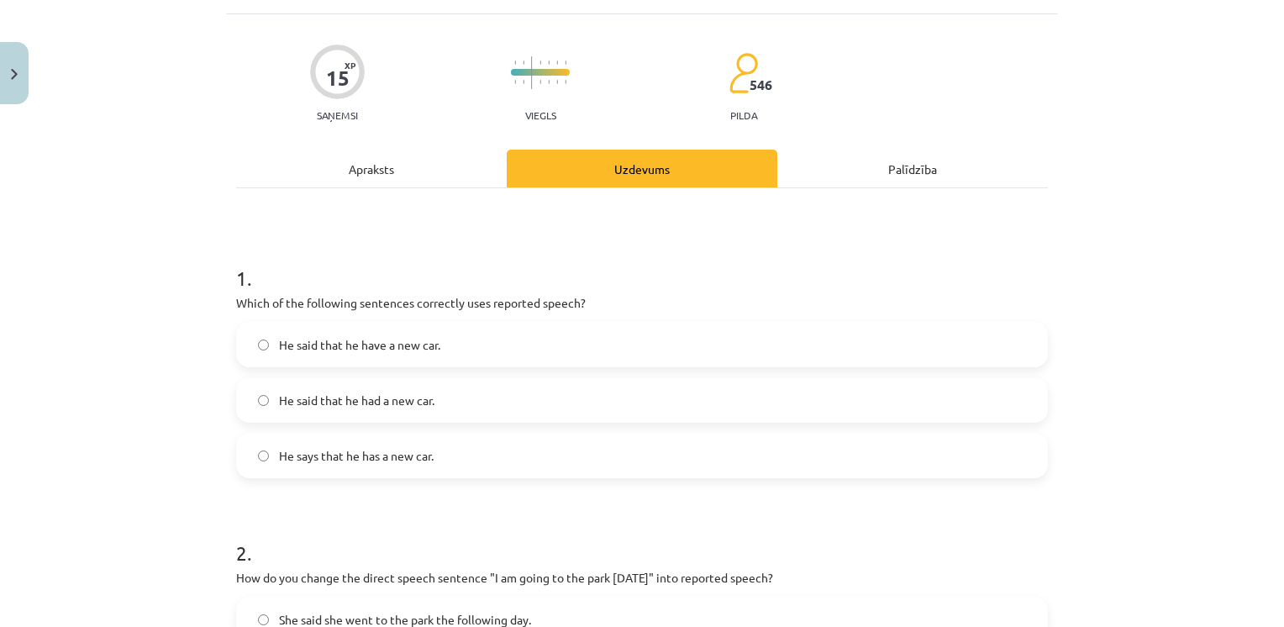
scroll to position [210, 0]
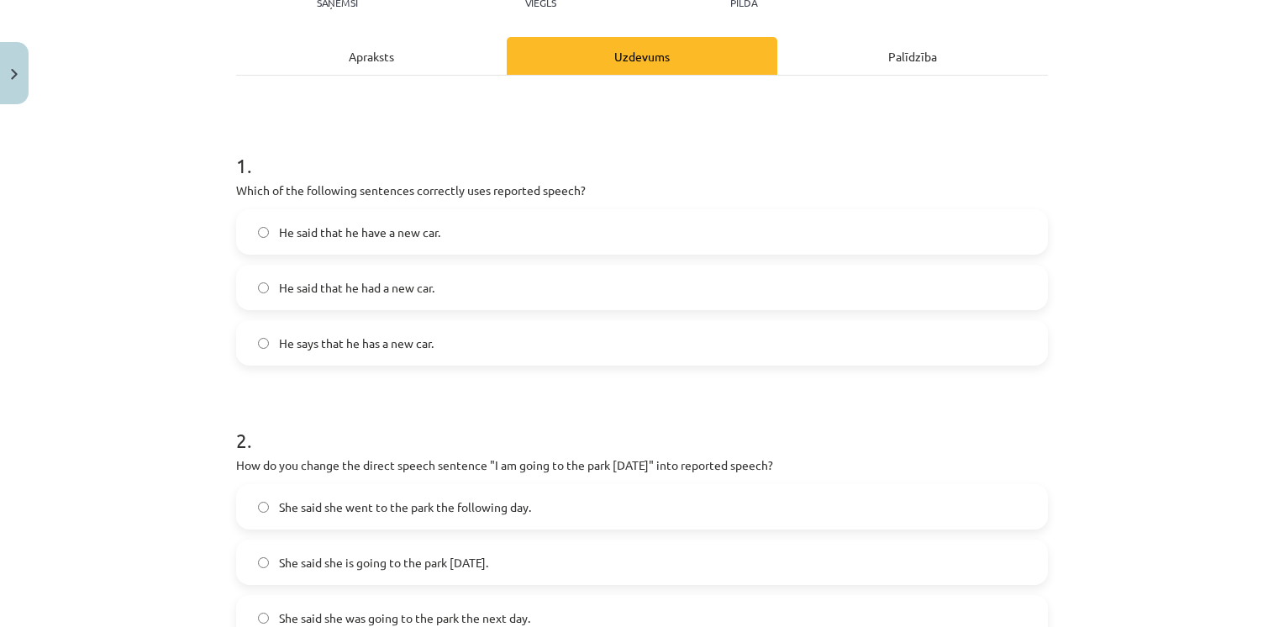
click at [360, 348] on span "He says that he has a new car." at bounding box center [356, 343] width 155 height 18
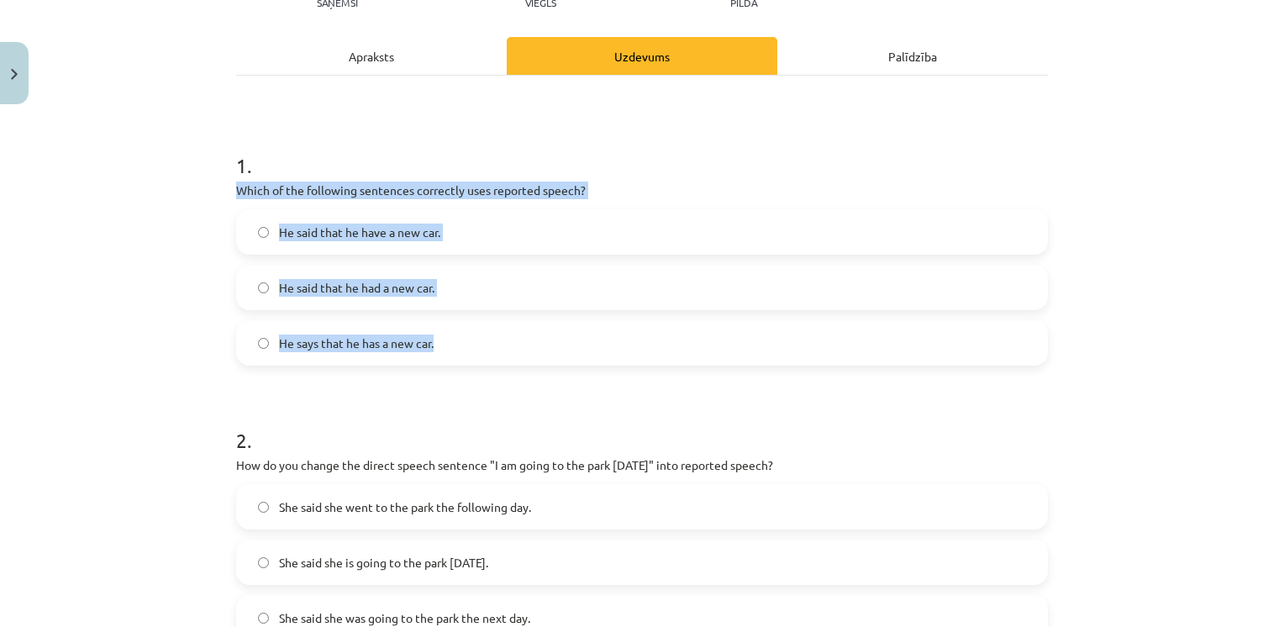
drag, startPoint x: 226, startPoint y: 182, endPoint x: 455, endPoint y: 362, distance: 290.8
copy div "Which of the following sentences correctly uses reported speech? He said that h…"
click at [476, 297] on label "He said that he had a new car." at bounding box center [642, 287] width 808 height 42
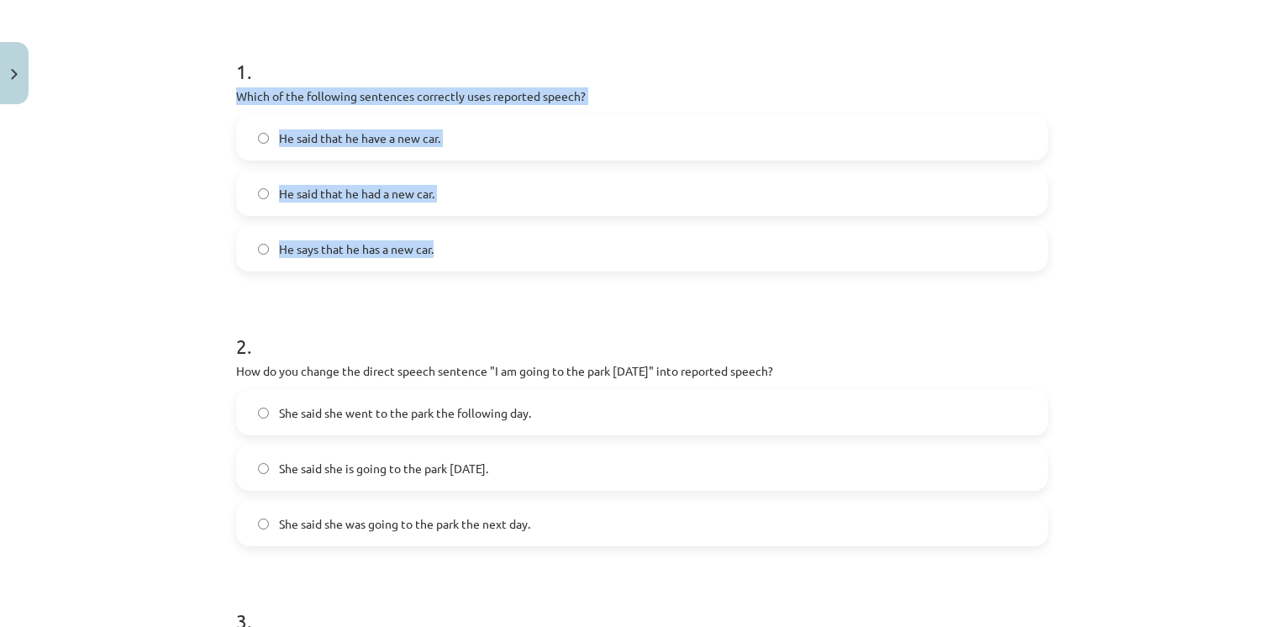
scroll to position [378, 0]
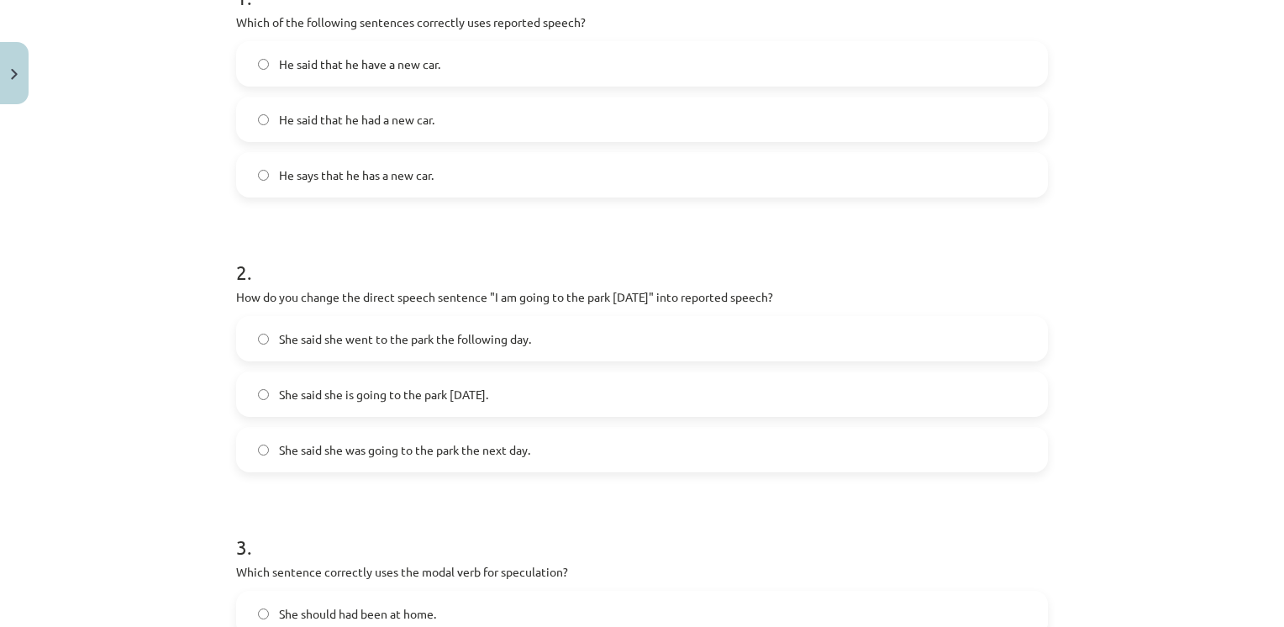
click at [454, 273] on h1 "2 ." at bounding box center [642, 257] width 812 height 52
click at [393, 397] on span "She said she is going to the park [DATE]." at bounding box center [383, 395] width 209 height 18
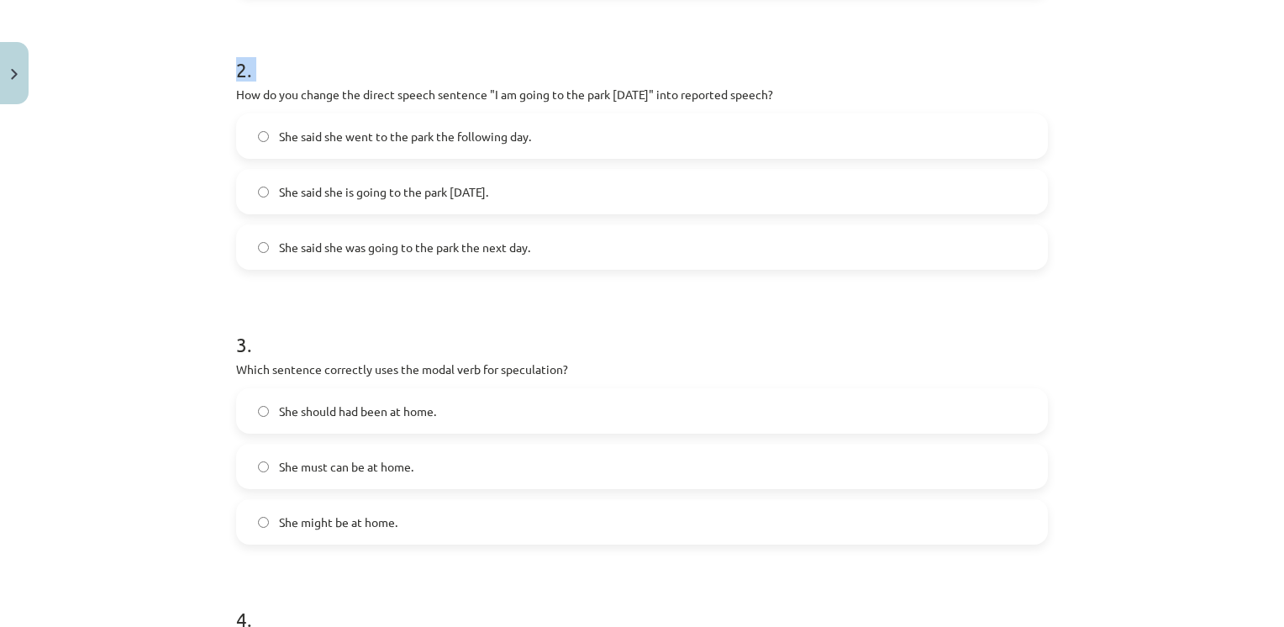
drag, startPoint x: 247, startPoint y: 309, endPoint x: 578, endPoint y: 663, distance: 484.4
click at [578, 459] on html "0 Dāvanas 2107 mP 0 xp [PERSON_NAME] Sākums Aktuāli Kā mācīties eSKOLĀ Kontakti…" at bounding box center [642, 145] width 1284 height 627
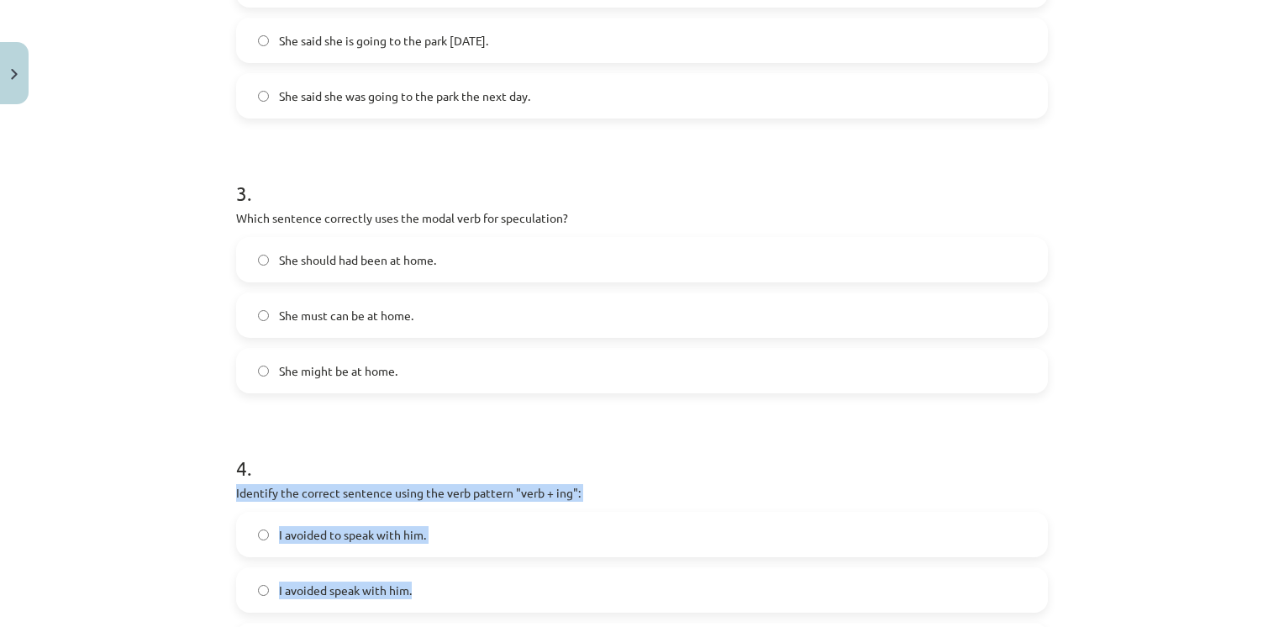
drag, startPoint x: 578, startPoint y: 663, endPoint x: 585, endPoint y: 481, distance: 181.6
click at [585, 481] on div "4 . Identify the correct sentence using the verb pattern "verb + ing": I avoide…" at bounding box center [642, 547] width 812 height 241
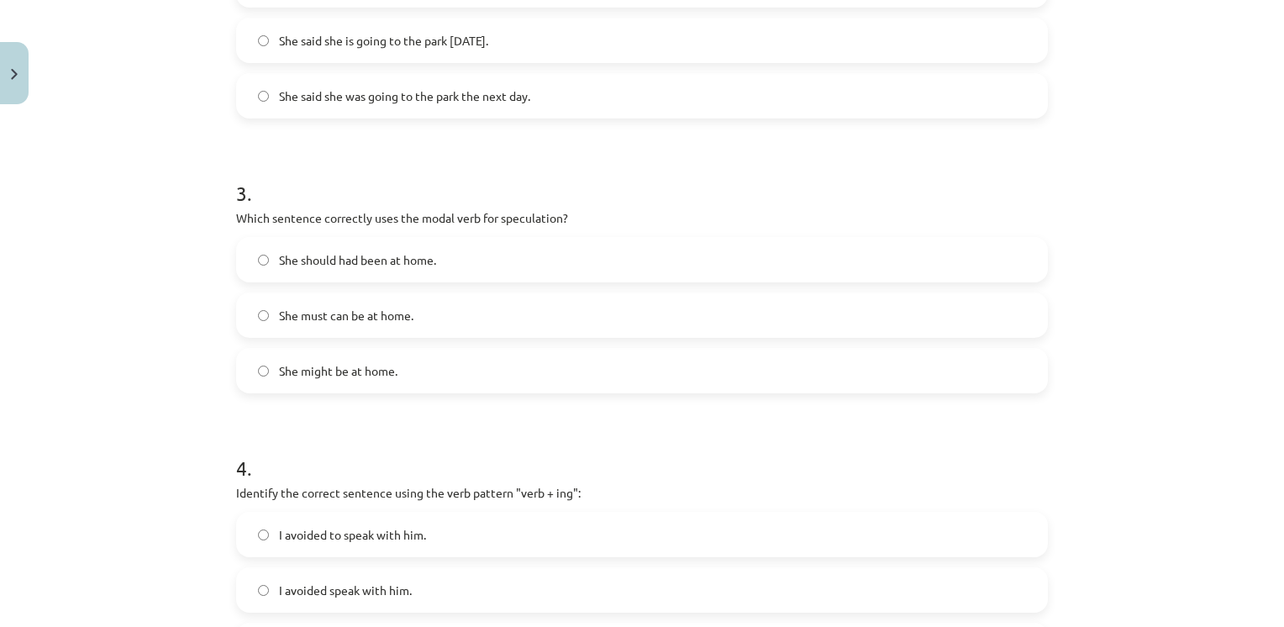
click at [226, 179] on div "15 XP Saņemsi Viegls 546 pilda Apraksts Uzdevums Palīdzība 1 . Which of the fol…" at bounding box center [642, 238] width 832 height 1716
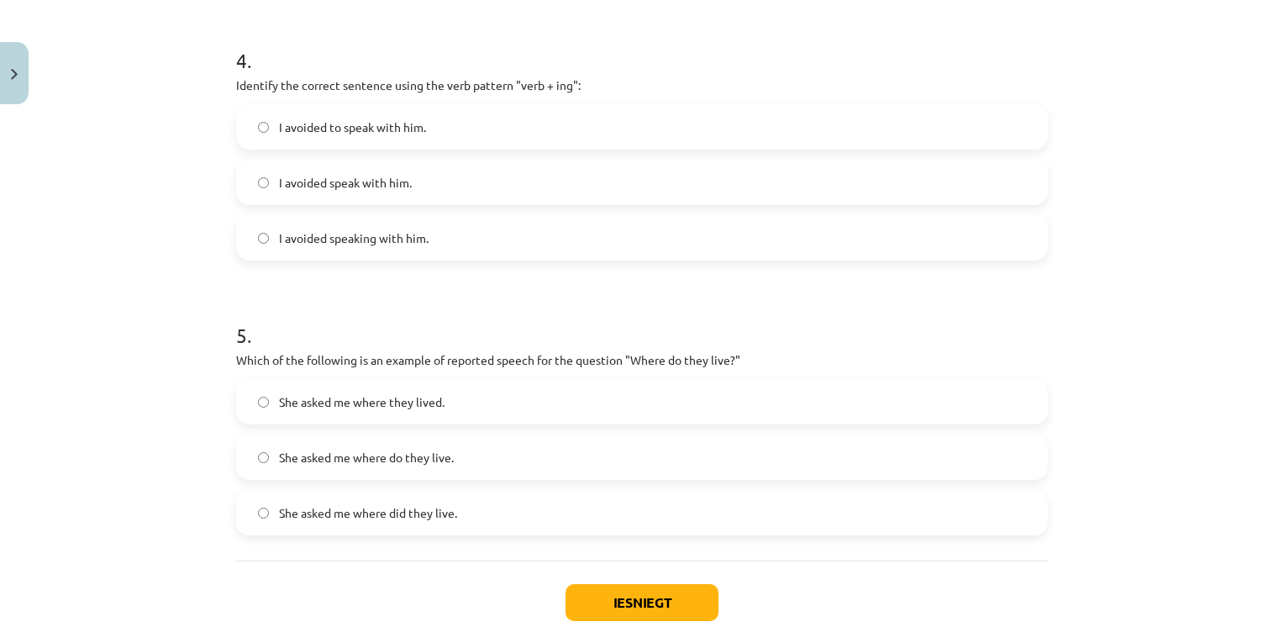
scroll to position [1230, 0]
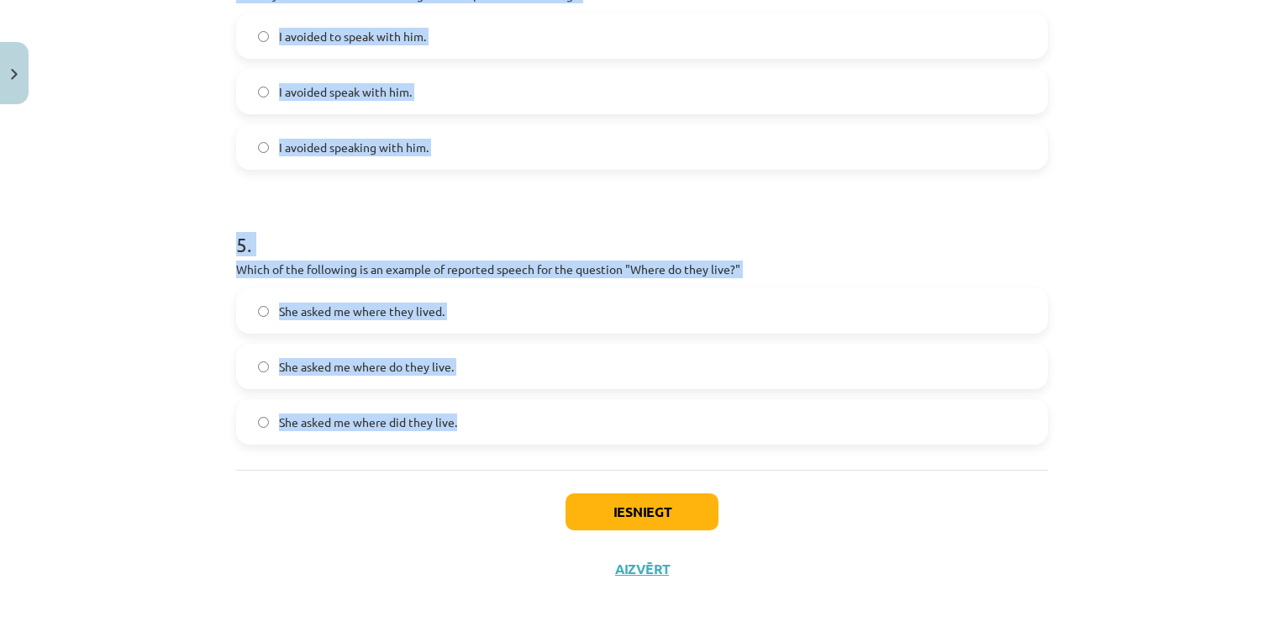
drag, startPoint x: 225, startPoint y: 196, endPoint x: 477, endPoint y: 441, distance: 351.7
copy form "How do you change the direct speech sentence "I am going to the park [DATE]" in…"
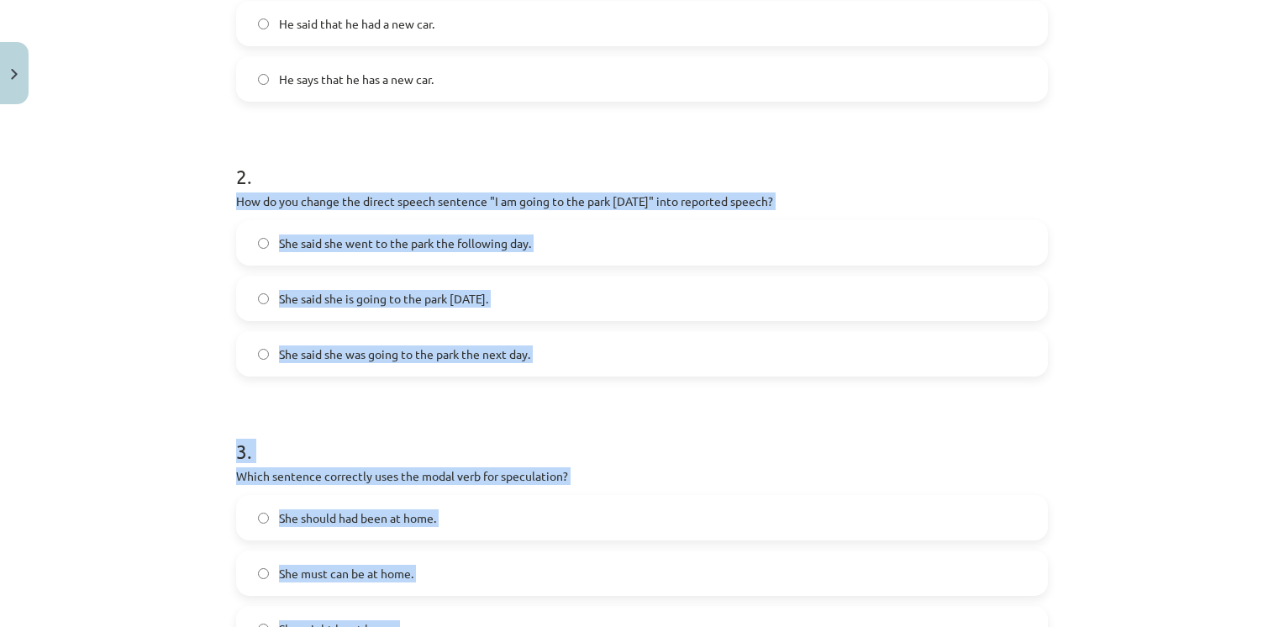
click at [174, 281] on div "Mācību tēma: Angļu valodas i - 11. klases 1. ieskaites mācību materiāls #2 📝 To…" at bounding box center [642, 313] width 1284 height 627
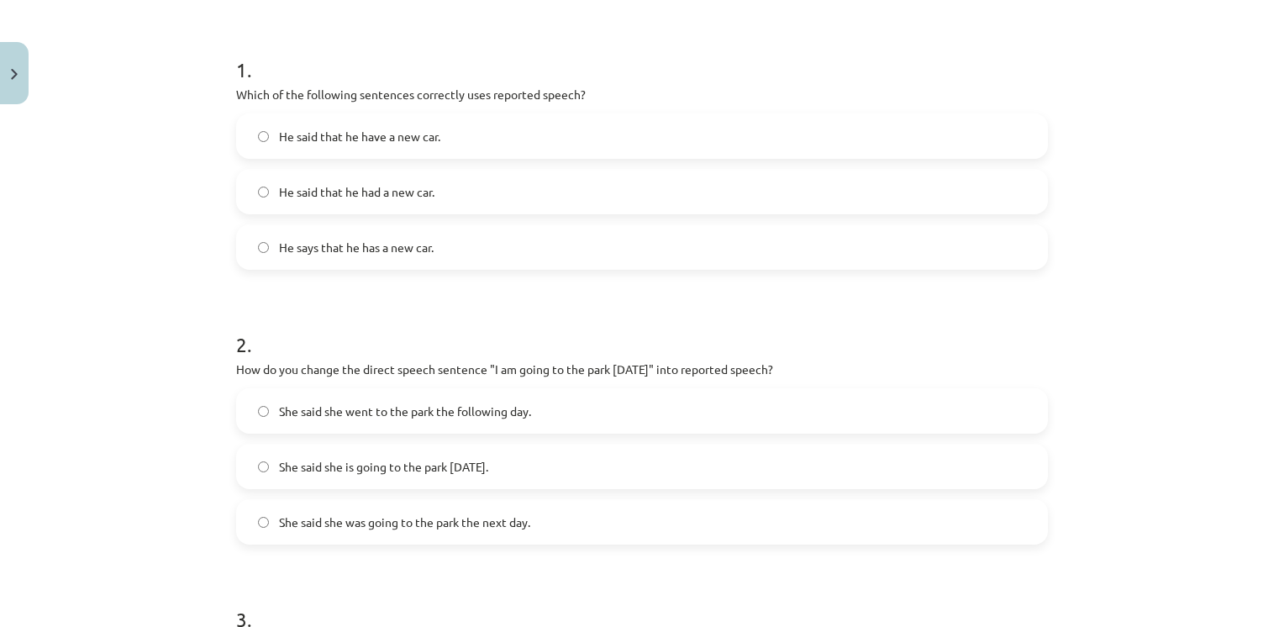
click at [318, 311] on h1 "2 ." at bounding box center [642, 329] width 812 height 52
click at [348, 494] on div "She said she went to the park the following day. She said she is going to the p…" at bounding box center [642, 466] width 812 height 156
click at [336, 513] on span "She said she was going to the park the next day." at bounding box center [404, 522] width 251 height 18
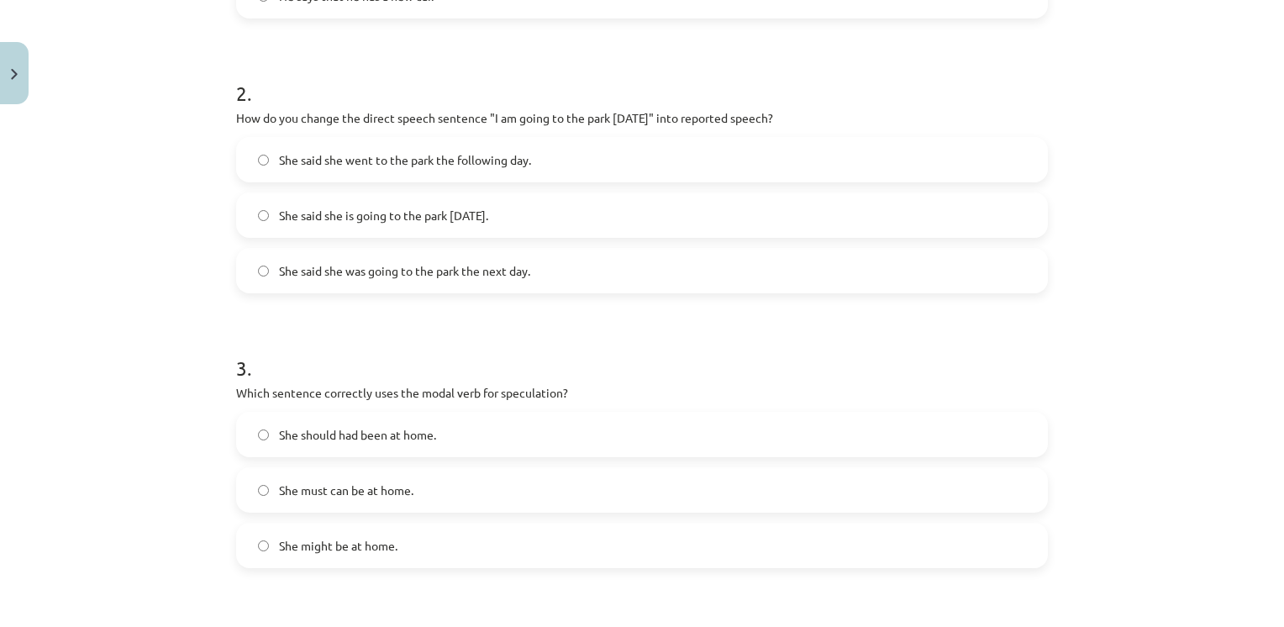
scroll to position [558, 0]
click at [378, 218] on span "She said she is going to the park [DATE]." at bounding box center [383, 215] width 209 height 18
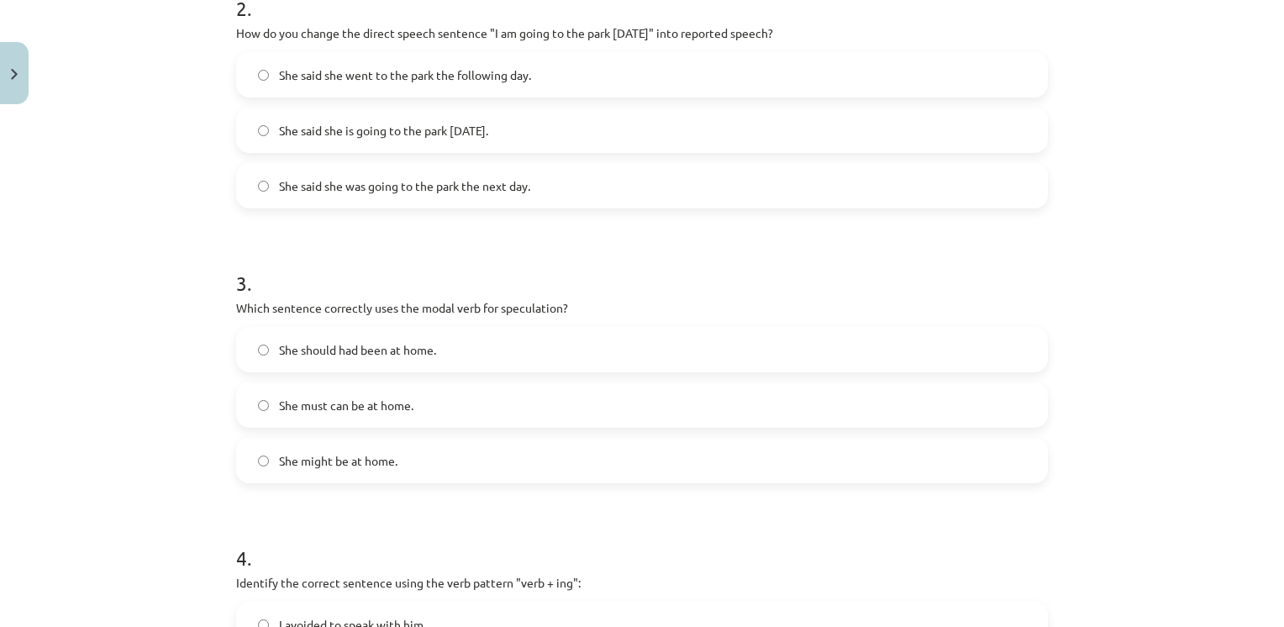
scroll to position [726, 0]
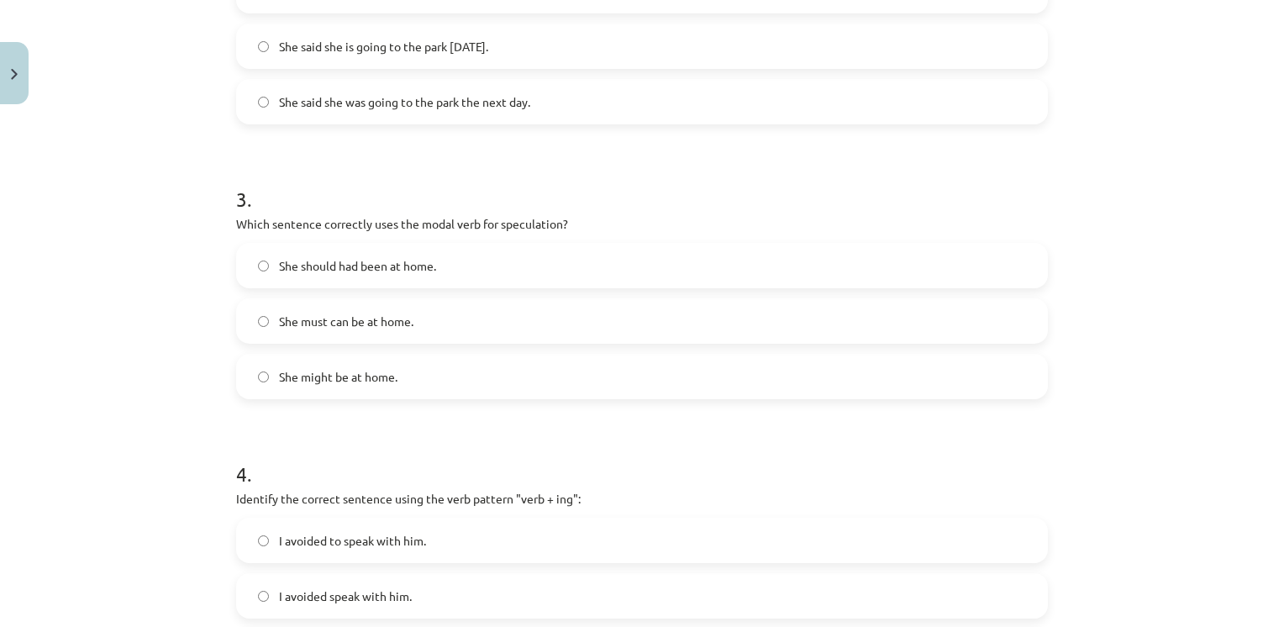
click at [356, 281] on label "She should had been at home." at bounding box center [642, 265] width 808 height 42
click at [339, 381] on span "She might be at home." at bounding box center [338, 377] width 118 height 18
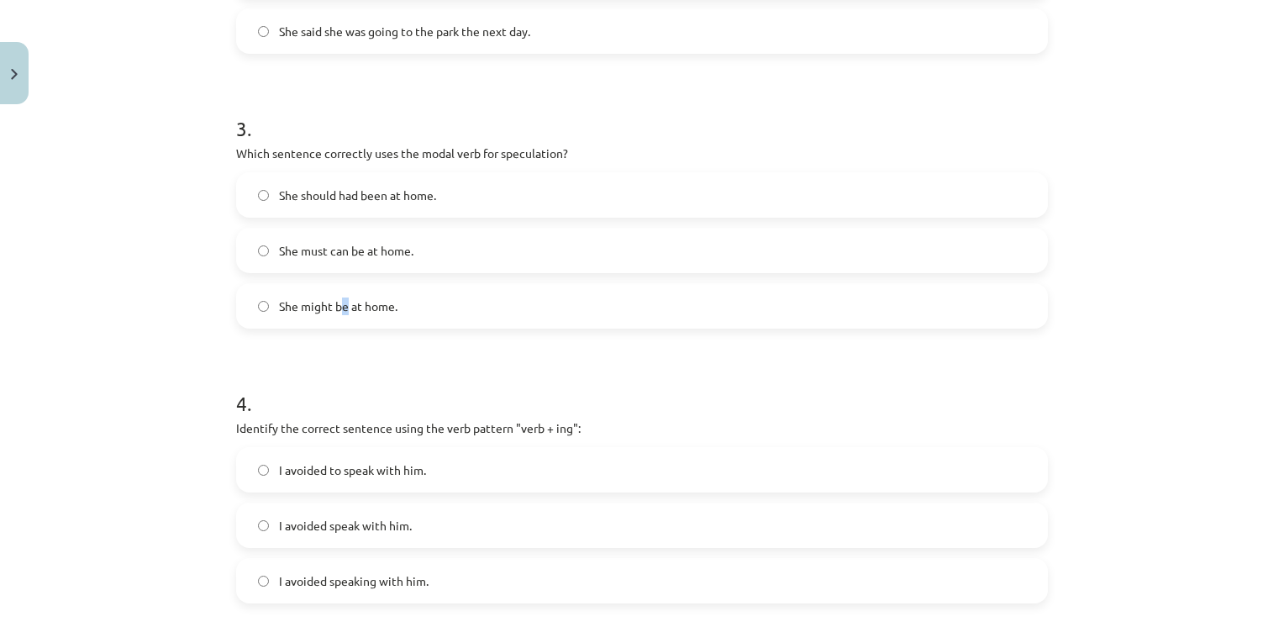
scroll to position [894, 0]
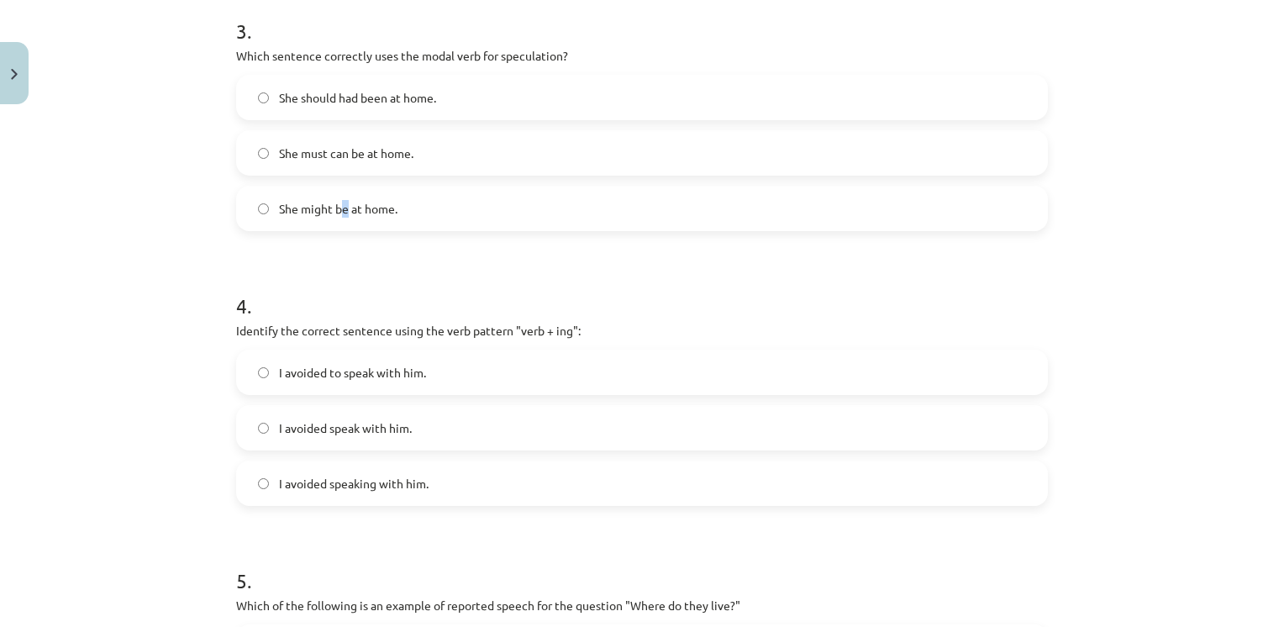
click at [271, 220] on label "She might be at home." at bounding box center [642, 208] width 808 height 42
click at [360, 489] on span "I avoided speaking with him." at bounding box center [354, 484] width 150 height 18
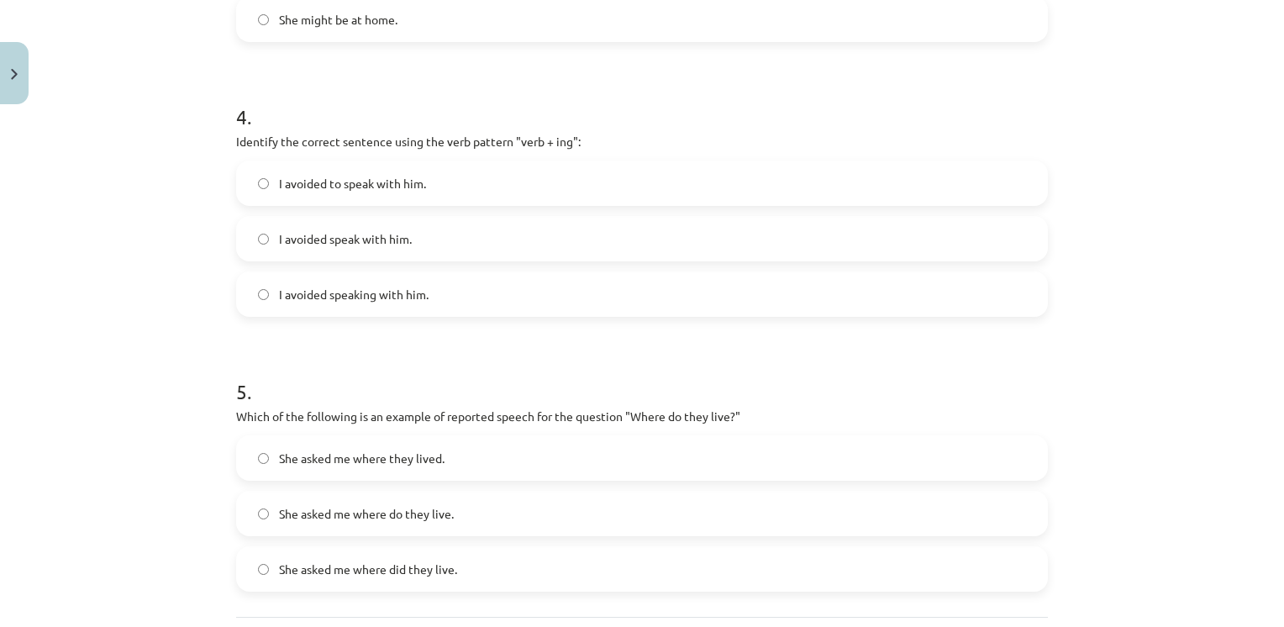
scroll to position [1146, 0]
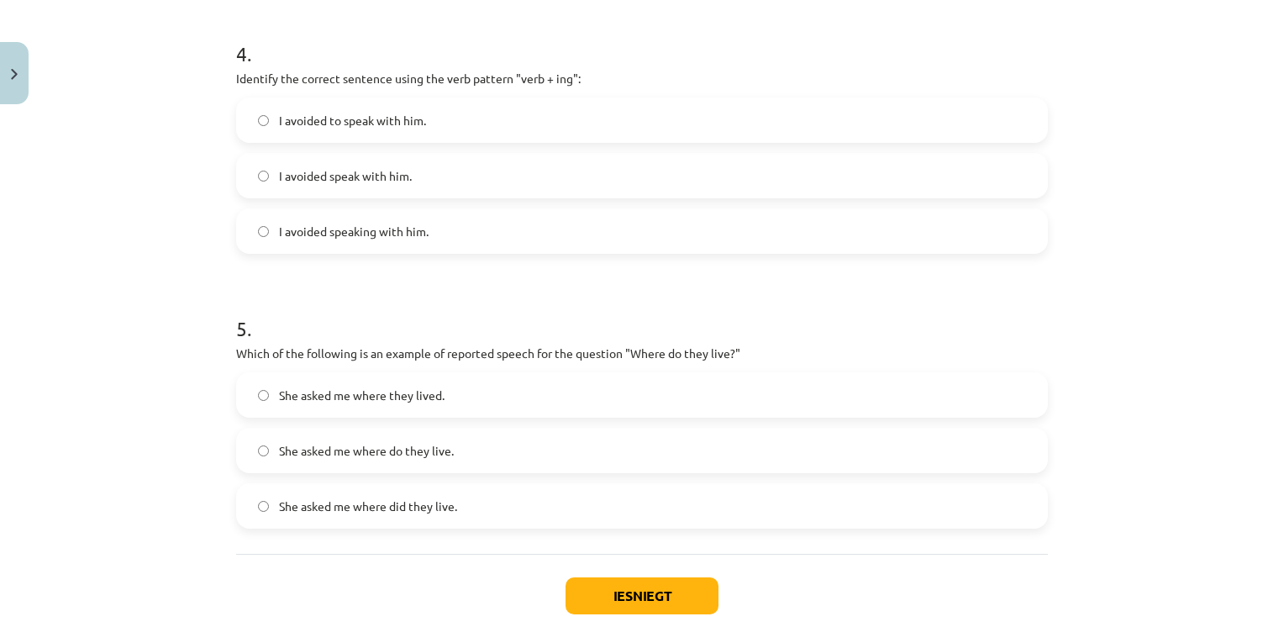
click at [407, 463] on label "She asked me where do they live." at bounding box center [642, 450] width 808 height 42
click at [605, 598] on button "Iesniegt" at bounding box center [641, 595] width 153 height 37
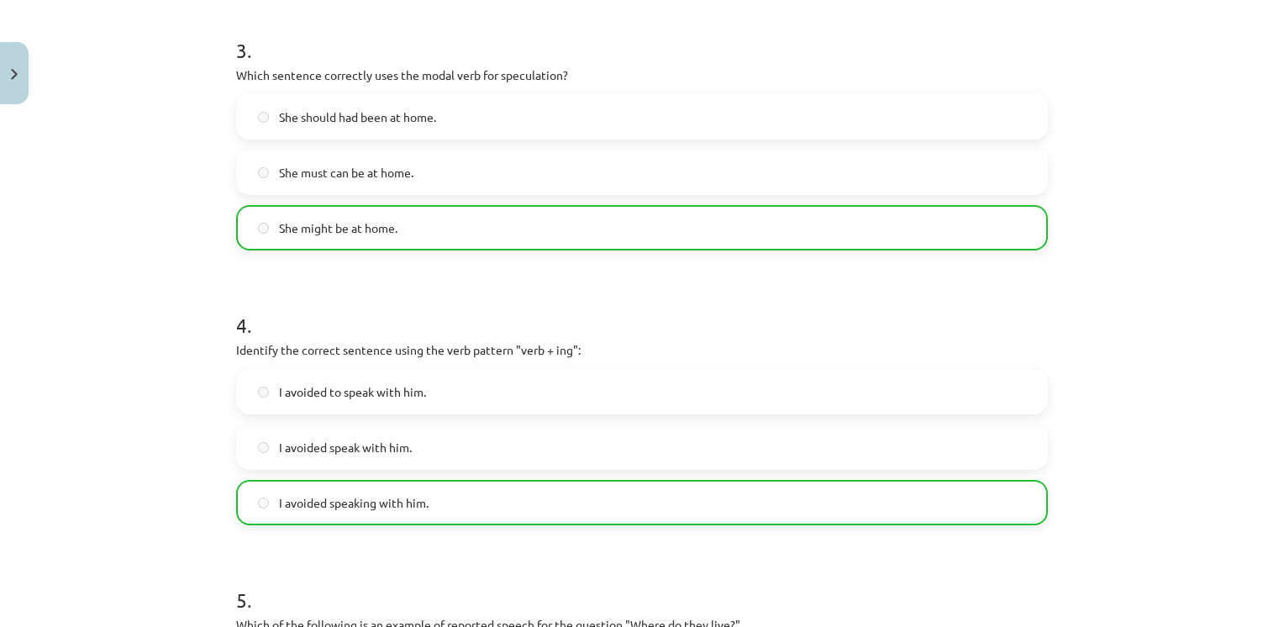
scroll to position [1158, 0]
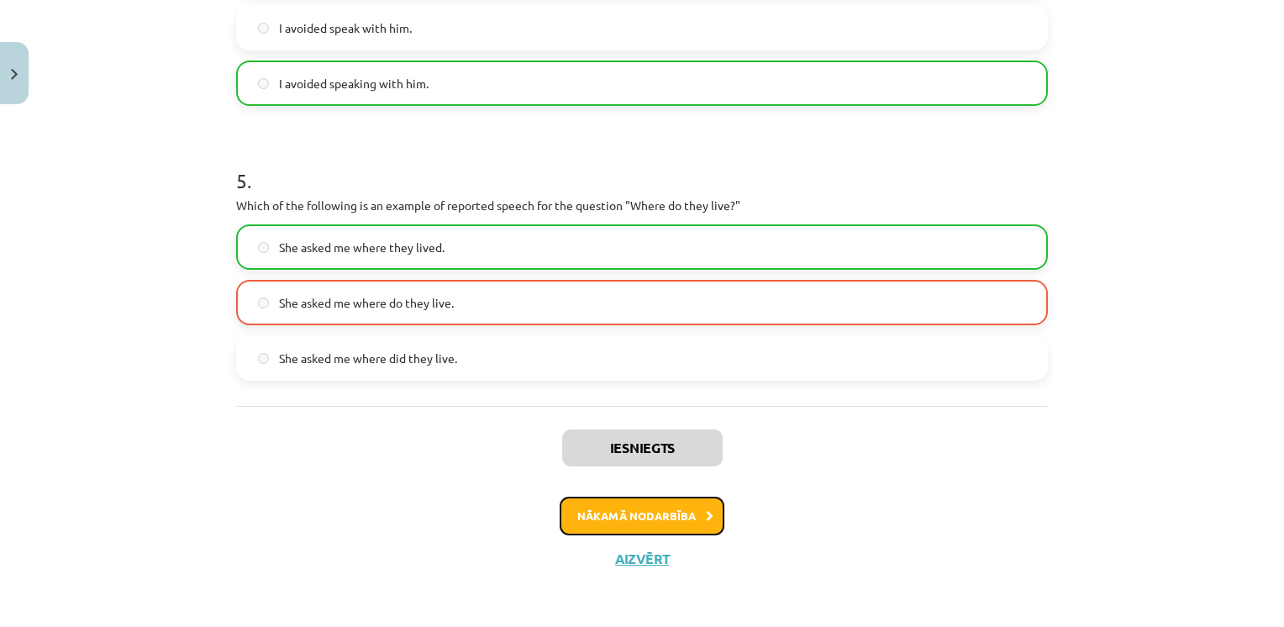
click at [640, 500] on button "Nākamā nodarbība" at bounding box center [642, 516] width 165 height 39
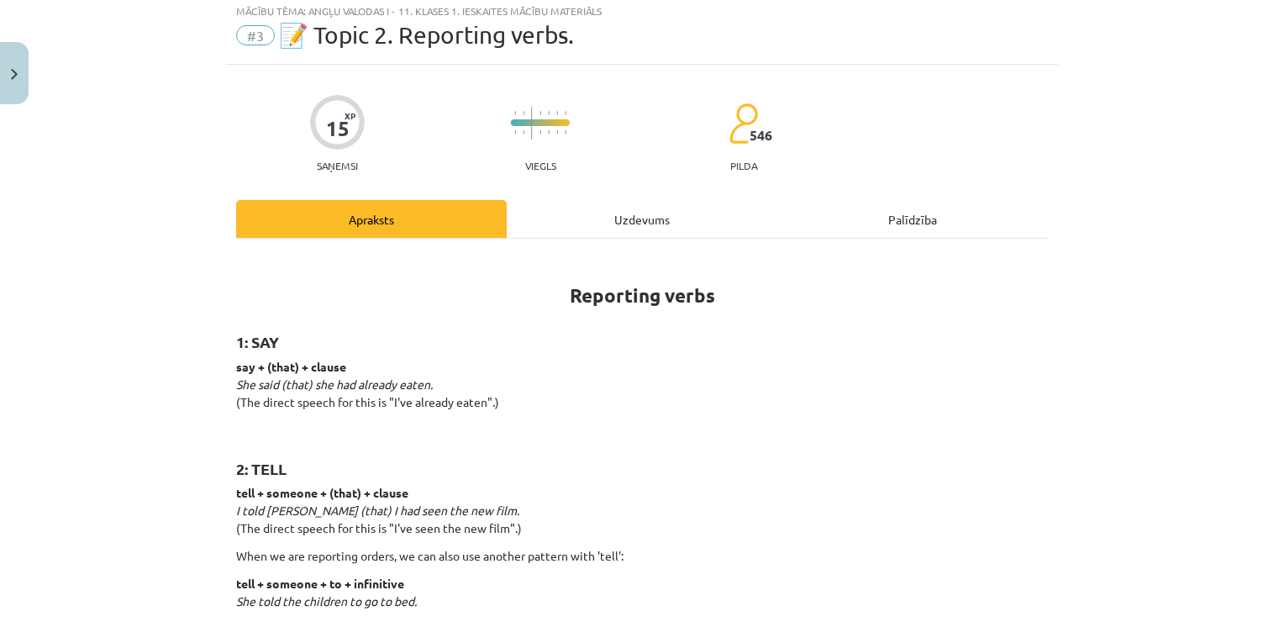
scroll to position [42, 0]
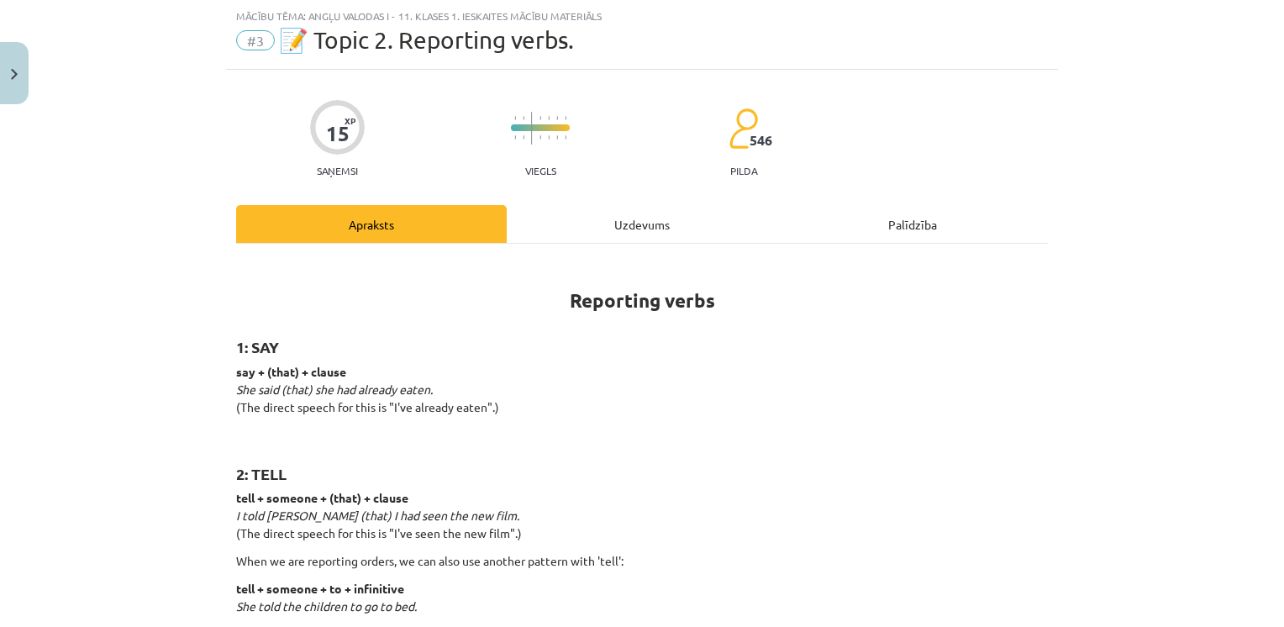
click at [583, 223] on div "Uzdevums" at bounding box center [642, 224] width 271 height 38
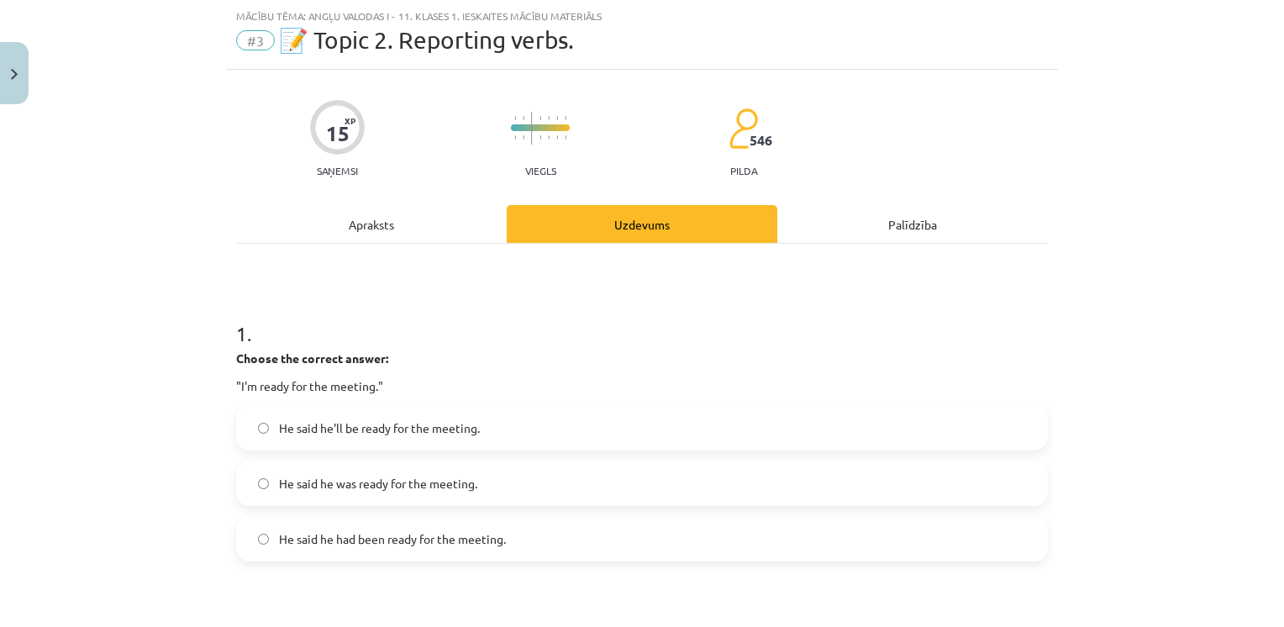
click at [374, 492] on label "He said he was ready for the meeting." at bounding box center [642, 483] width 808 height 42
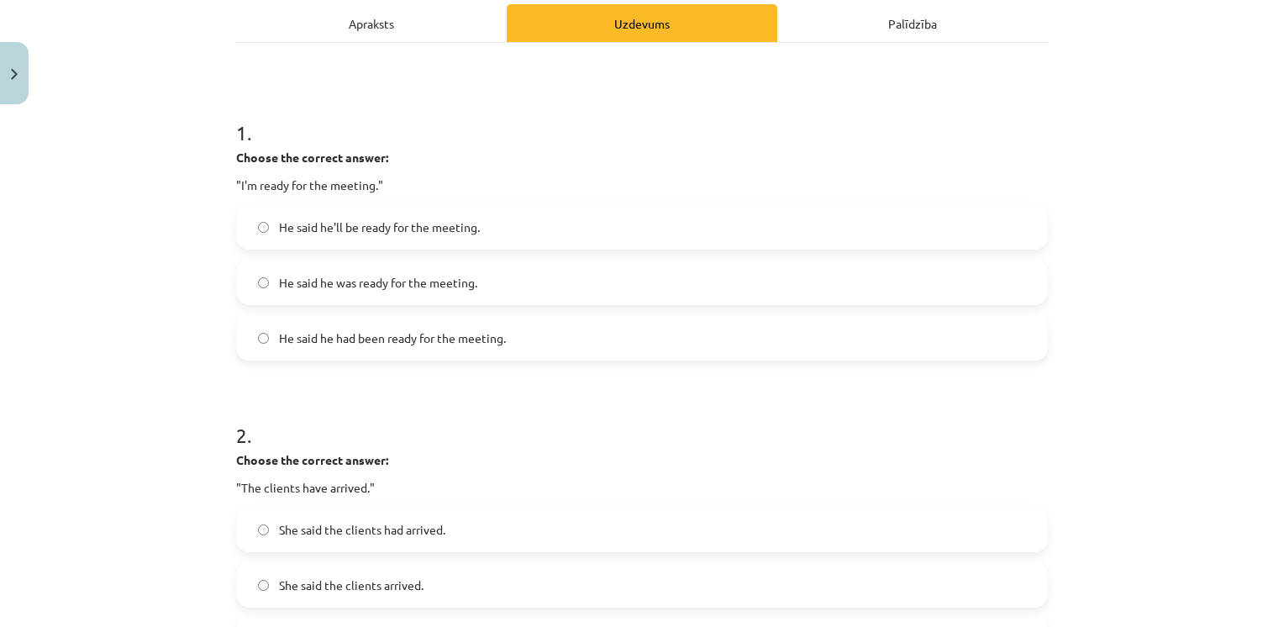
scroll to position [294, 0]
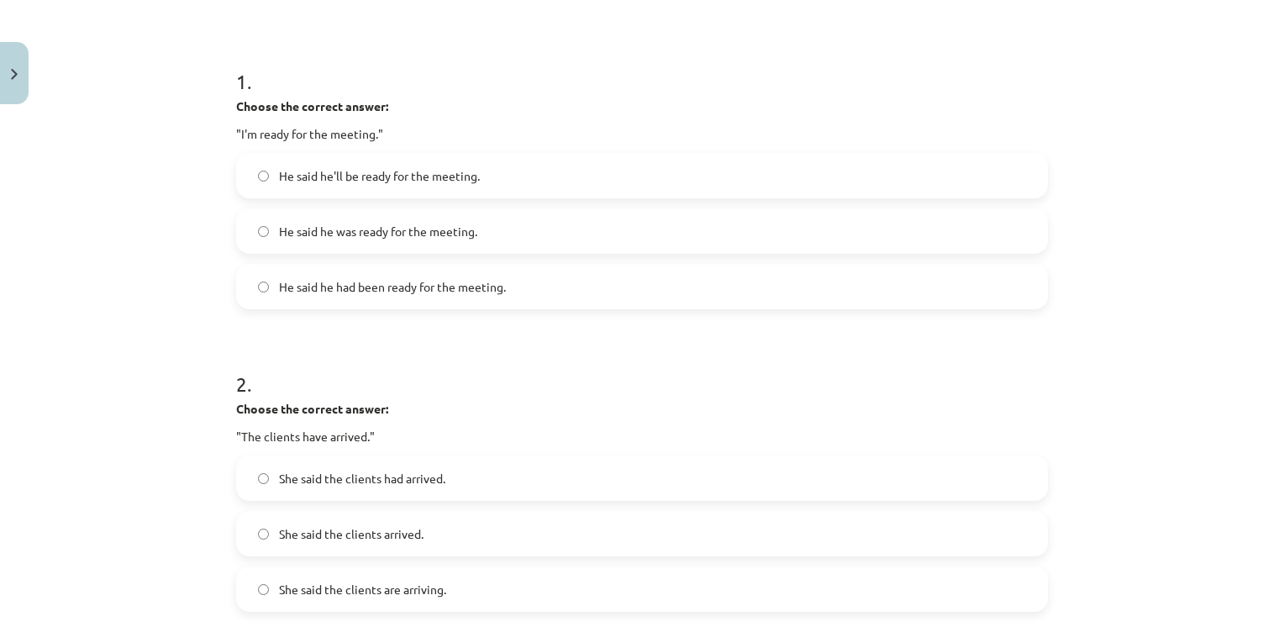
click at [399, 485] on span "She said the clients had arrived." at bounding box center [362, 479] width 166 height 18
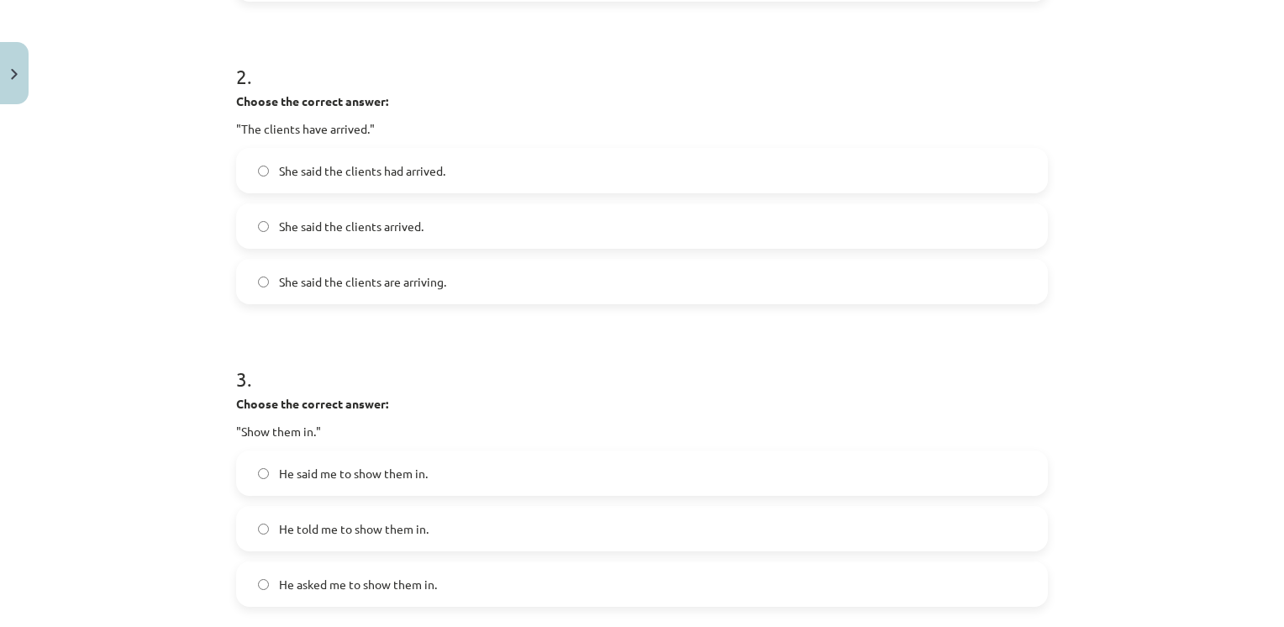
scroll to position [714, 0]
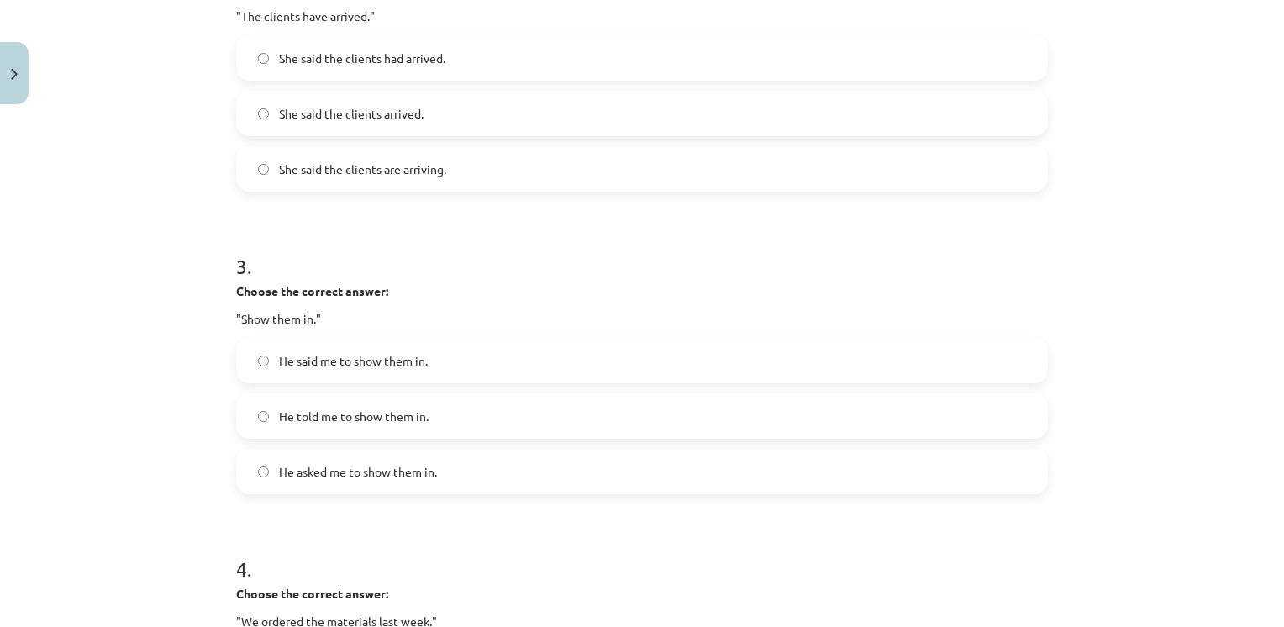
click at [329, 423] on span "He told me to show them in." at bounding box center [354, 416] width 150 height 18
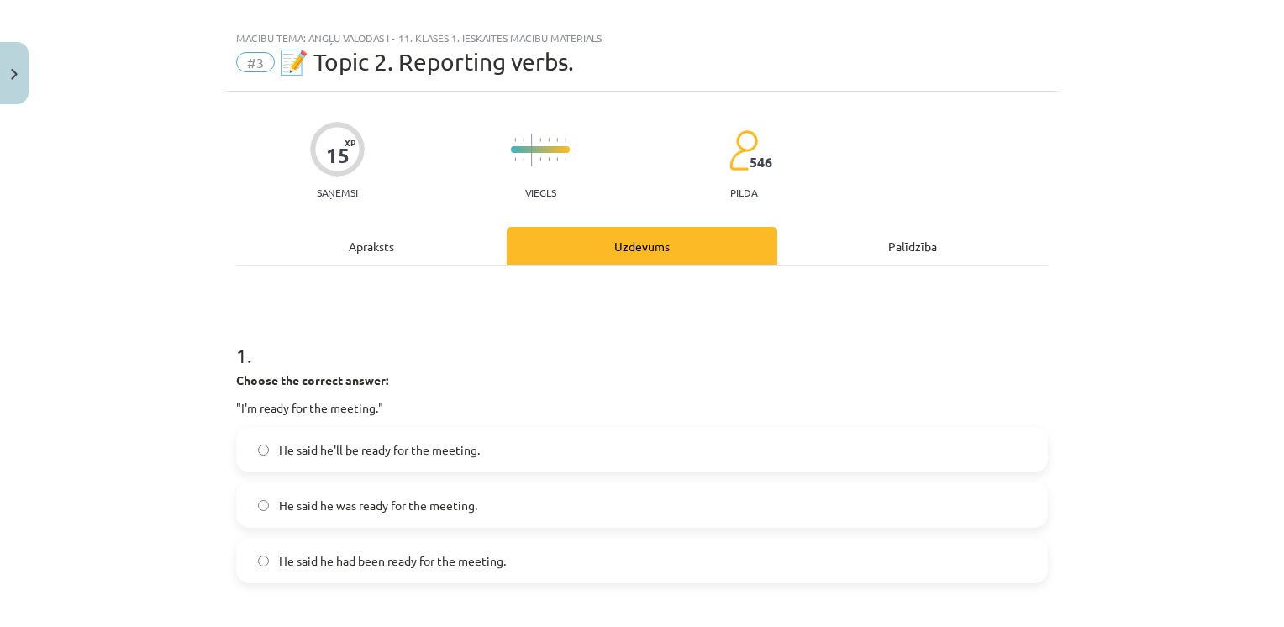
scroll to position [0, 0]
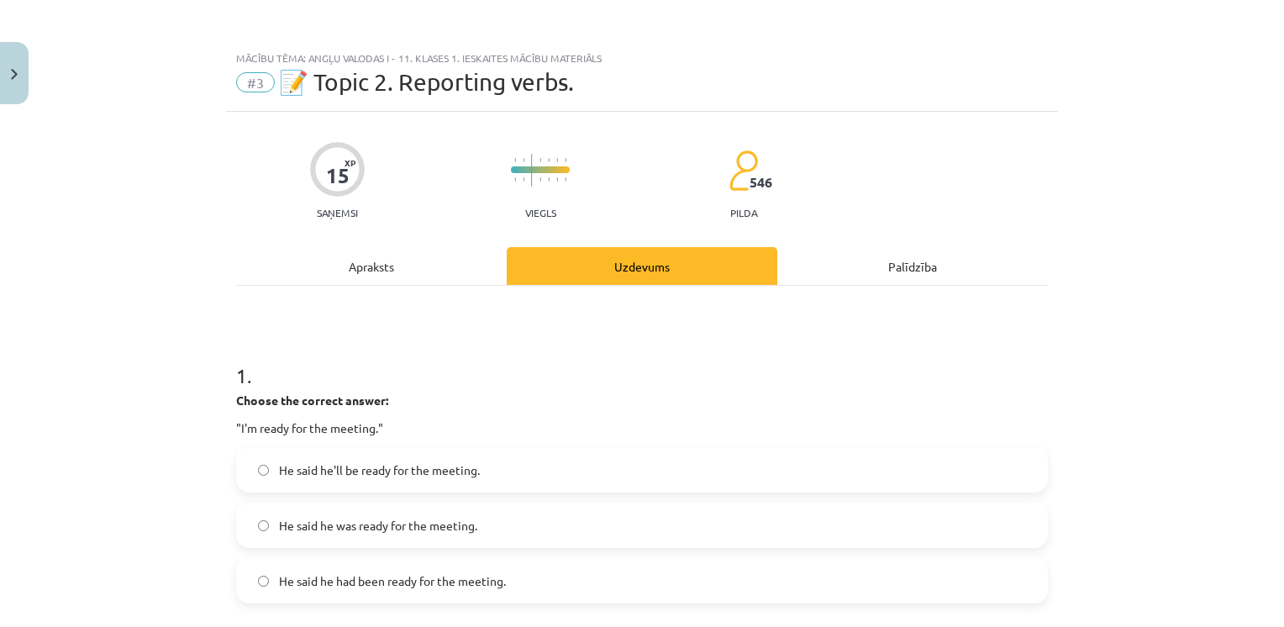
drag, startPoint x: 326, startPoint y: 240, endPoint x: 336, endPoint y: 264, distance: 25.6
click at [339, 273] on div "Apraksts" at bounding box center [371, 266] width 271 height 38
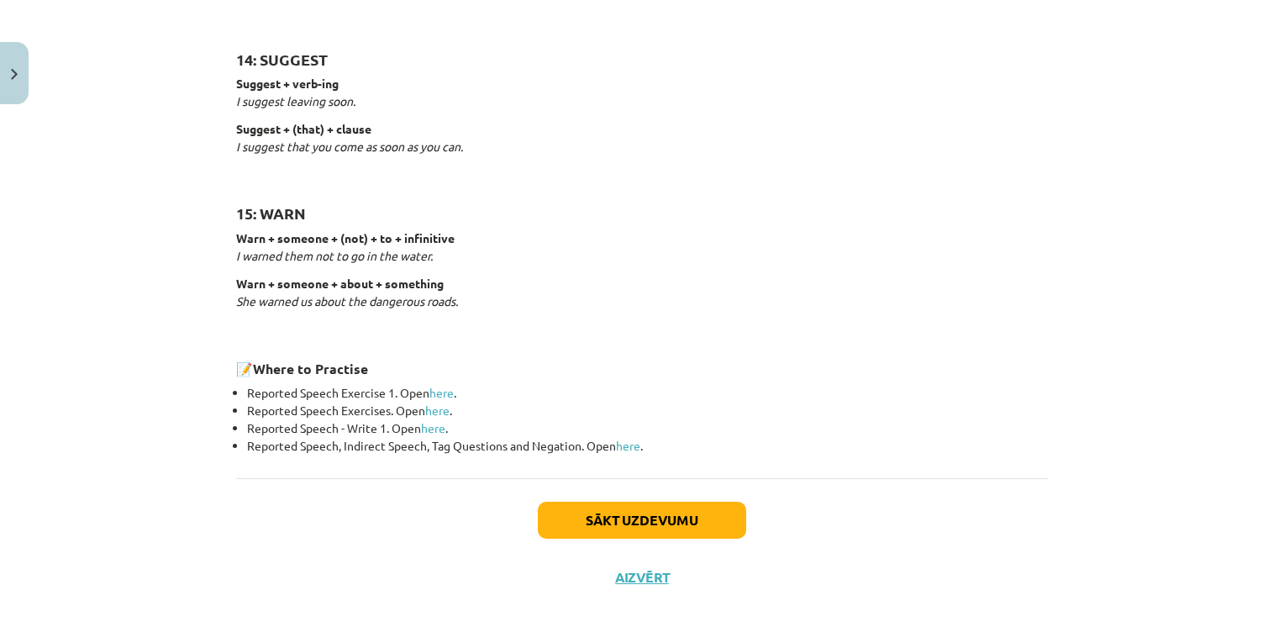
scroll to position [2615, 0]
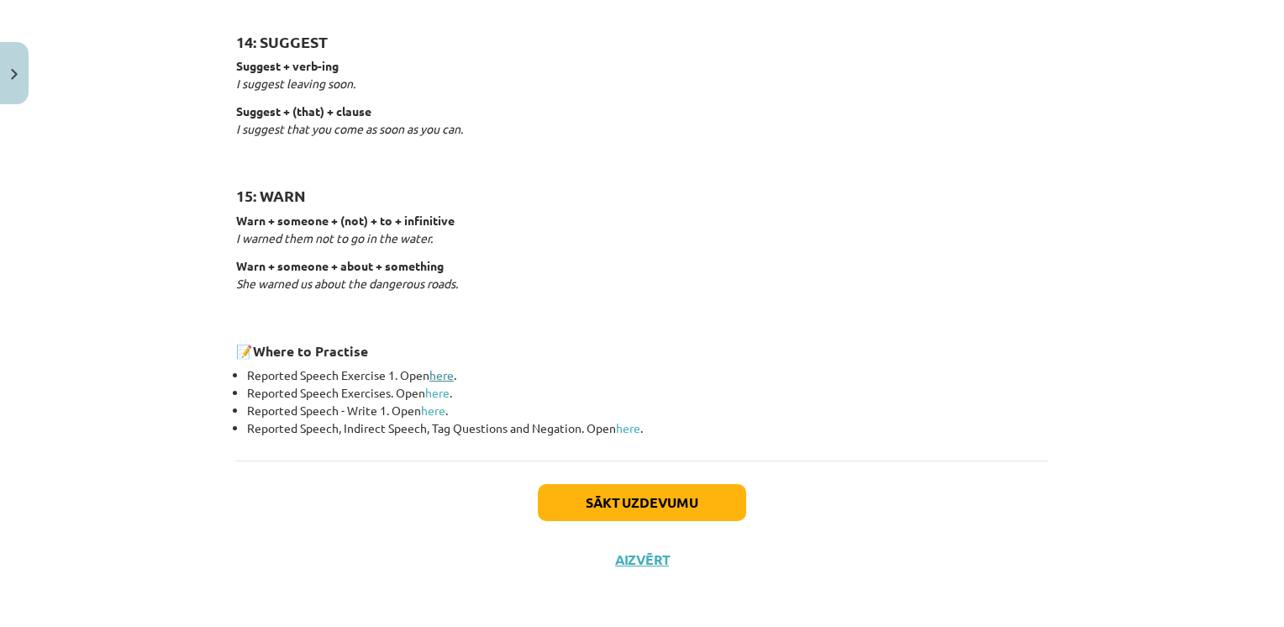
click at [448, 373] on link "here" at bounding box center [441, 374] width 24 height 15
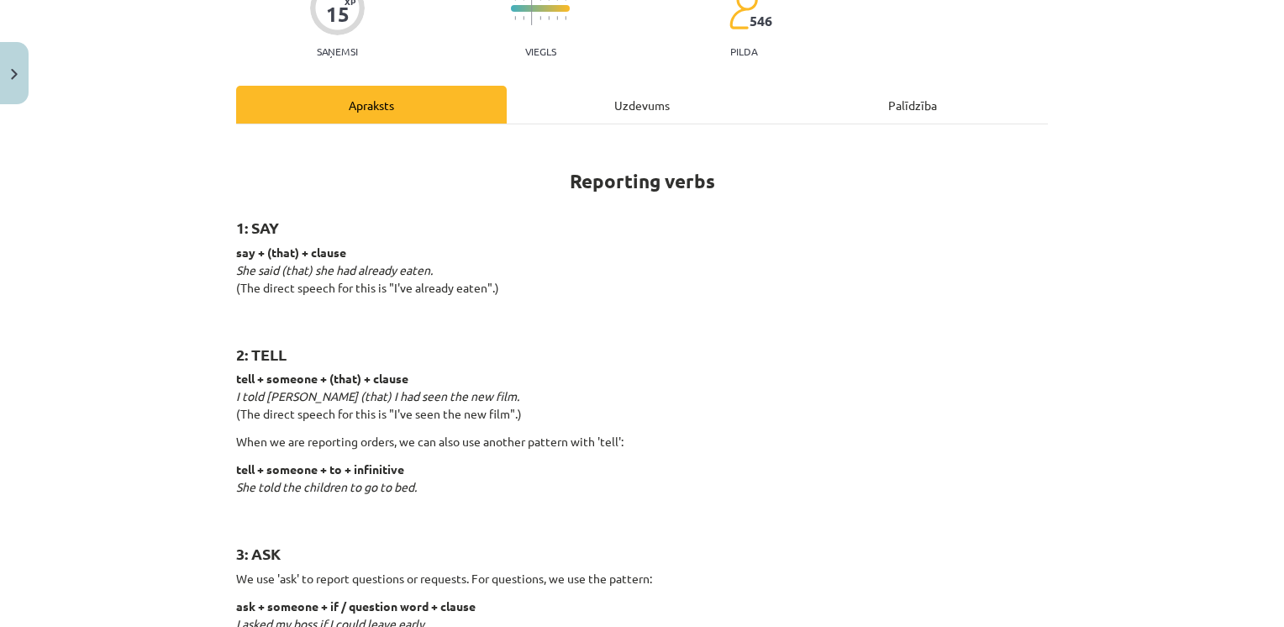
scroll to position [0, 0]
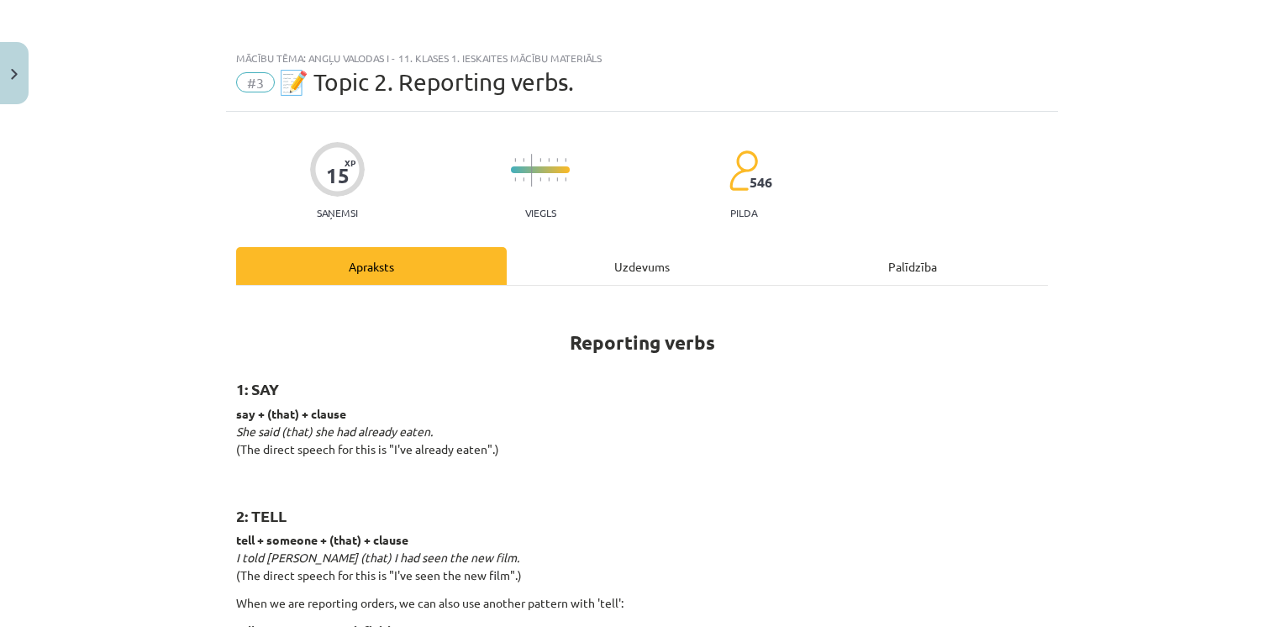
drag, startPoint x: 603, startPoint y: 297, endPoint x: 611, endPoint y: 273, distance: 24.7
click at [611, 273] on div "Uzdevums" at bounding box center [642, 266] width 271 height 38
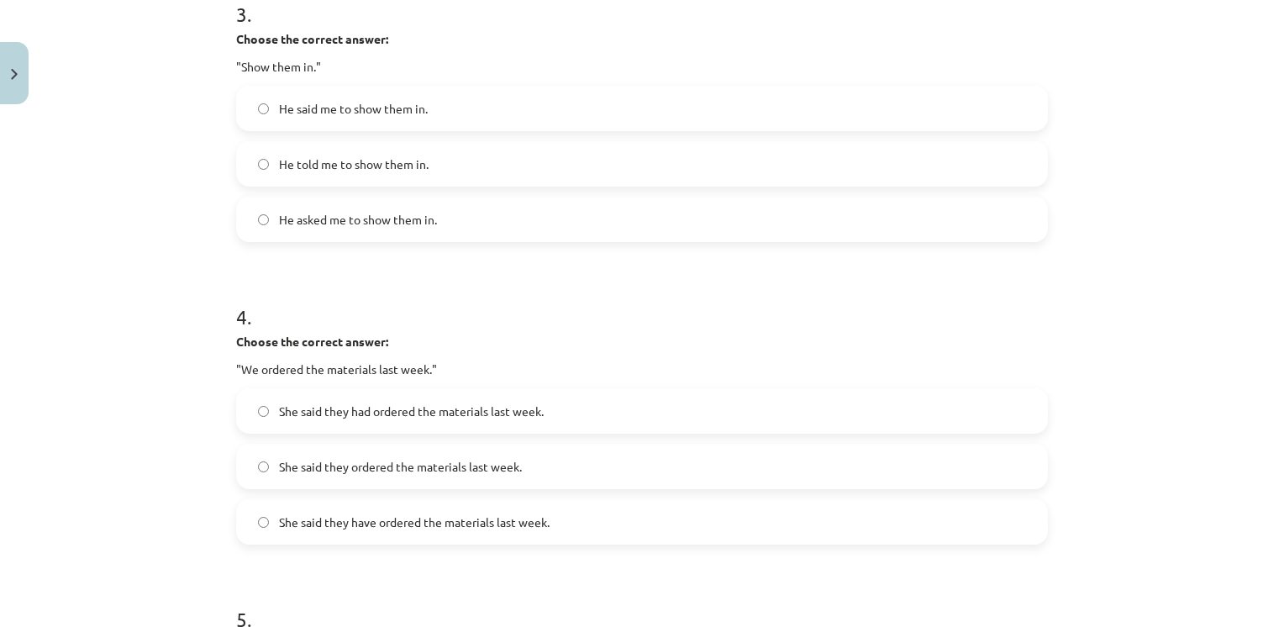
scroll to position [1050, 0]
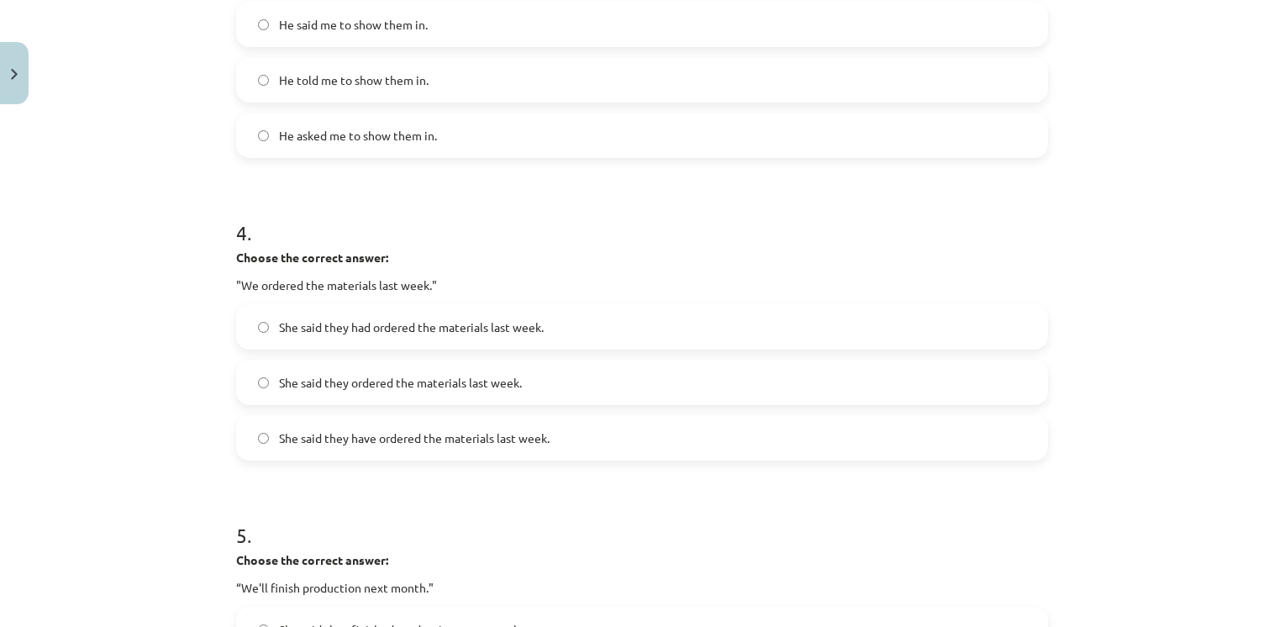
click at [467, 328] on span "She said they had ordered the materials last week." at bounding box center [411, 327] width 265 height 18
click at [471, 386] on span "She said they ordered the materials last week." at bounding box center [400, 383] width 243 height 18
click at [407, 471] on form "1 . Choose the correct answer: "I'm ready for the meeting." He said he'll be re…" at bounding box center [642, 23] width 812 height 1479
click at [420, 337] on label "She said they had ordered the materials last week." at bounding box center [642, 327] width 808 height 42
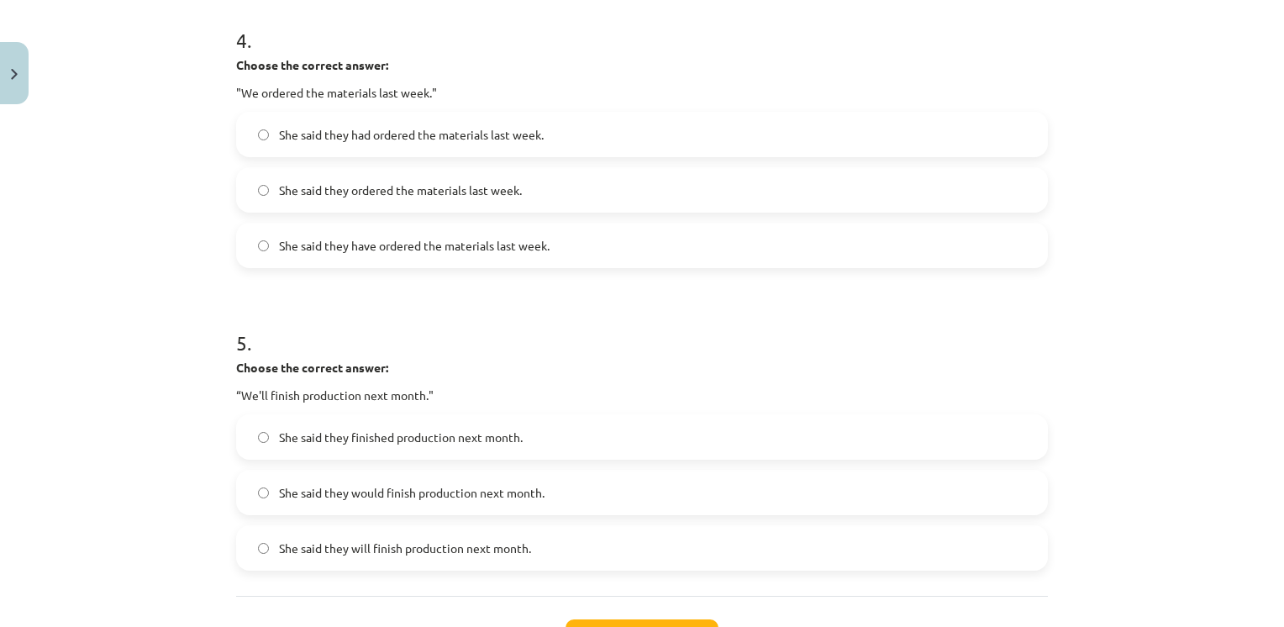
scroll to position [1302, 0]
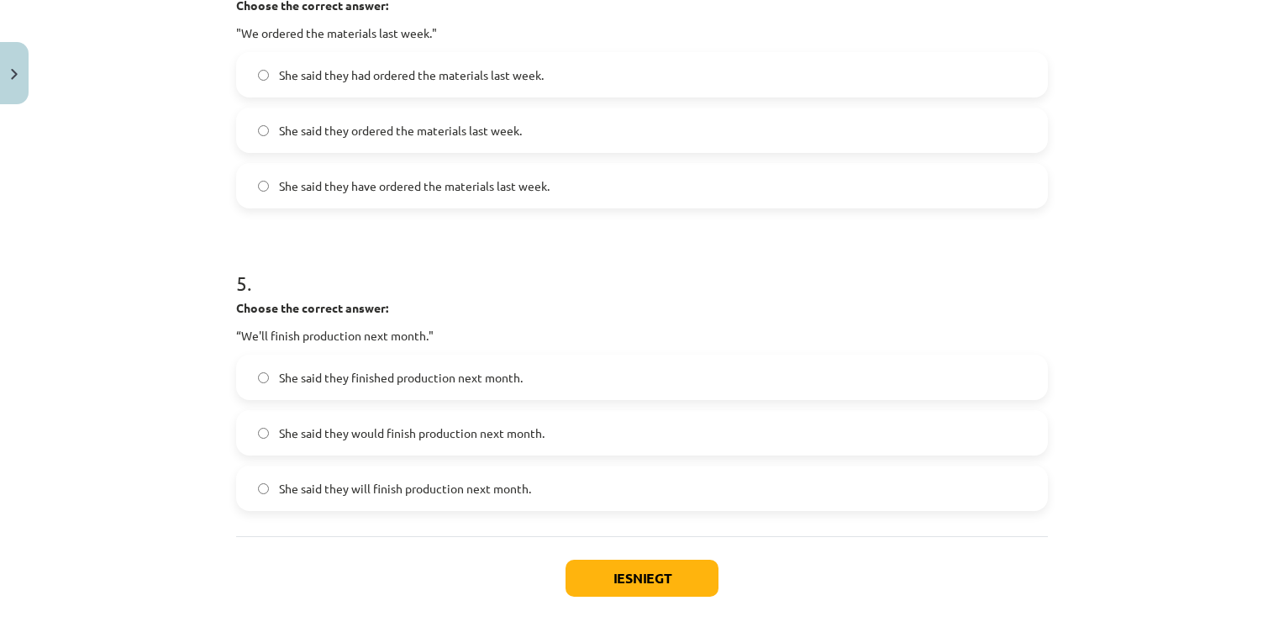
click at [370, 493] on span "She said they will finish production next month." at bounding box center [405, 489] width 252 height 18
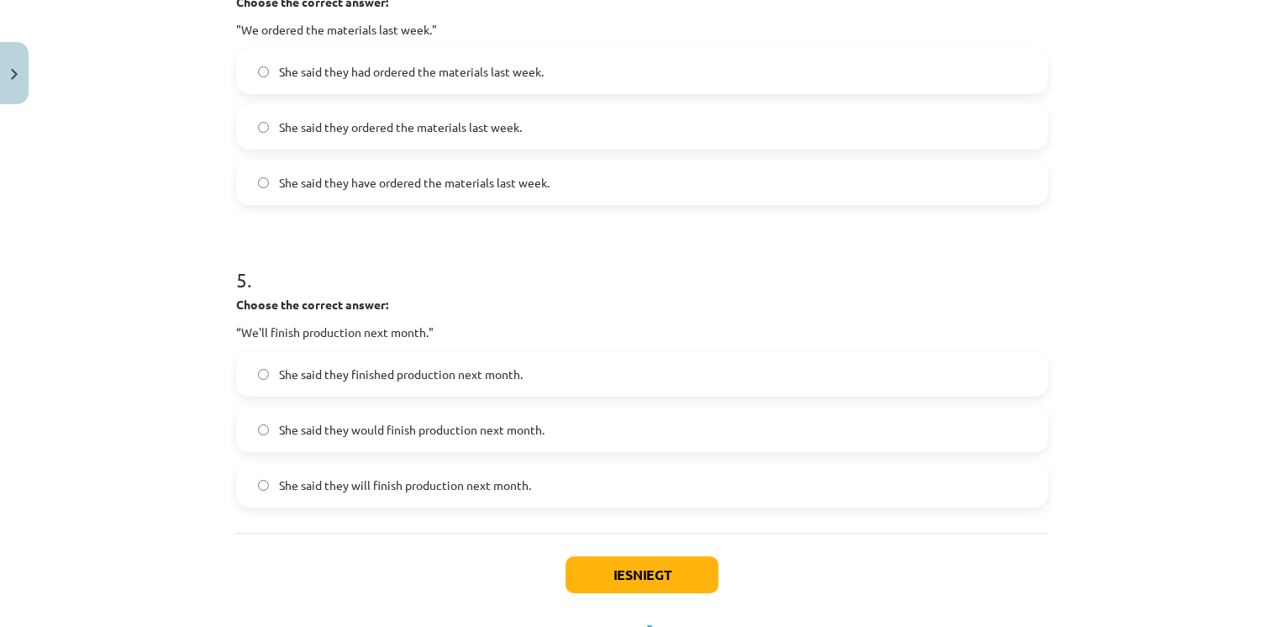
scroll to position [1380, 0]
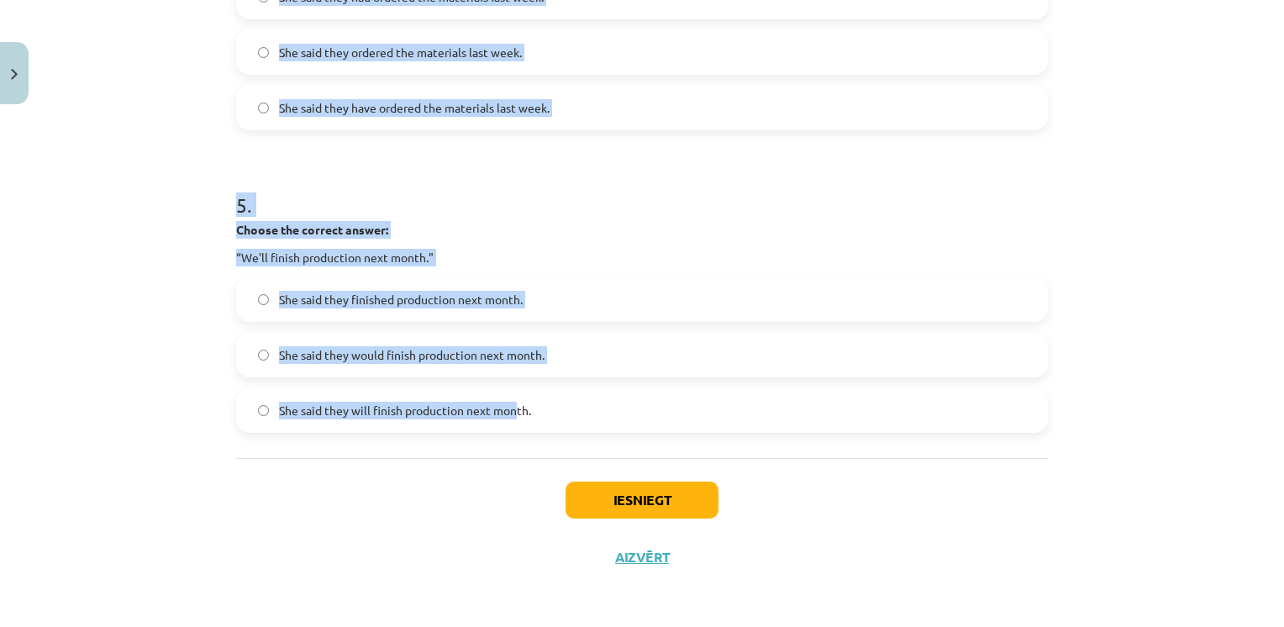
drag, startPoint x: 225, startPoint y: 375, endPoint x: 507, endPoint y: 457, distance: 294.1
copy form "1 . Choose the correct answer: "I'm ready for the meeting." He said he'll be re…"
click at [534, 427] on label "She said they will finish production next month." at bounding box center [642, 410] width 808 height 42
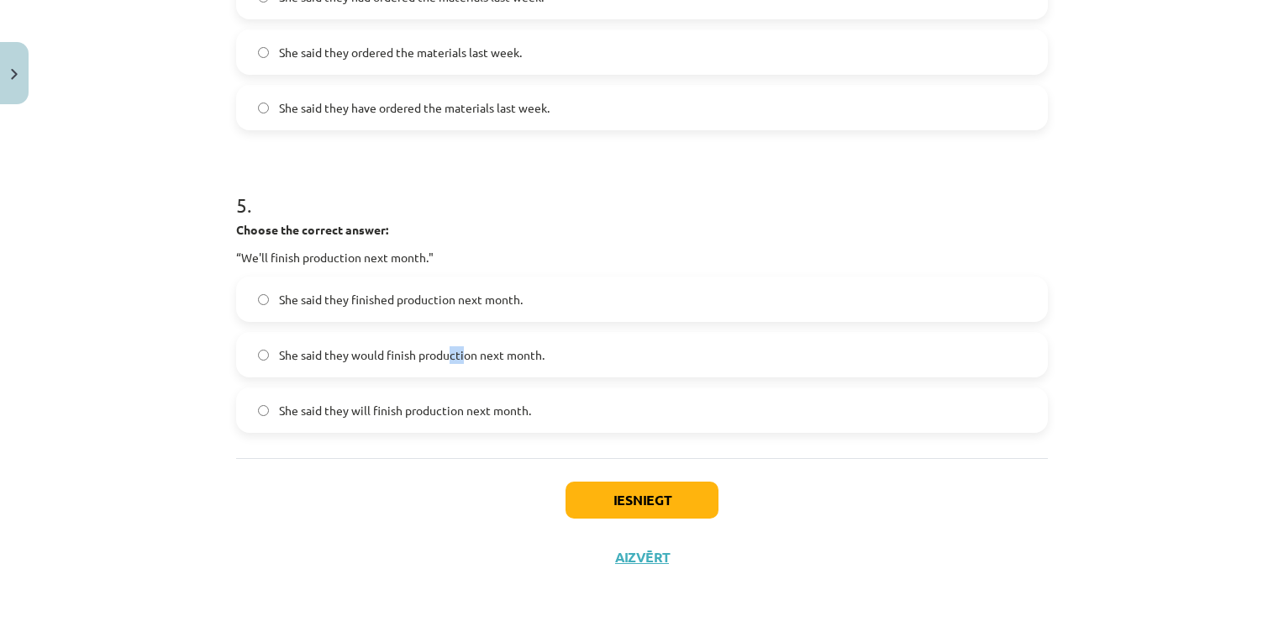
drag, startPoint x: 455, startPoint y: 367, endPoint x: 444, endPoint y: 355, distance: 16.7
click at [444, 355] on label "She said they would finish production next month." at bounding box center [642, 355] width 808 height 42
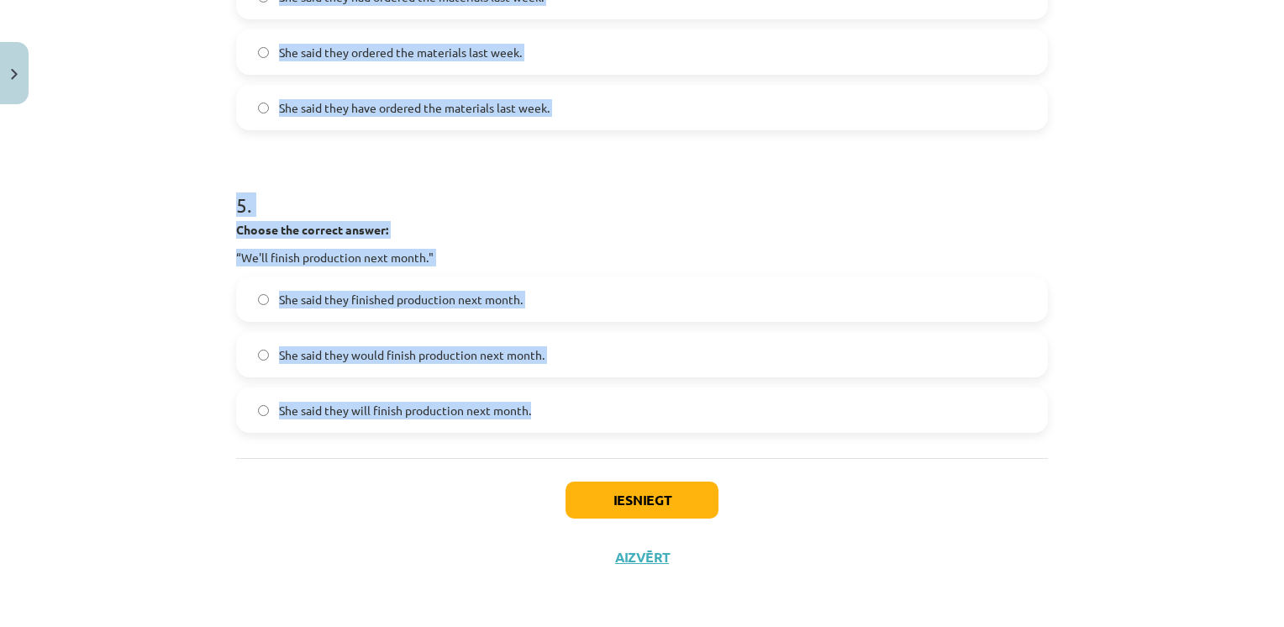
drag, startPoint x: 231, startPoint y: 320, endPoint x: 545, endPoint y: 456, distance: 342.4
copy form "1 . Choose the correct answer: "I'm ready for the meeting." He said he'll be re…"
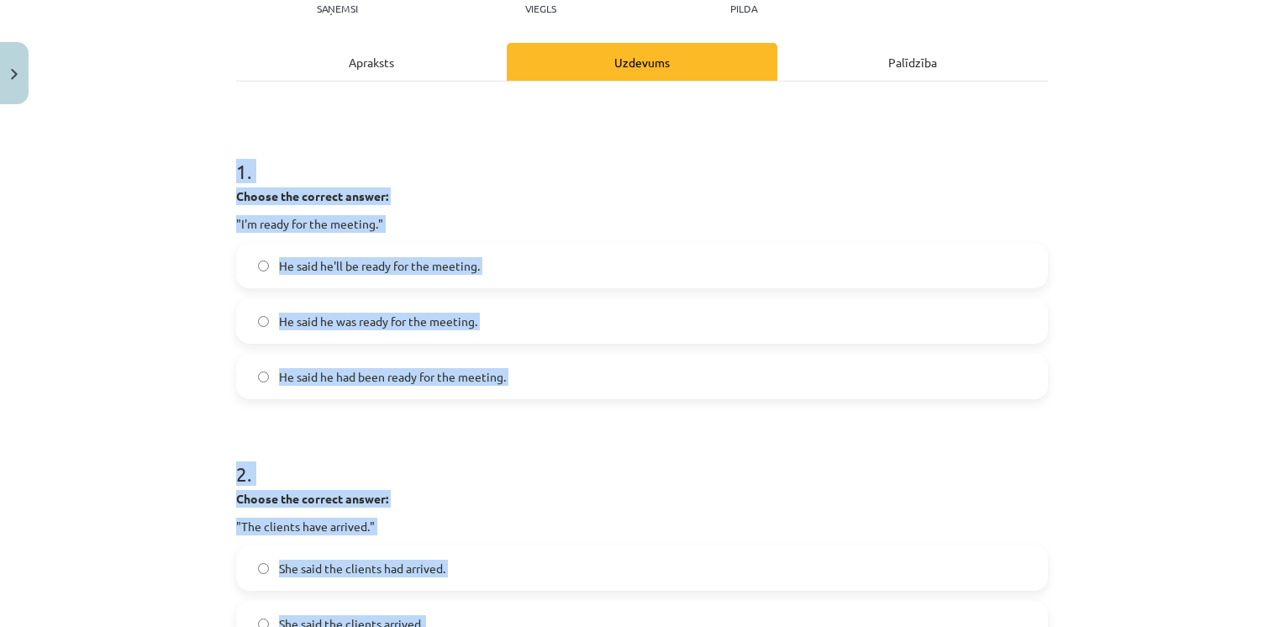
scroll to position [0, 0]
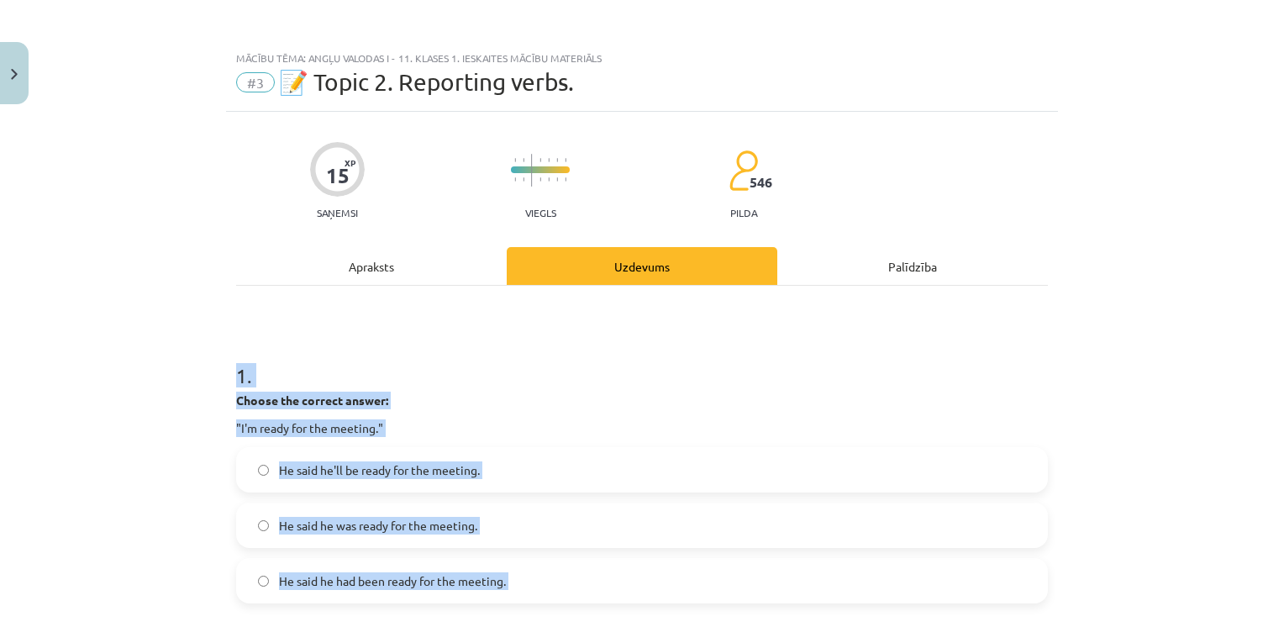
click at [200, 357] on div "Mācību tēma: Angļu valodas i - 11. klases 1. ieskaites mācību materiāls #3 📝 To…" at bounding box center [642, 313] width 1284 height 627
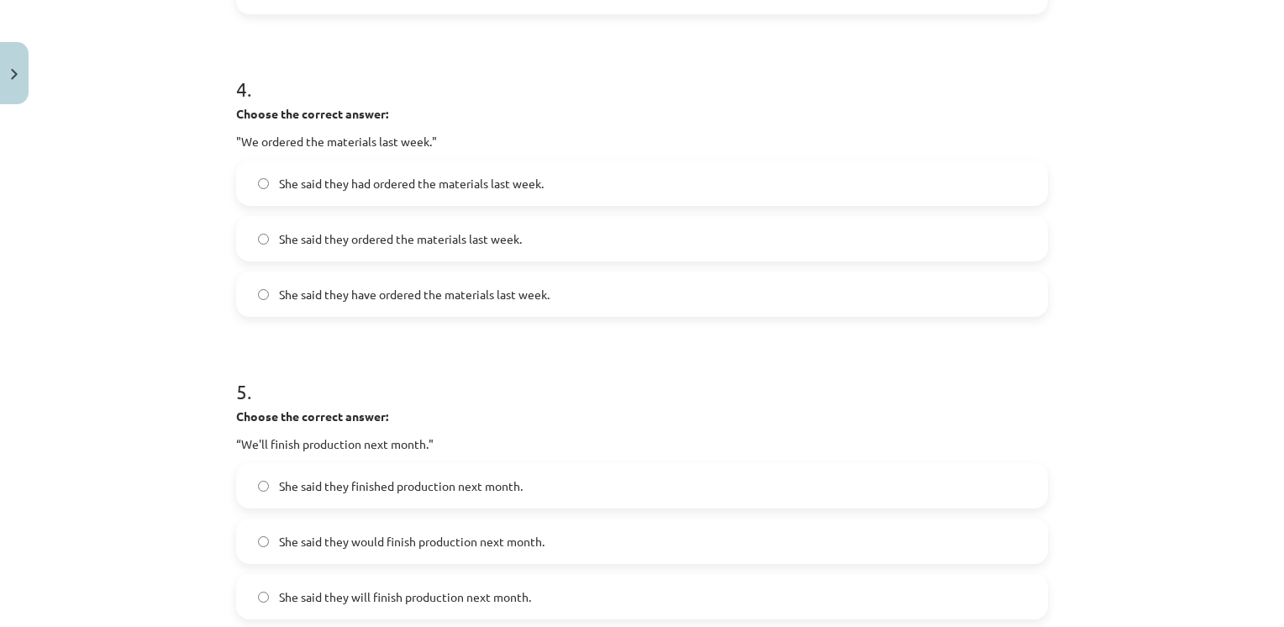
scroll to position [1380, 0]
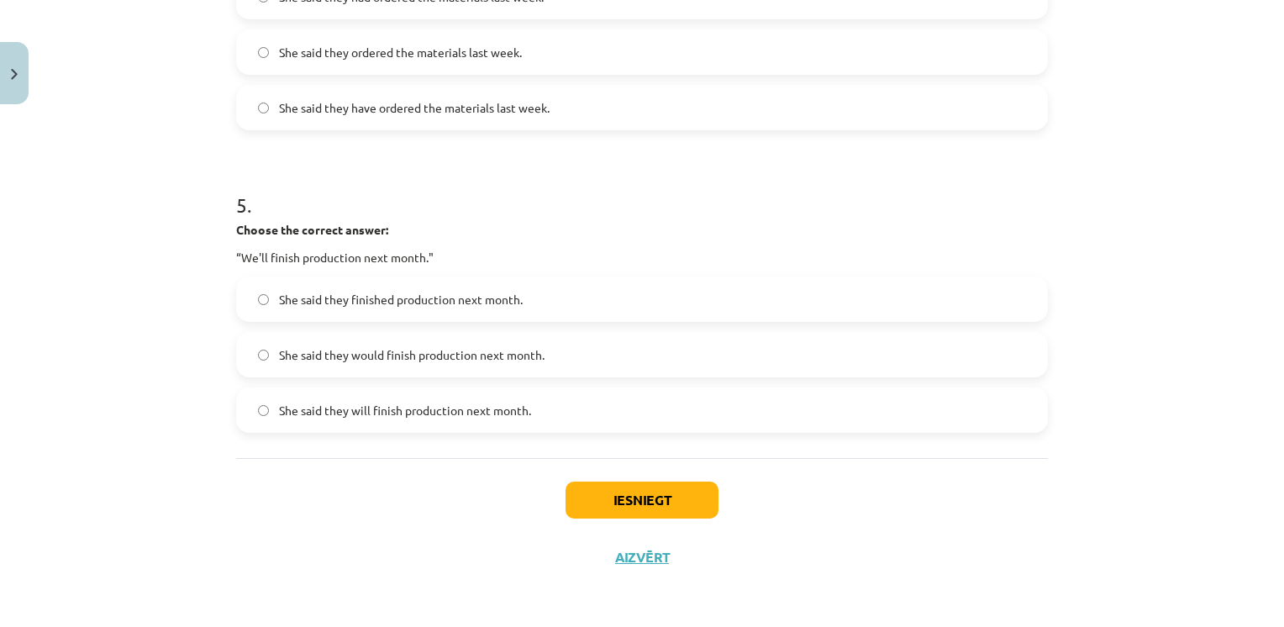
drag, startPoint x: 384, startPoint y: 366, endPoint x: 383, endPoint y: 344, distance: 21.9
click at [383, 360] on label "She said they would finish production next month." at bounding box center [642, 355] width 808 height 42
click at [597, 512] on button "Iesniegt" at bounding box center [641, 499] width 153 height 37
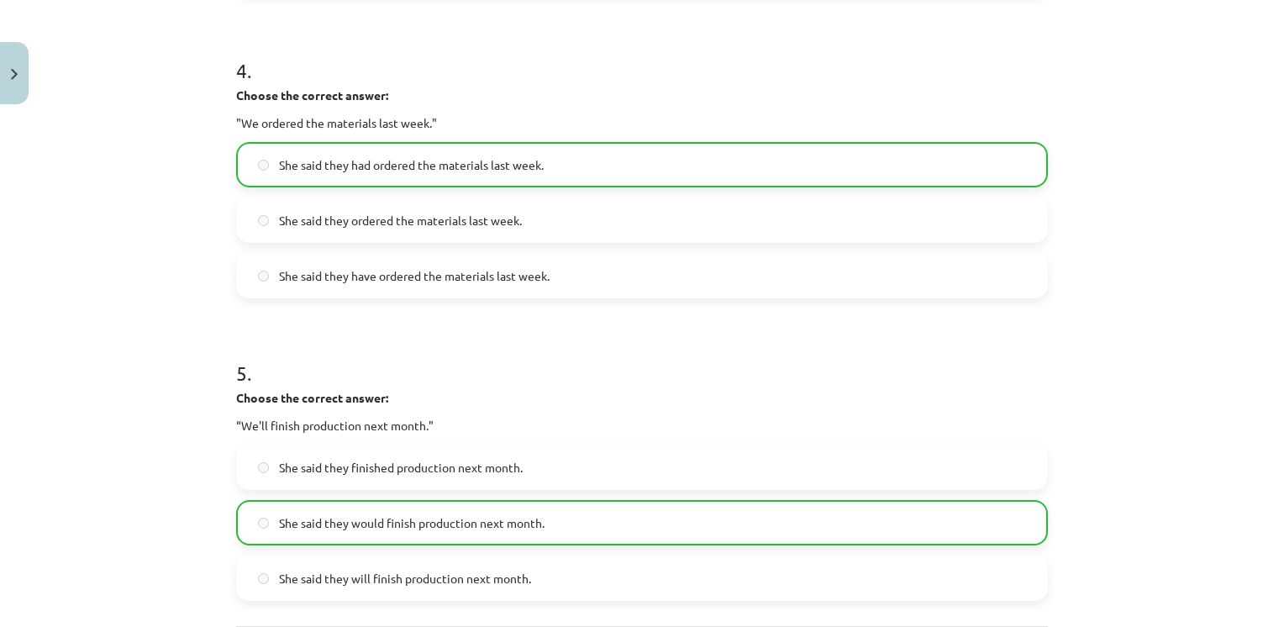
scroll to position [1433, 0]
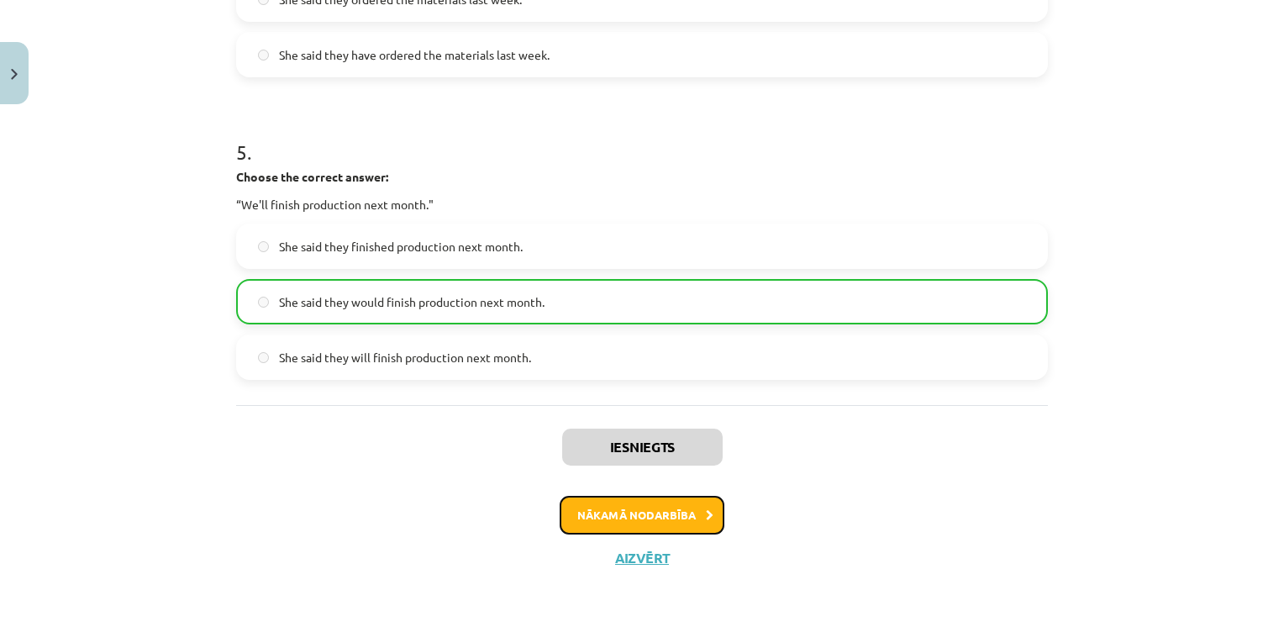
click at [625, 511] on button "Nākamā nodarbība" at bounding box center [642, 515] width 165 height 39
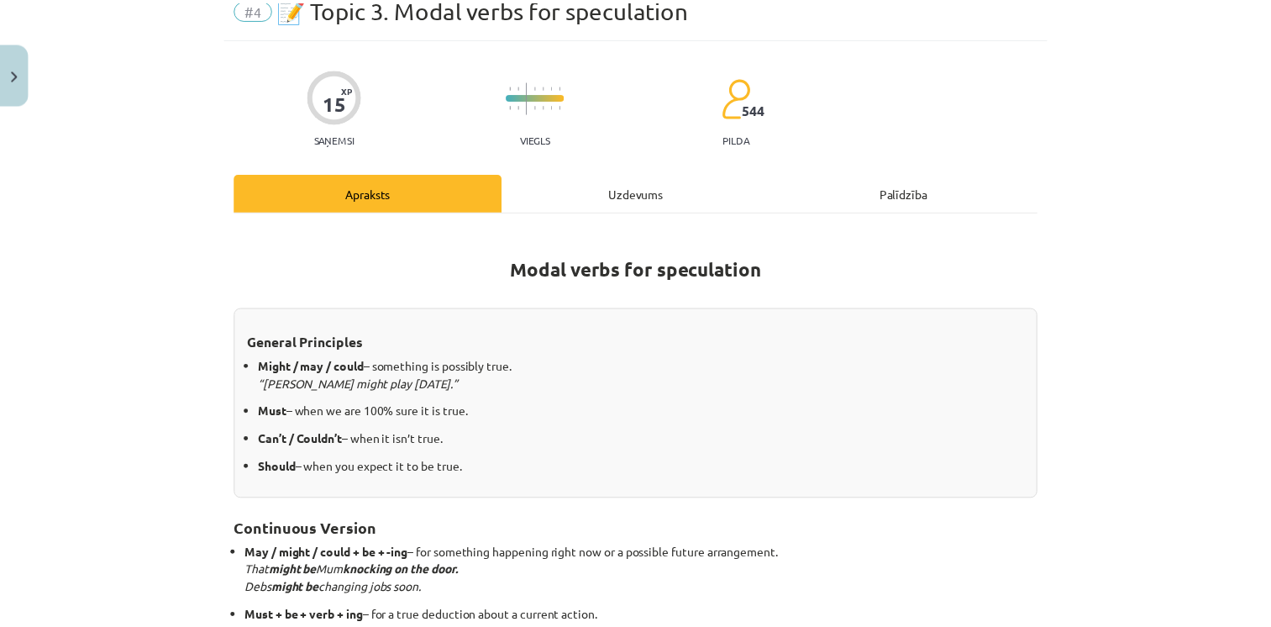
scroll to position [42, 0]
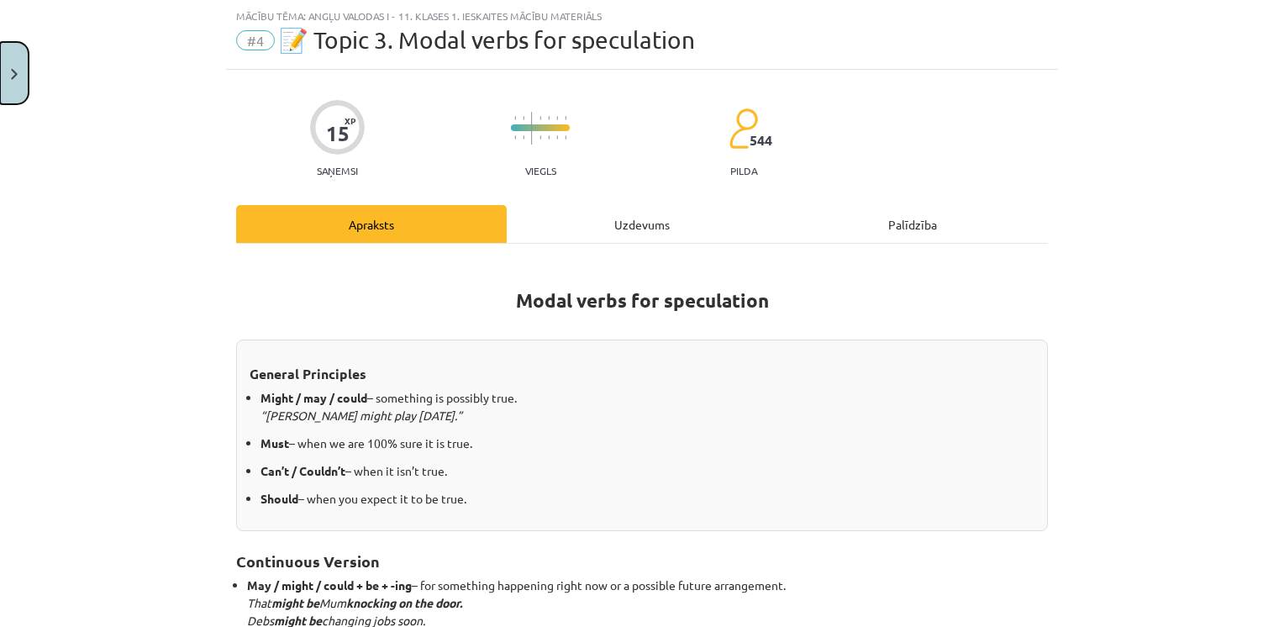
click at [11, 88] on button "Close" at bounding box center [14, 73] width 29 height 62
click at [74, 109] on div "Mācību tēma: Angļu valodas i - 11. klases 1. ieskaites mācību materiāls #4 📝 To…" at bounding box center [642, 313] width 1284 height 627
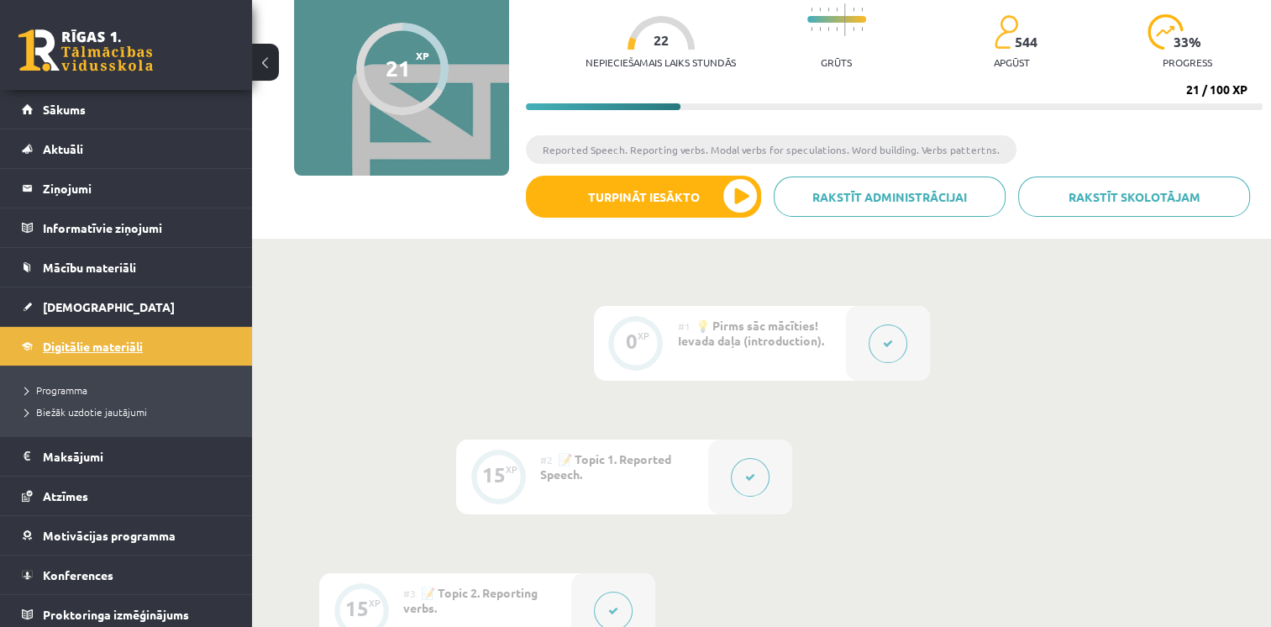
click at [108, 343] on span "Digitālie materiāli" at bounding box center [93, 346] width 100 height 15
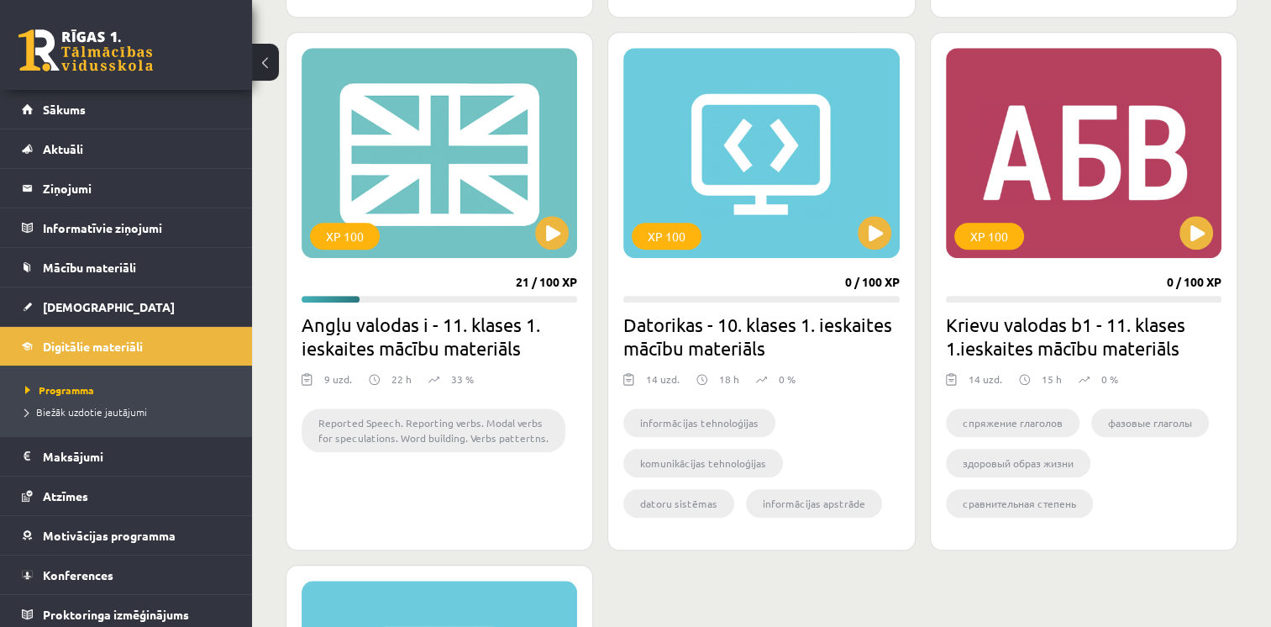
scroll to position [1507, 0]
